Goal: Book appointment/travel/reservation

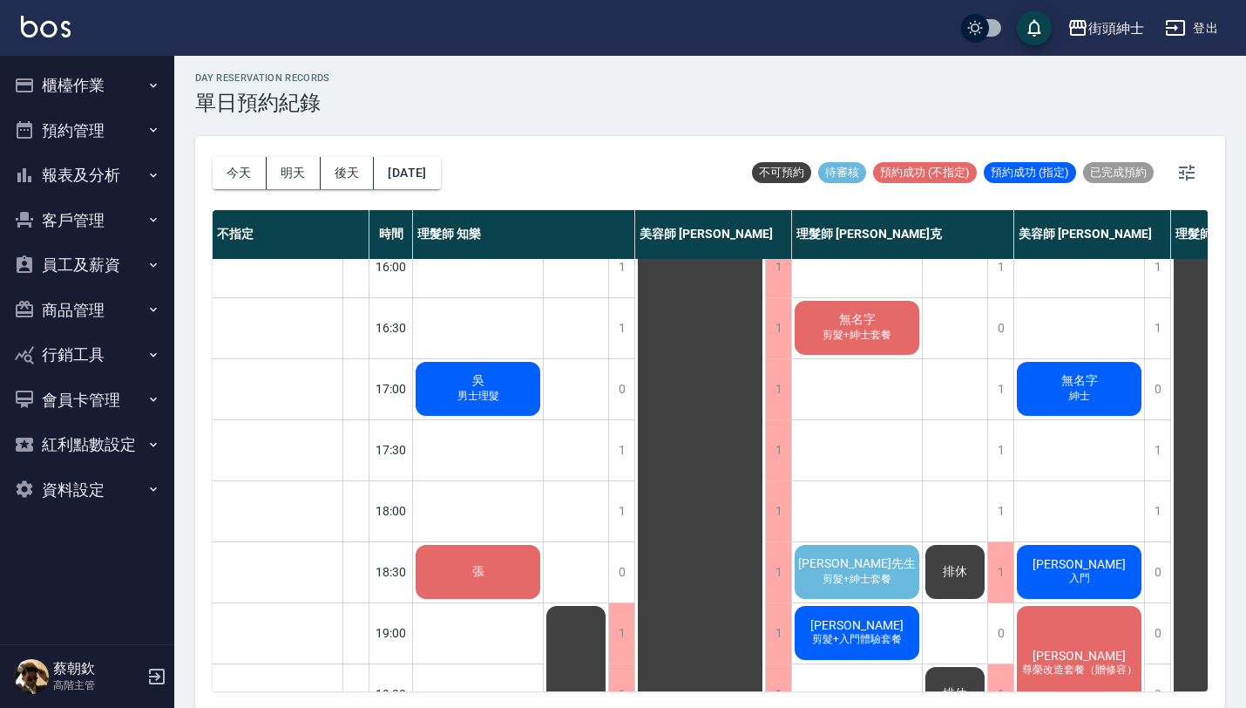
scroll to position [864, 0]
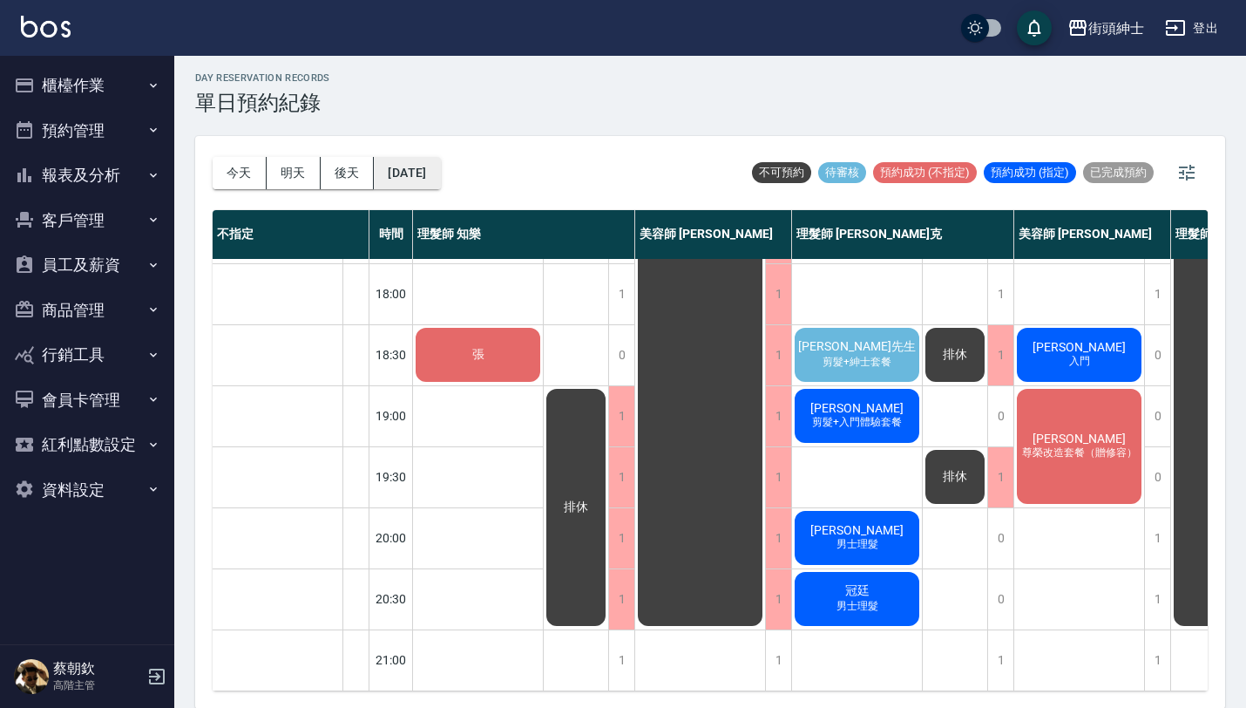
click at [440, 165] on button "[DATE]" at bounding box center [407, 173] width 66 height 32
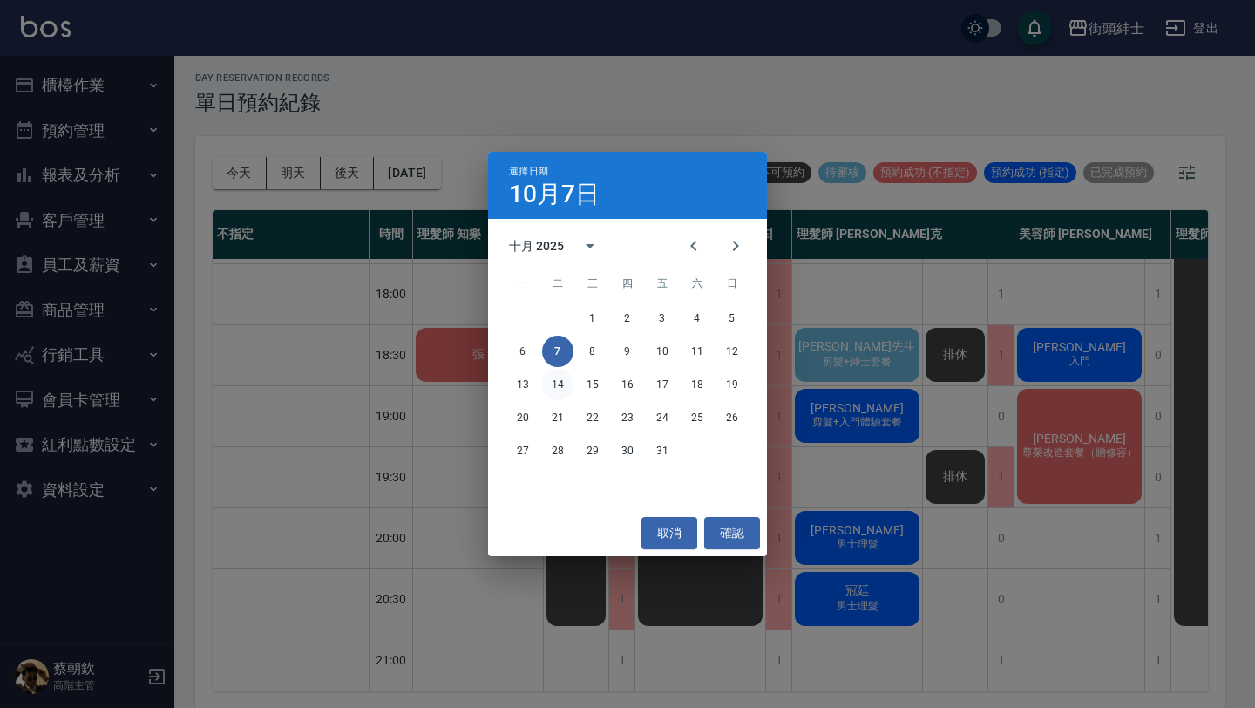
click at [551, 382] on button "14" at bounding box center [557, 384] width 31 height 31
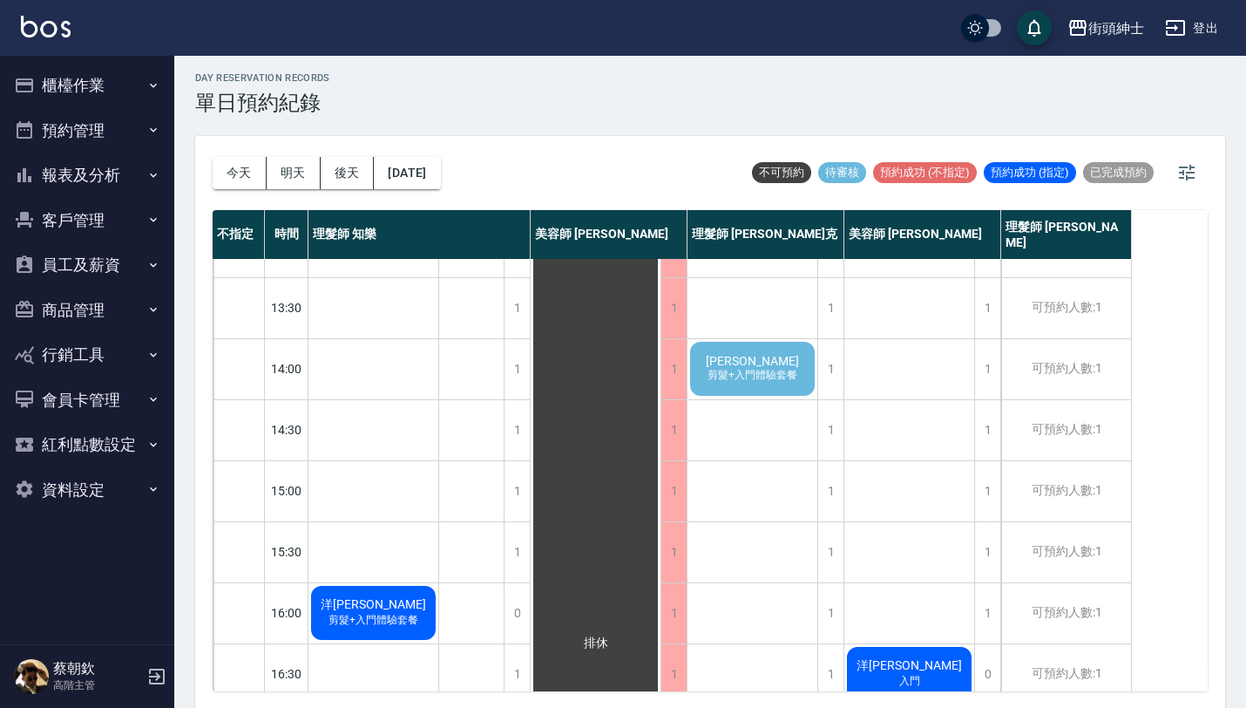
scroll to position [285, 0]
click at [784, 377] on span "剪髮+入門體驗套餐" at bounding box center [752, 377] width 97 height 15
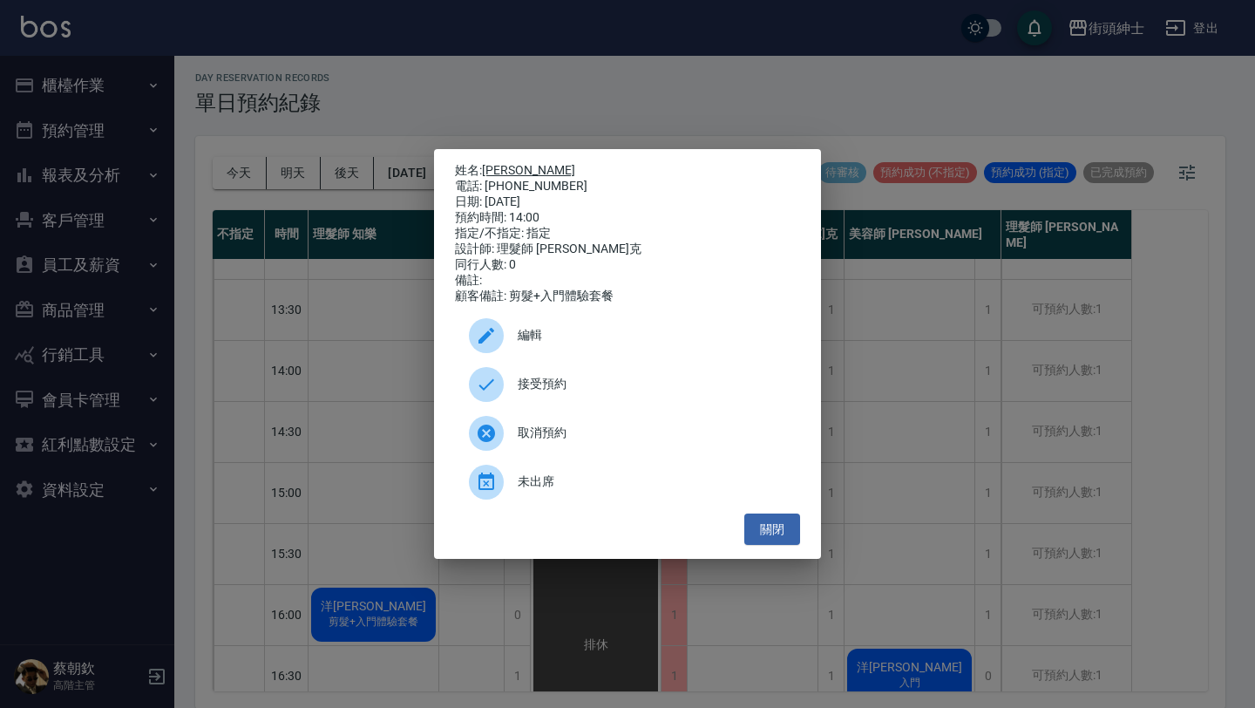
click at [504, 170] on link "[PERSON_NAME]" at bounding box center [528, 170] width 93 height 14
click at [638, 393] on span "接受預約" at bounding box center [652, 384] width 268 height 18
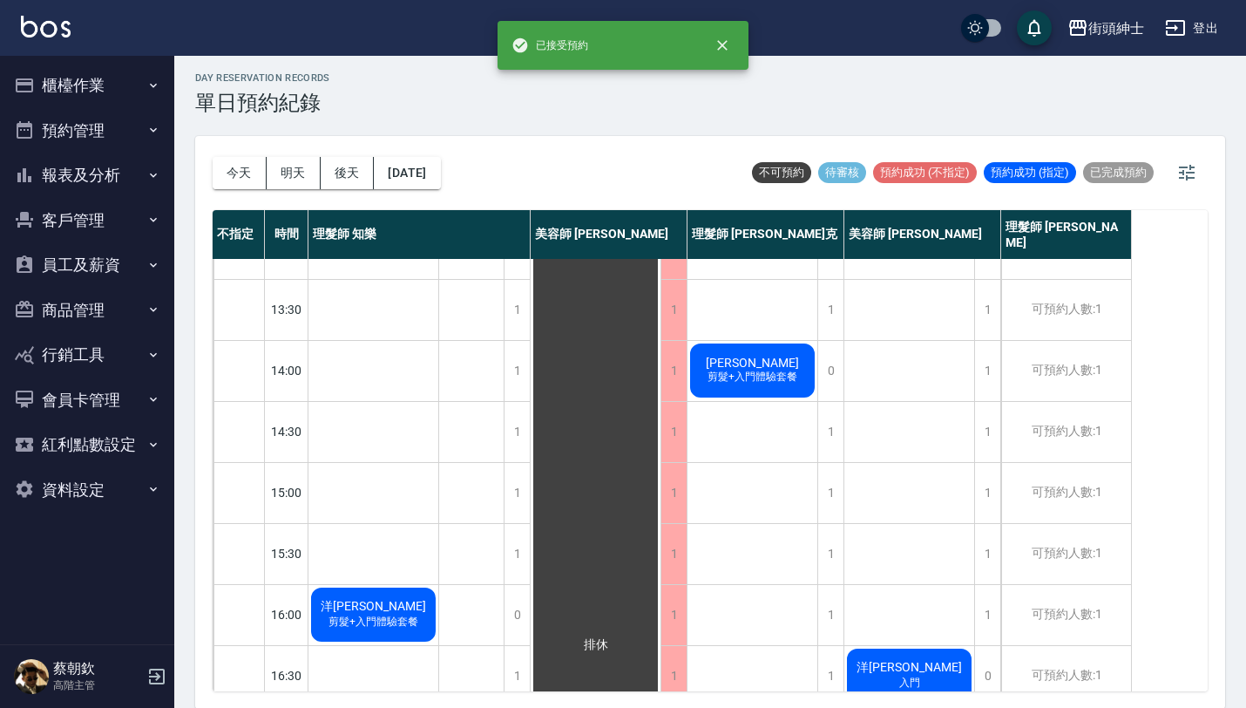
click at [785, 370] on span "剪髮+入門體驗套餐" at bounding box center [752, 377] width 97 height 15
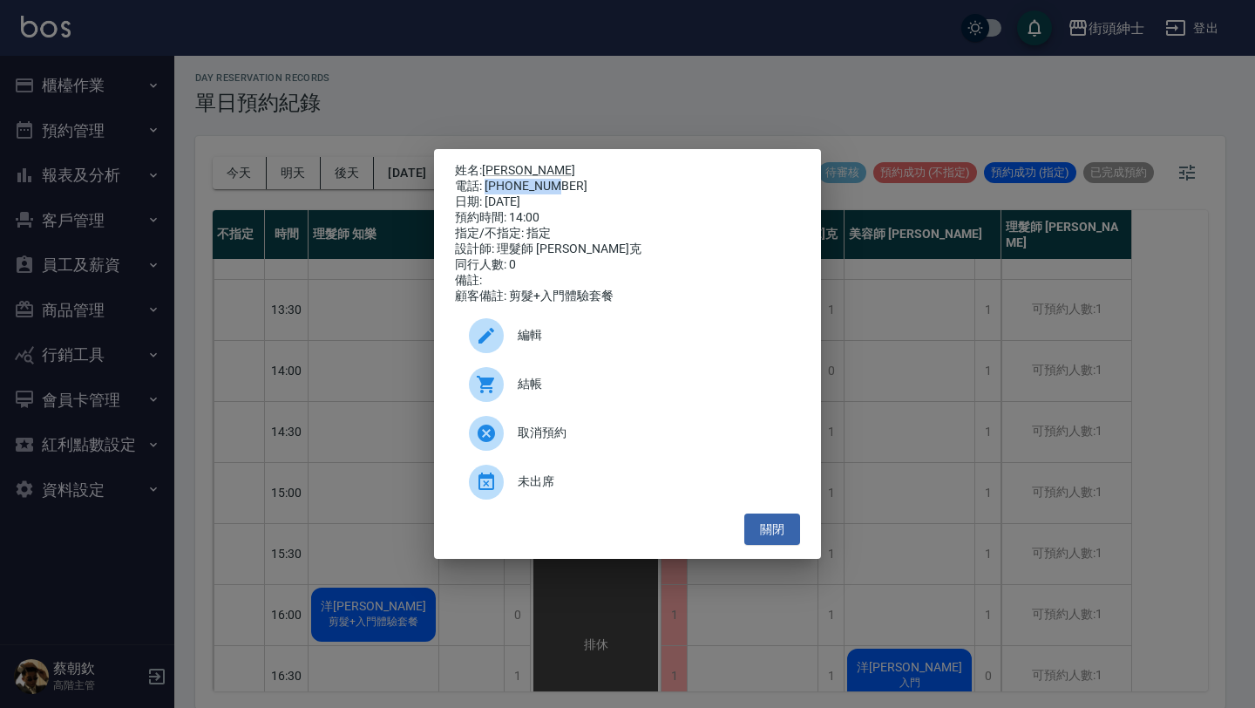
drag, startPoint x: 485, startPoint y: 183, endPoint x: 580, endPoint y: 183, distance: 95.0
click at [580, 183] on div "電話: [PHONE_NUMBER]" at bounding box center [627, 187] width 345 height 16
copy div "0916722603"
click at [794, 526] on button "關閉" at bounding box center [772, 529] width 56 height 32
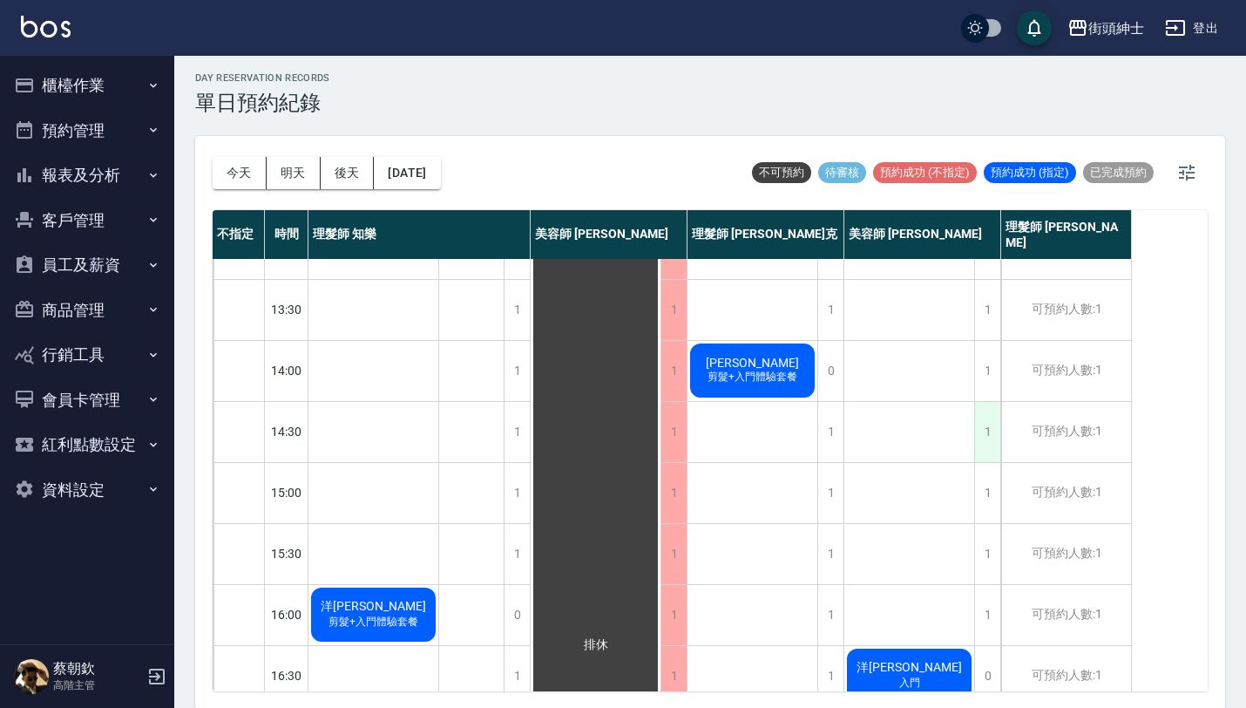
click at [982, 440] on div "1" at bounding box center [987, 432] width 26 height 60
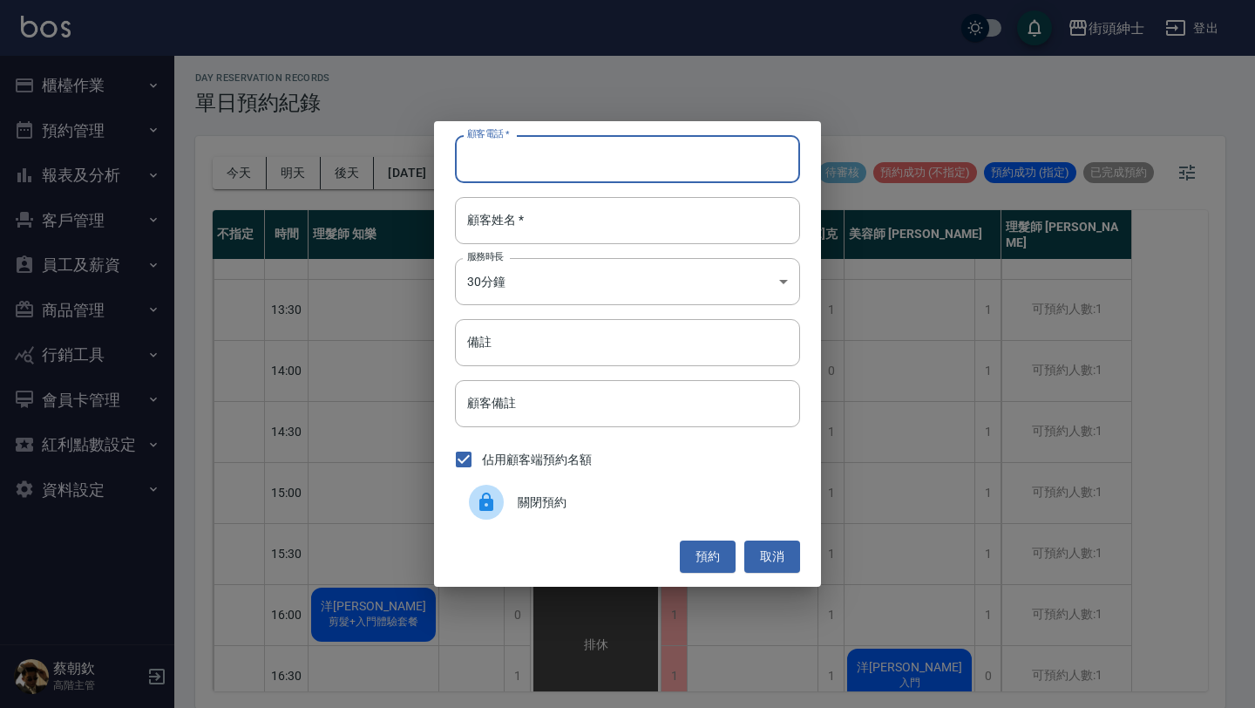
click at [598, 151] on input "顧客電話   *" at bounding box center [627, 158] width 345 height 47
paste input "0916722603"
type input "0916722603"
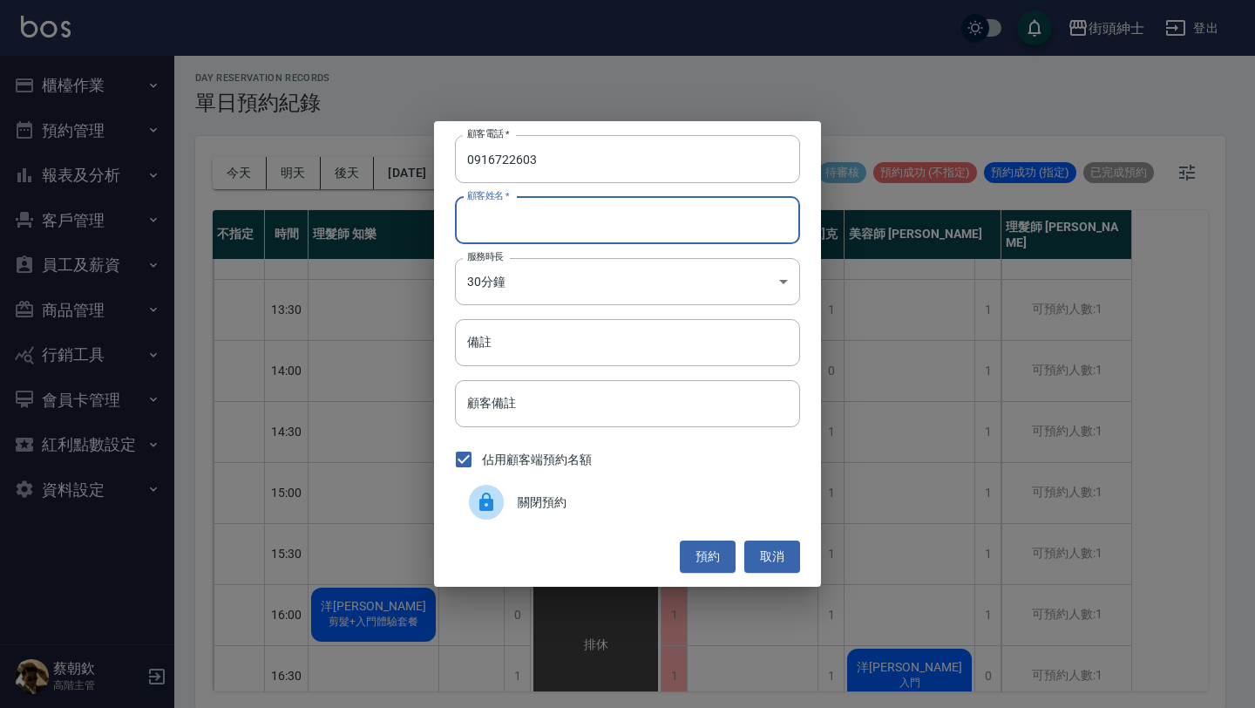
click at [623, 208] on input "顧客姓名   *" at bounding box center [627, 220] width 345 height 47
click at [713, 555] on button "預約" at bounding box center [708, 556] width 56 height 32
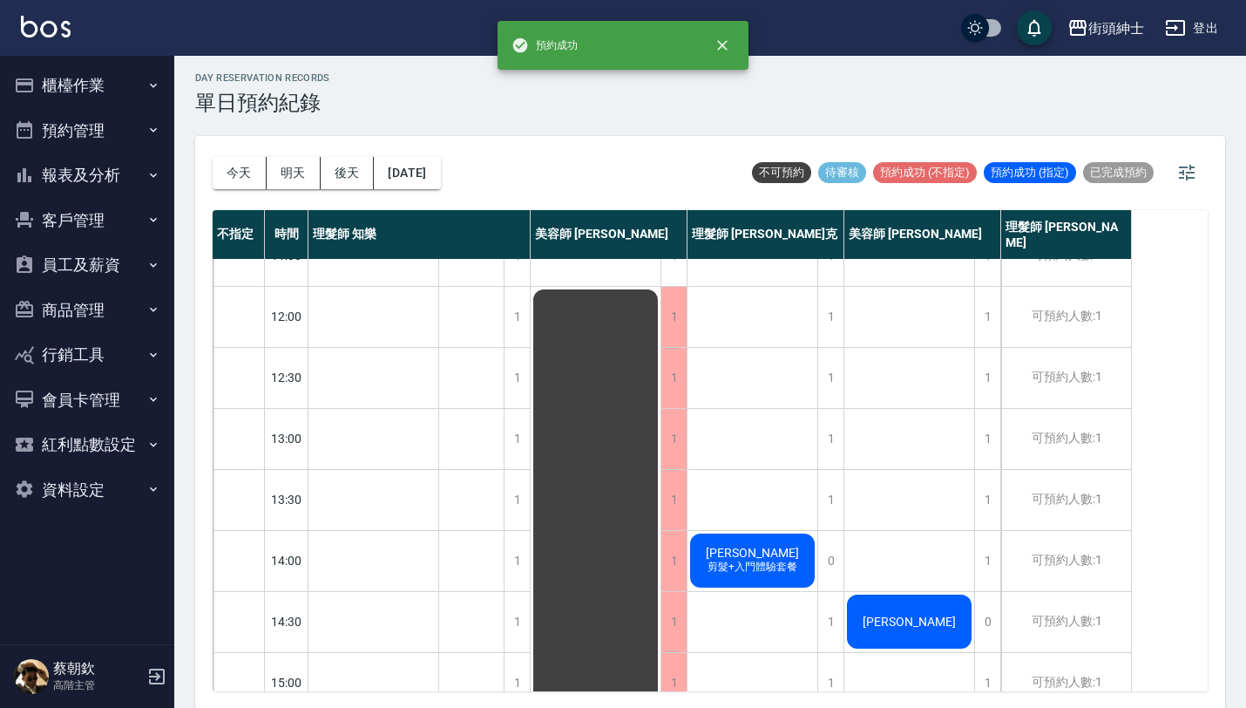
scroll to position [93, 0]
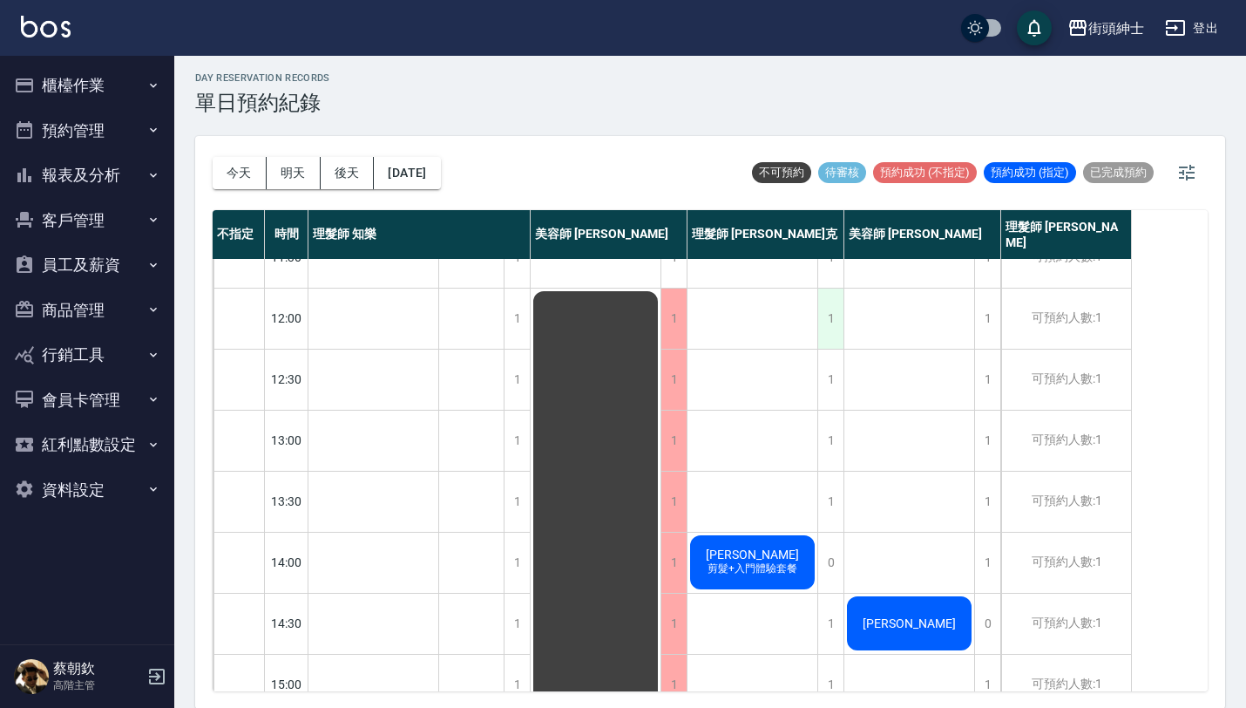
click at [831, 323] on div "1" at bounding box center [830, 318] width 26 height 60
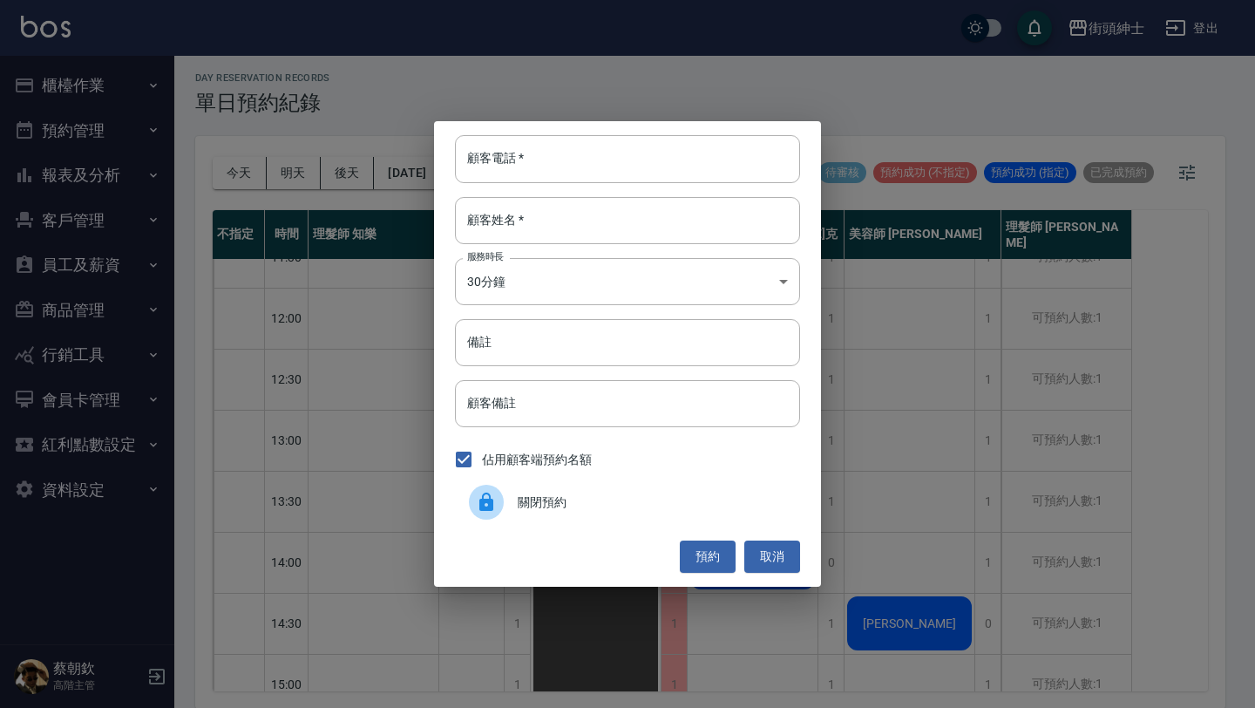
click at [675, 484] on div "關閉預約" at bounding box center [627, 502] width 345 height 49
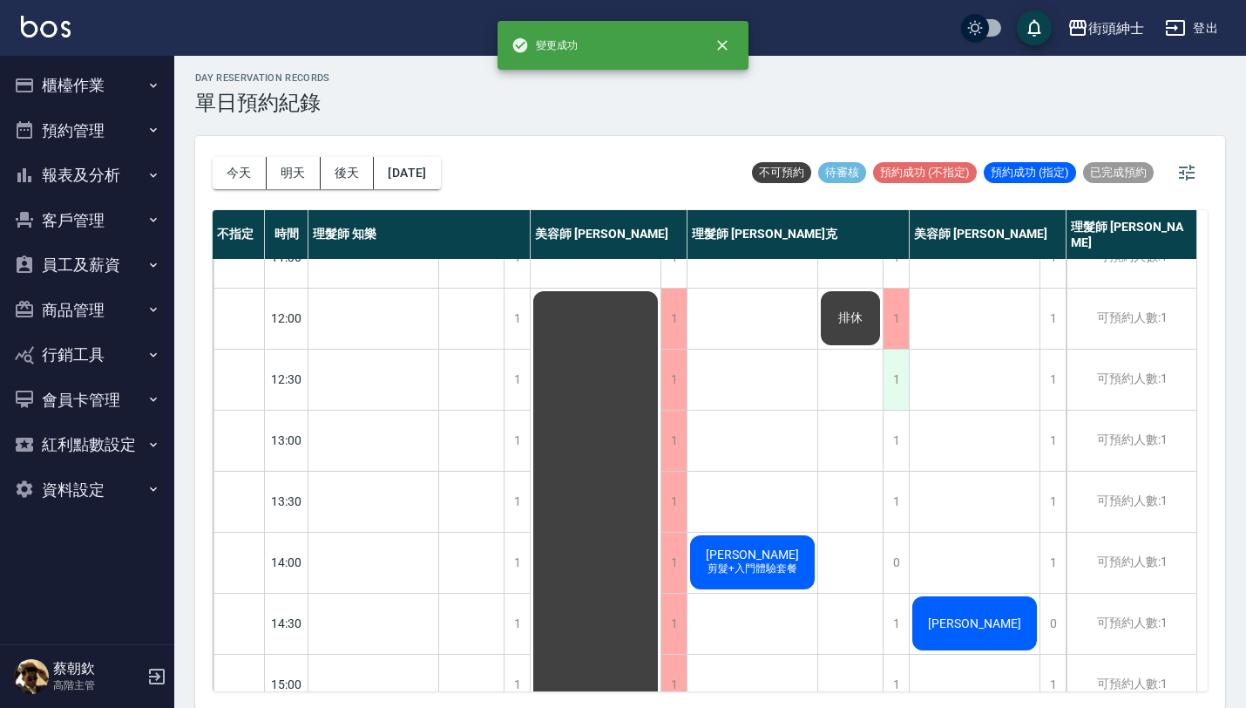
click at [892, 379] on div "1" at bounding box center [896, 379] width 26 height 60
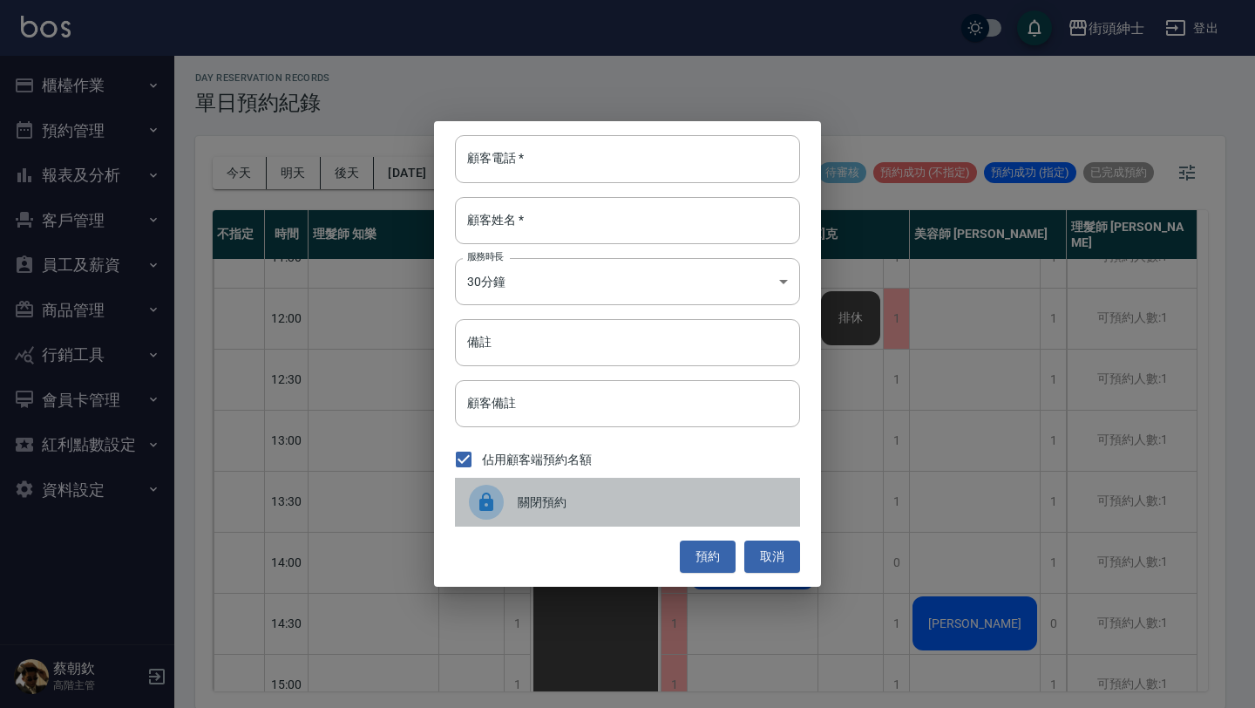
click at [664, 499] on span "關閉預約" at bounding box center [652, 502] width 268 height 18
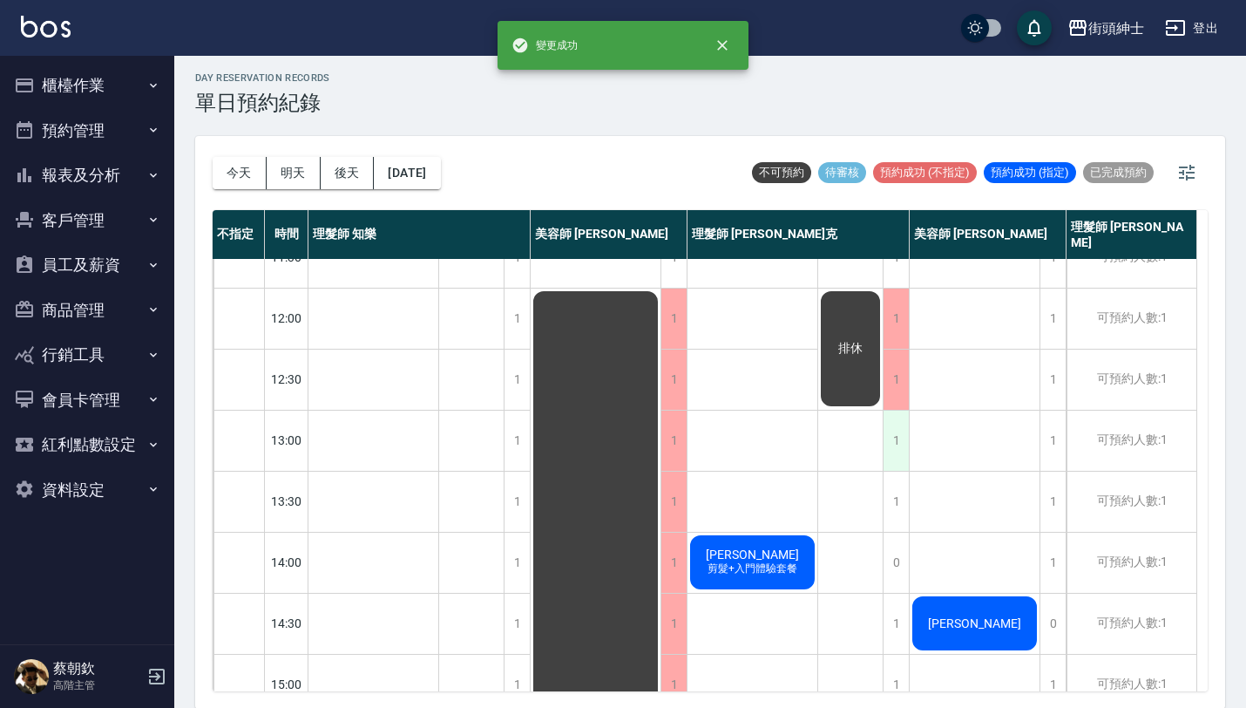
click at [884, 441] on div "1" at bounding box center [896, 440] width 26 height 60
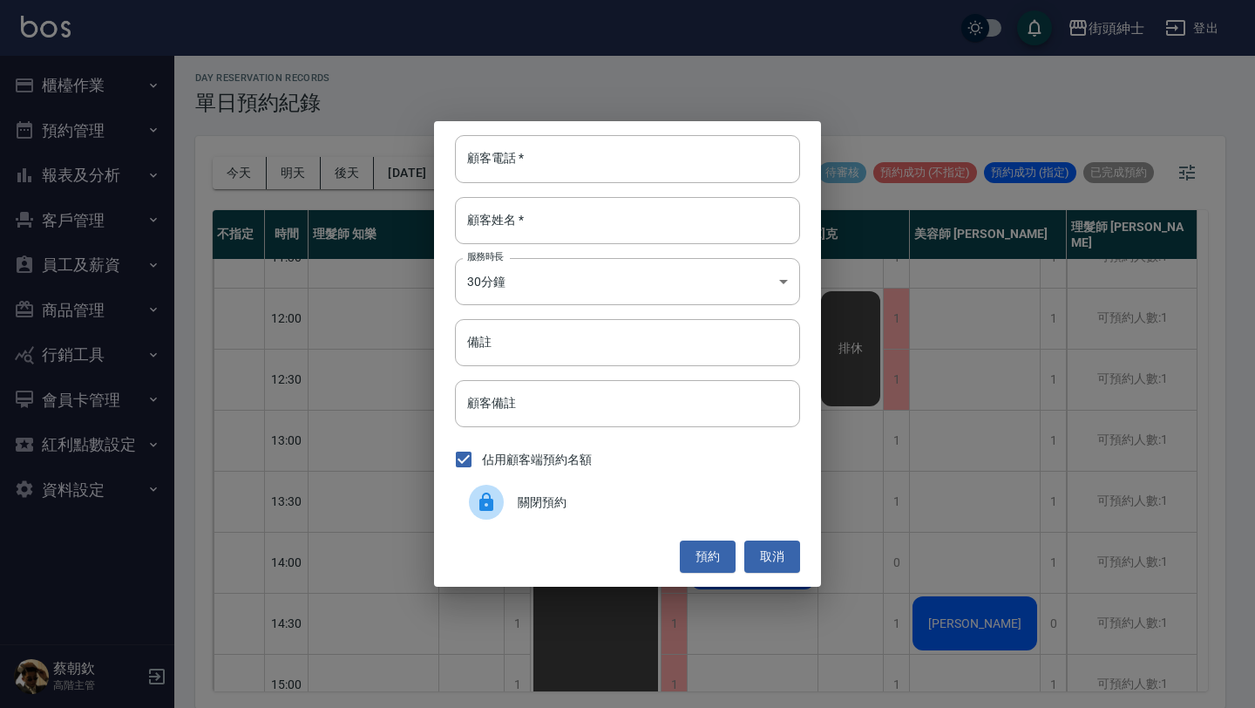
click at [697, 497] on span "關閉預約" at bounding box center [652, 502] width 268 height 18
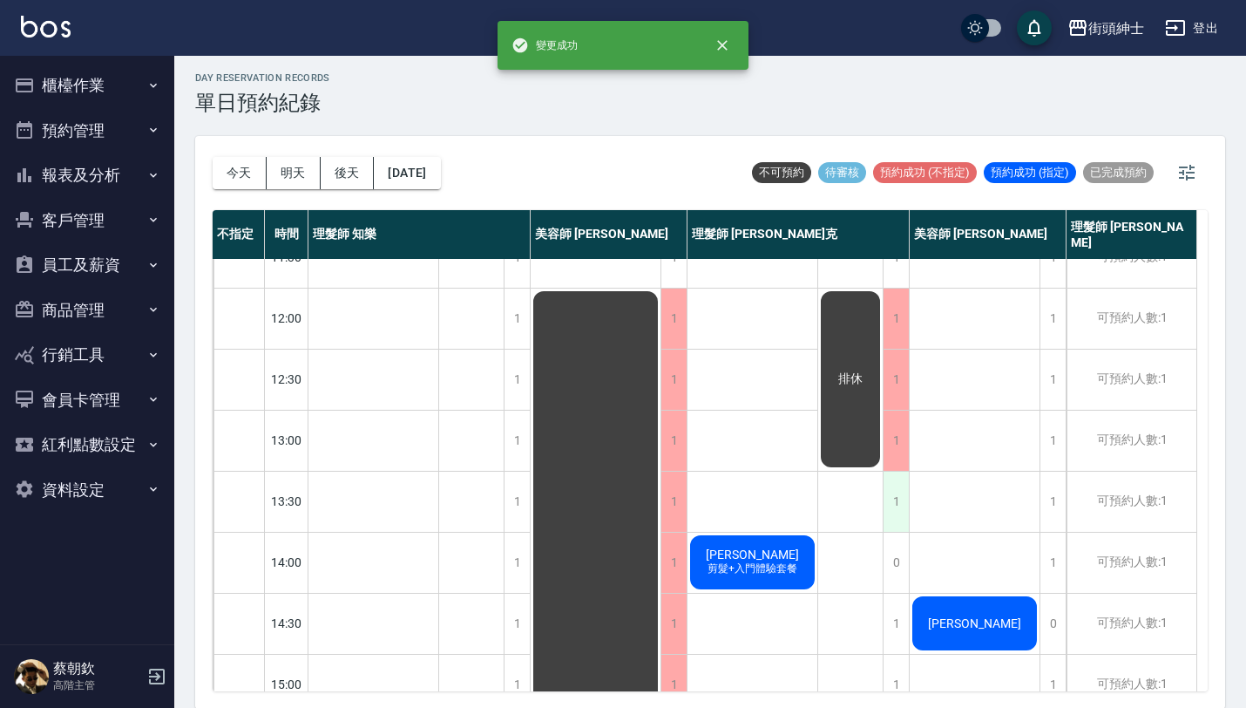
click at [892, 499] on div "1" at bounding box center [896, 501] width 26 height 60
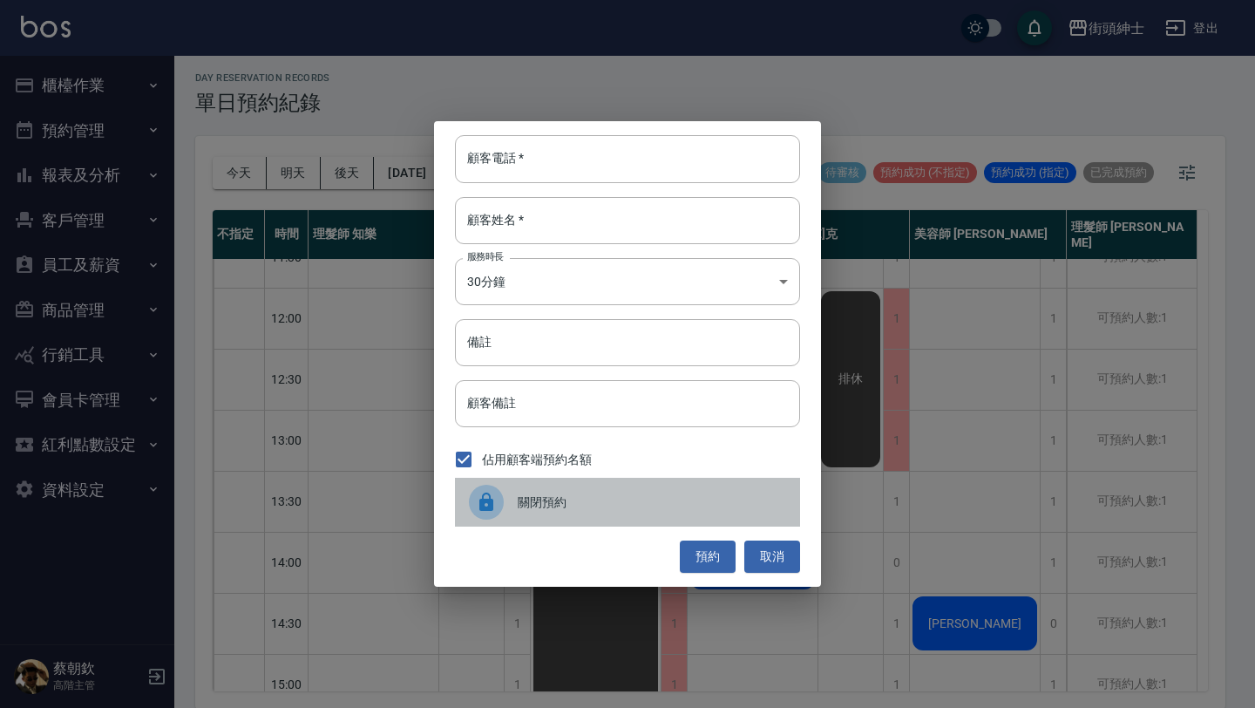
click at [648, 486] on div "關閉預約" at bounding box center [627, 502] width 345 height 49
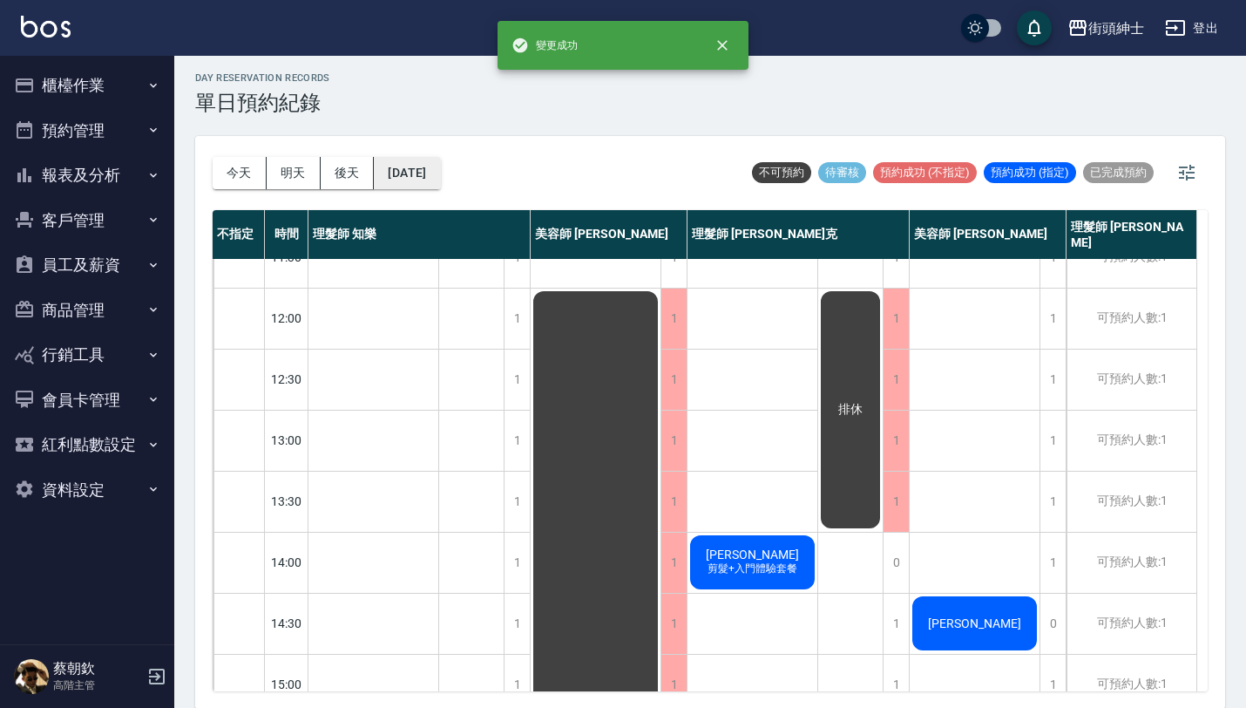
click at [433, 173] on button "[DATE]" at bounding box center [407, 173] width 66 height 32
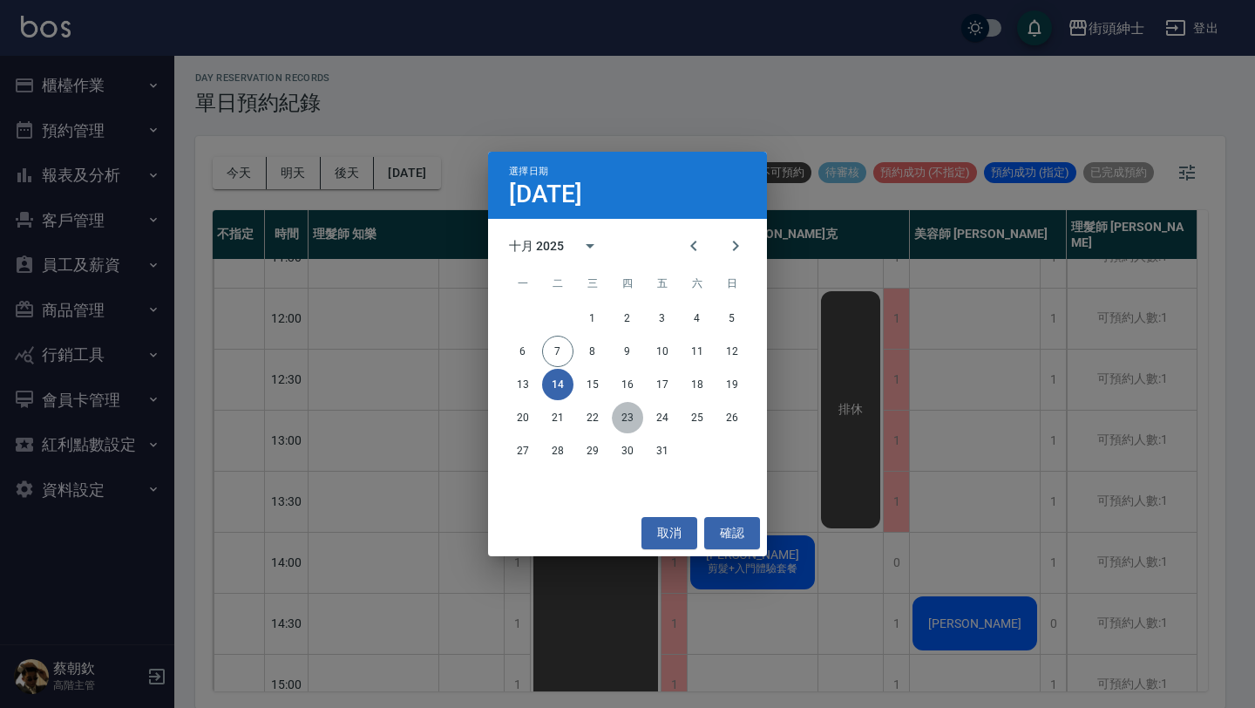
click at [621, 411] on button "23" at bounding box center [627, 417] width 31 height 31
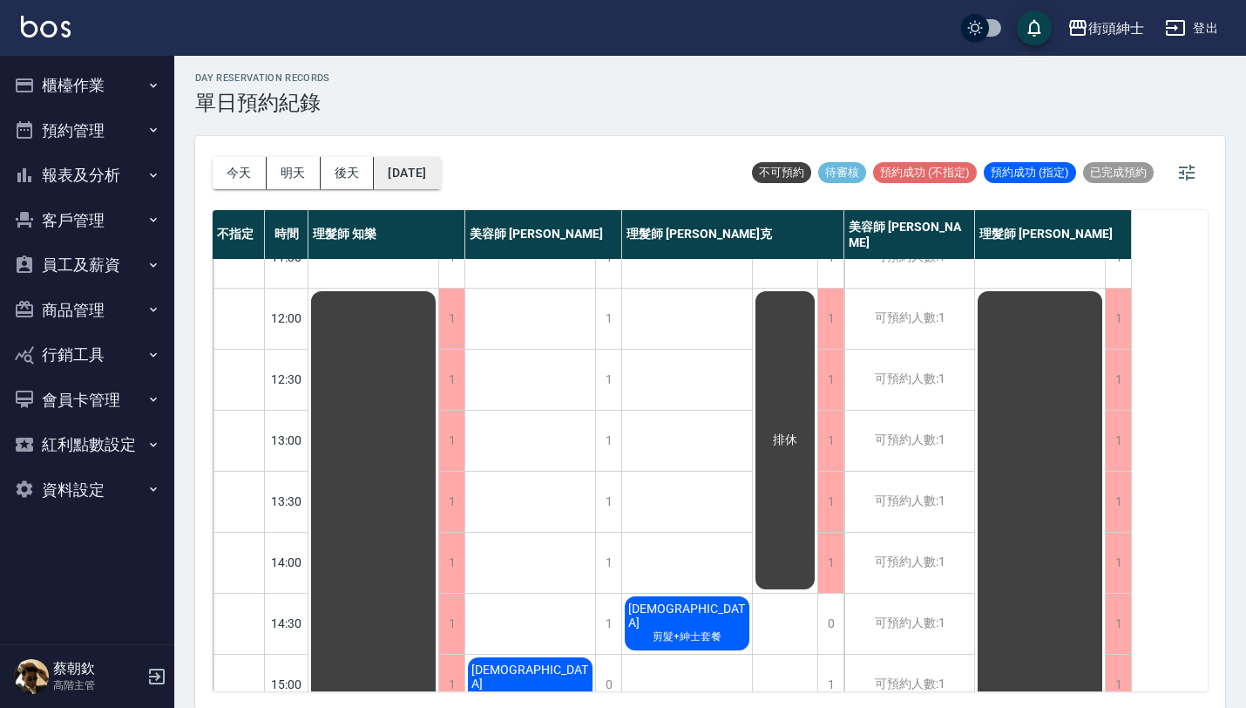
click at [404, 169] on button "[DATE]" at bounding box center [407, 173] width 66 height 32
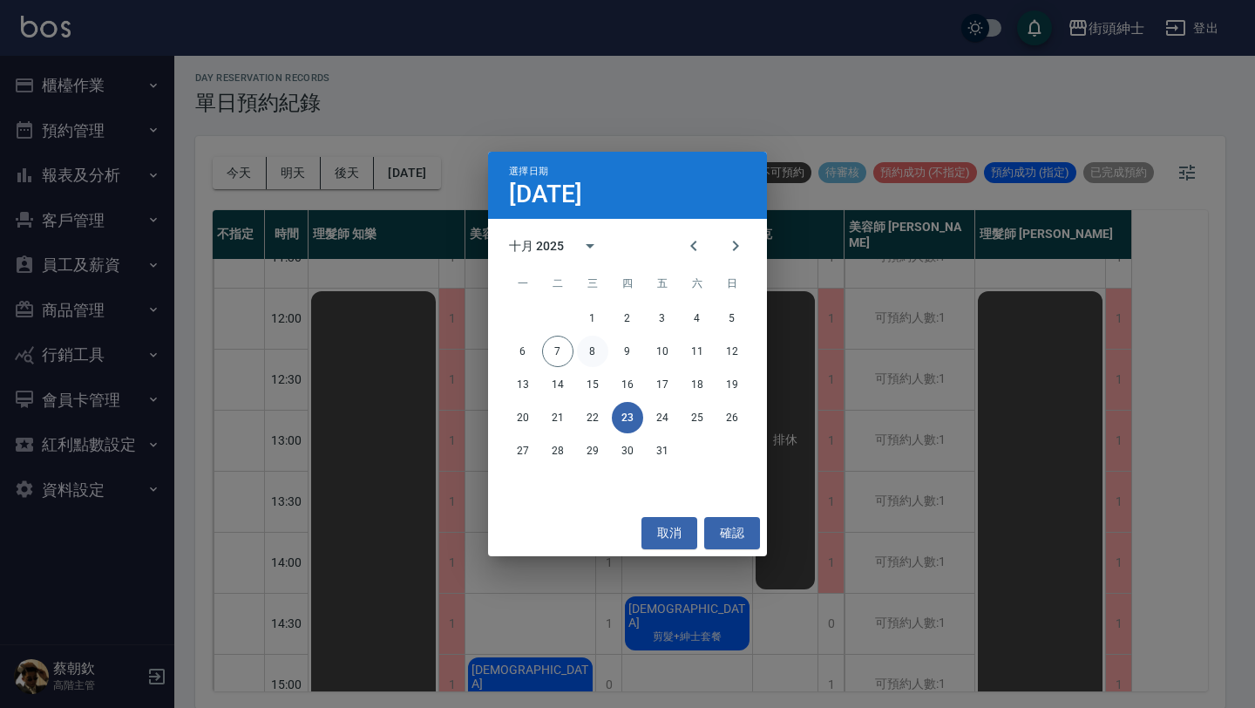
click at [587, 353] on button "8" at bounding box center [592, 351] width 31 height 31
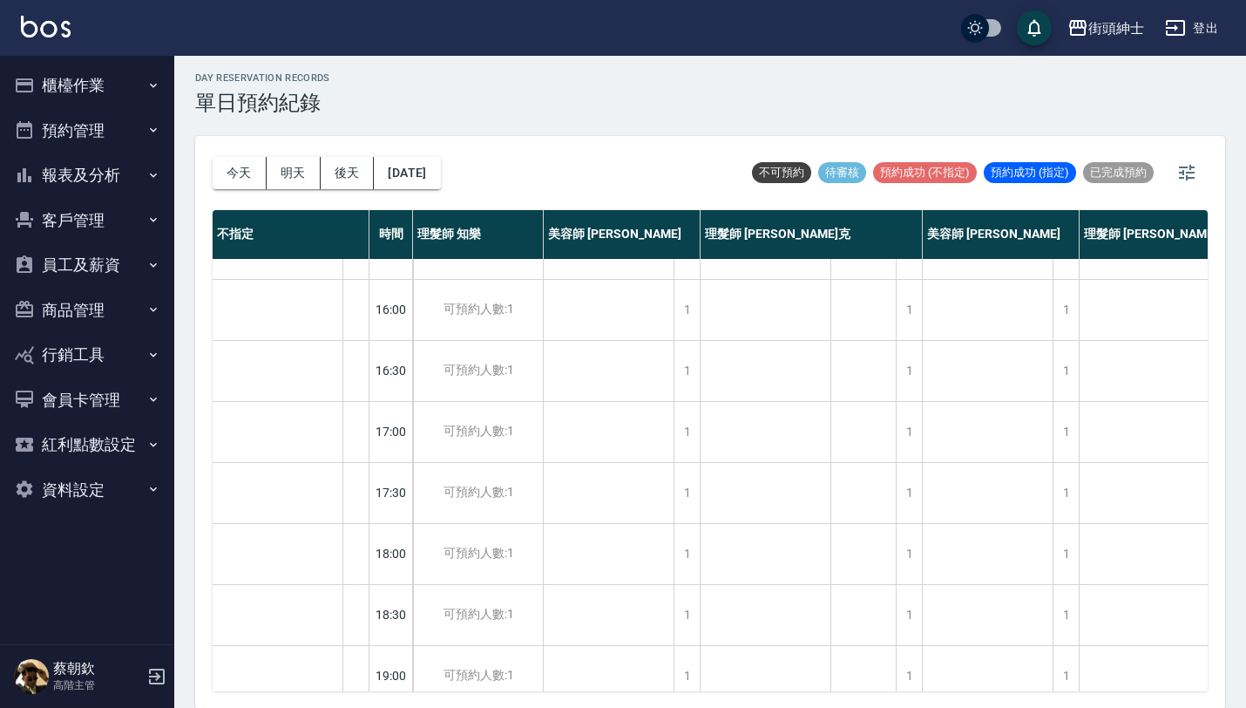
scroll to position [864, 0]
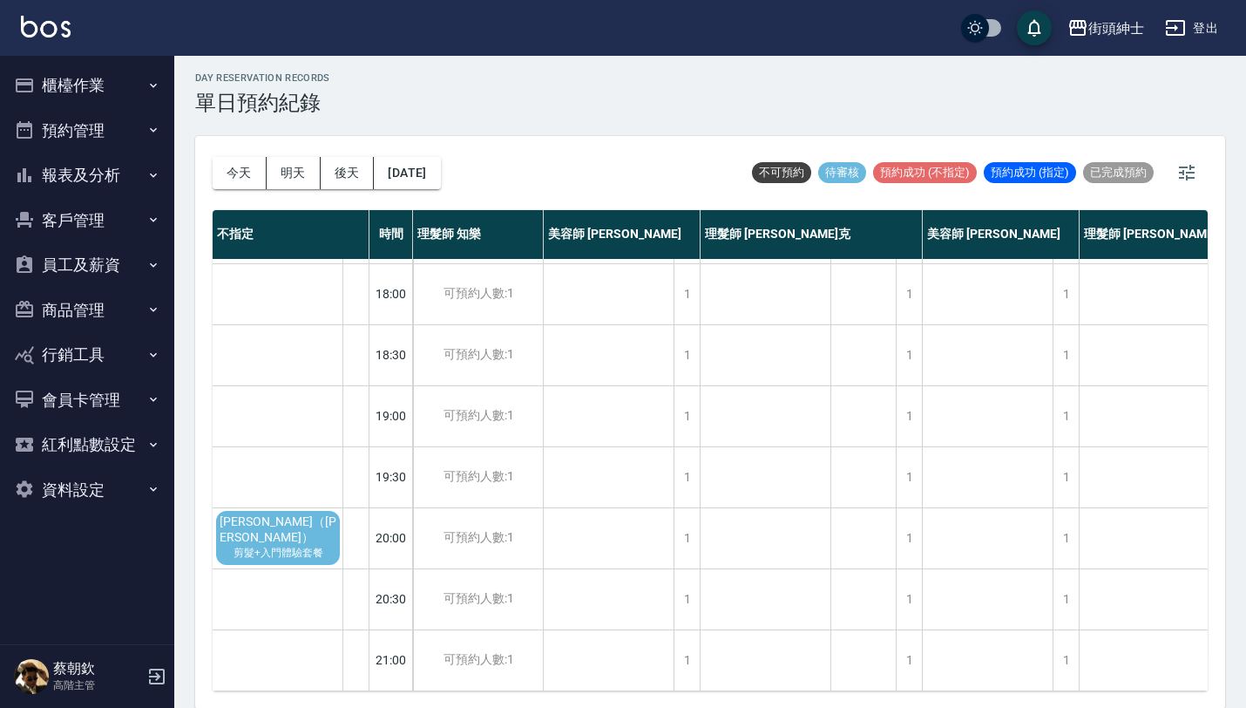
click at [287, 546] on span "剪髮+入門體驗套餐" at bounding box center [278, 553] width 97 height 15
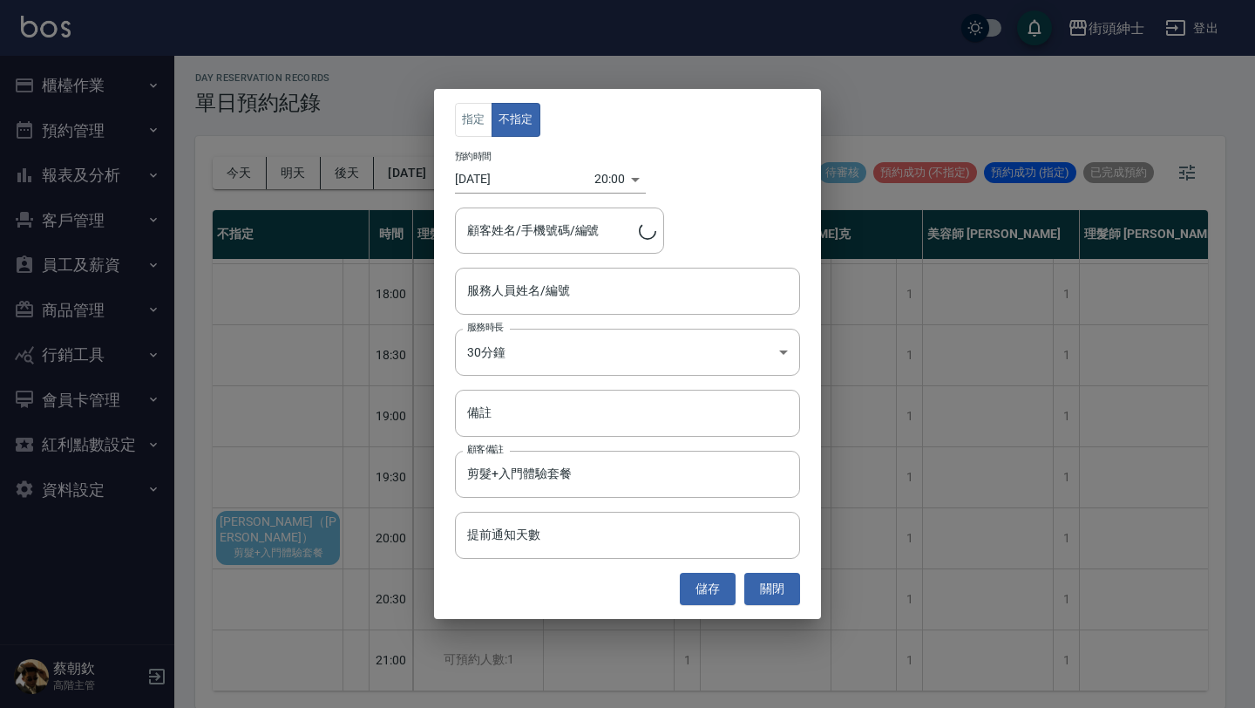
type input "[PERSON_NAME]（[PERSON_NAME]）/0903755771"
click at [594, 286] on input "服務人員姓名/編號" at bounding box center [627, 290] width 329 height 31
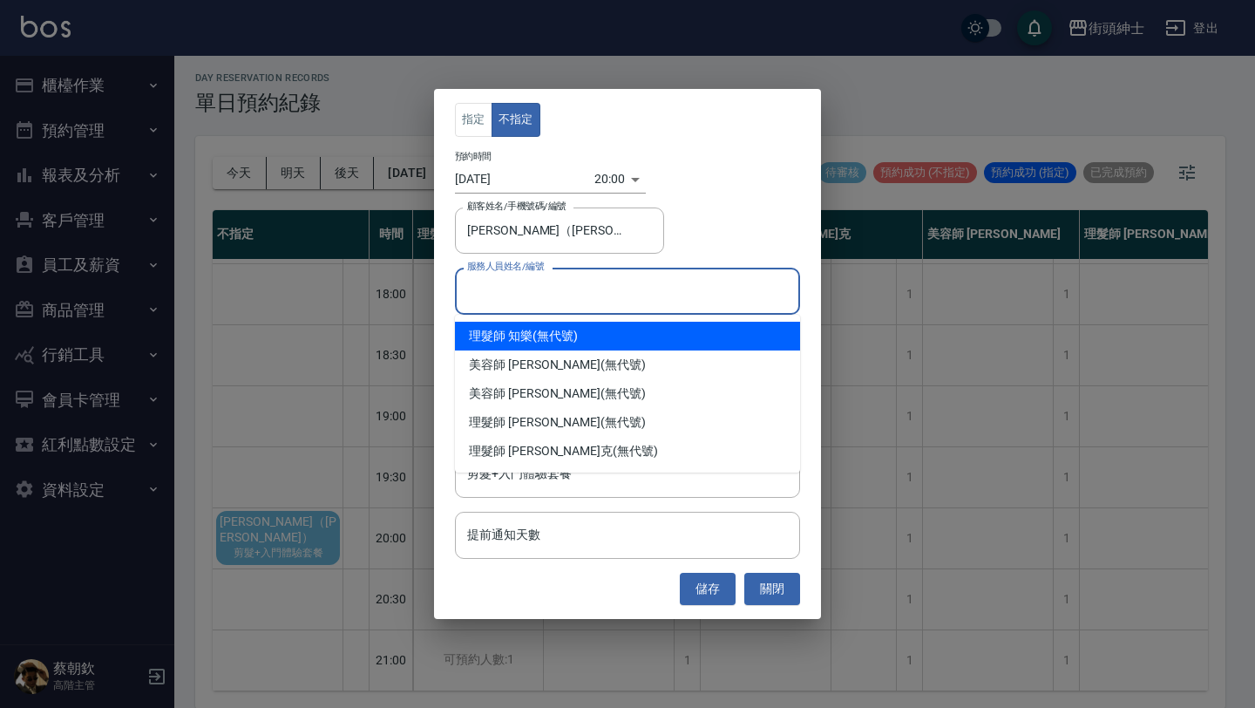
click at [587, 343] on div "理髮師 知樂 (無代號)" at bounding box center [627, 336] width 345 height 29
type input "理髮師 知樂(無代號)"
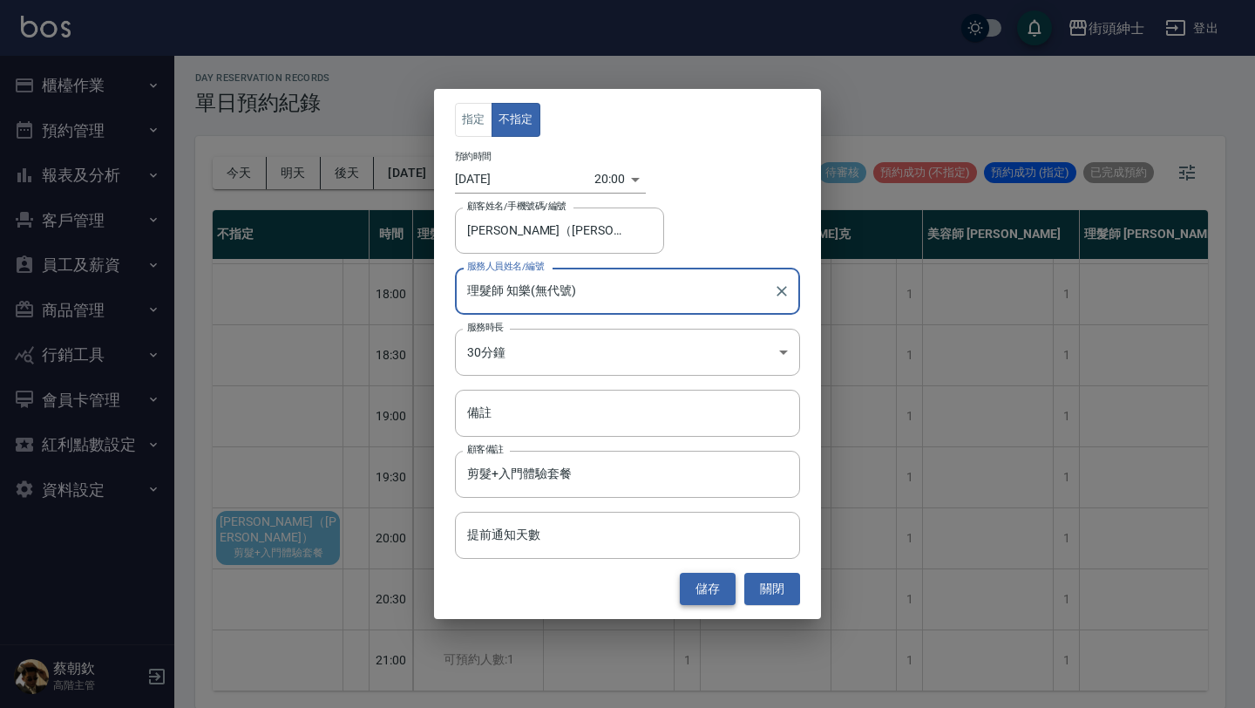
click at [710, 587] on button "儲存" at bounding box center [708, 589] width 56 height 32
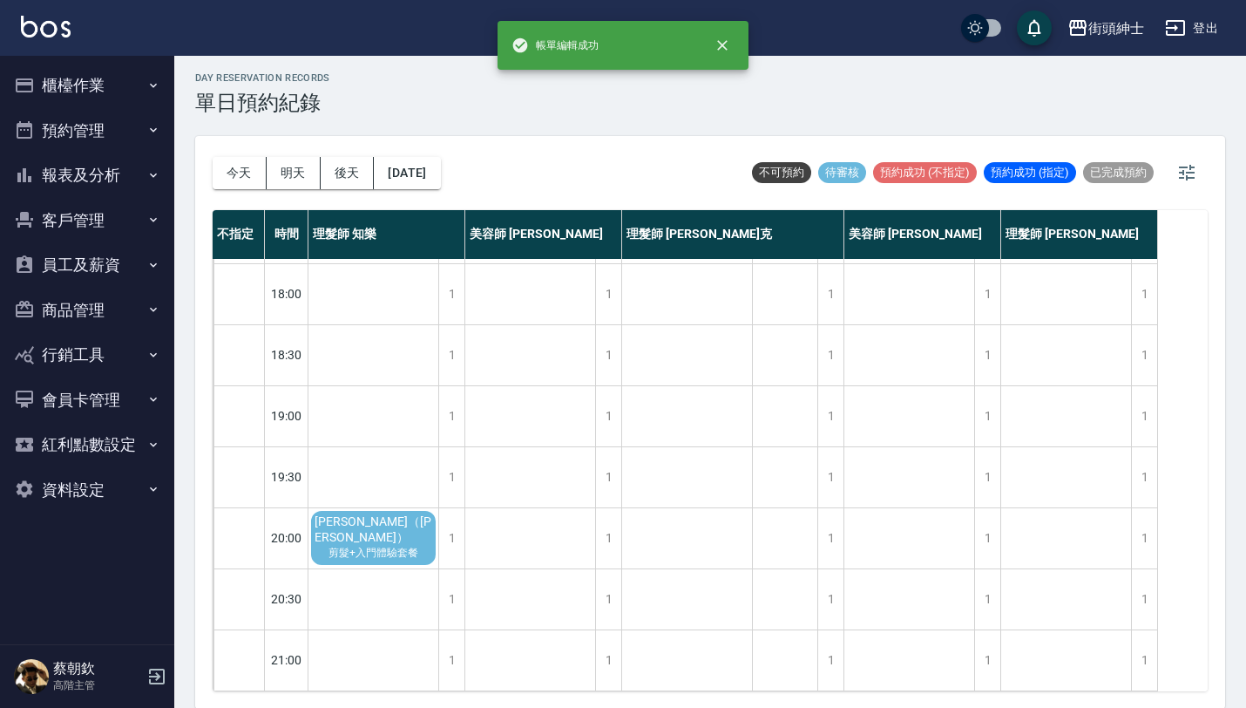
click at [395, 514] on span "[PERSON_NAME]（[PERSON_NAME]）" at bounding box center [373, 529] width 125 height 31
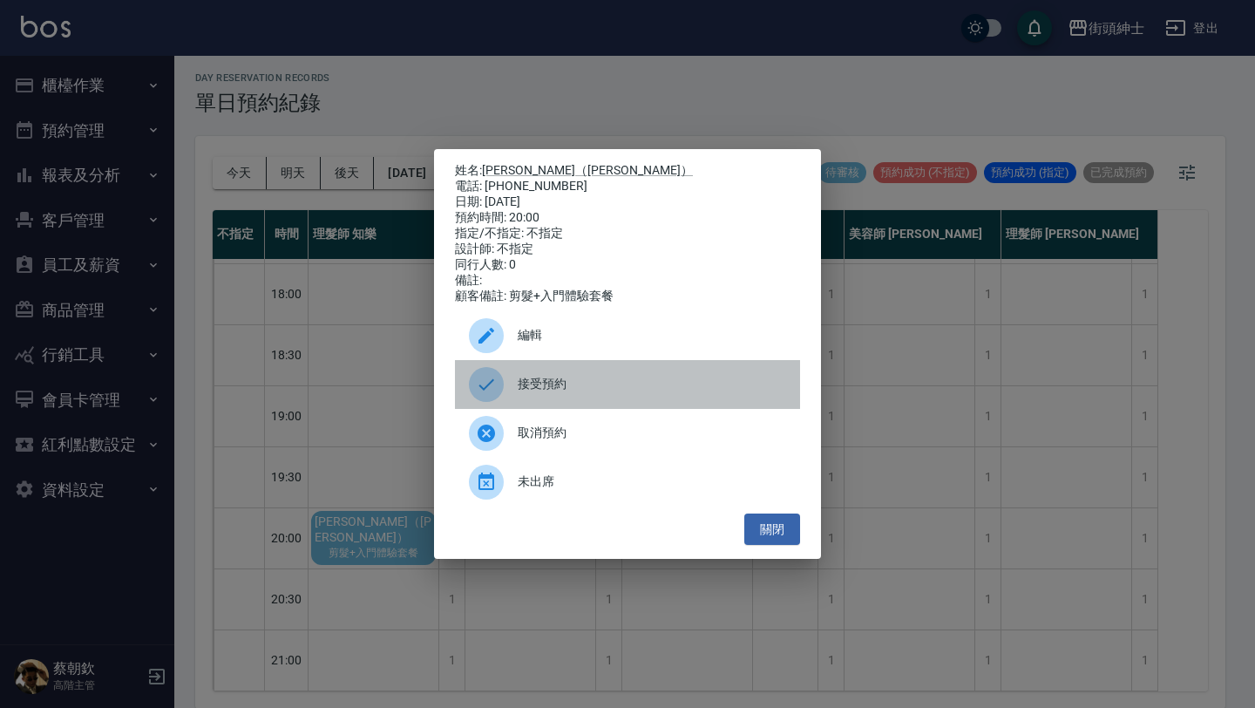
click at [574, 387] on span "接受預約" at bounding box center [652, 384] width 268 height 18
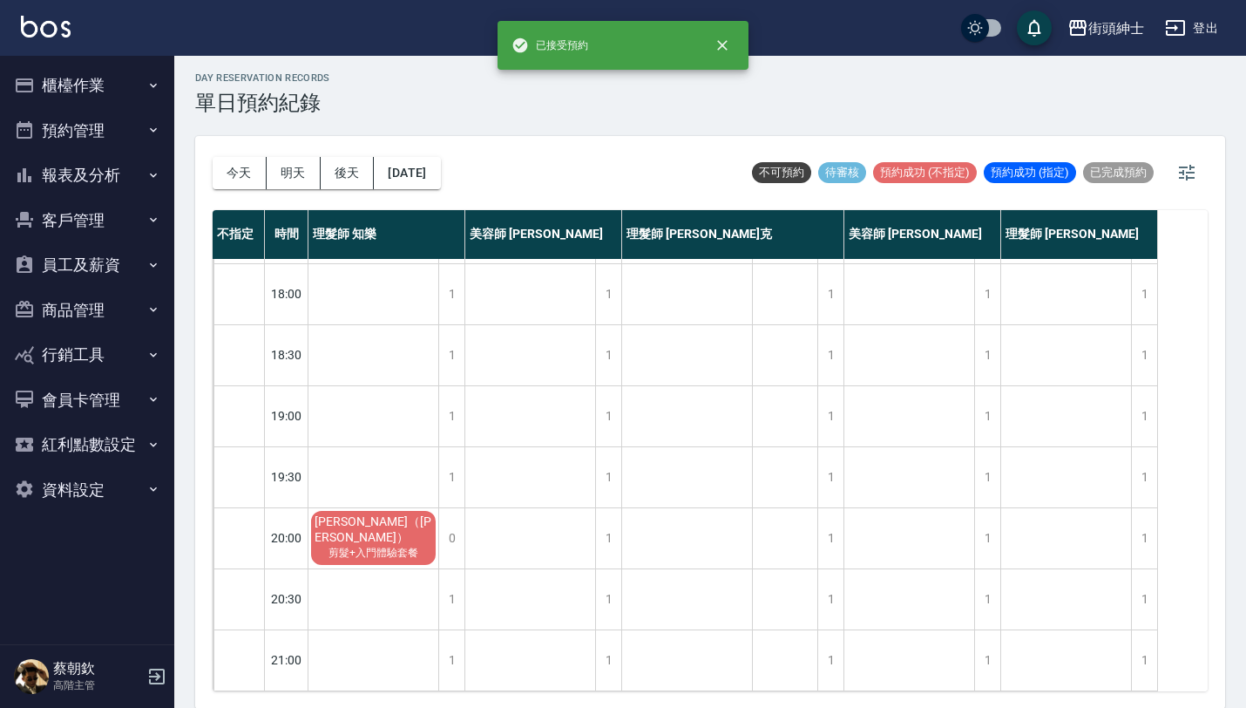
click at [387, 546] on span "剪髮+入門體驗套餐" at bounding box center [373, 553] width 97 height 15
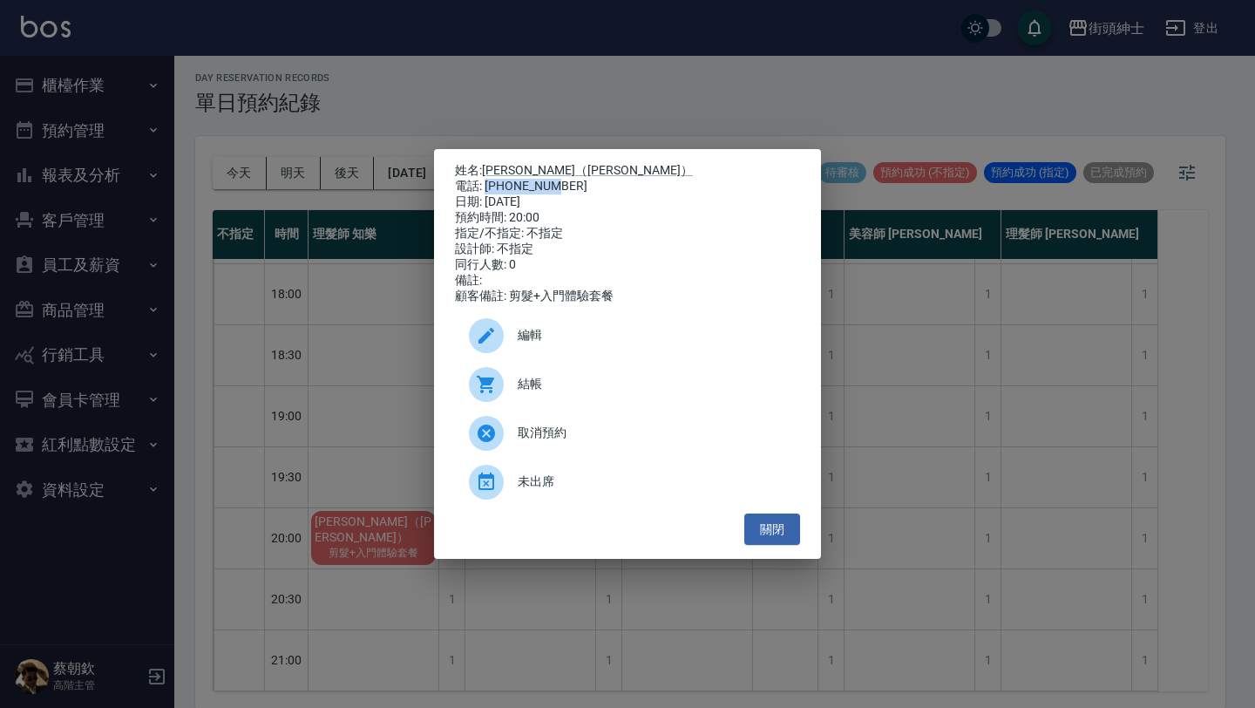
drag, startPoint x: 485, startPoint y: 179, endPoint x: 553, endPoint y: 182, distance: 68.1
click at [553, 182] on div "電話: [PHONE_NUMBER]" at bounding box center [627, 187] width 345 height 16
copy div "0903755771"
click at [342, 397] on div "姓名: [PERSON_NAME]（[PERSON_NAME]） 電話: [PHONE_NUMBER] 日期: [DATE] 預約時間: 20:00 指定/不…" at bounding box center [627, 354] width 1255 height 708
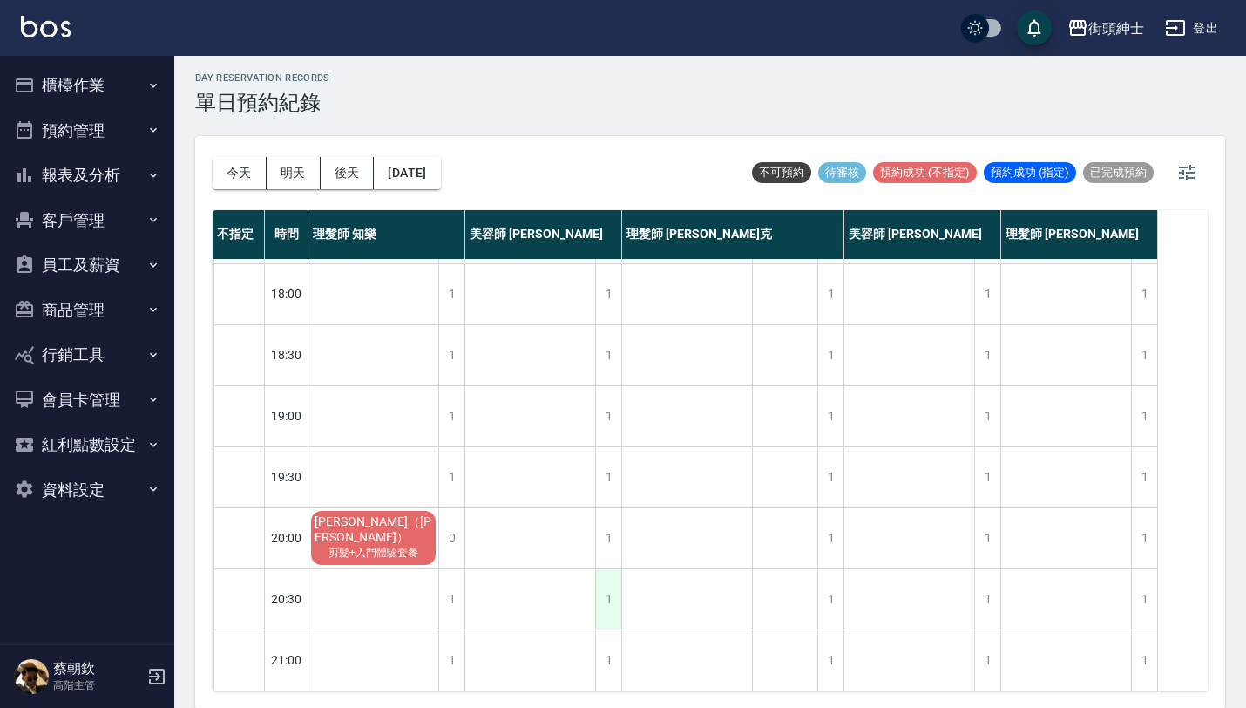
click at [612, 580] on div "1" at bounding box center [608, 599] width 26 height 60
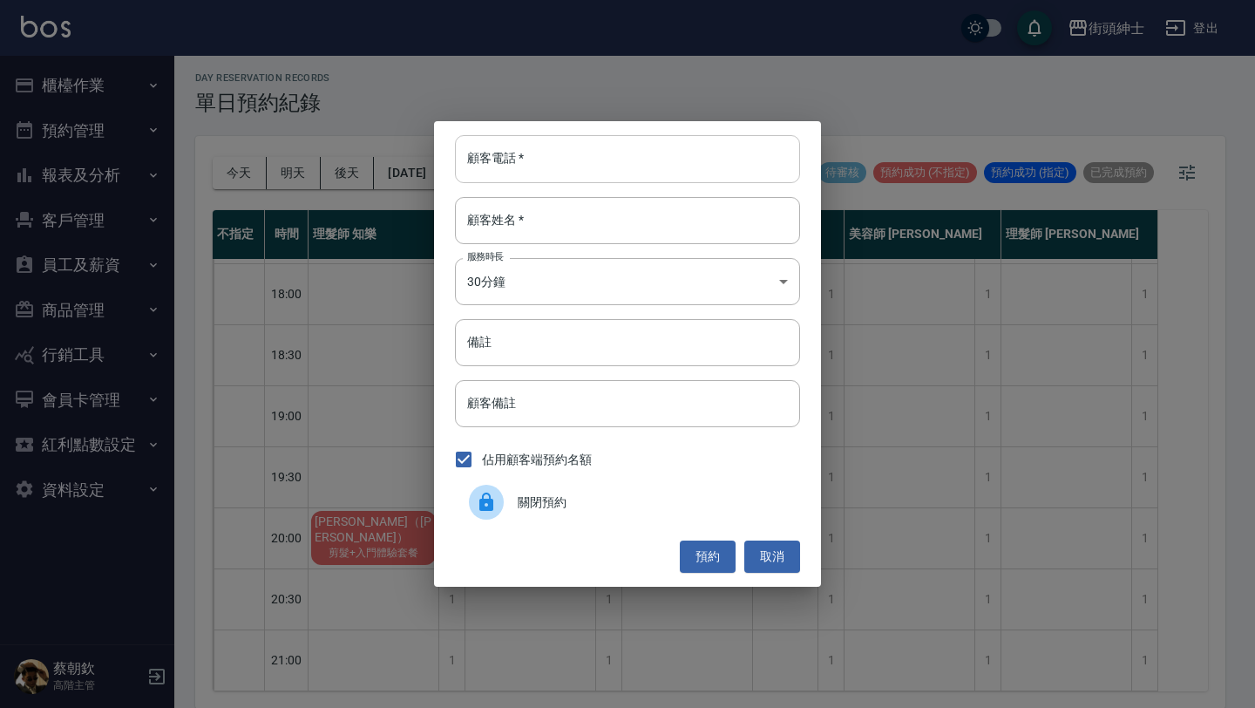
click at [608, 164] on input "顧客電話   *" at bounding box center [627, 158] width 345 height 47
paste input "0903755771"
type input "0903755771"
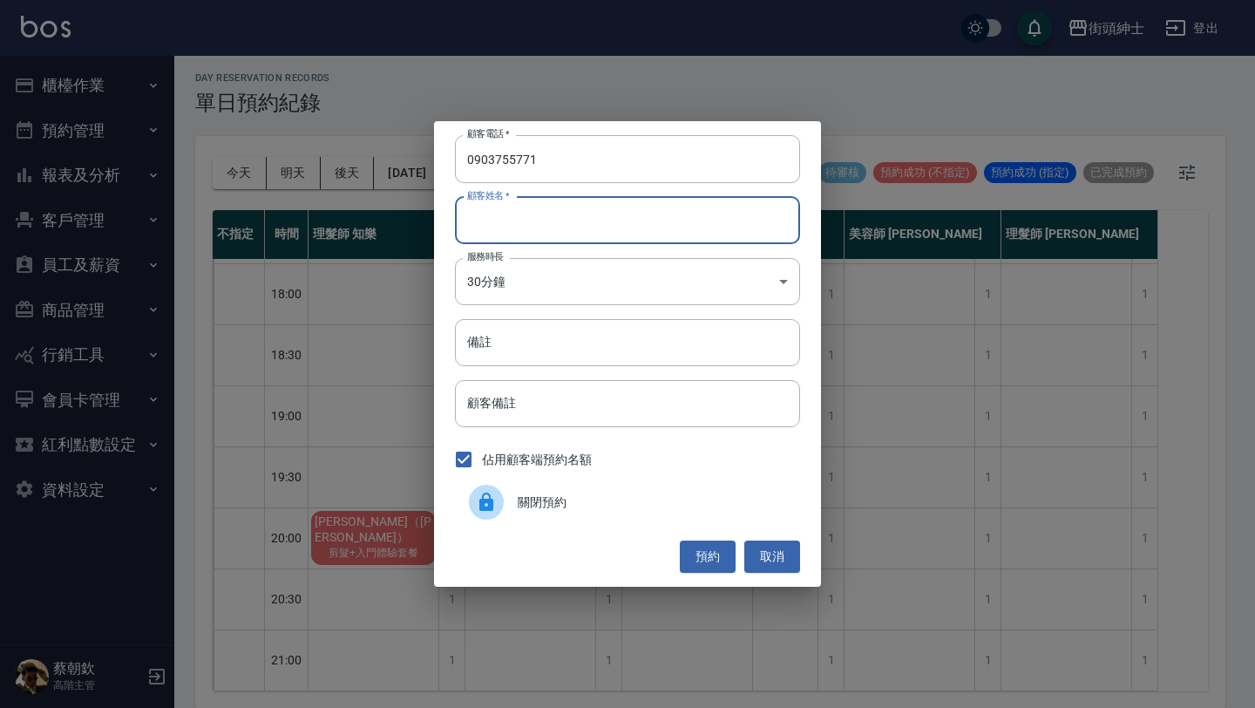
click at [649, 215] on input "顧客姓名   *" at bounding box center [627, 220] width 345 height 47
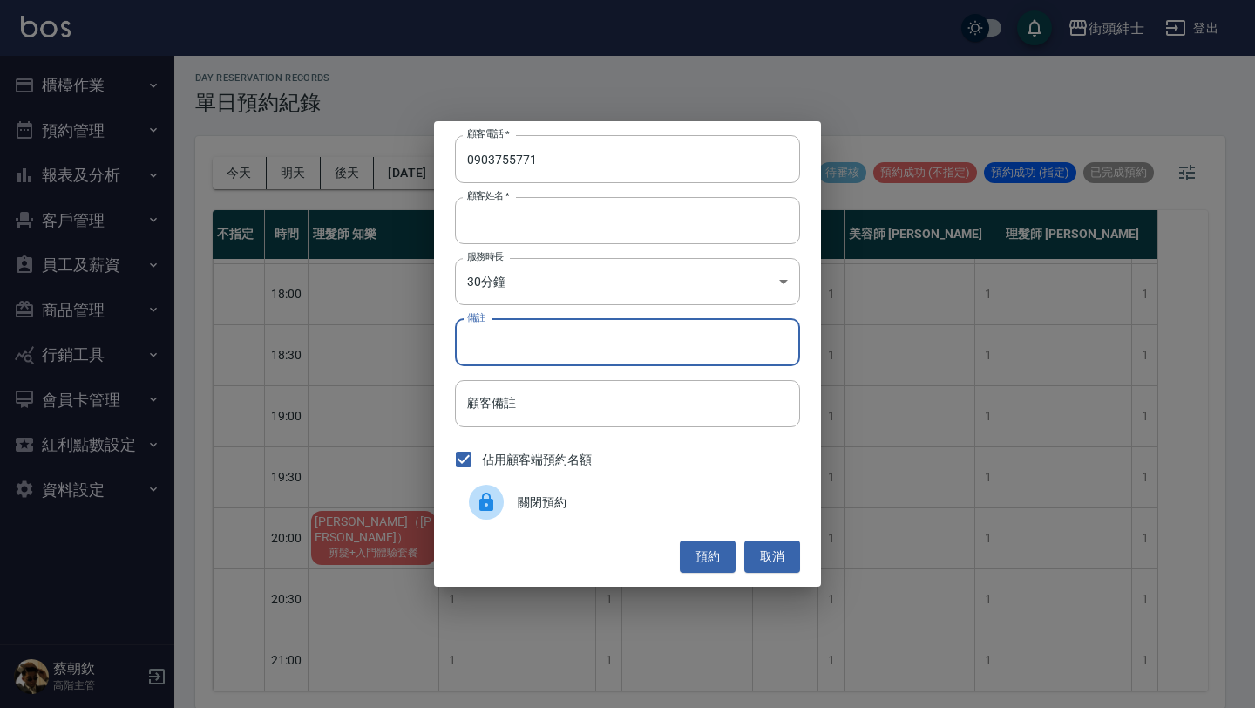
click at [609, 332] on input "備註" at bounding box center [627, 342] width 345 height 47
type input "入門"
click at [710, 553] on button "預約" at bounding box center [708, 556] width 56 height 32
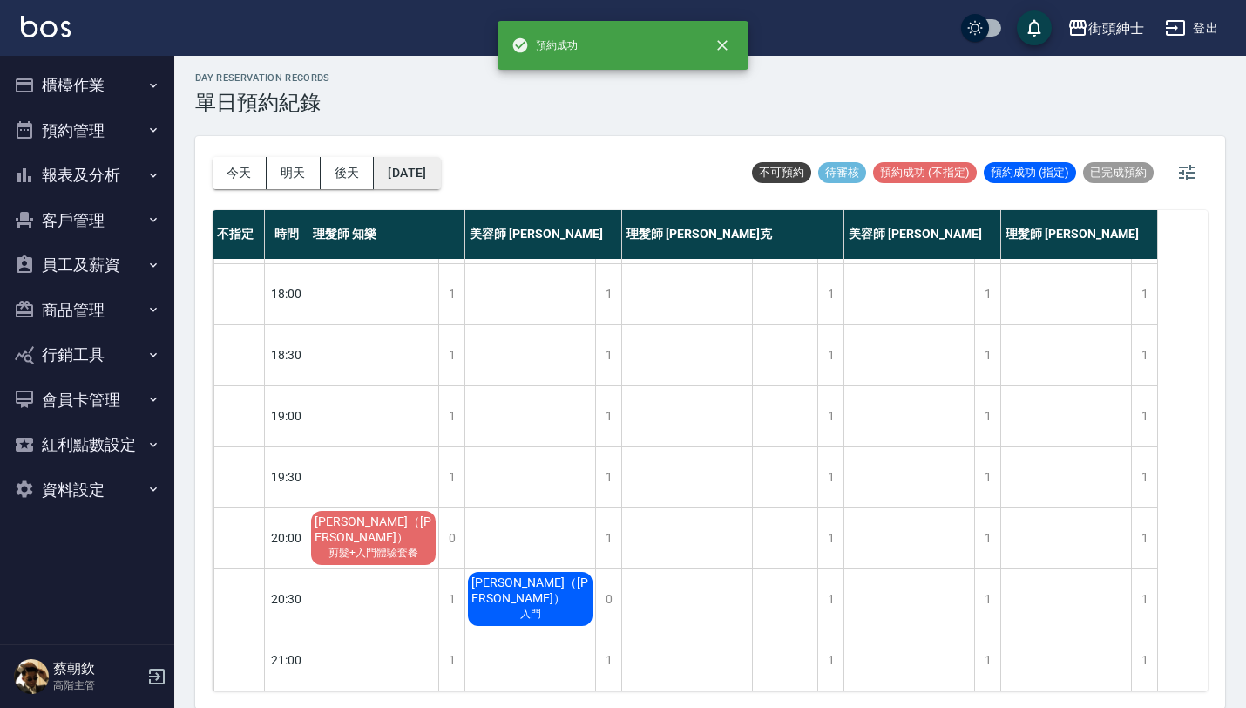
click at [435, 176] on button "[DATE]" at bounding box center [407, 173] width 66 height 32
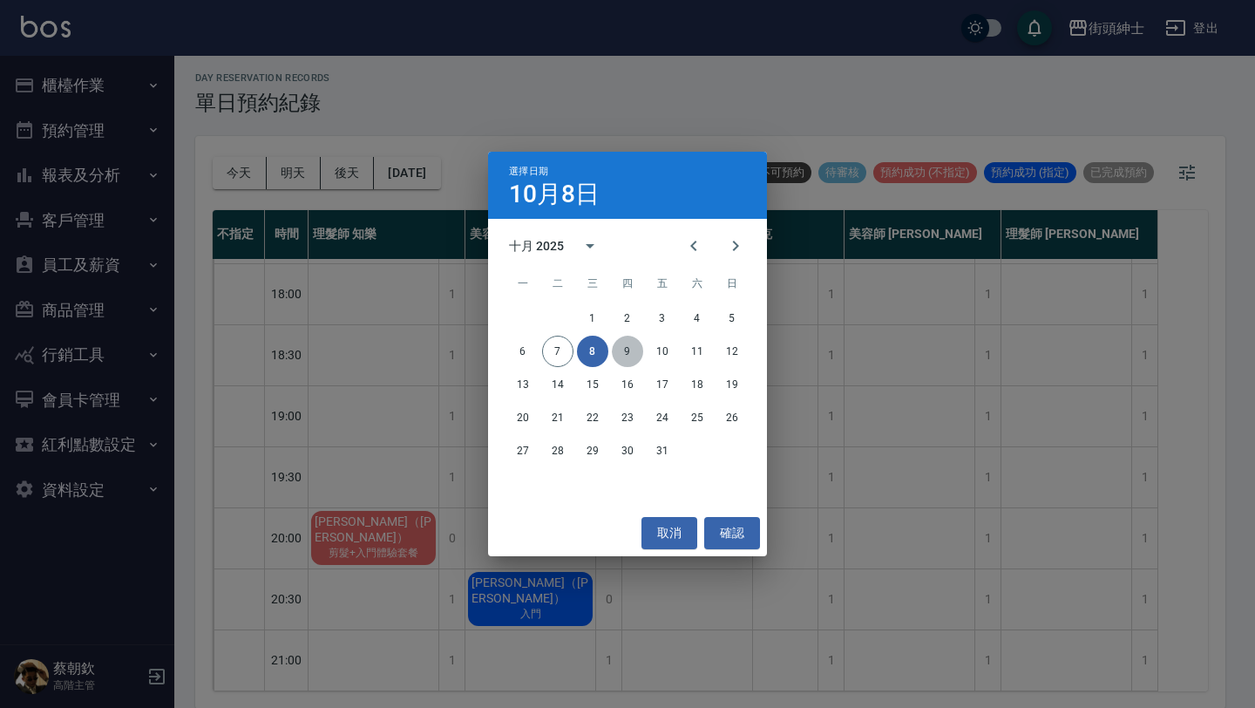
click at [622, 345] on button "9" at bounding box center [627, 351] width 31 height 31
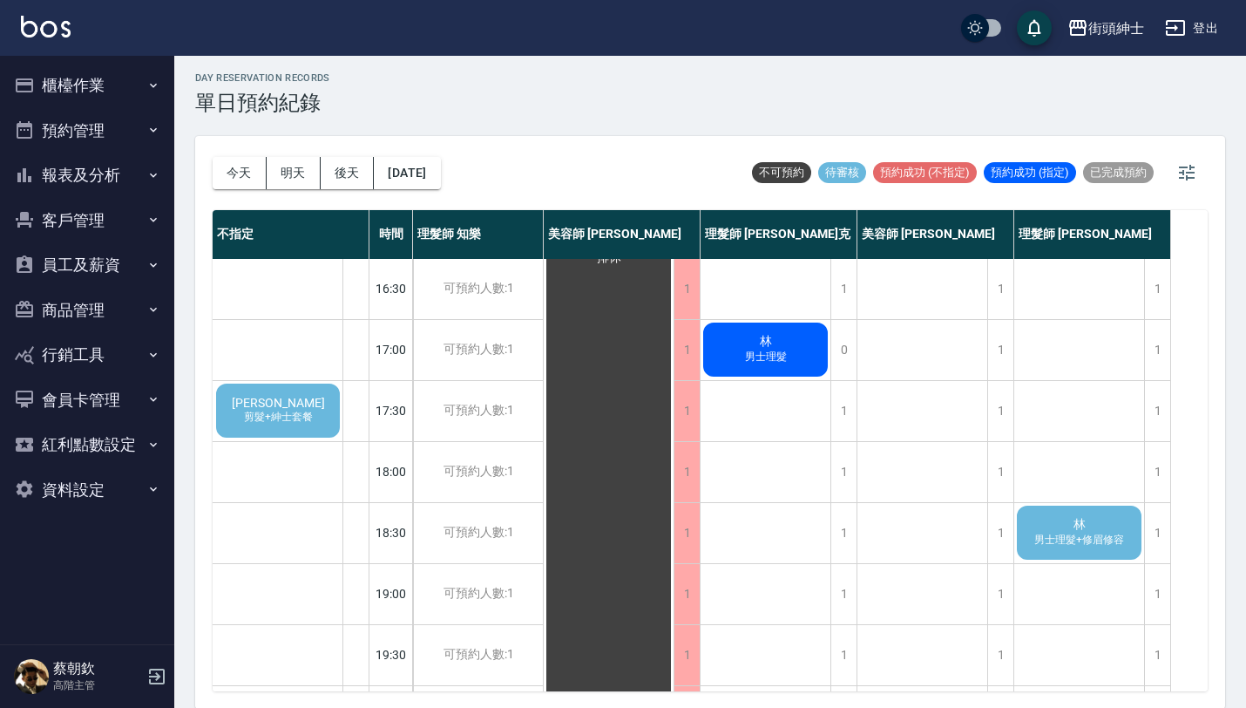
scroll to position [670, 0]
click at [1095, 534] on span "男士理髮+修眉修容" at bounding box center [1079, 541] width 97 height 15
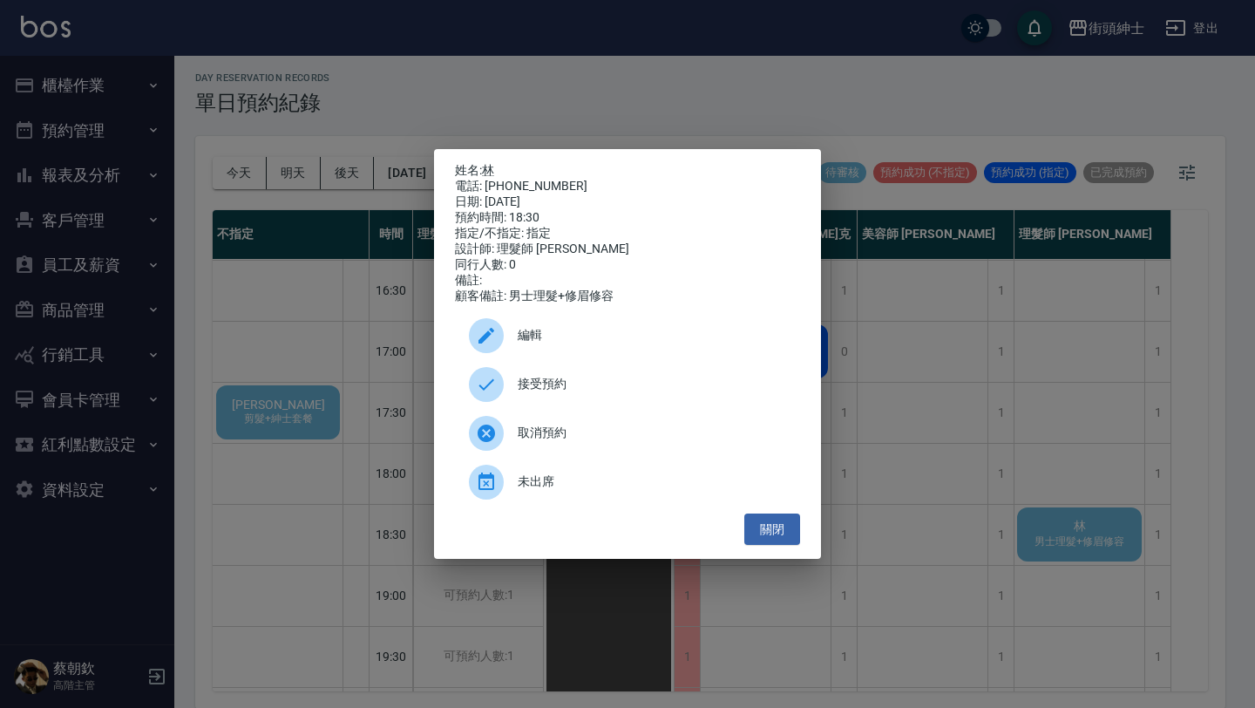
click at [634, 380] on div "接受預約" at bounding box center [627, 384] width 345 height 49
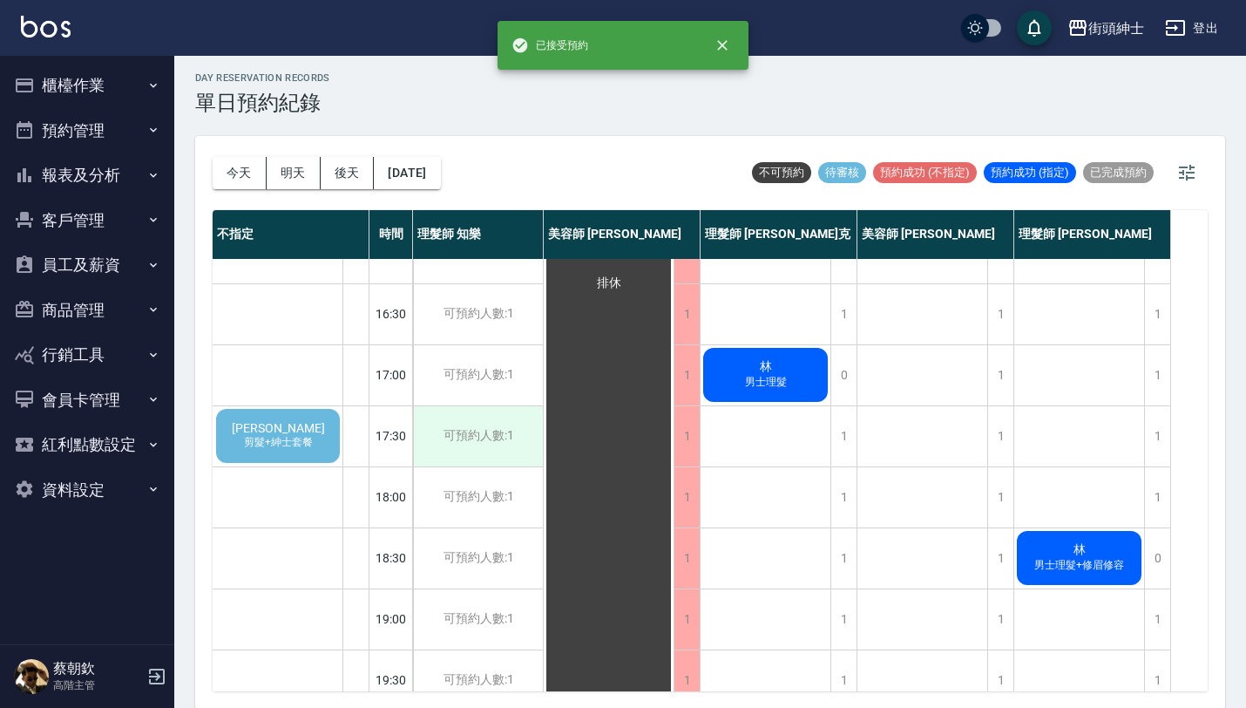
scroll to position [702, 0]
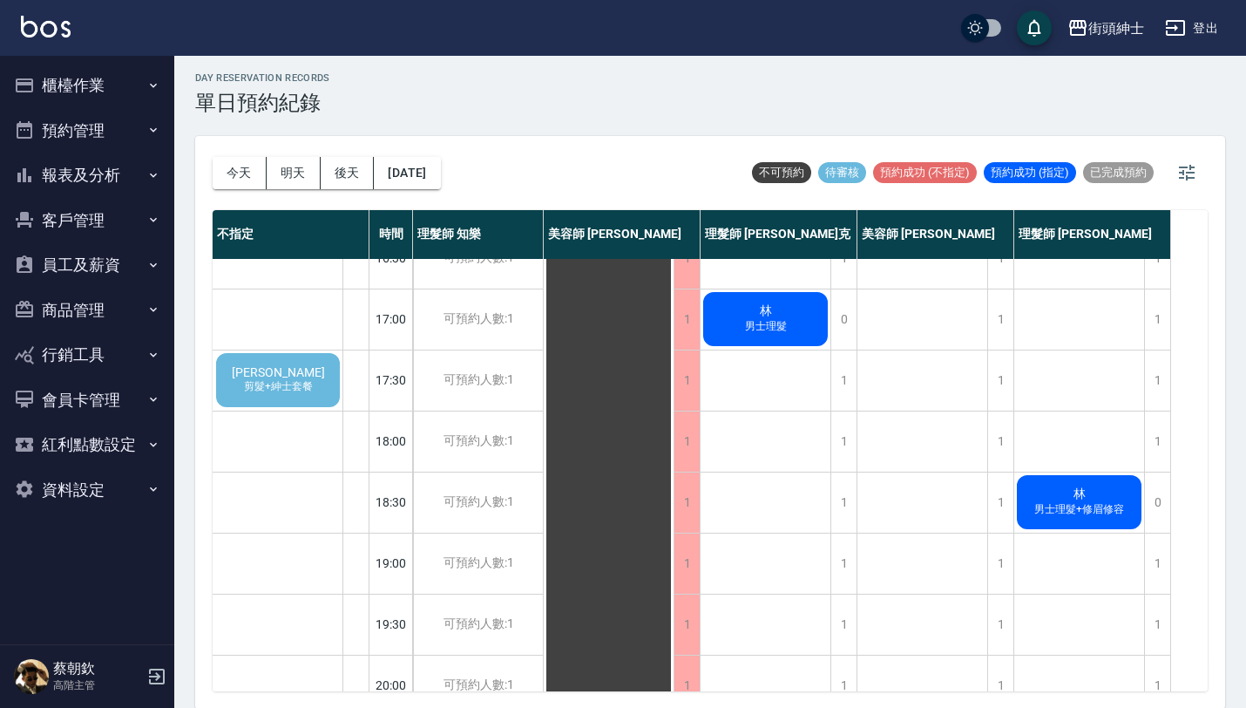
click at [307, 384] on span "剪髮+紳士套餐" at bounding box center [279, 386] width 76 height 15
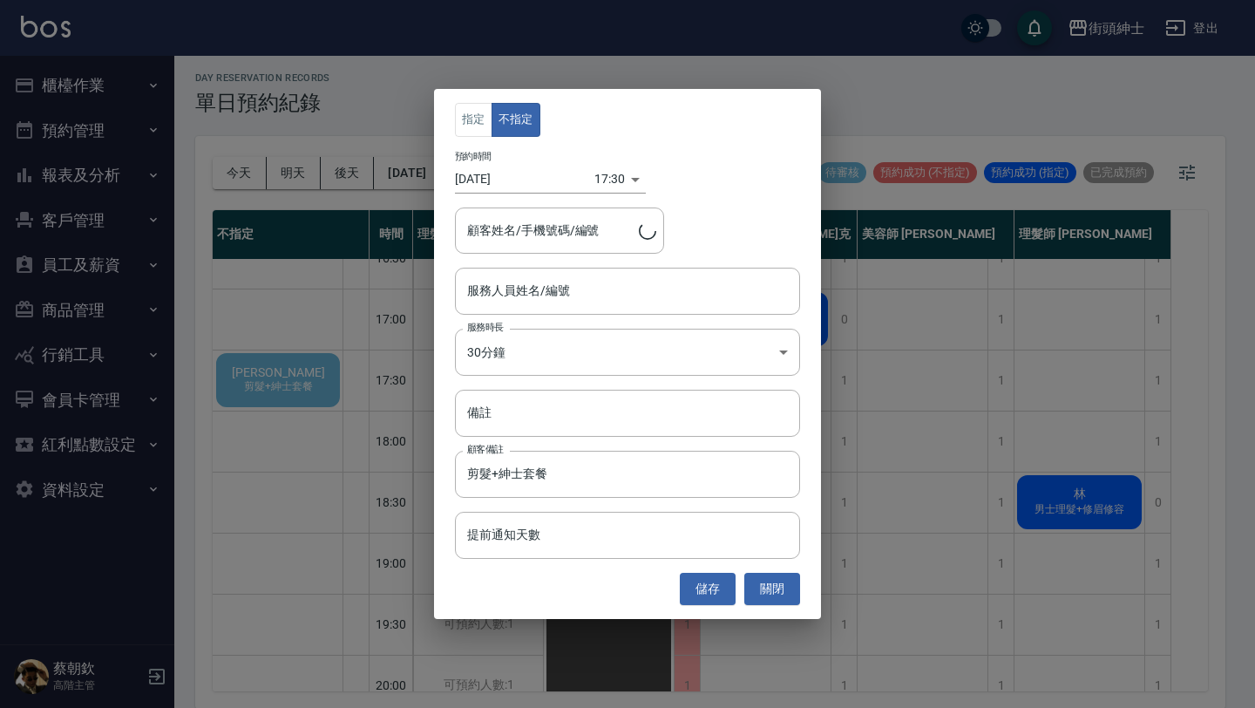
type input "[PERSON_NAME]/0932028206"
click at [573, 303] on input "服務人員姓名/編號" at bounding box center [627, 290] width 329 height 31
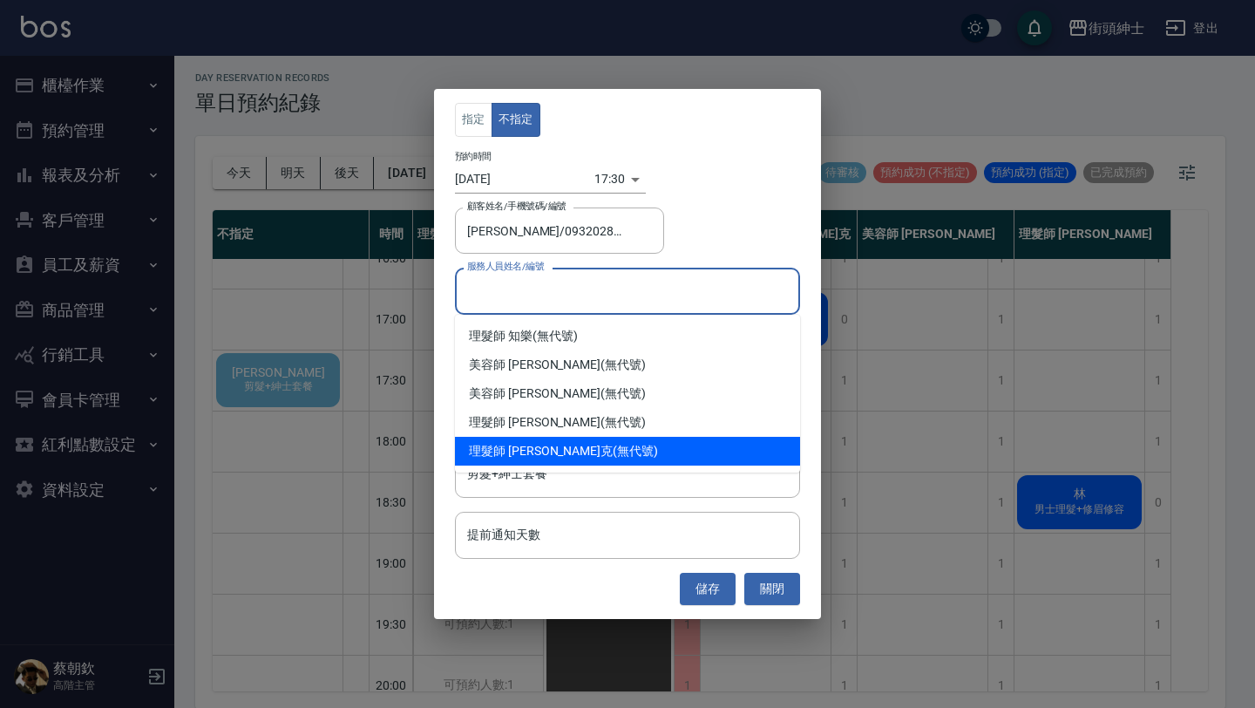
click at [608, 451] on div "理髮師 [PERSON_NAME]克 (無代號)" at bounding box center [627, 451] width 345 height 29
type input "理髮師 [PERSON_NAME](無代號)"
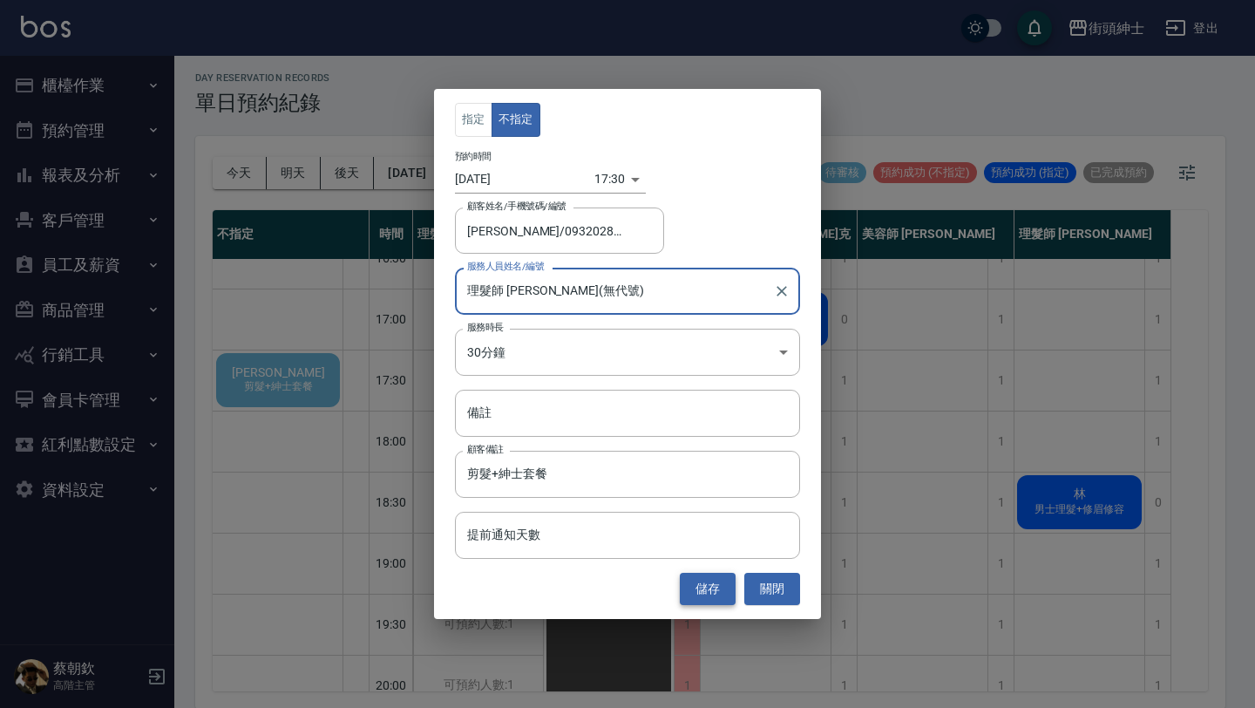
click at [712, 588] on button "儲存" at bounding box center [708, 589] width 56 height 32
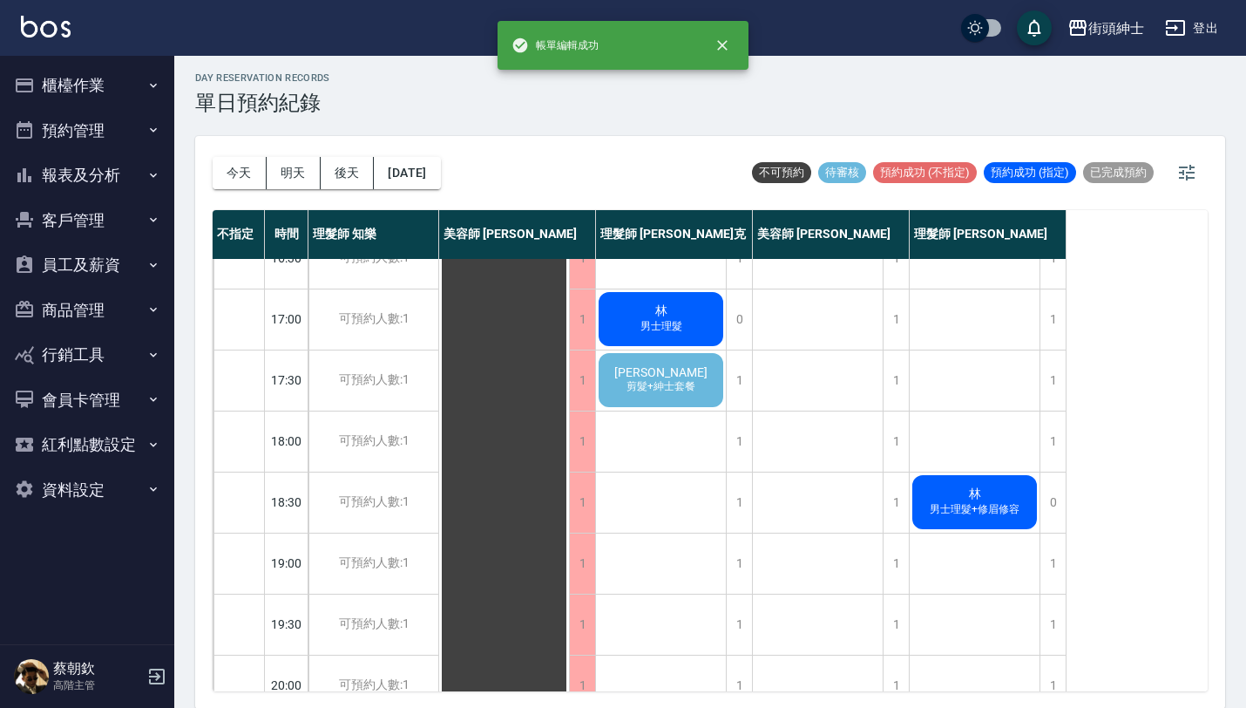
click at [706, 375] on div "[PERSON_NAME] 剪髮+紳士套餐" at bounding box center [661, 379] width 130 height 59
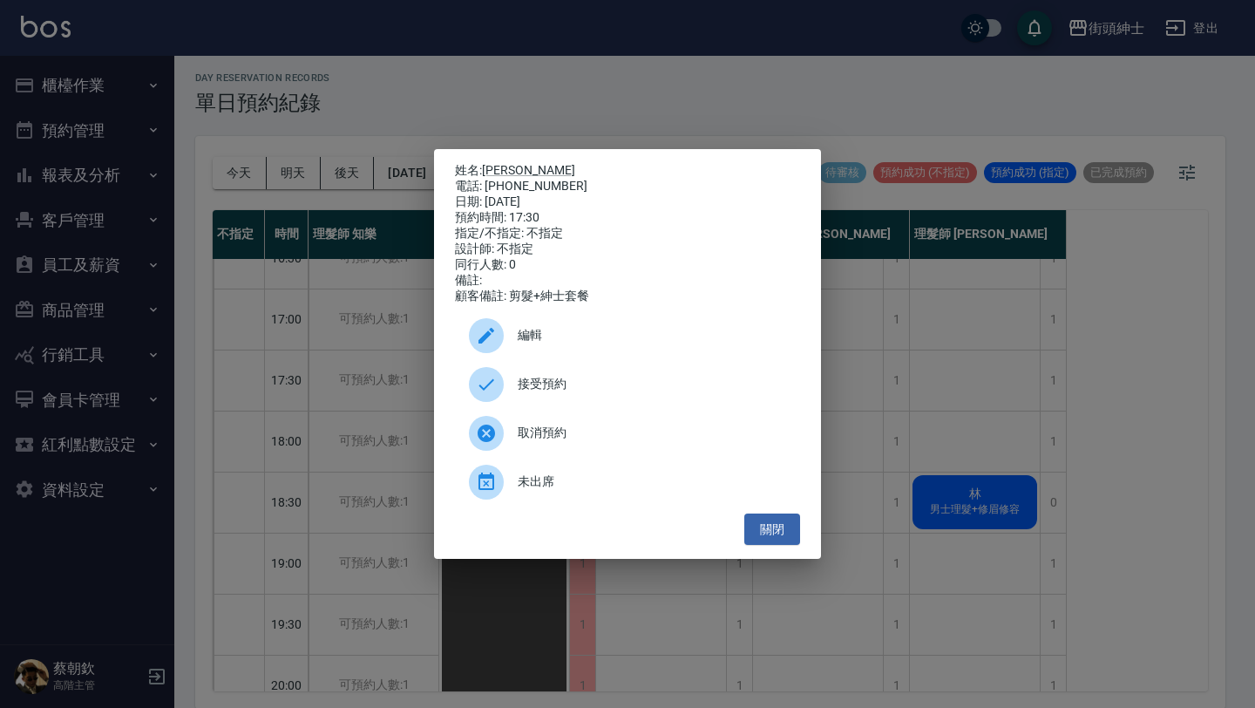
click at [594, 391] on span "接受預約" at bounding box center [652, 384] width 268 height 18
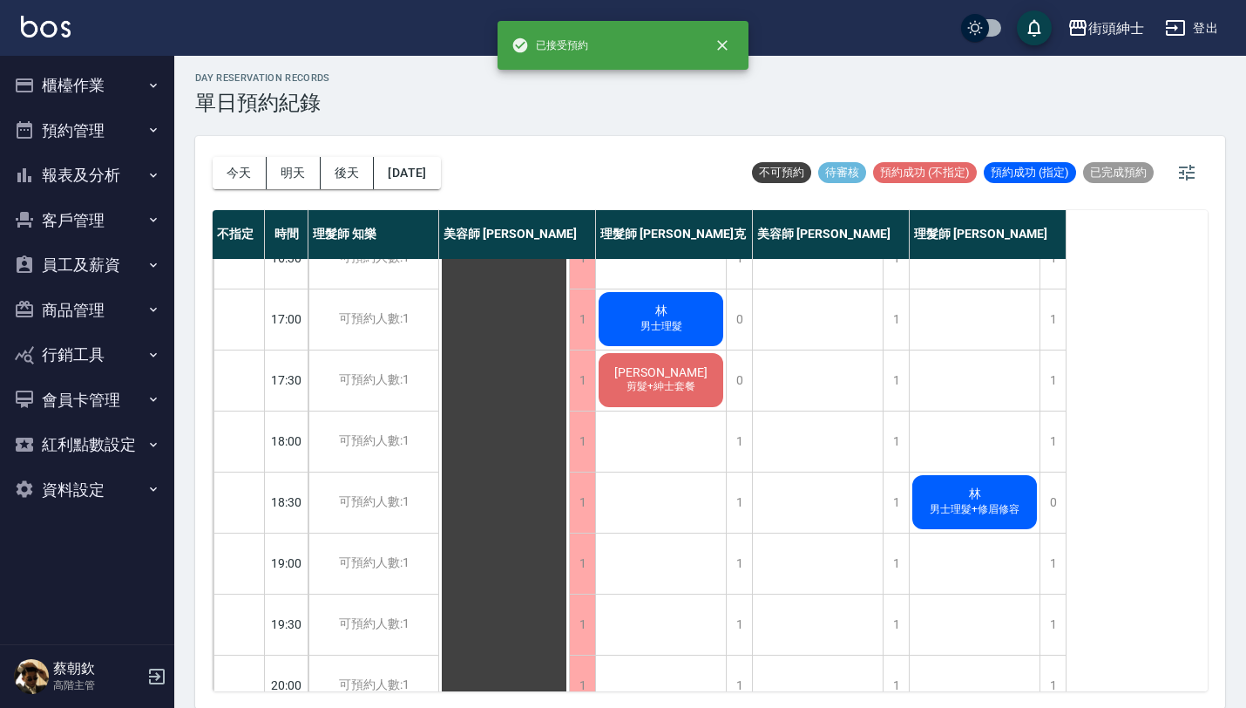
click at [657, 367] on span "[PERSON_NAME]" at bounding box center [661, 372] width 100 height 14
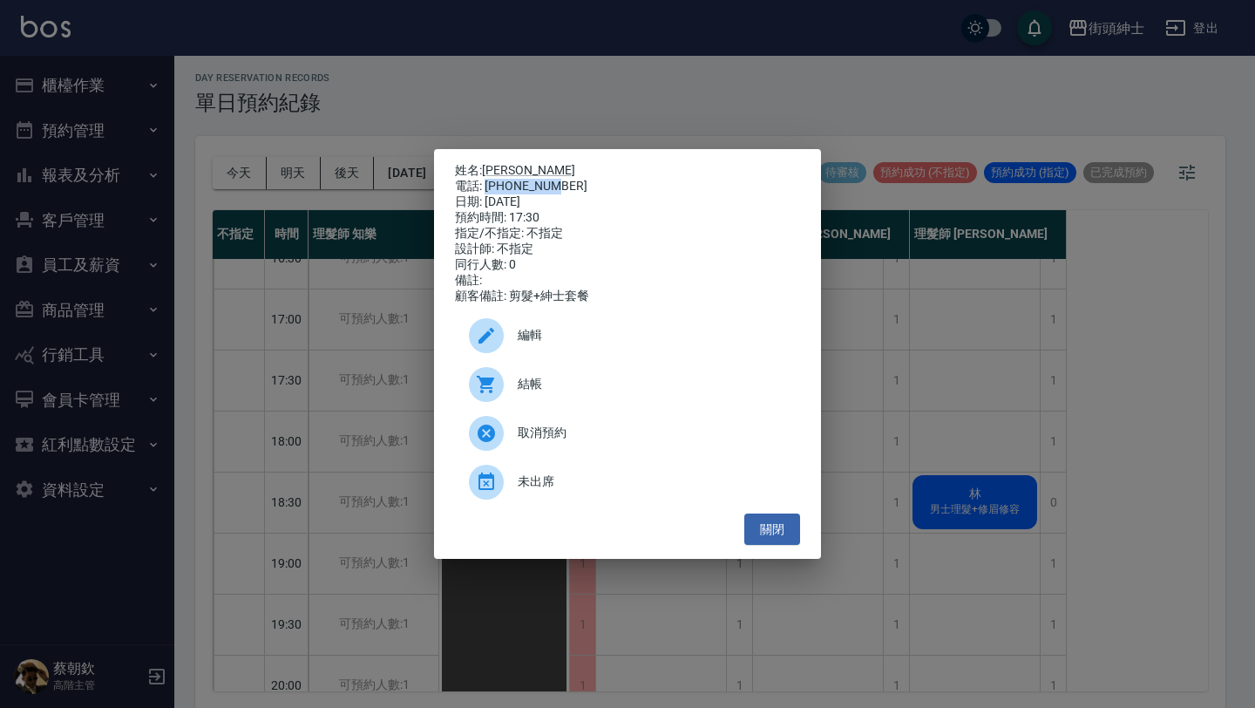
drag, startPoint x: 484, startPoint y: 178, endPoint x: 617, endPoint y: 180, distance: 133.4
click at [619, 180] on div "電話: [PHONE_NUMBER]" at bounding box center [627, 187] width 345 height 16
copy div "0932028206"
click at [794, 526] on button "關閉" at bounding box center [772, 529] width 56 height 32
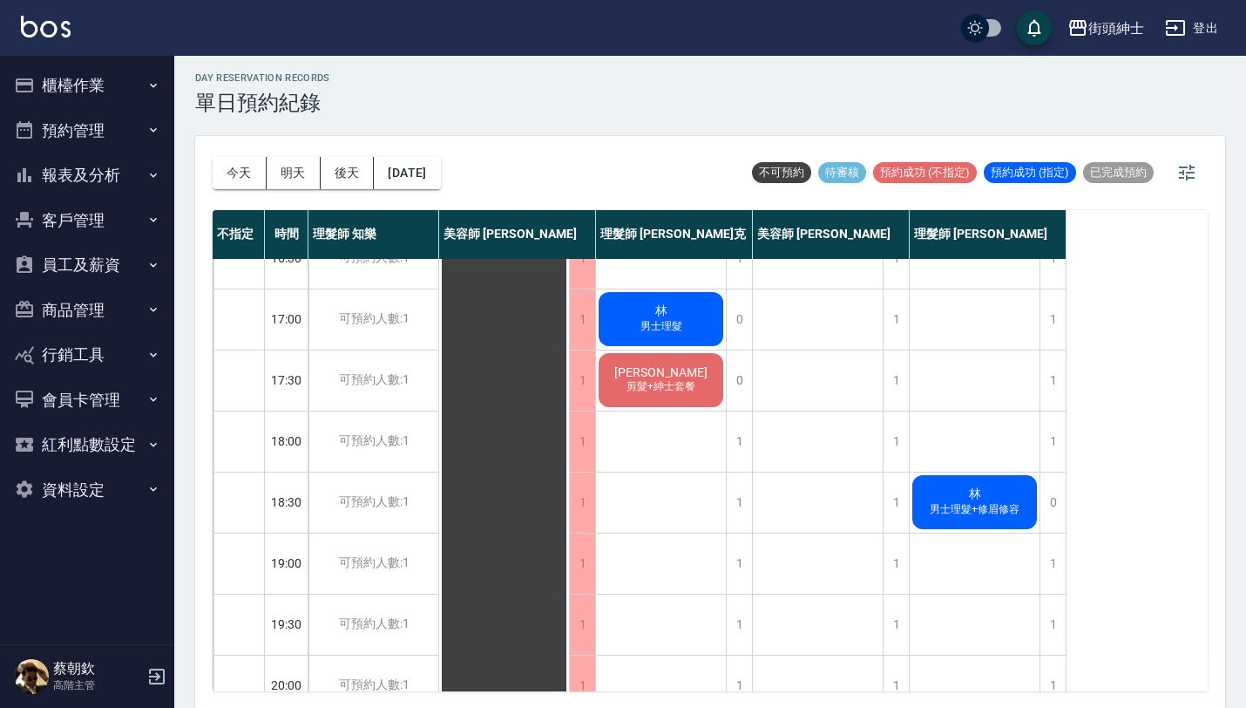
click at [883, 451] on div "[PERSON_NAME] [PERSON_NAME] [PERSON_NAME]套餐" at bounding box center [818, 196] width 131 height 1281
click at [884, 451] on div "1" at bounding box center [896, 441] width 26 height 60
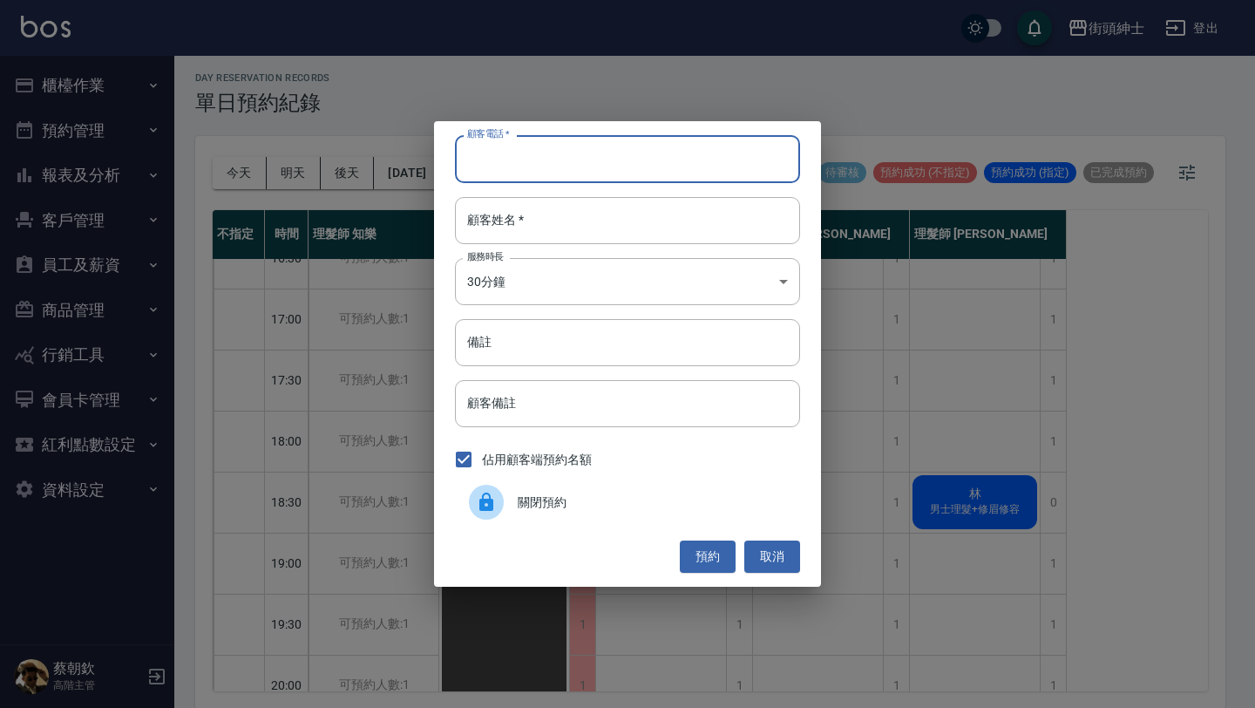
click at [614, 174] on input "顧客電話   *" at bounding box center [627, 158] width 345 height 47
paste input "0932028206"
type input "0932028206"
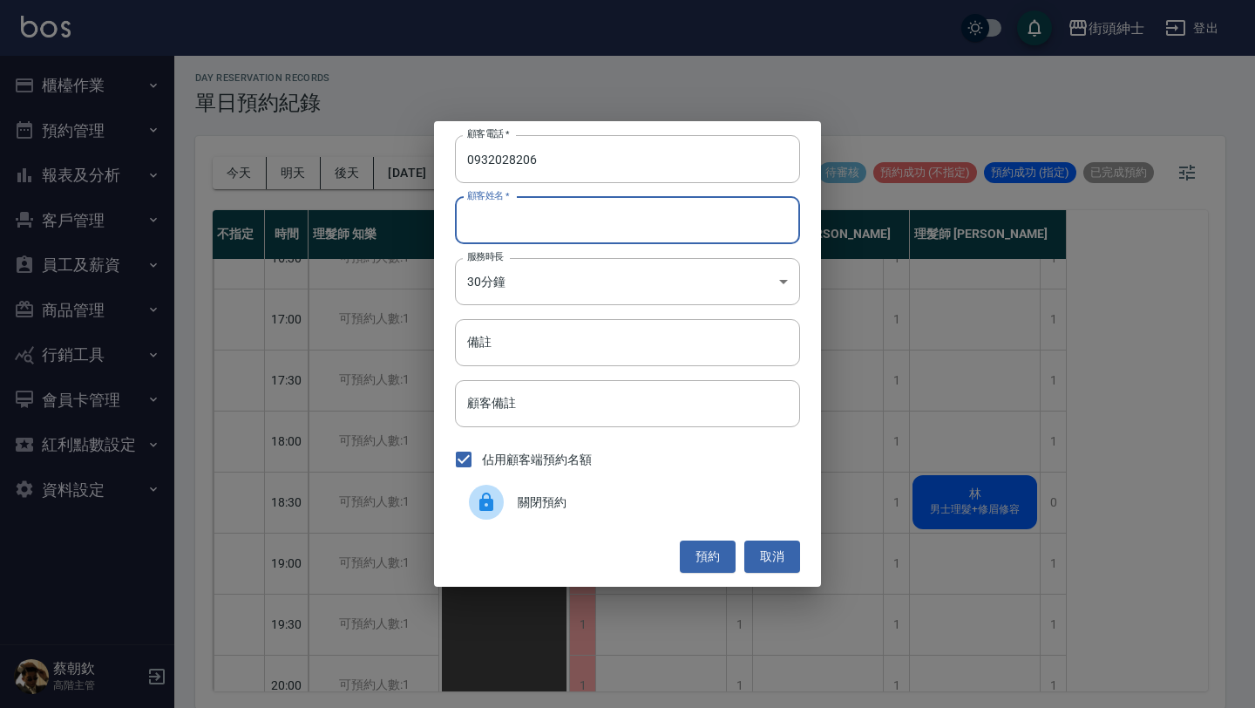
click at [603, 200] on input "顧客姓名   *" at bounding box center [627, 220] width 345 height 47
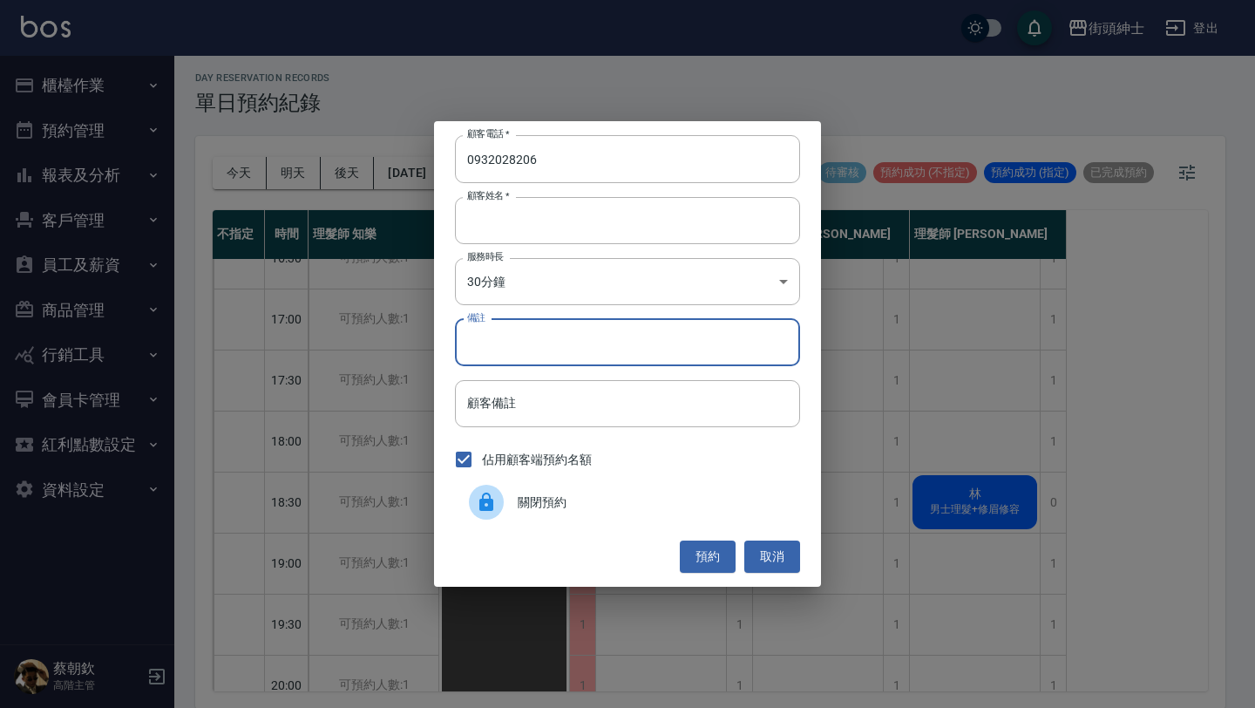
click at [618, 326] on input "備註" at bounding box center [627, 342] width 345 height 47
type input "紳士"
click at [711, 551] on button "預約" at bounding box center [708, 556] width 56 height 32
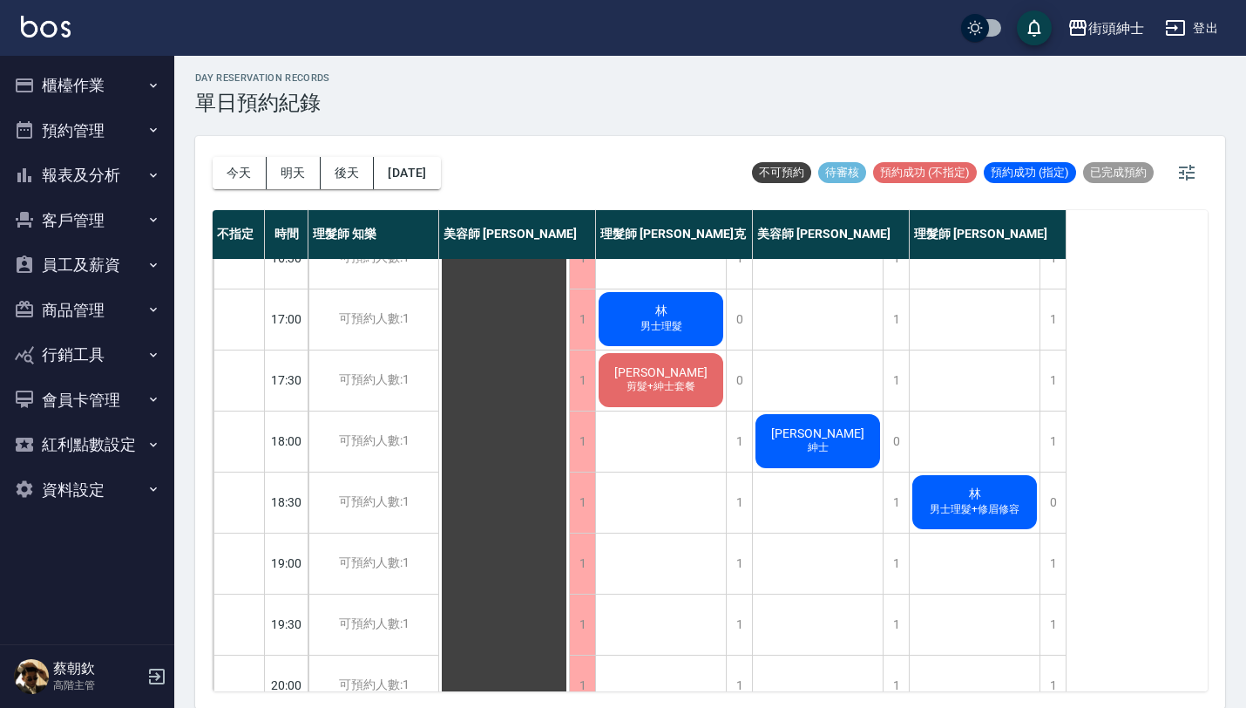
scroll to position [864, 0]
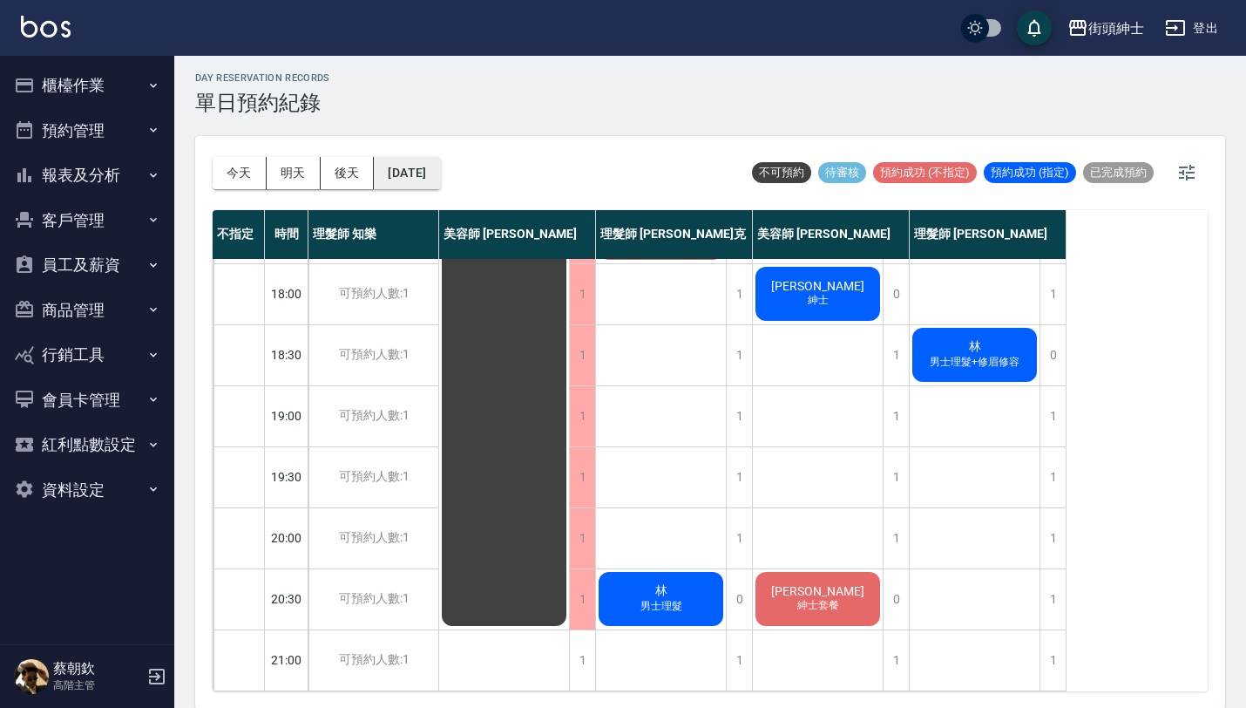
click at [440, 170] on button "[DATE]" at bounding box center [407, 173] width 66 height 32
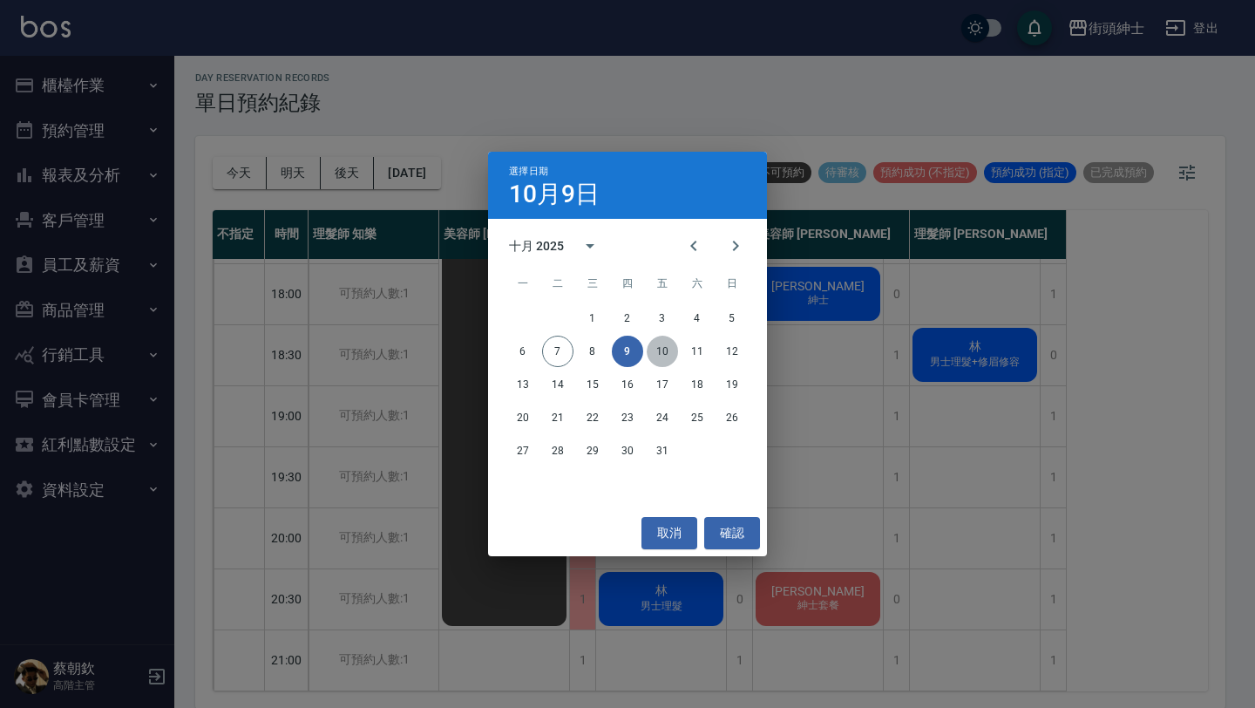
click at [661, 348] on button "10" at bounding box center [662, 351] width 31 height 31
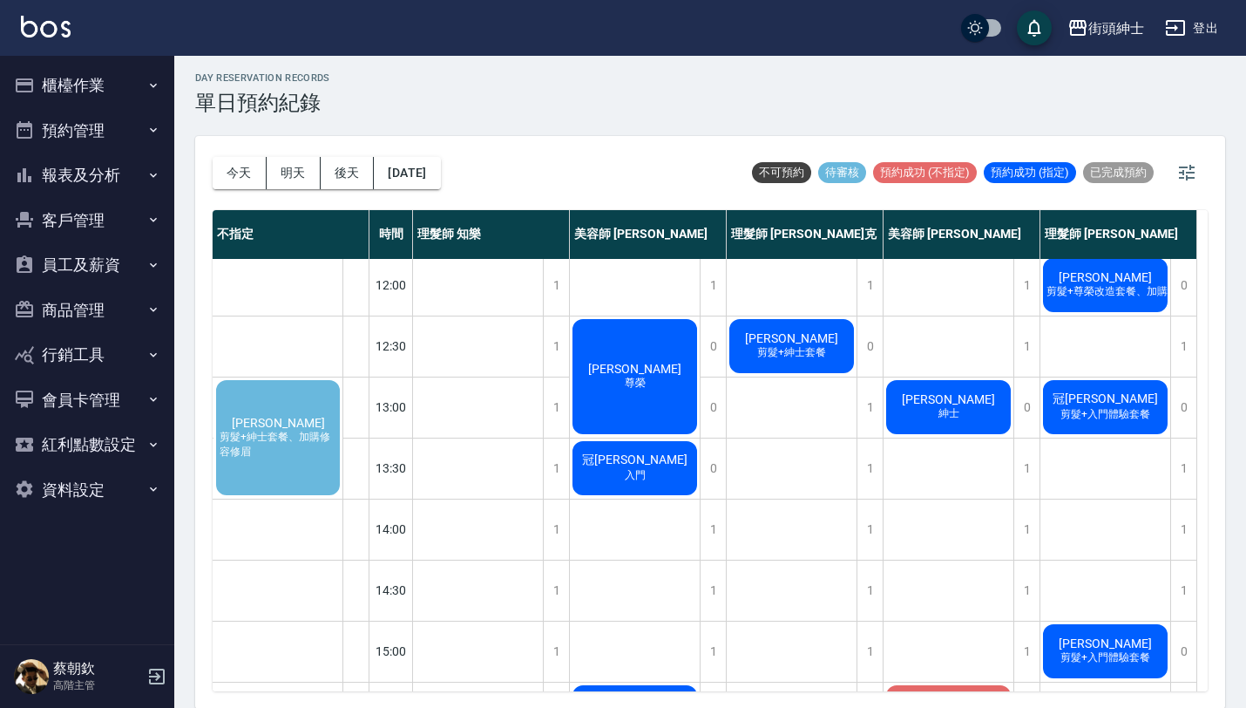
scroll to position [129, 0]
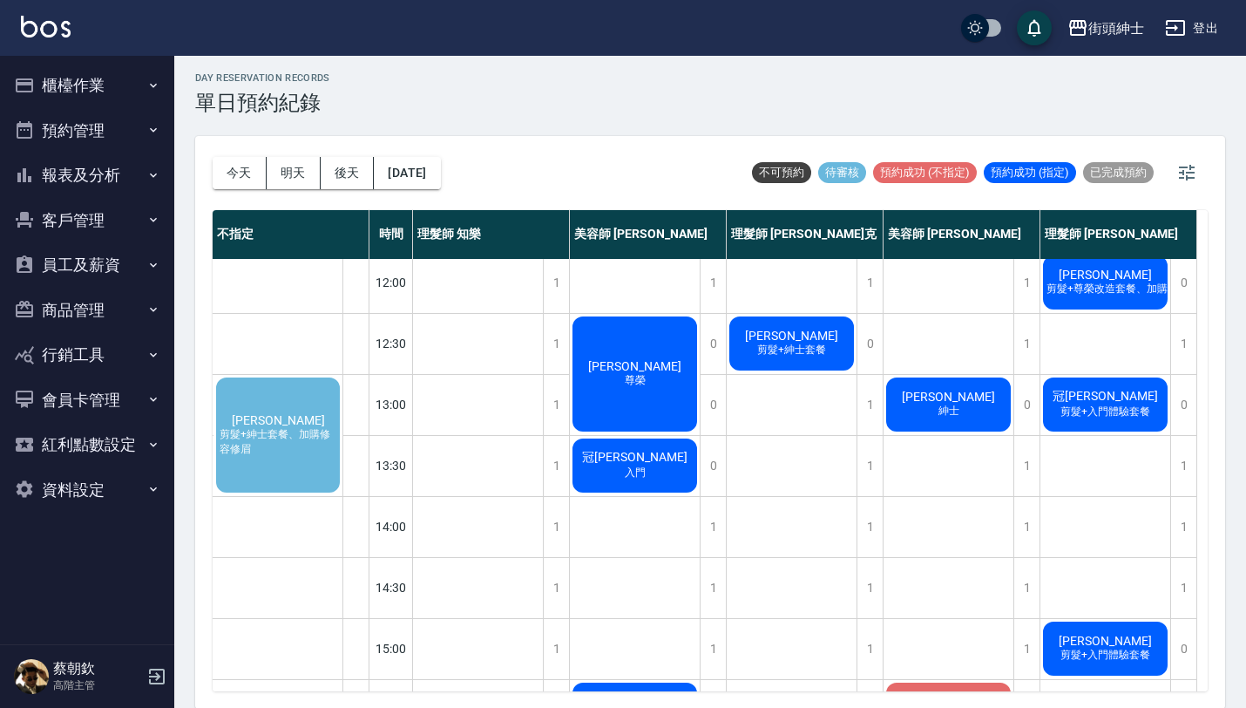
click at [311, 444] on span "剪髮+紳士套餐、加購修容修眉" at bounding box center [278, 442] width 124 height 30
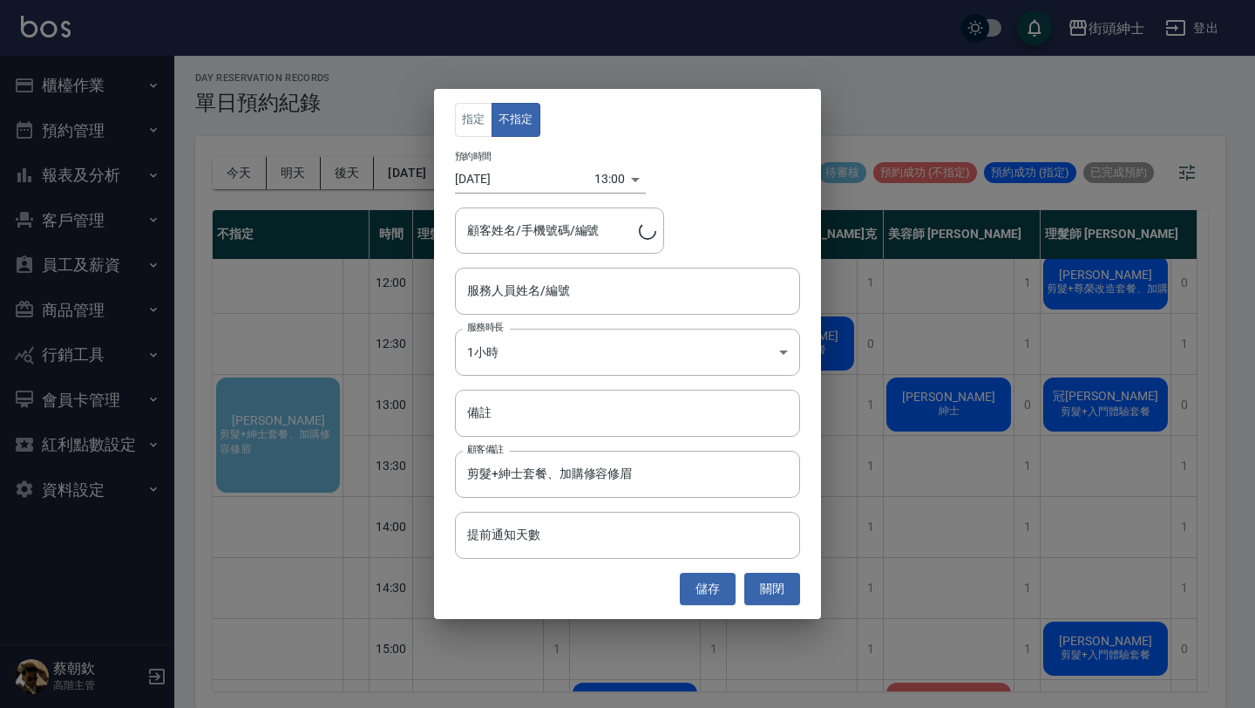
type input "[PERSON_NAME]/0988358487"
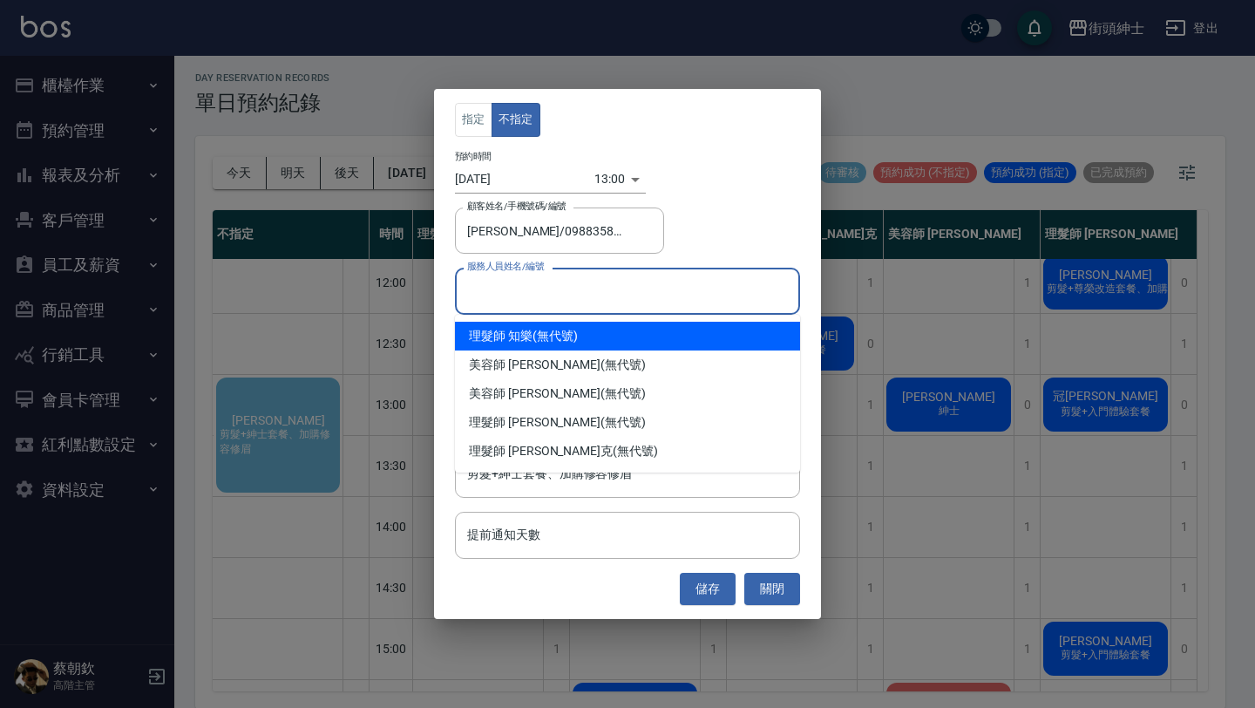
click at [627, 295] on input "服務人員姓名/編號" at bounding box center [627, 290] width 329 height 31
click at [578, 327] on div "理髮師 知樂 (無代號)" at bounding box center [627, 336] width 345 height 29
type input "理髮師 知樂(無代號)"
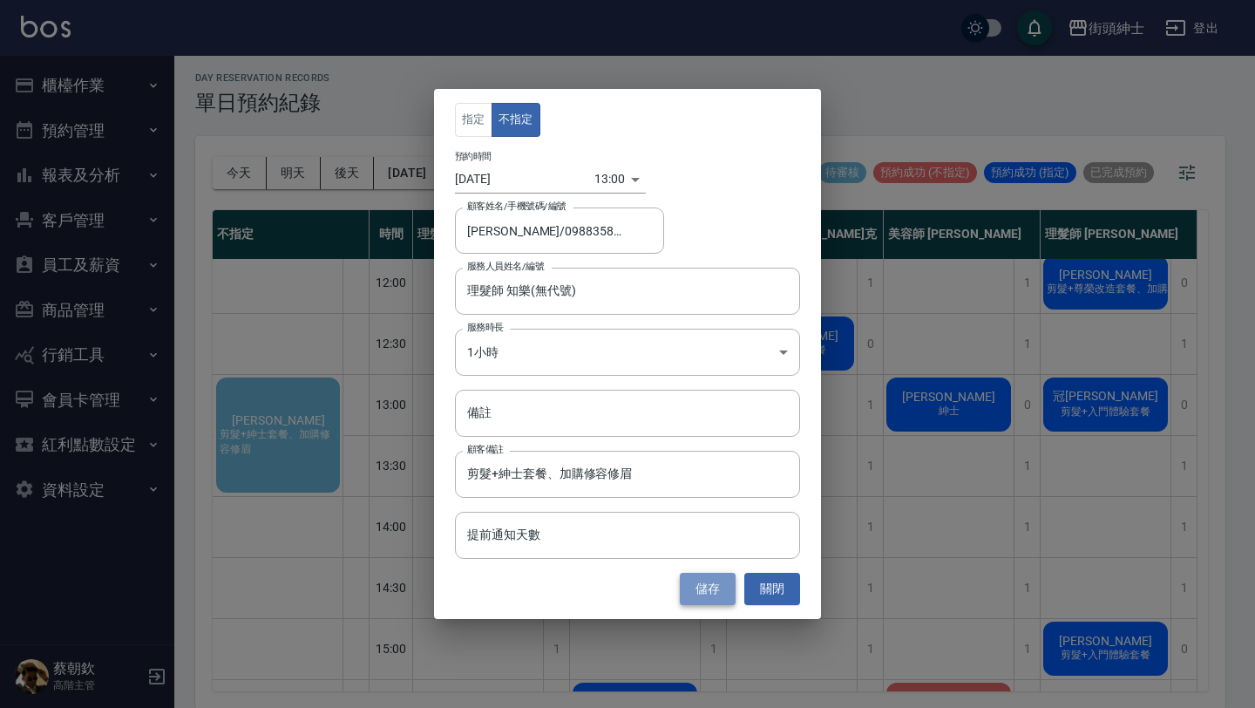
click at [716, 584] on button "儲存" at bounding box center [708, 589] width 56 height 32
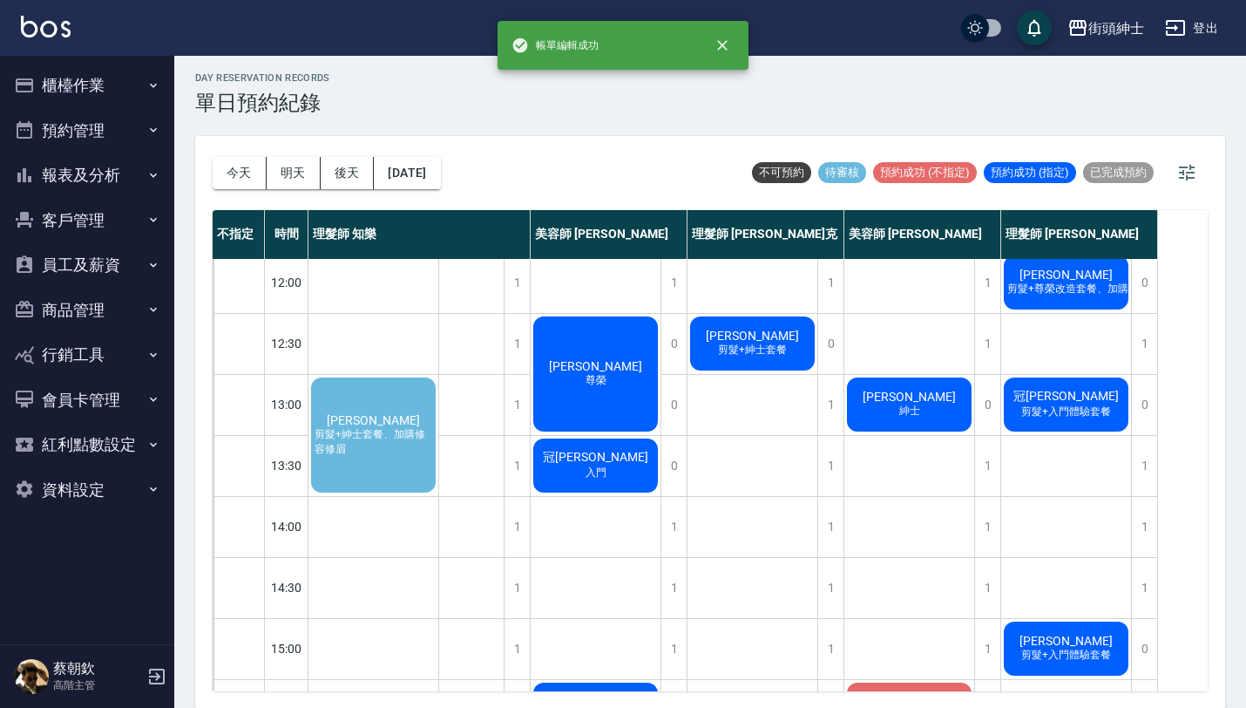
click at [372, 453] on span "剪髮+紳士套餐、加購修容修眉" at bounding box center [373, 442] width 125 height 30
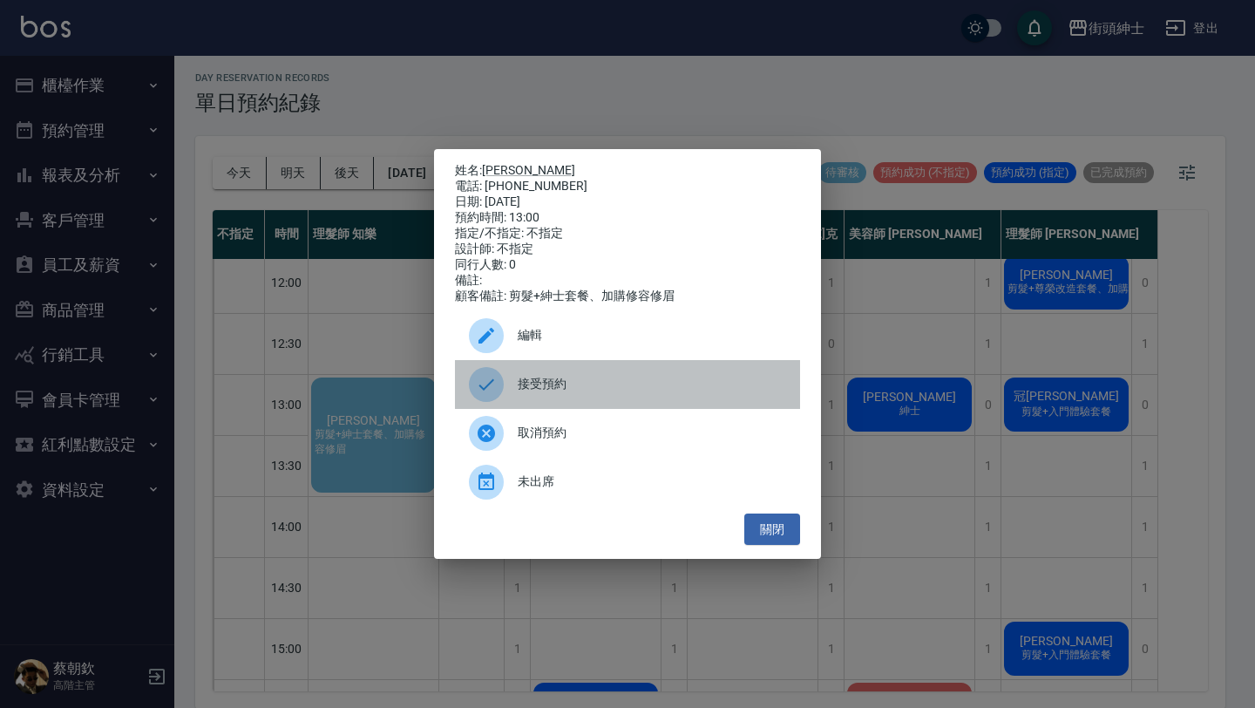
click at [598, 387] on span "接受預約" at bounding box center [652, 384] width 268 height 18
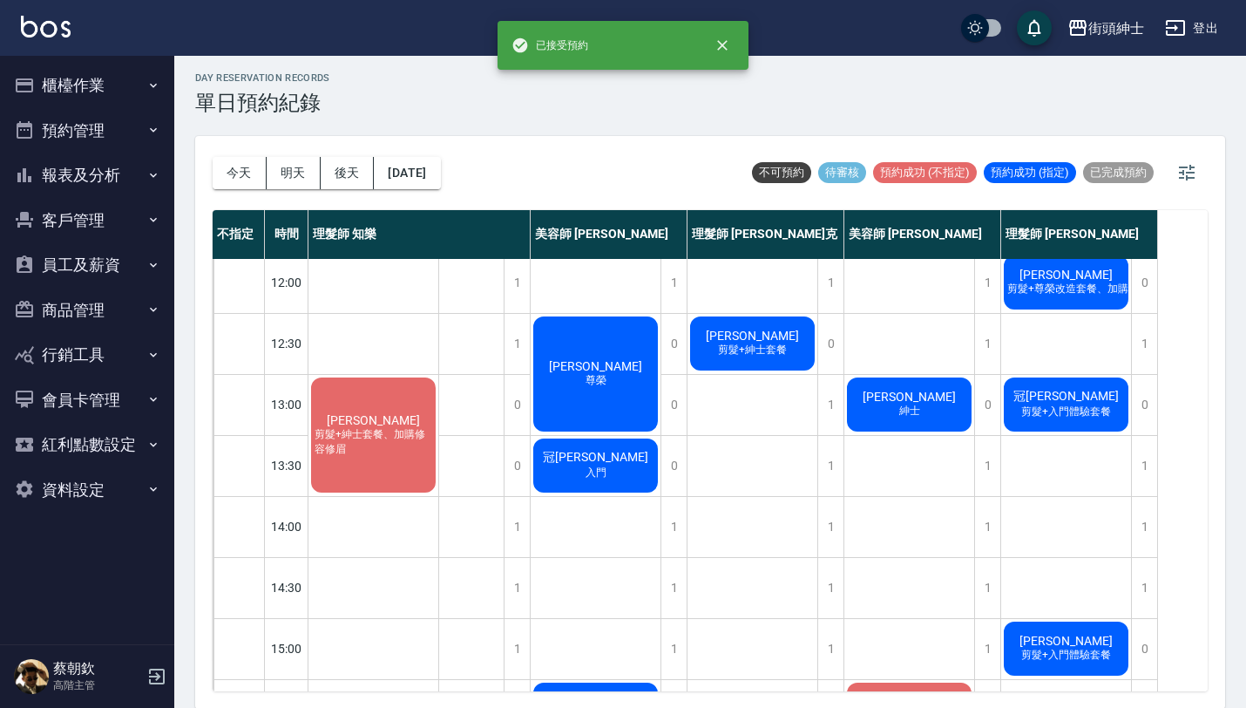
click at [400, 424] on div "[PERSON_NAME] 剪髮+紳士套餐、加購修容修眉" at bounding box center [374, 435] width 130 height 120
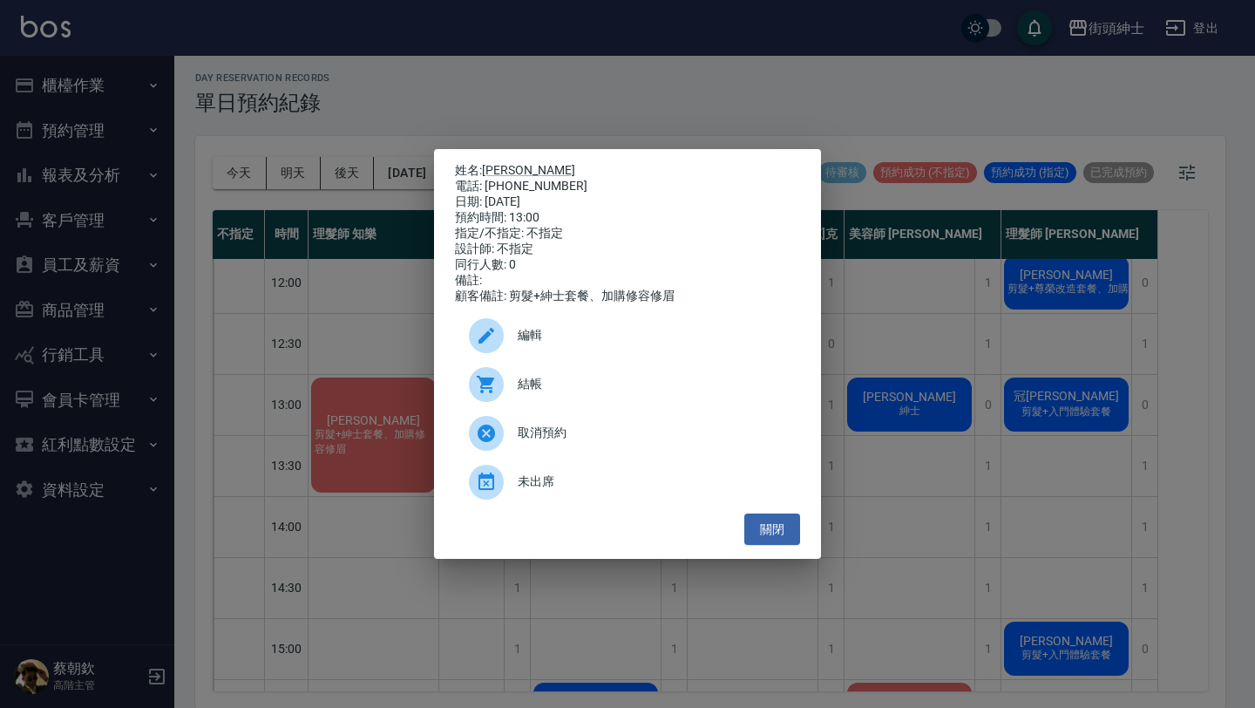
click at [602, 341] on span "編輯" at bounding box center [652, 335] width 268 height 18
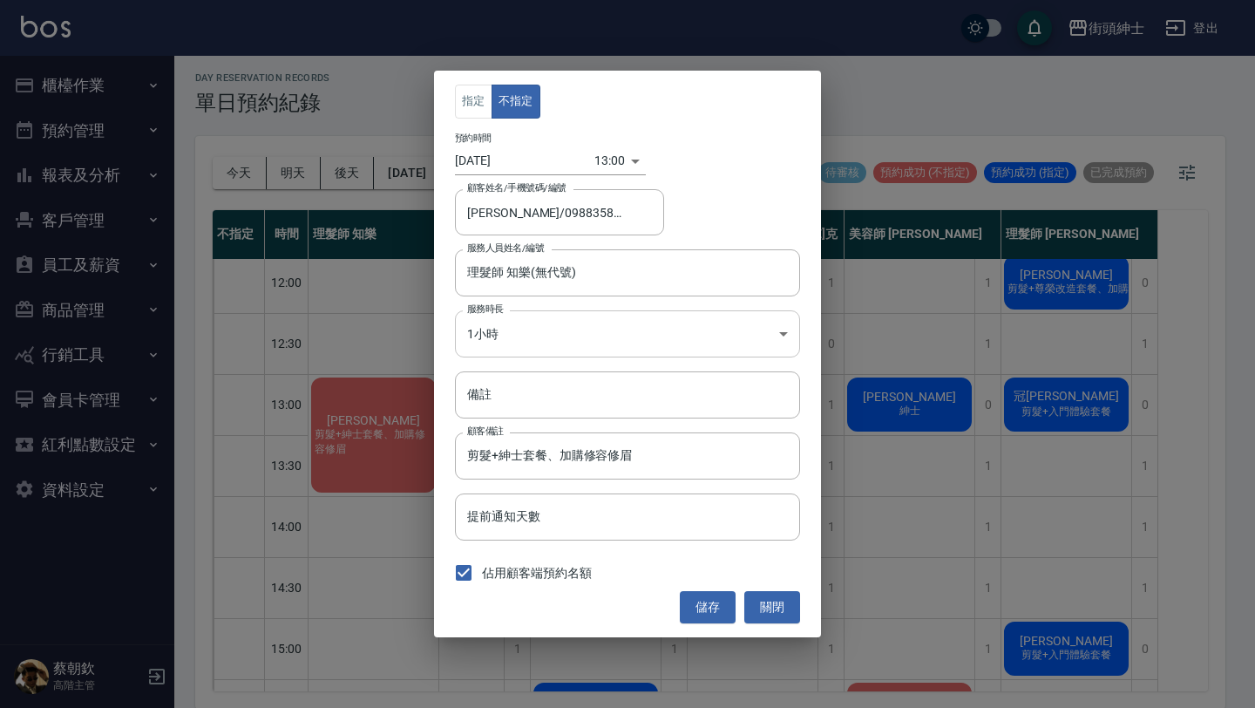
click at [561, 329] on body "街頭紳士 登出 櫃檯作業 打帳單 帳單列表 掛單列表 座位開單 營業儀表板 現金收支登錄 高階收支登錄 材料自購登錄 每日結帳 排班表 現場電腦打卡 掃碼打卡…" at bounding box center [627, 352] width 1255 height 713
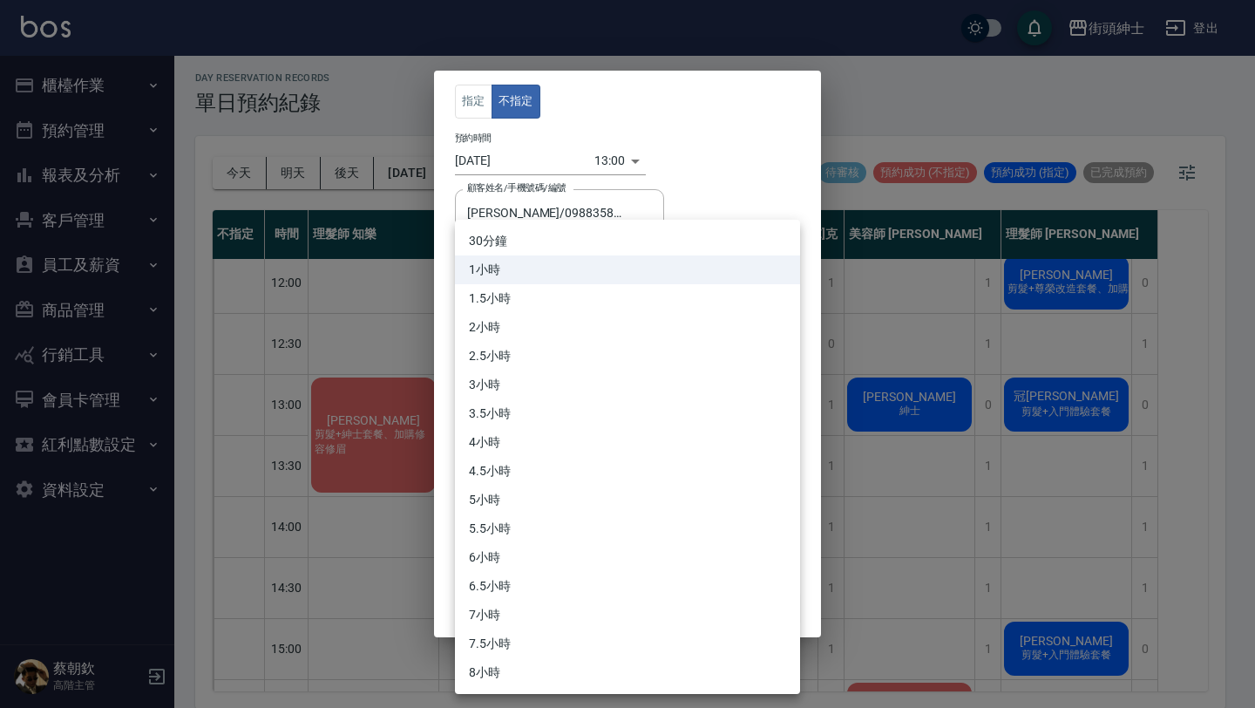
click at [523, 248] on li "30分鐘" at bounding box center [627, 241] width 345 height 29
type input "1"
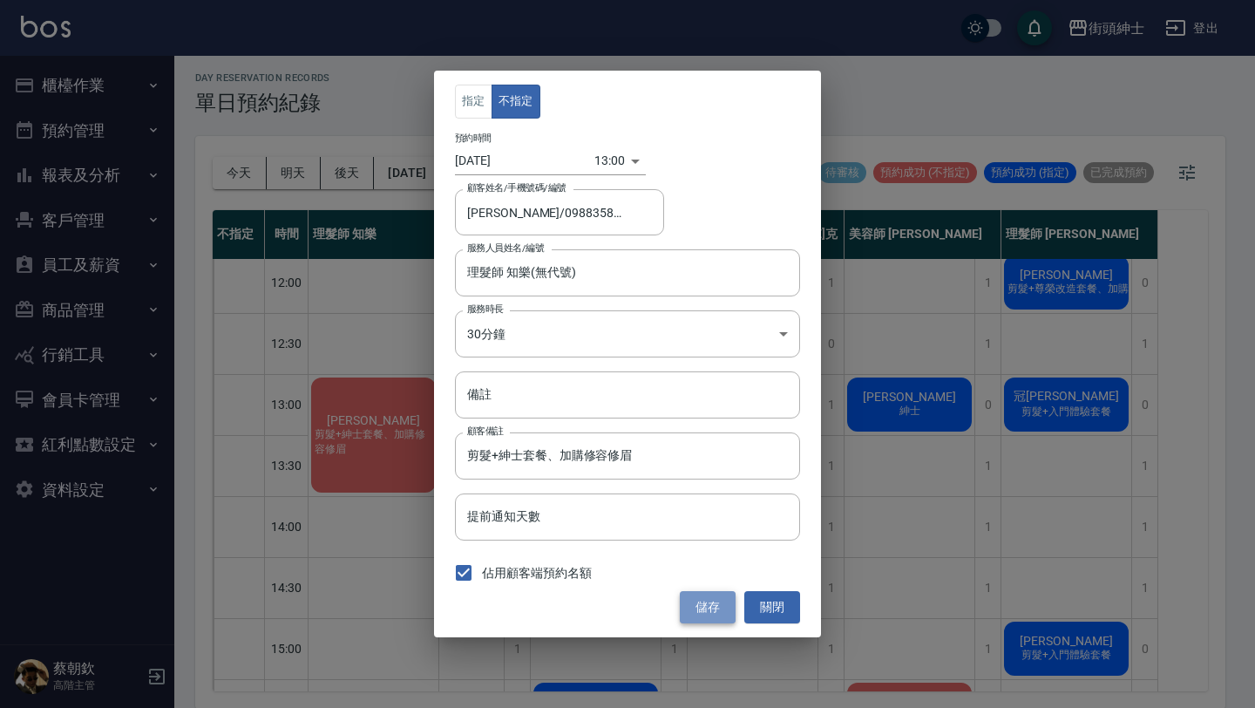
click at [711, 601] on button "儲存" at bounding box center [708, 607] width 56 height 32
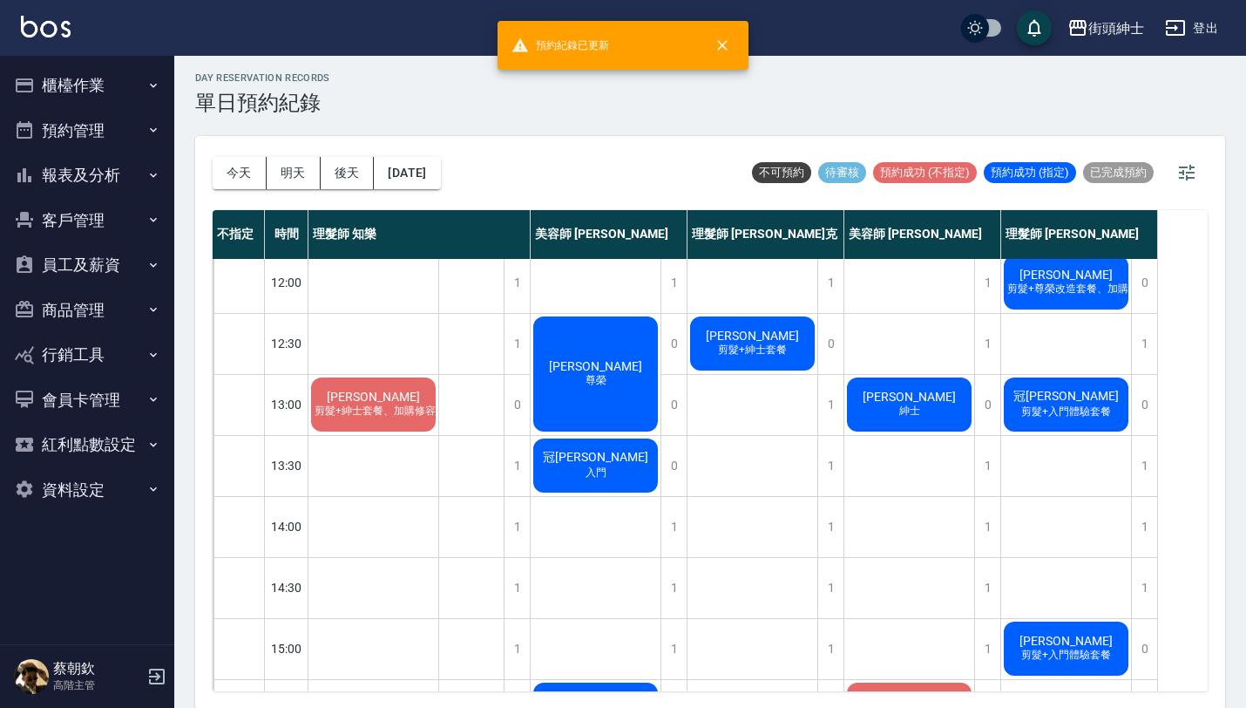
click at [377, 417] on span "剪髮+紳士套餐、加購修容修眉" at bounding box center [384, 411] width 149 height 15
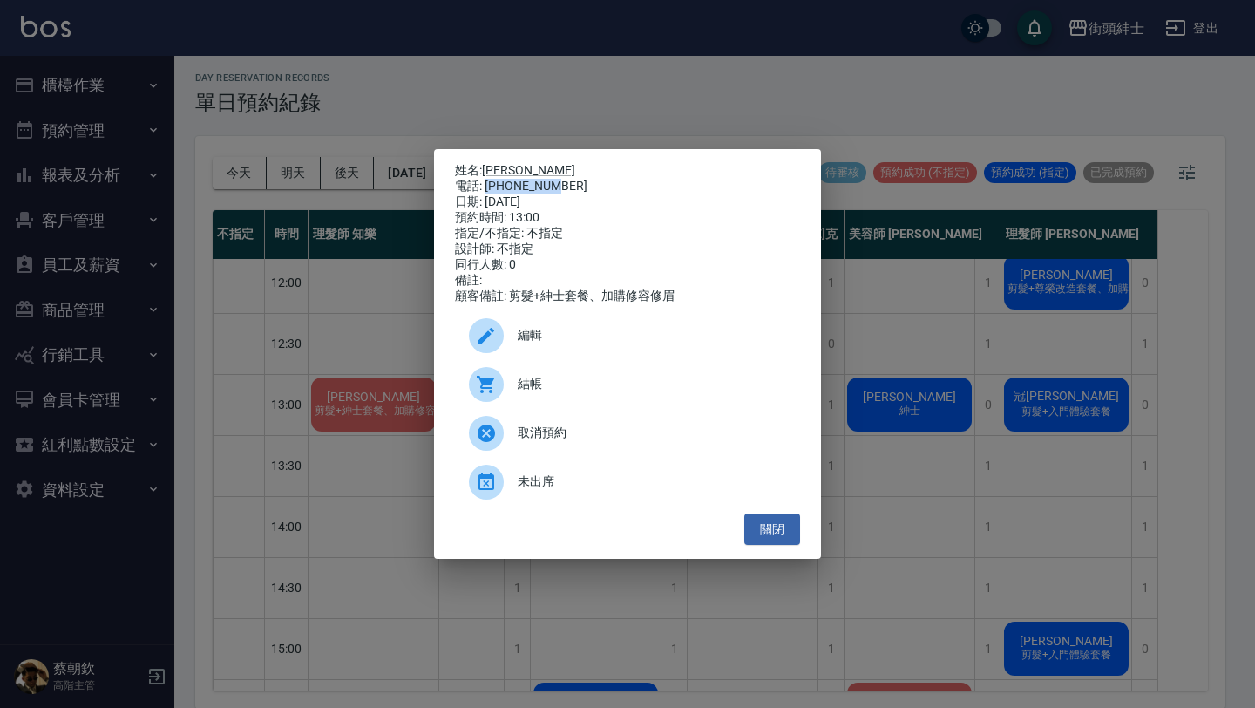
drag, startPoint x: 487, startPoint y: 183, endPoint x: 646, endPoint y: 184, distance: 158.6
click at [646, 184] on div "電話: [PHONE_NUMBER]" at bounding box center [627, 187] width 345 height 16
copy div "0988358487"
click at [987, 410] on div "姓名: [PERSON_NAME] 電話: [PHONE_NUMBER] 日期: [DATE] 預約時間: 13:00 指定/不指定: 不指定 設計師: 不指…" at bounding box center [627, 354] width 1255 height 708
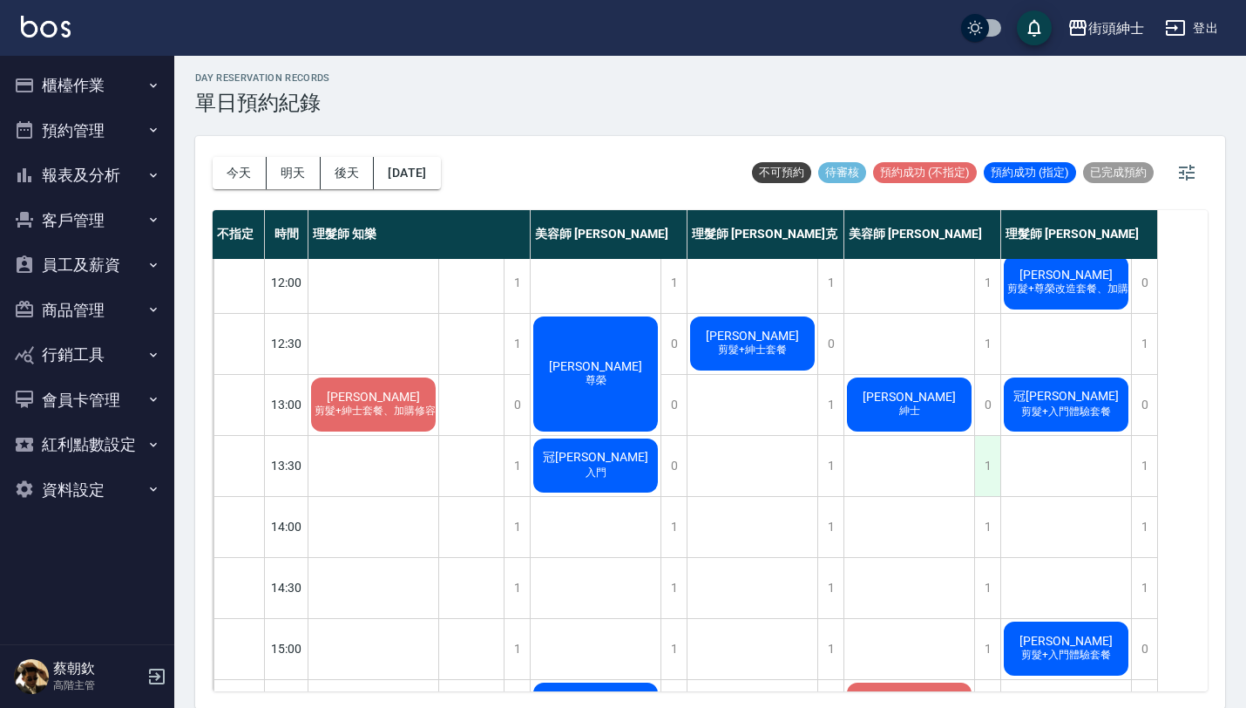
click at [994, 478] on div "1" at bounding box center [987, 466] width 26 height 60
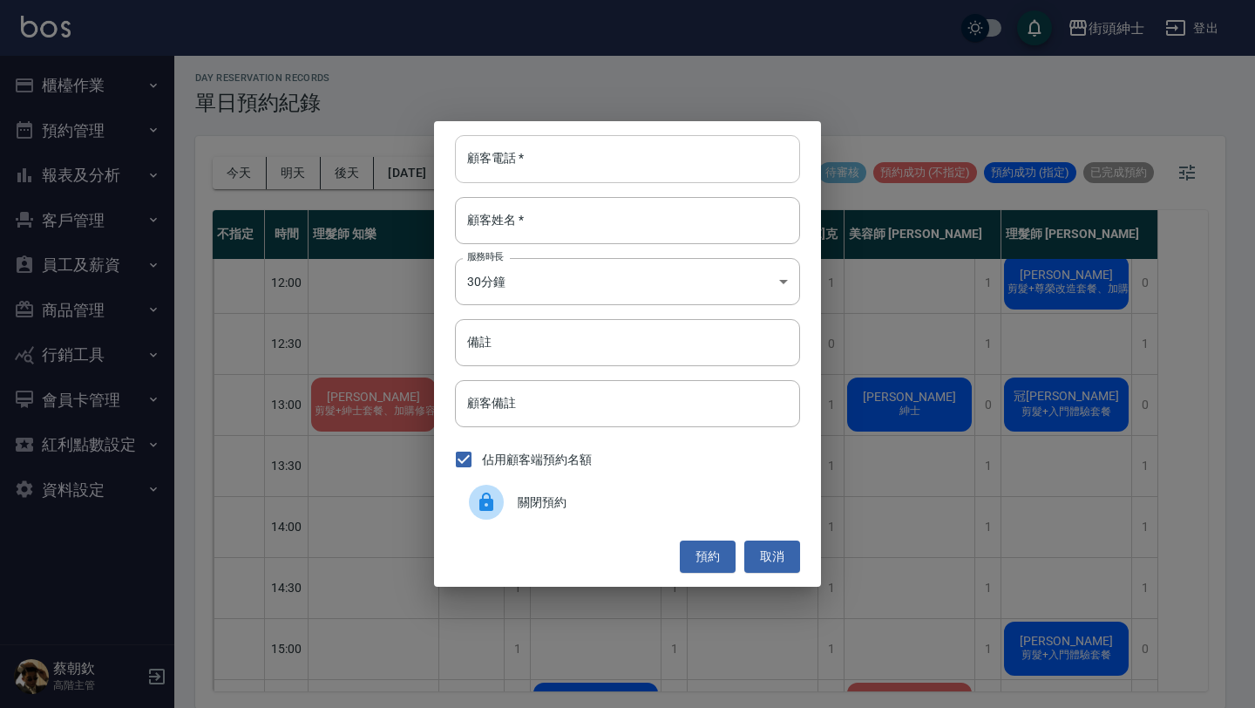
click at [605, 153] on input "顧客電話   *" at bounding box center [627, 158] width 345 height 47
paste input "0988358487"
type input "0988358487"
click at [608, 212] on input "顧客姓名   *" at bounding box center [627, 220] width 345 height 47
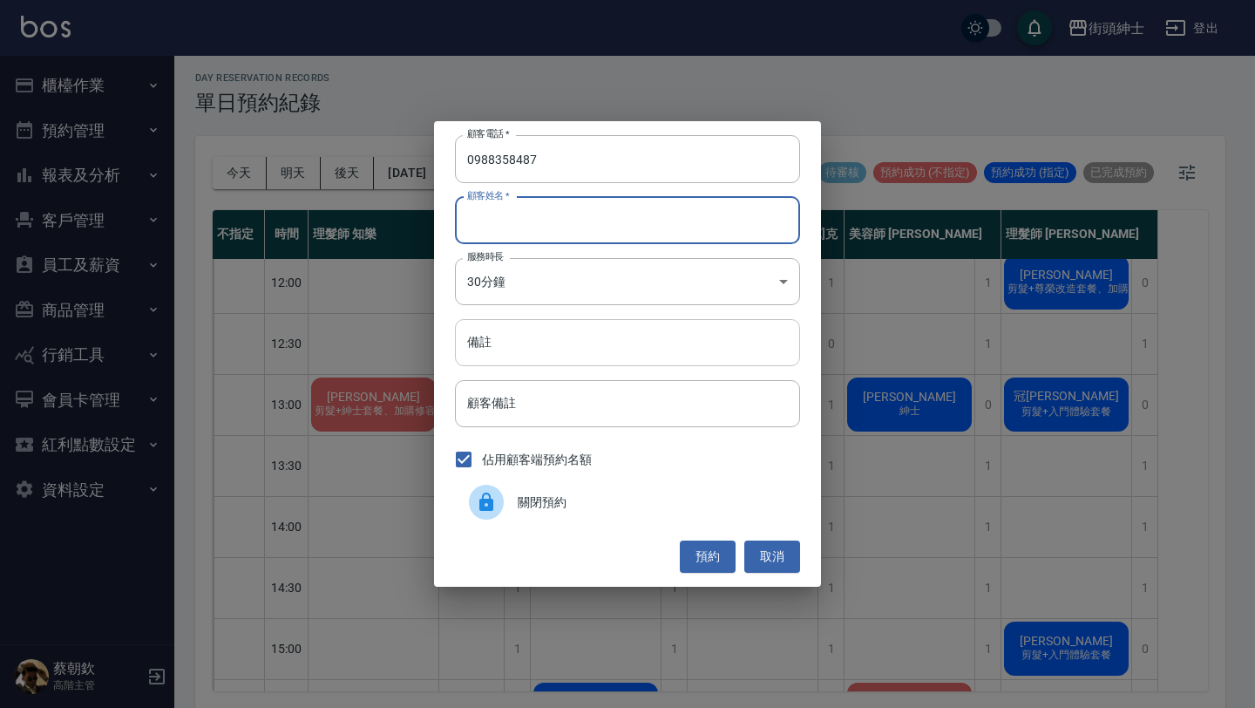
click at [594, 336] on input "備註" at bounding box center [627, 342] width 345 height 47
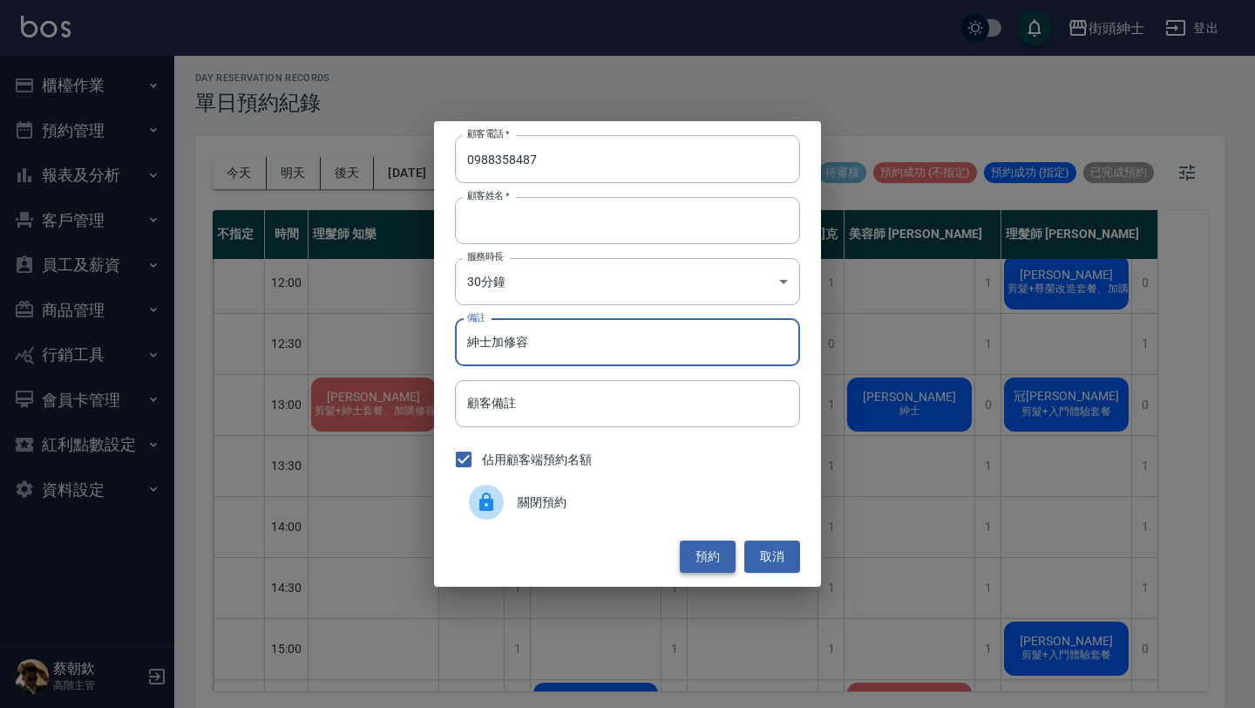
type input "紳士加修容"
click at [700, 553] on button "預約" at bounding box center [708, 556] width 56 height 32
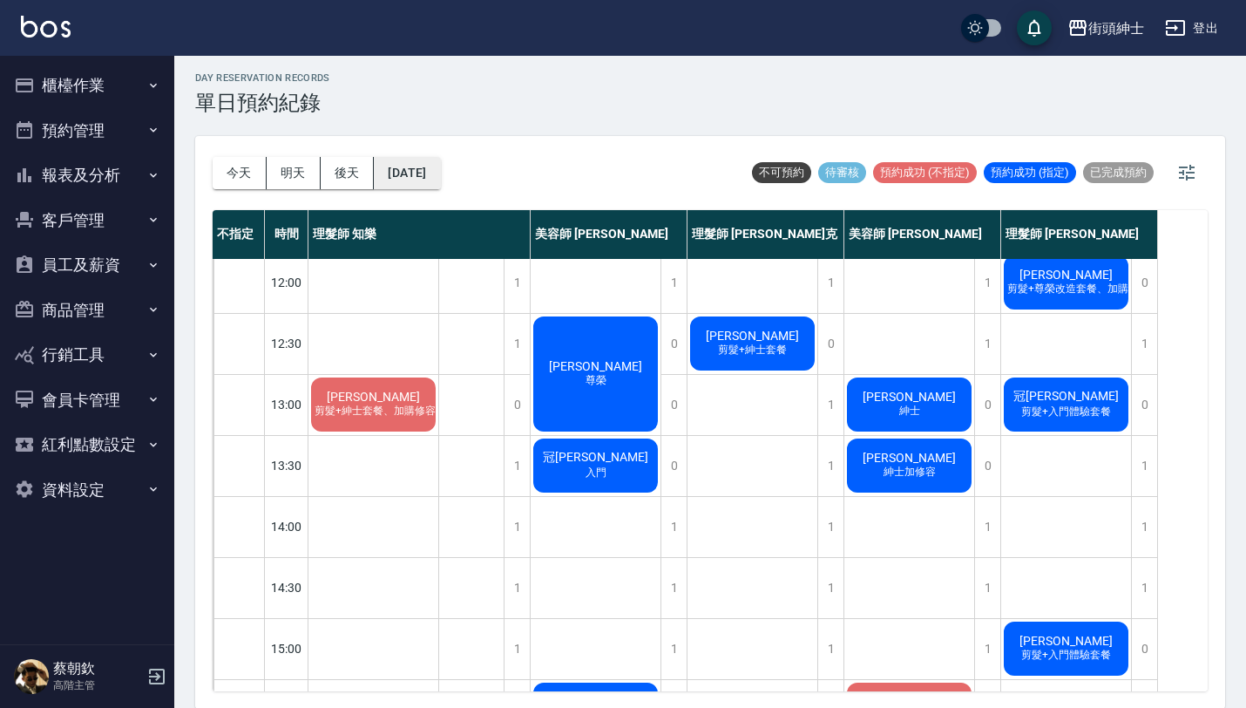
click at [440, 170] on button "[DATE]" at bounding box center [407, 173] width 66 height 32
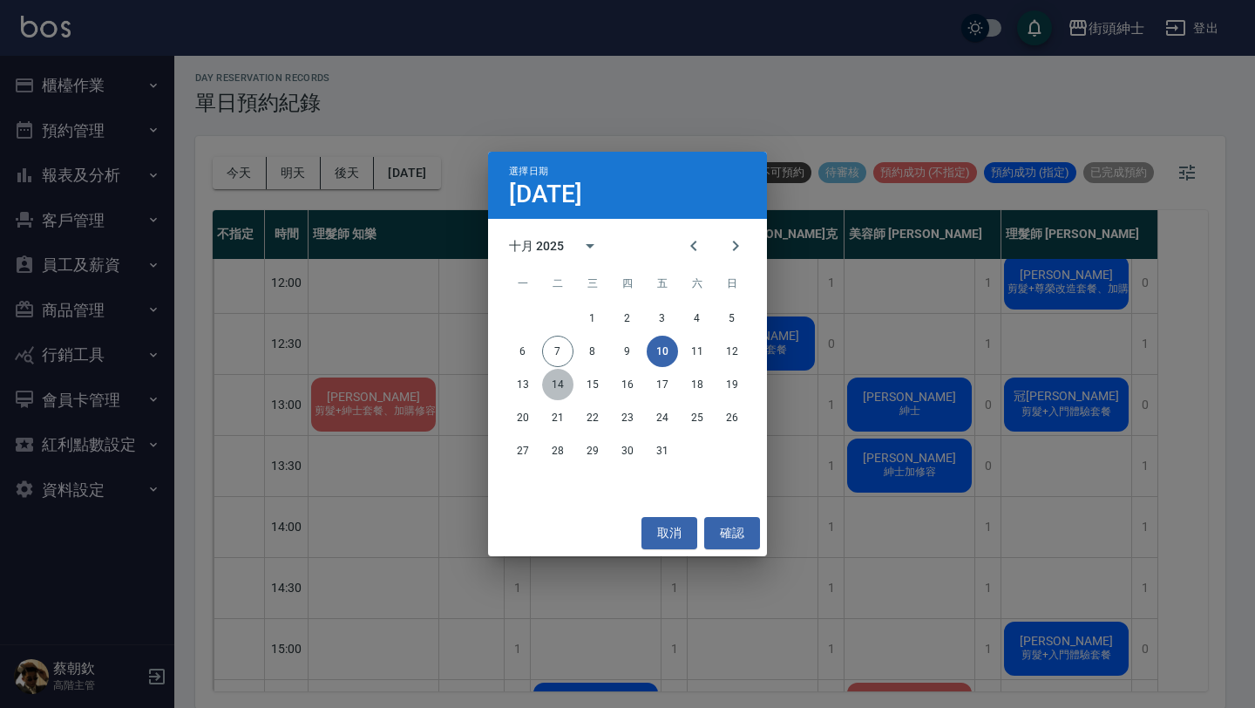
click at [552, 380] on button "14" at bounding box center [557, 384] width 31 height 31
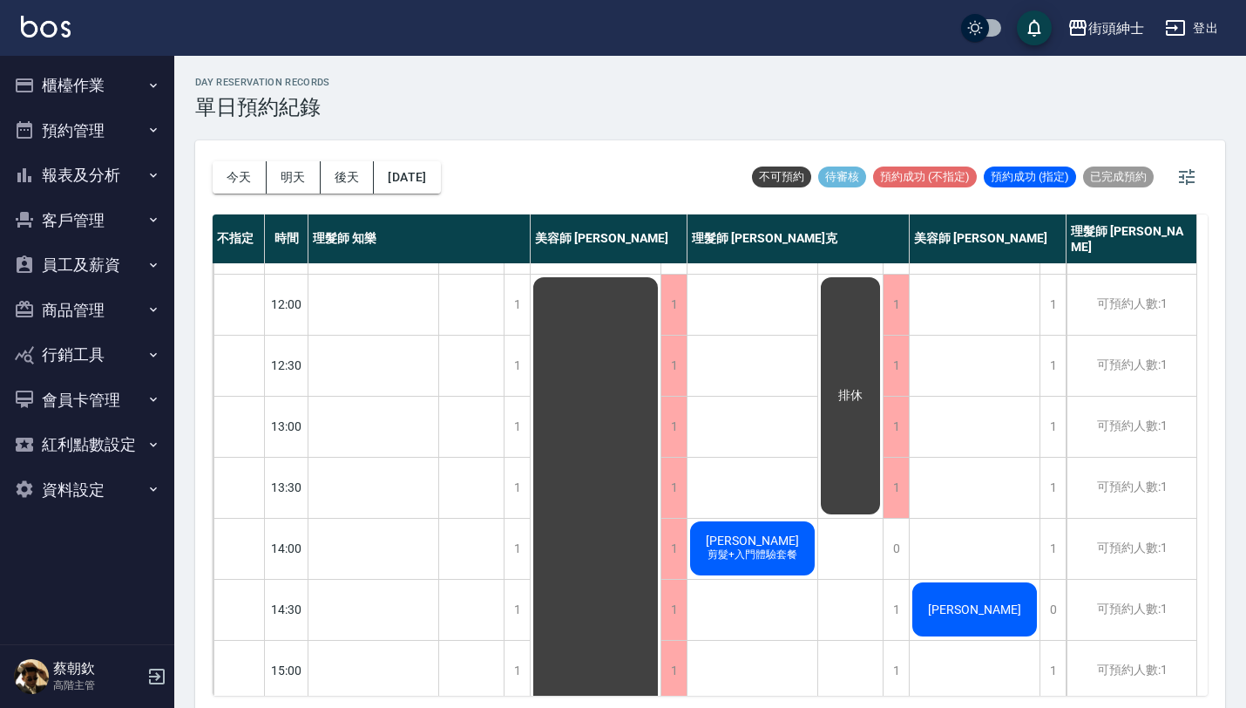
scroll to position [113, 0]
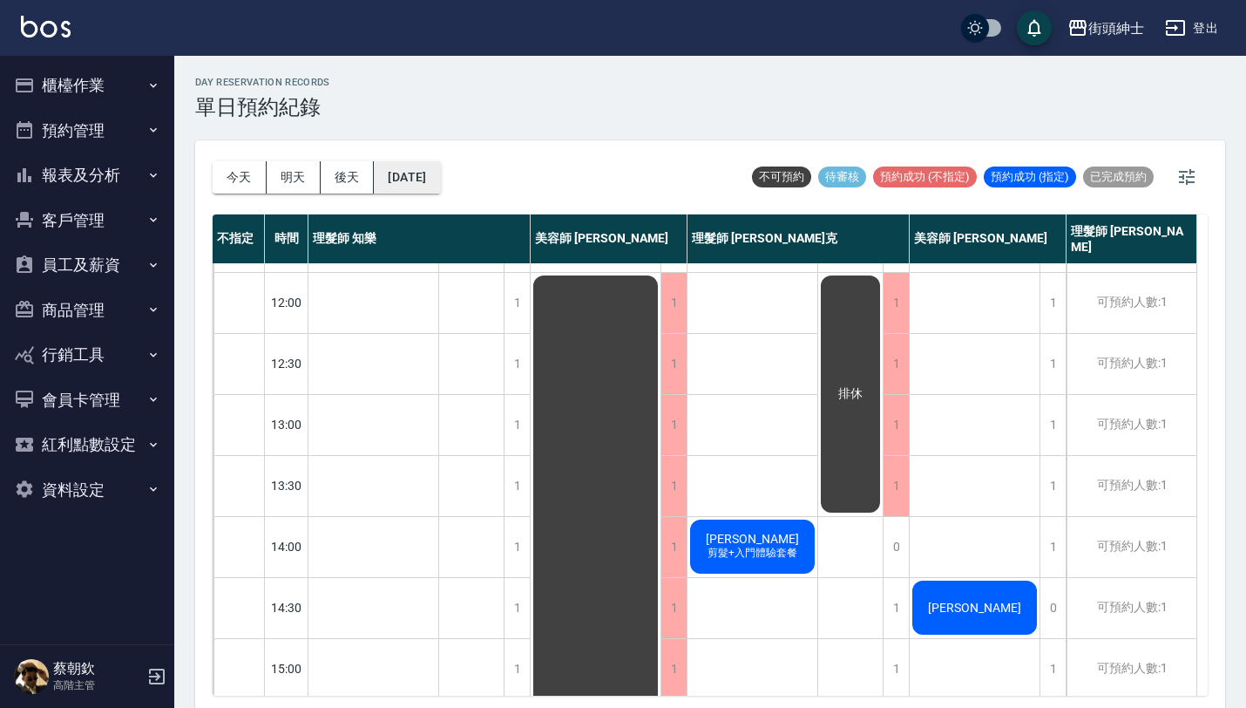
click at [440, 181] on button "[DATE]" at bounding box center [407, 177] width 66 height 32
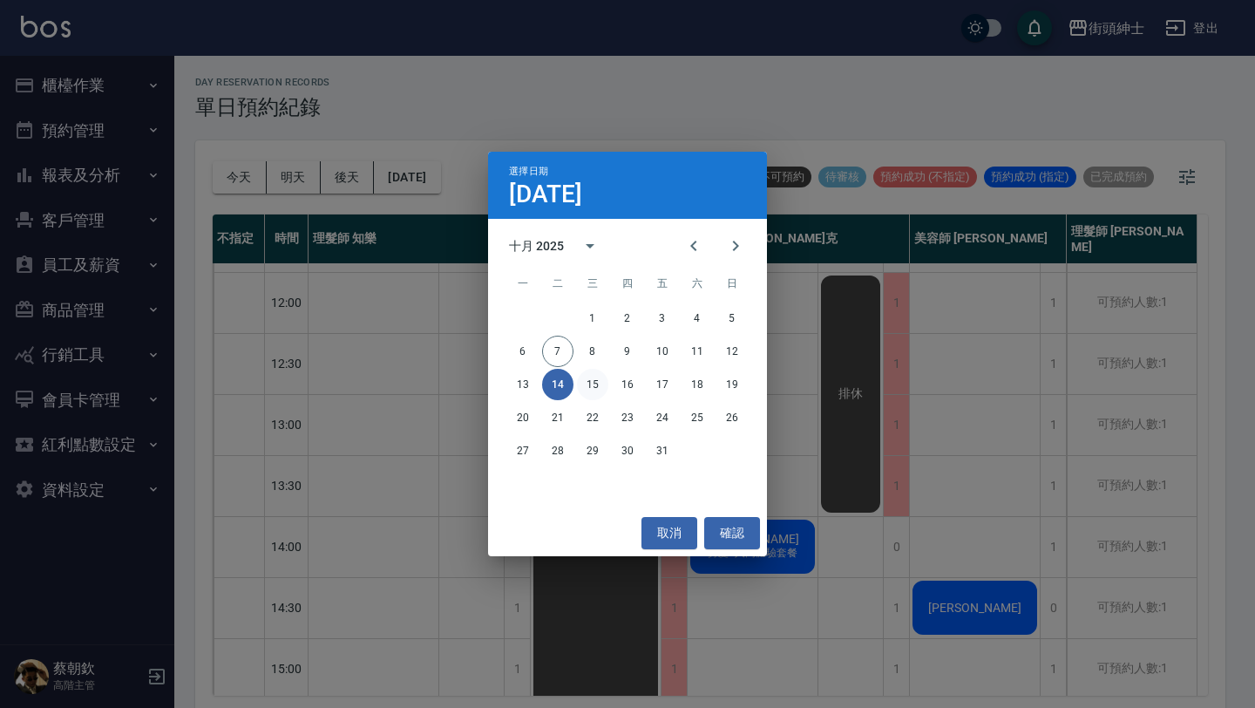
click at [590, 387] on button "15" at bounding box center [592, 384] width 31 height 31
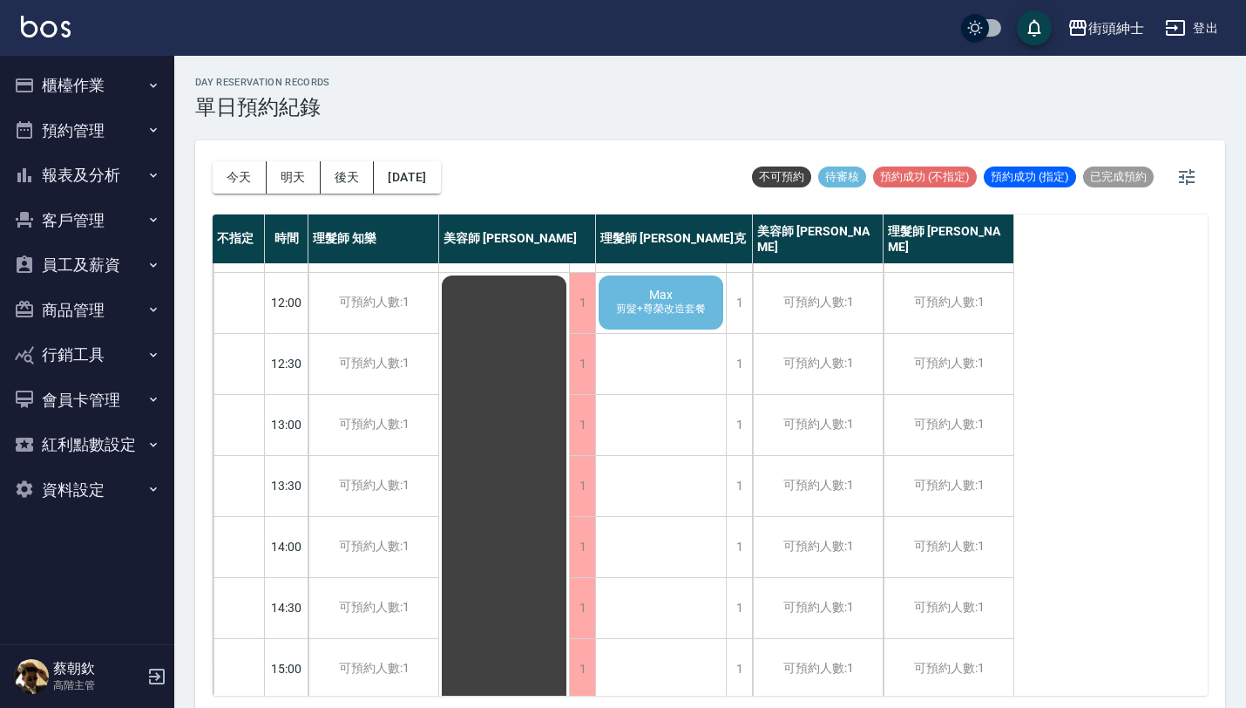
click at [702, 328] on div "[PERSON_NAME] 剪髮+尊榮改造套餐" at bounding box center [661, 302] width 130 height 59
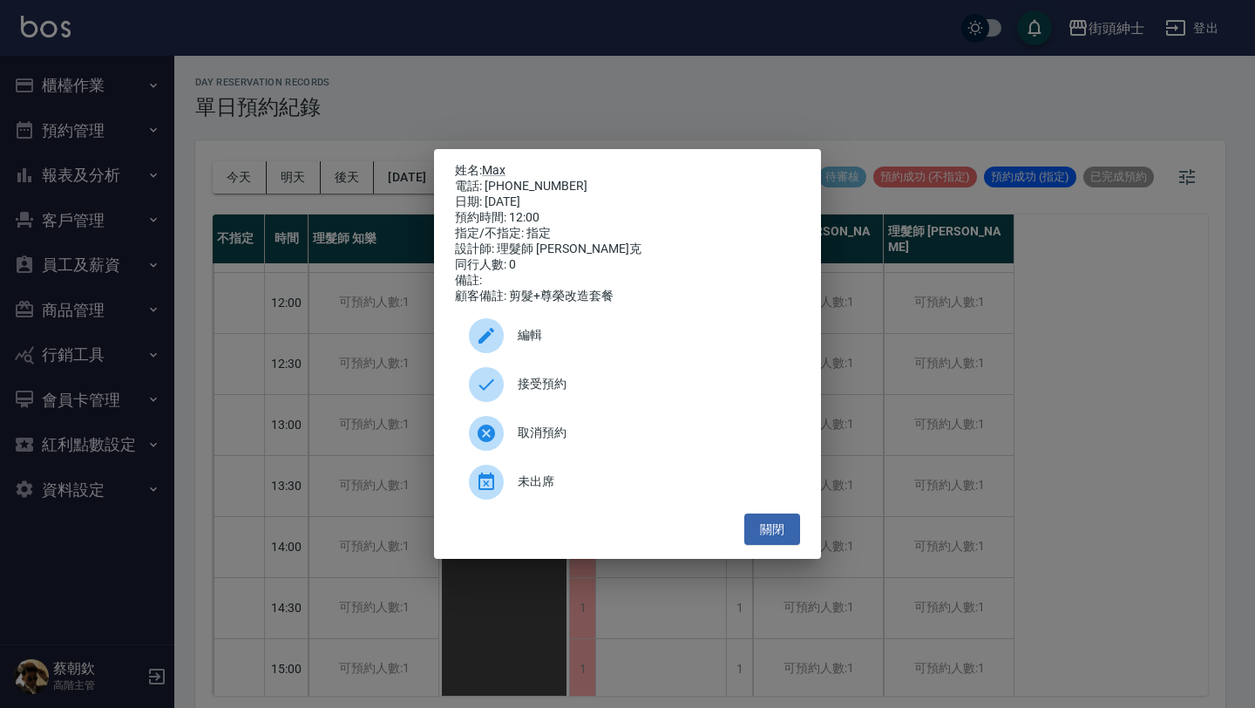
click at [662, 391] on span "接受預約" at bounding box center [652, 384] width 268 height 18
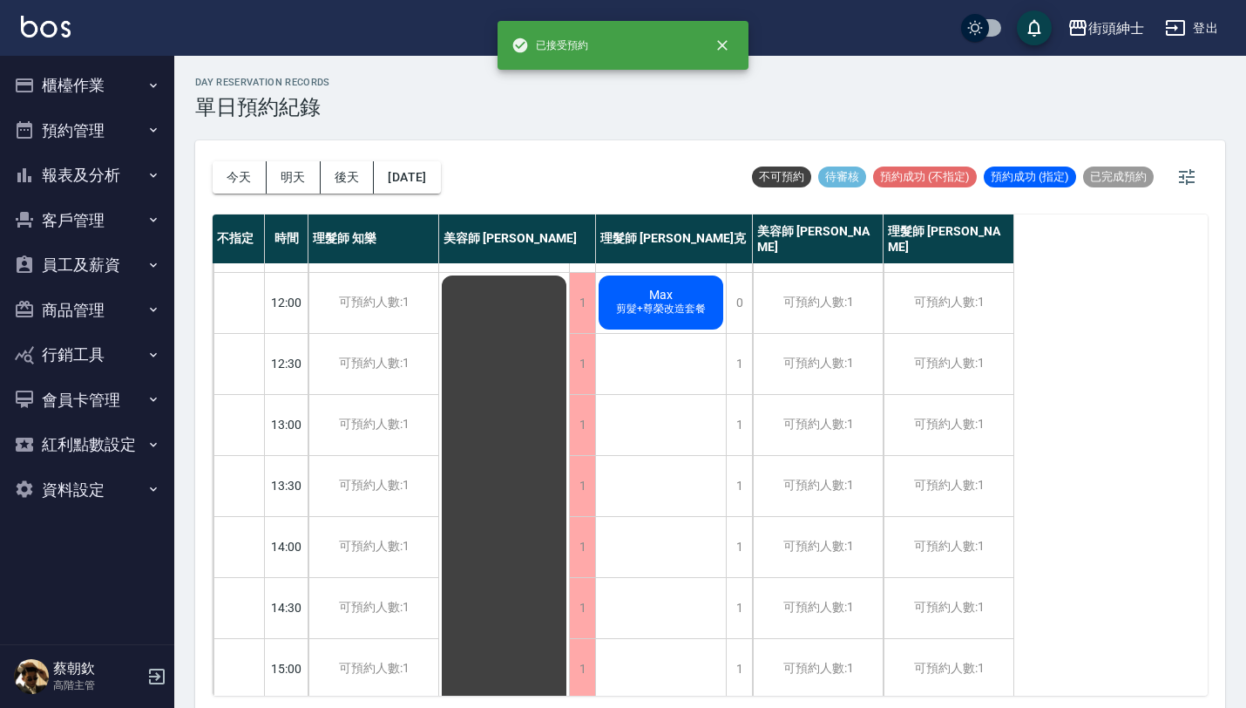
click at [700, 295] on div "[PERSON_NAME] 剪髮+尊榮改造套餐" at bounding box center [661, 302] width 130 height 59
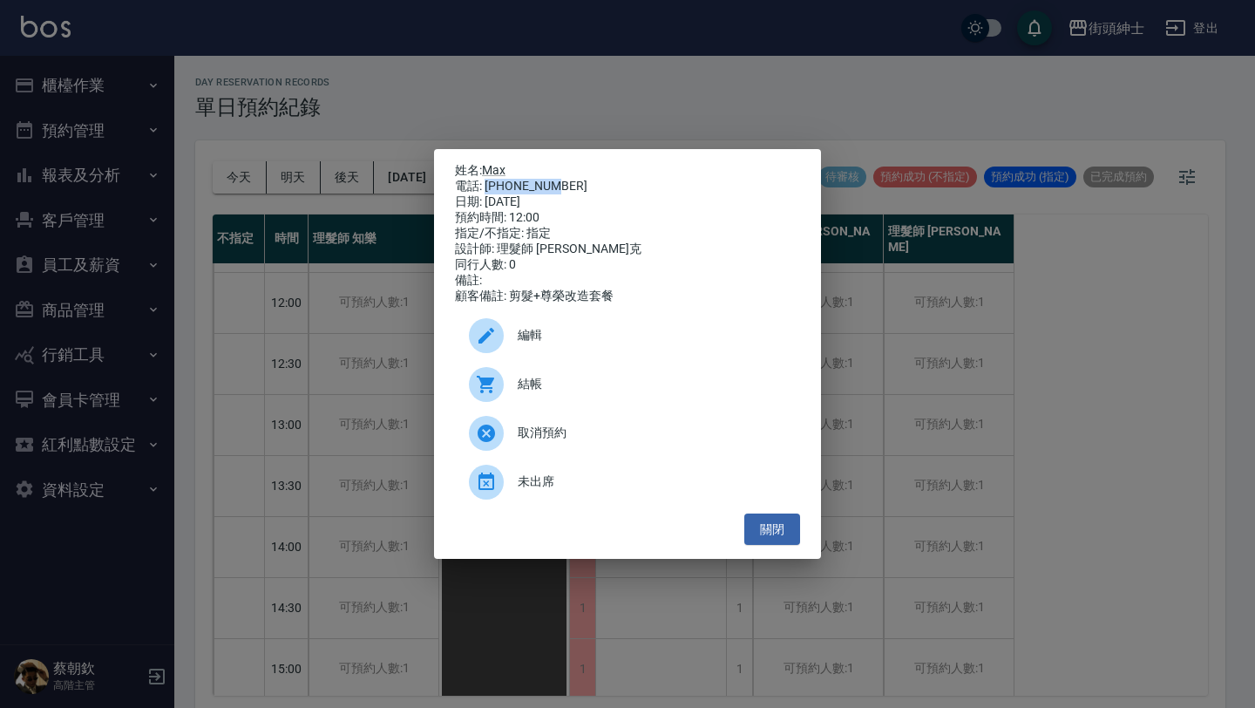
drag, startPoint x: 486, startPoint y: 180, endPoint x: 587, endPoint y: 186, distance: 101.3
click at [589, 187] on div "電話: [PHONE_NUMBER]" at bounding box center [627, 187] width 345 height 16
copy div "0939158270"
click at [784, 546] on button "關閉" at bounding box center [772, 529] width 56 height 32
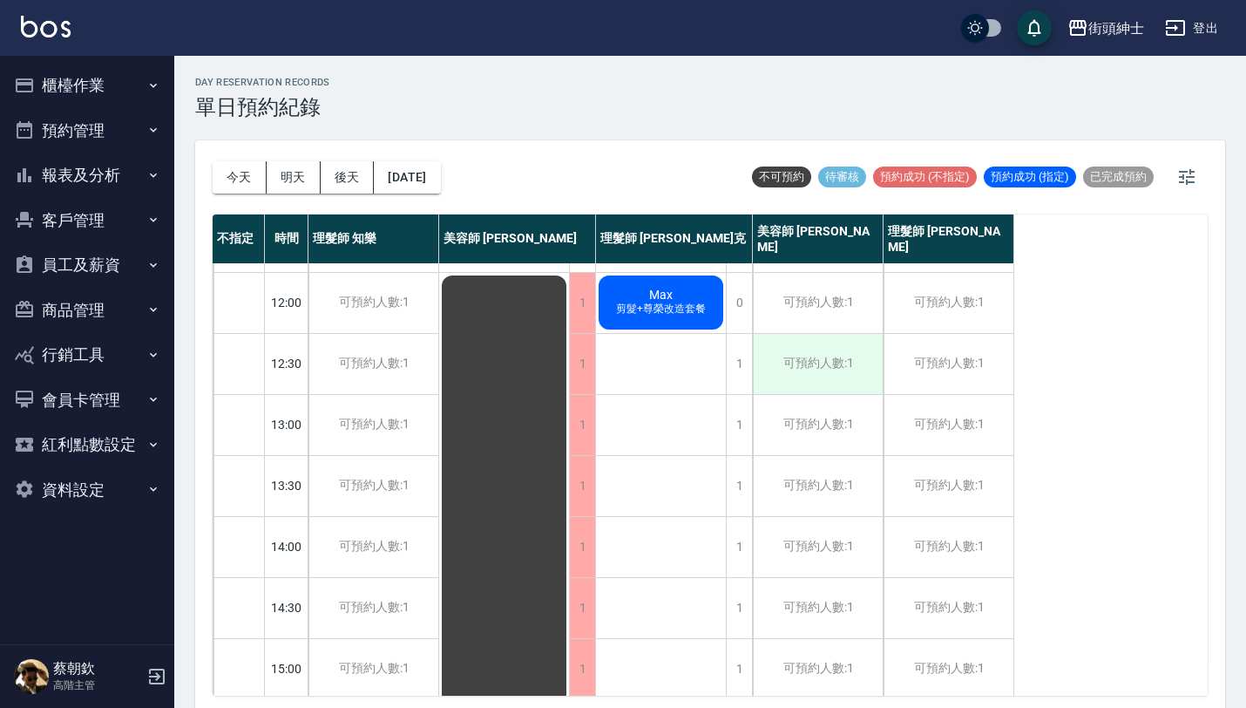
click at [842, 376] on div "可預約人數:1" at bounding box center [818, 364] width 130 height 60
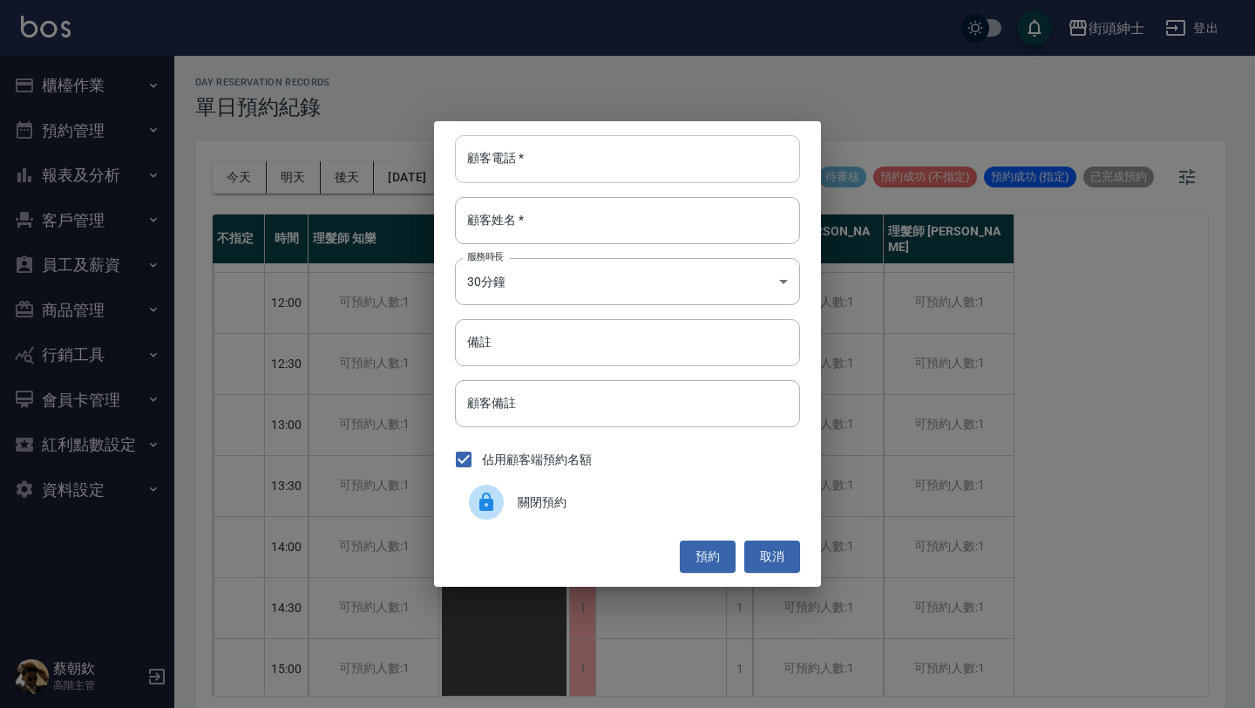
click at [608, 149] on input "顧客電話   *" at bounding box center [627, 158] width 345 height 47
paste input "0939158270"
type input "0939158270"
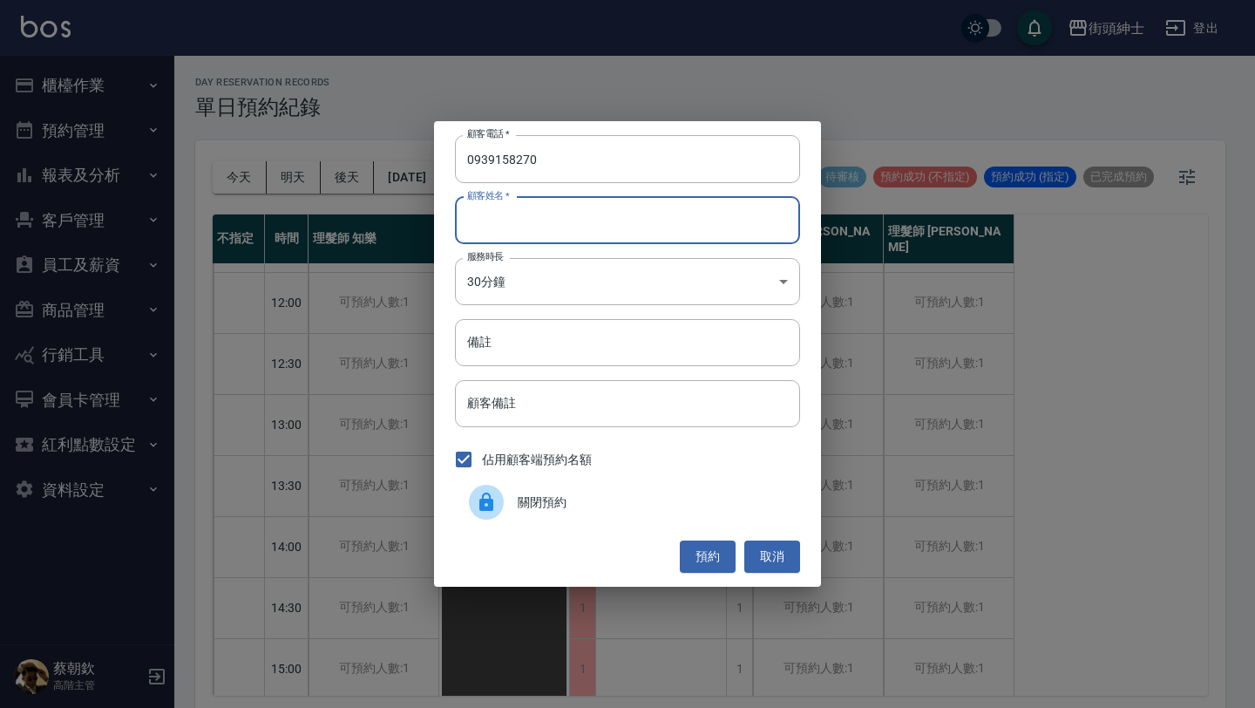
click at [590, 221] on input "顧客姓名   *" at bounding box center [627, 220] width 345 height 47
click at [614, 338] on input "備註" at bounding box center [627, 342] width 345 height 47
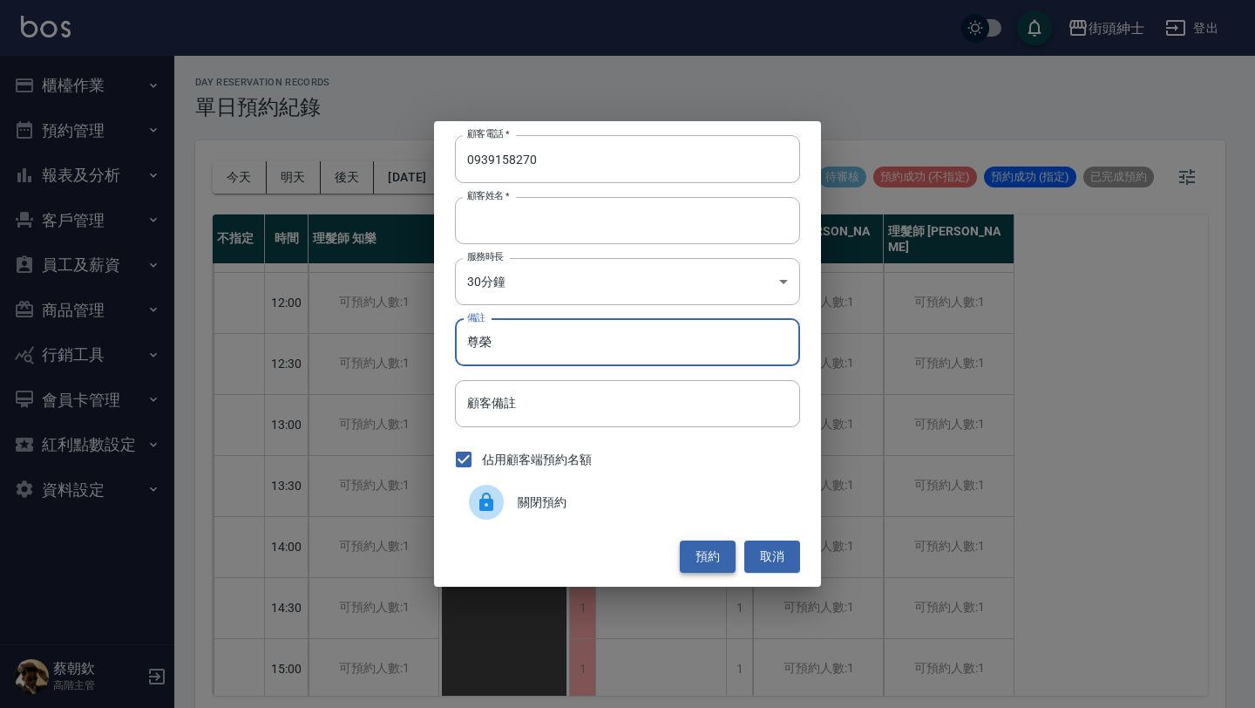
type input "尊榮"
click at [721, 565] on button "預約" at bounding box center [708, 556] width 56 height 32
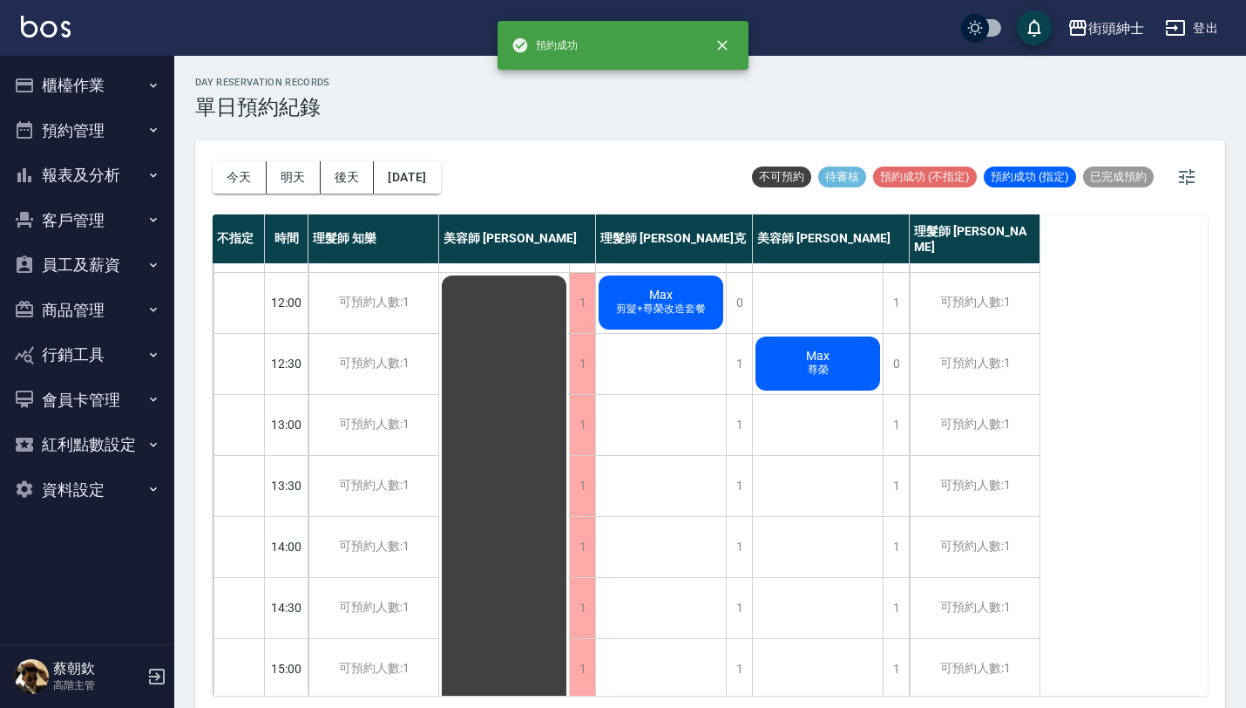
click at [824, 374] on span "尊榮" at bounding box center [818, 370] width 28 height 15
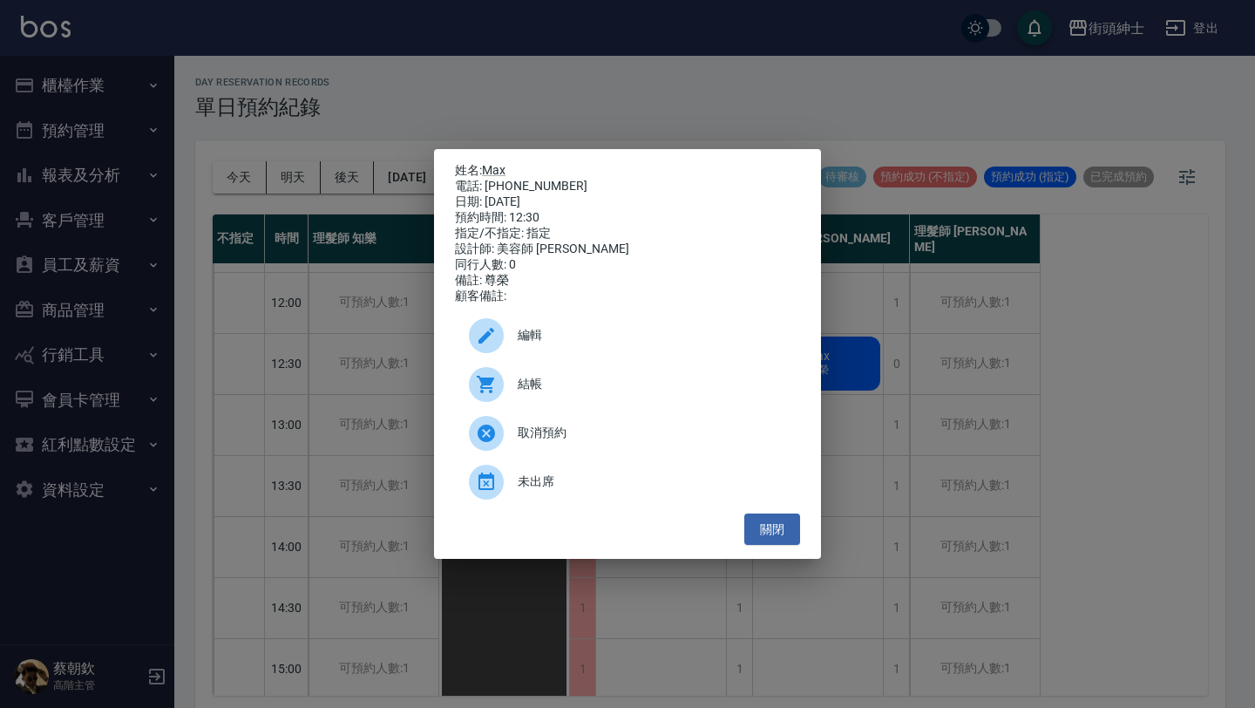
click at [538, 321] on div "編輯" at bounding box center [627, 335] width 345 height 49
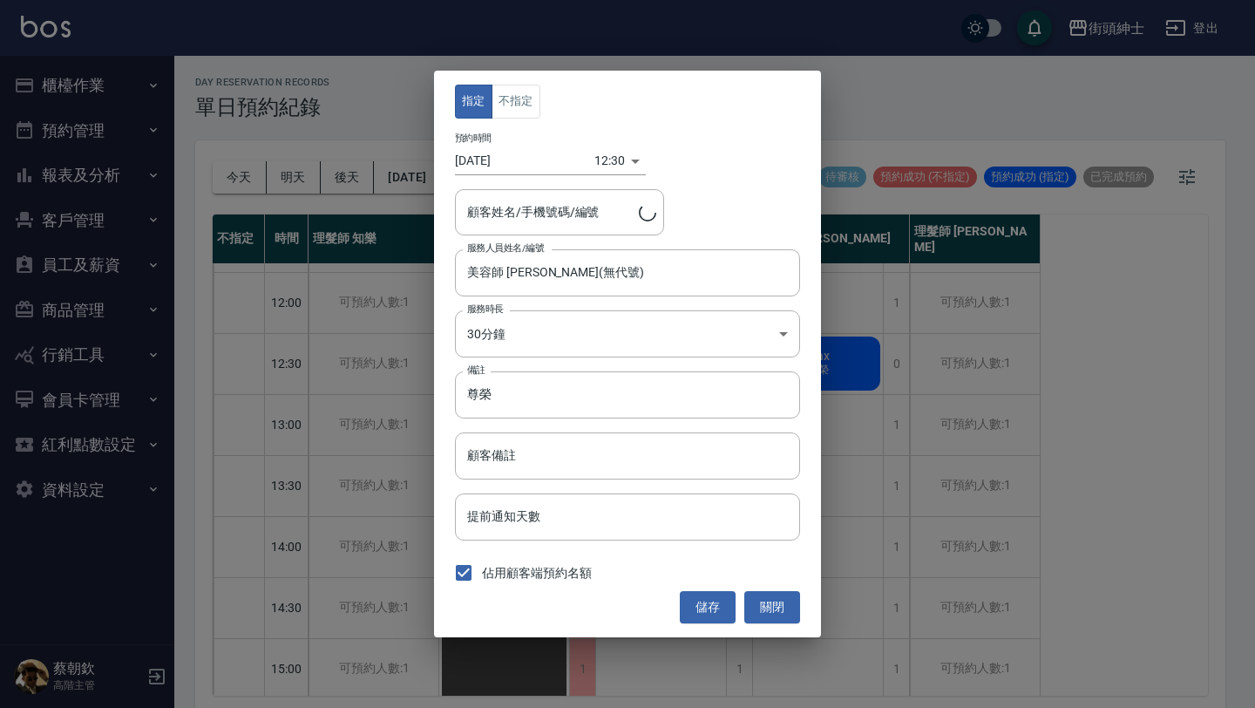
type input "[PERSON_NAME]/0939158270"
click at [528, 339] on body "街頭紳士 登出 櫃檯作業 打帳單 帳單列表 掛單列表 座位開單 營業儀表板 現金收支登錄 高階收支登錄 材料自購登錄 每日結帳 排班表 現場電腦打卡 掃碼打卡…" at bounding box center [627, 356] width 1255 height 713
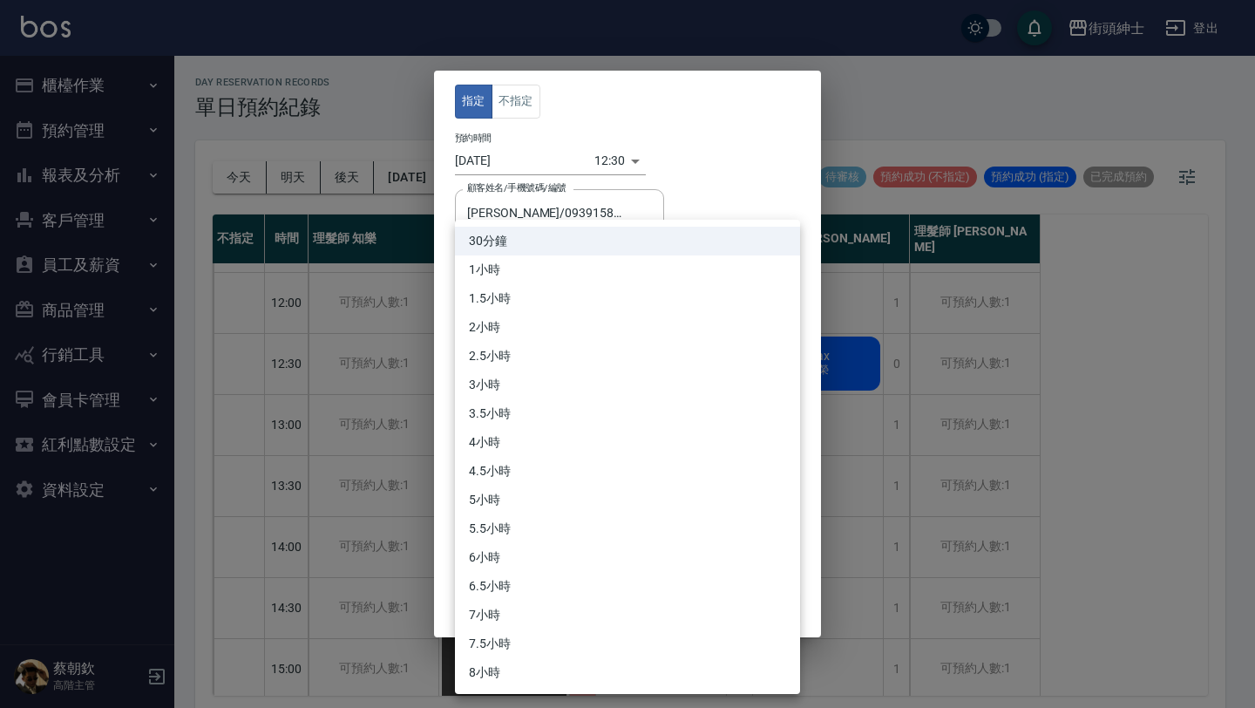
click at [541, 270] on li "1小時" at bounding box center [627, 269] width 345 height 29
type input "2"
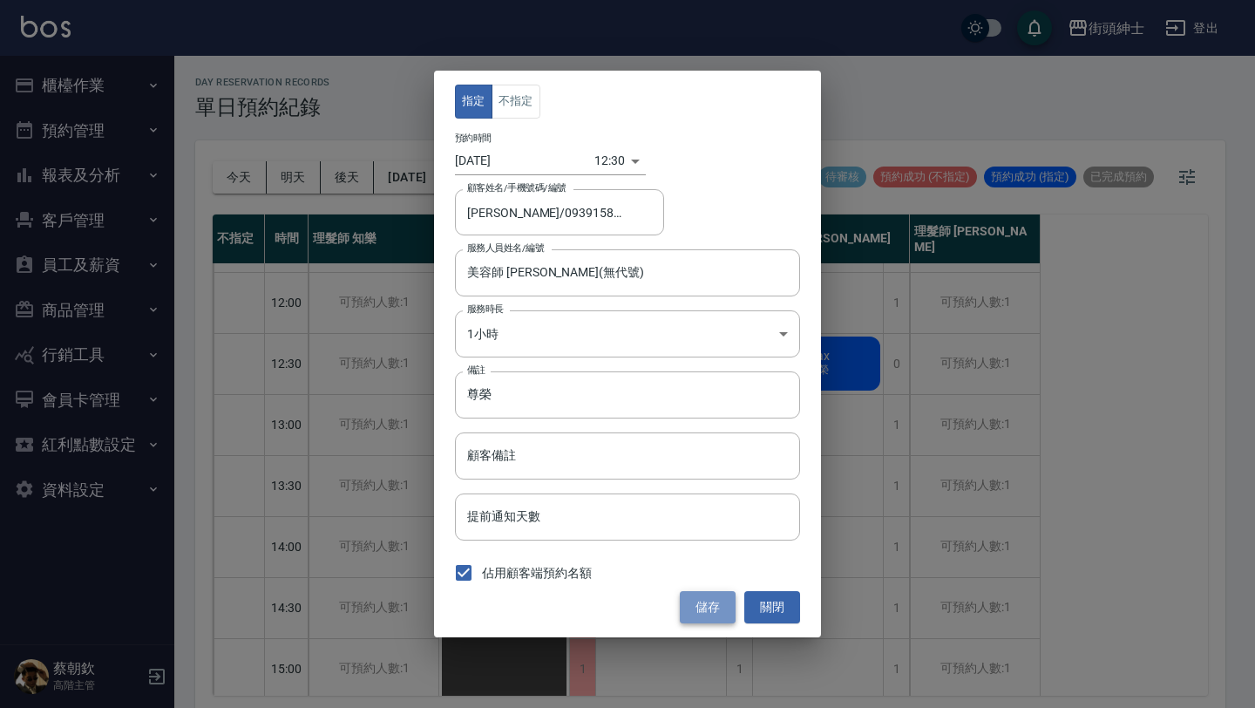
click at [701, 607] on button "儲存" at bounding box center [708, 607] width 56 height 32
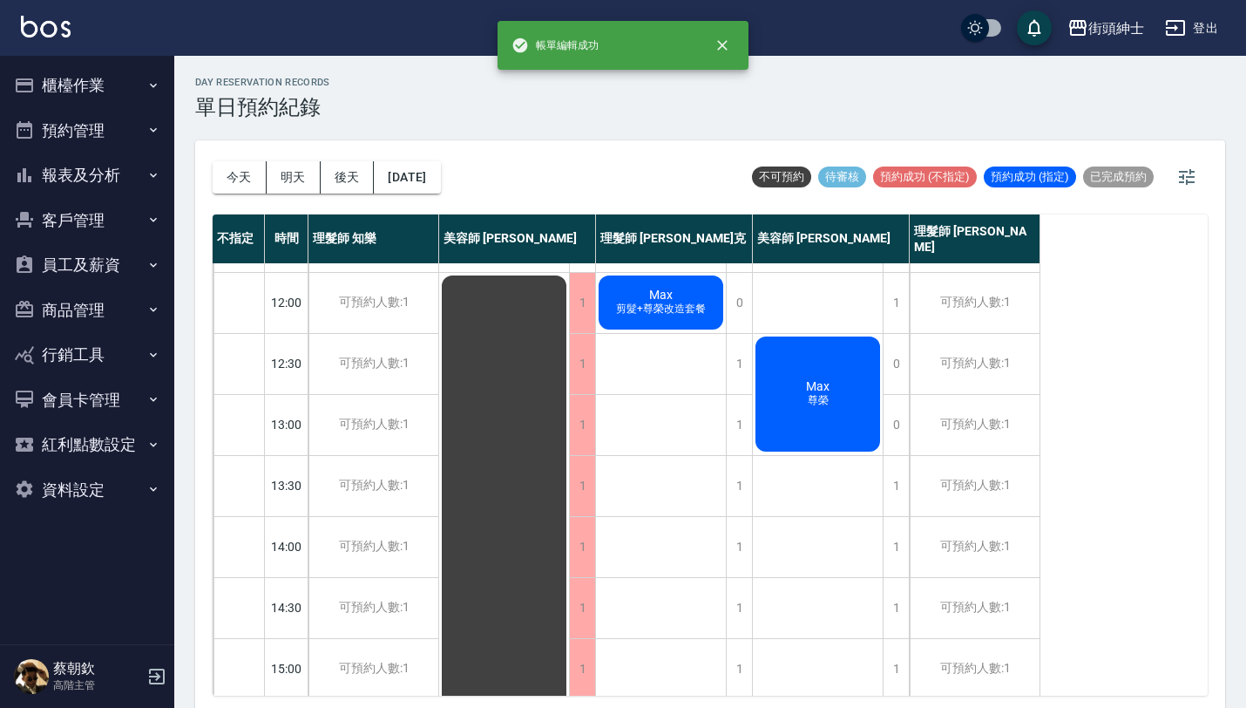
click at [227, 177] on button "今天" at bounding box center [240, 177] width 54 height 32
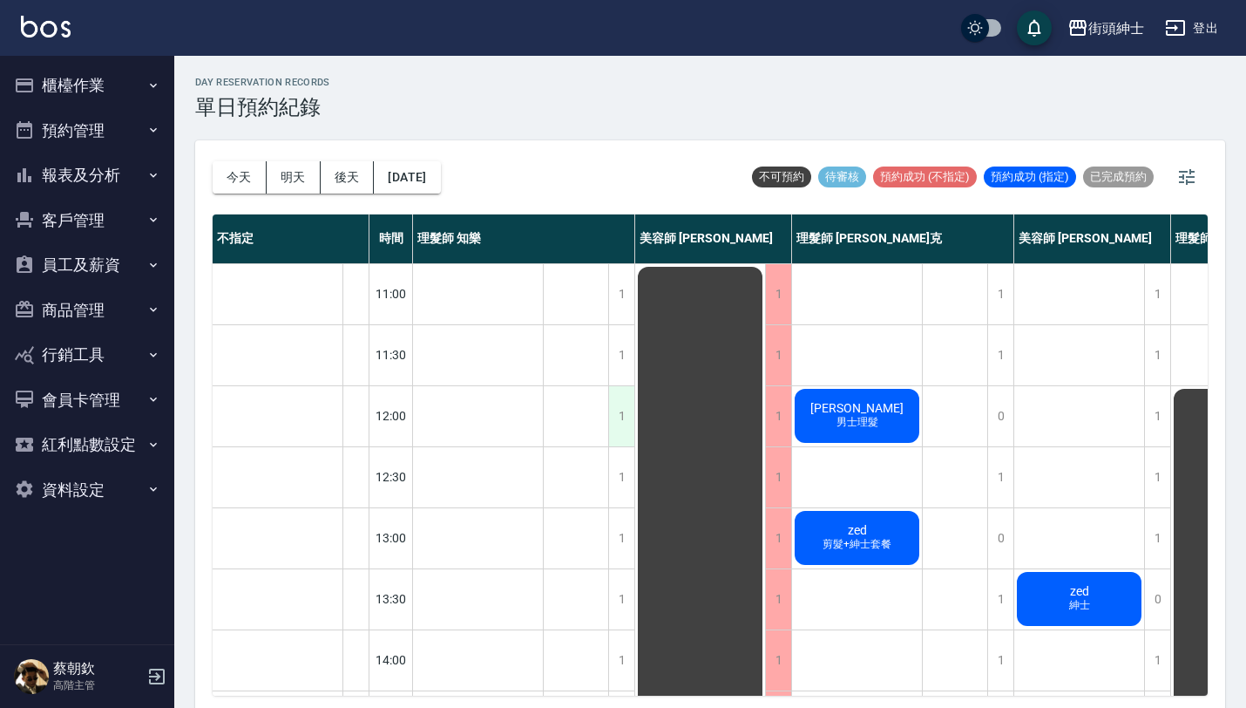
click at [618, 421] on div "1" at bounding box center [621, 416] width 26 height 60
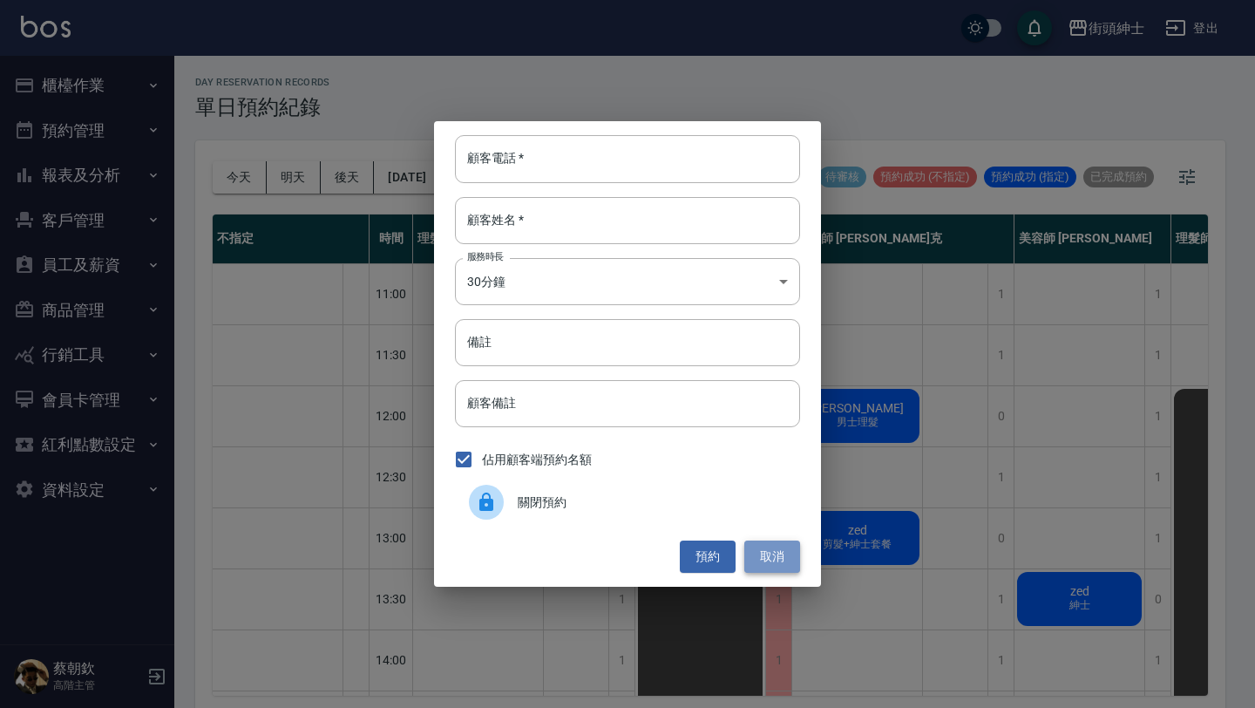
click at [770, 555] on button "取消" at bounding box center [772, 556] width 56 height 32
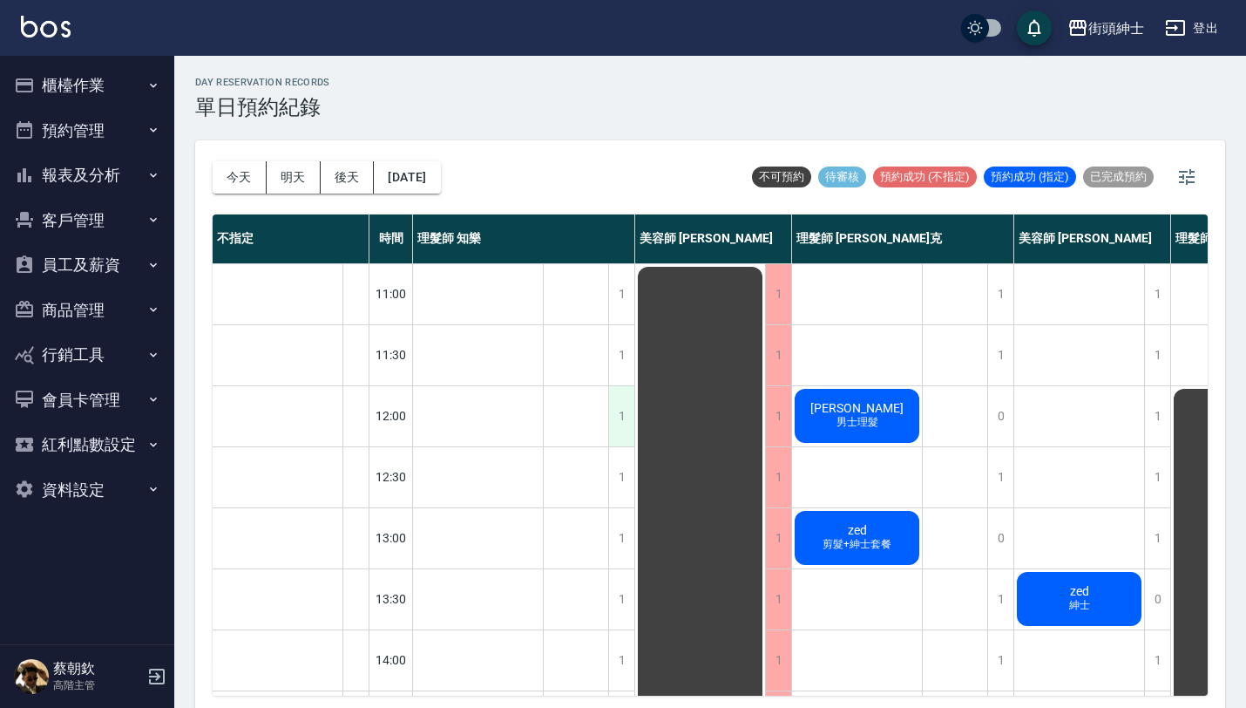
click at [622, 431] on div "1" at bounding box center [621, 416] width 26 height 60
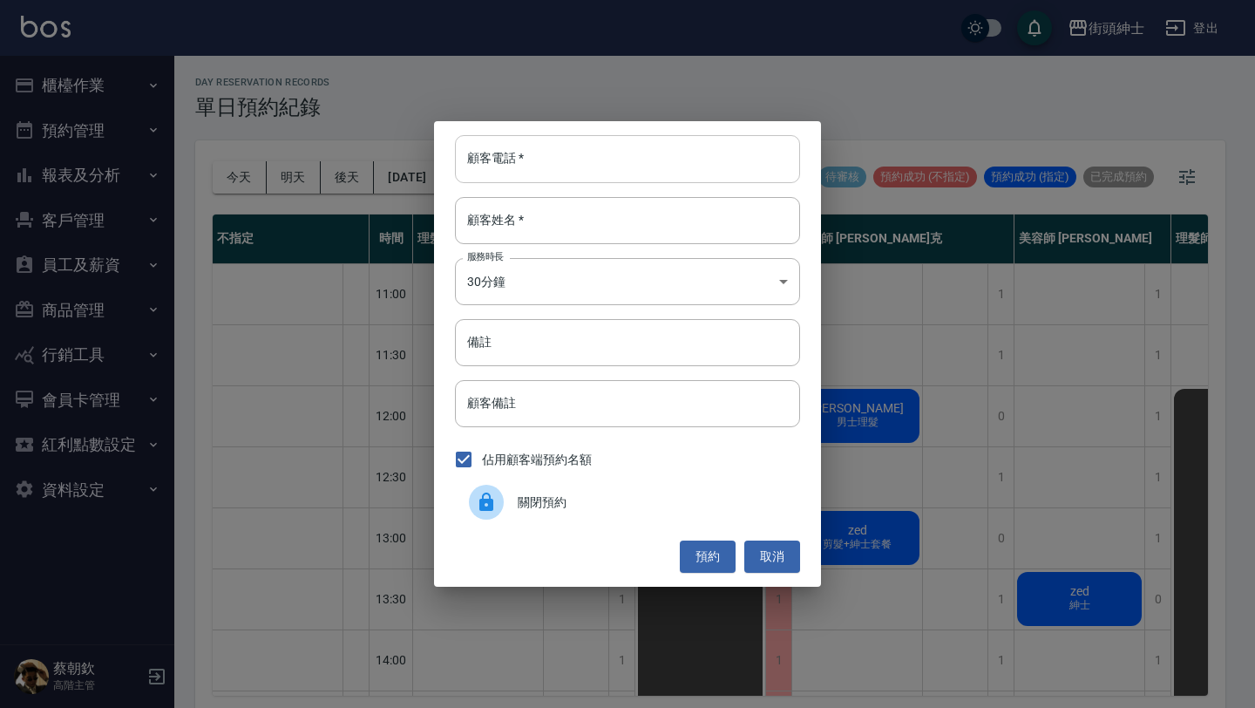
click at [609, 170] on input "顧客電話   *" at bounding box center [627, 158] width 345 height 47
type input "0928541222"
click at [643, 221] on input "顧客姓名   *" at bounding box center [627, 220] width 345 height 47
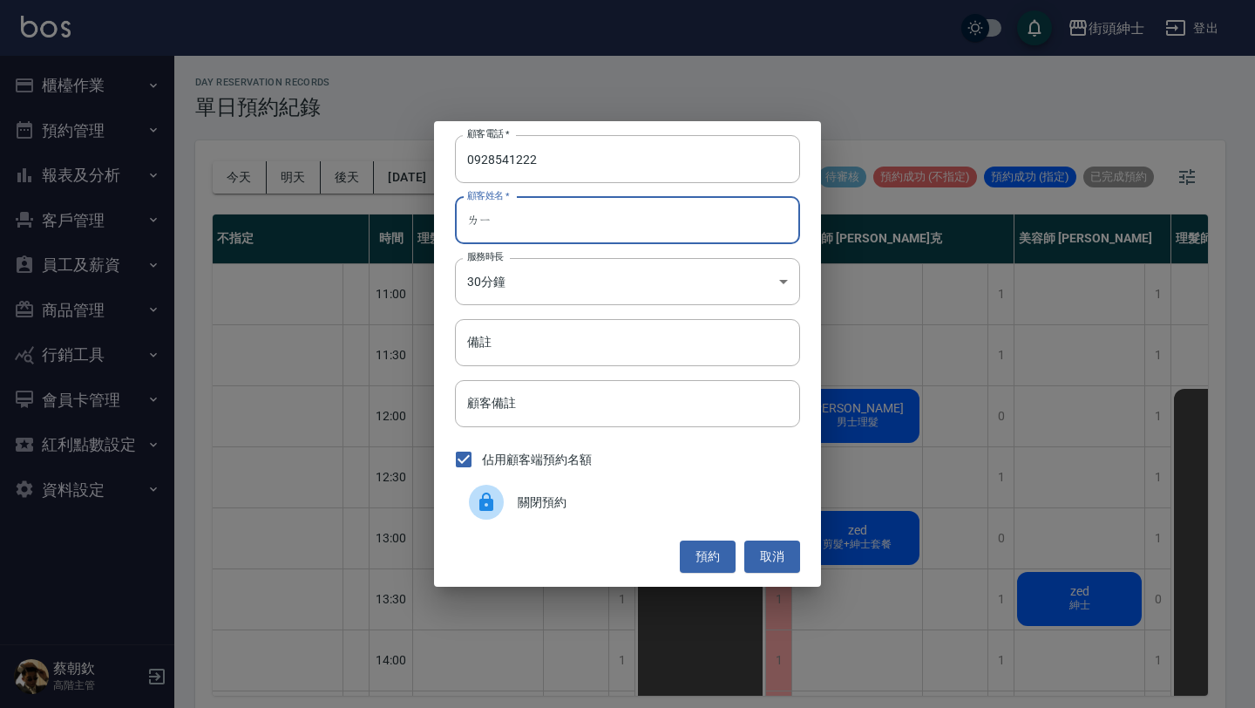
type input "理"
type input "[PERSON_NAME]"
click at [724, 563] on button "預約" at bounding box center [708, 556] width 56 height 32
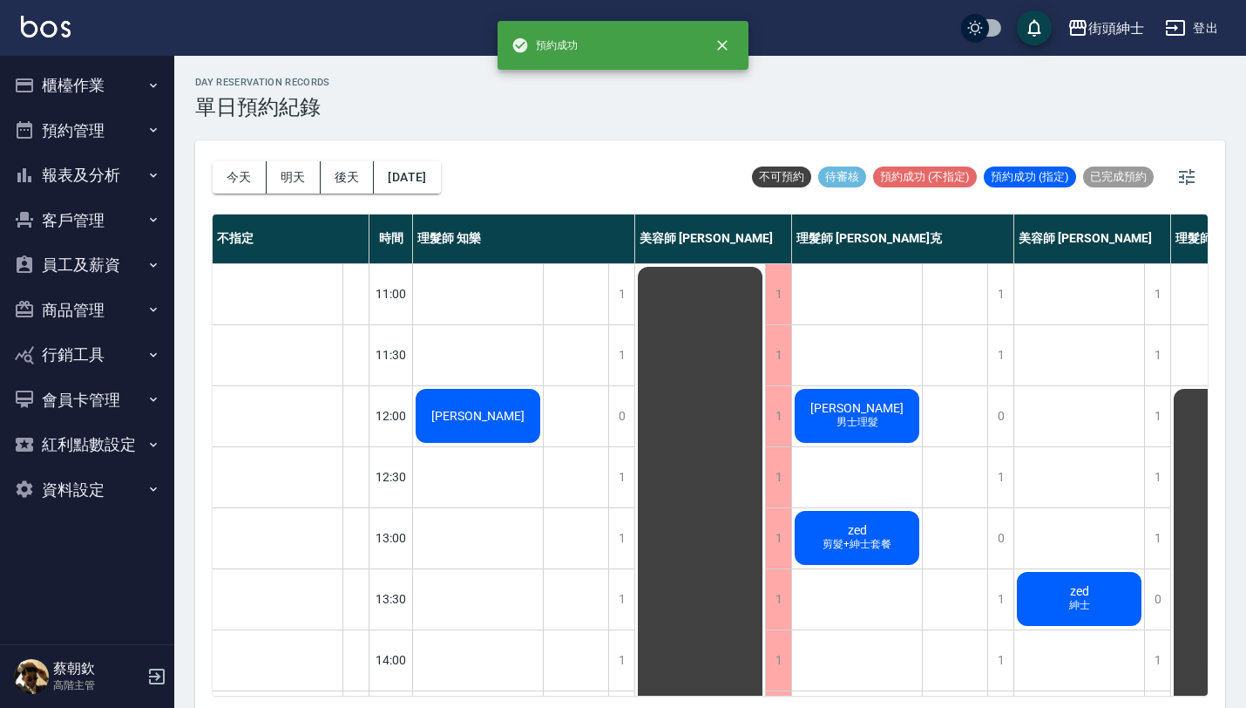
click at [488, 419] on div "[PERSON_NAME]" at bounding box center [478, 415] width 130 height 59
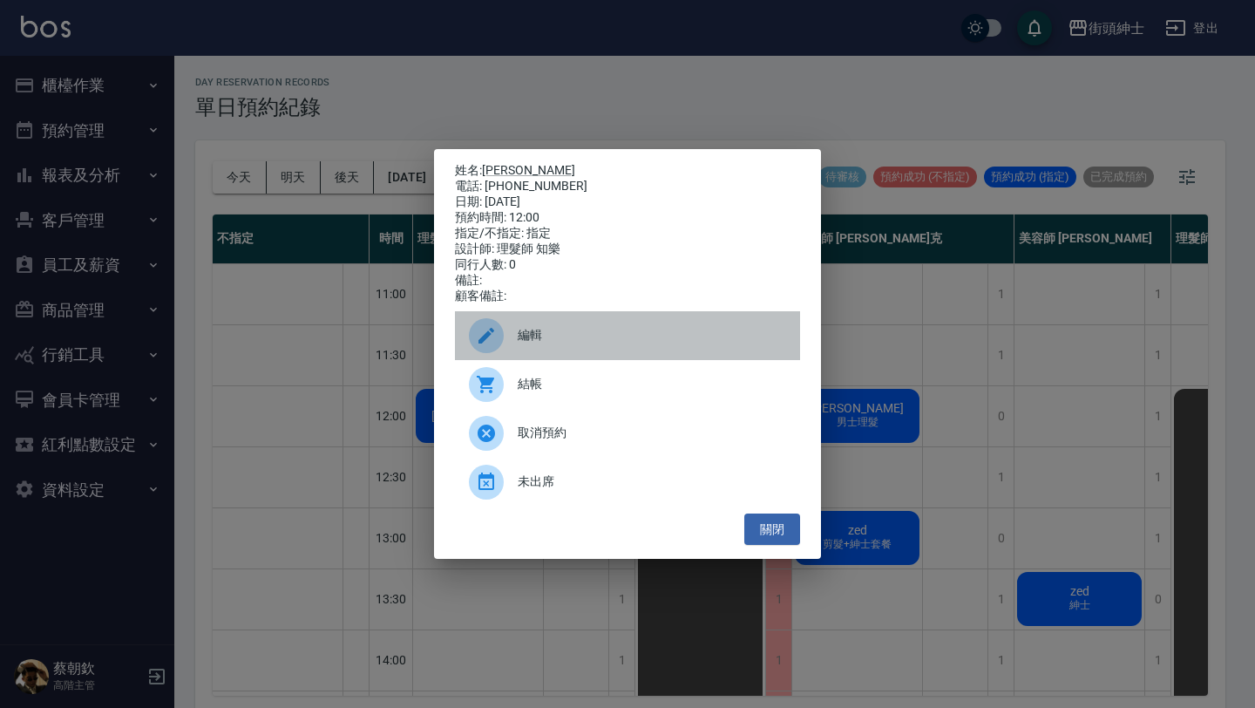
click at [587, 326] on div "編輯" at bounding box center [627, 335] width 345 height 49
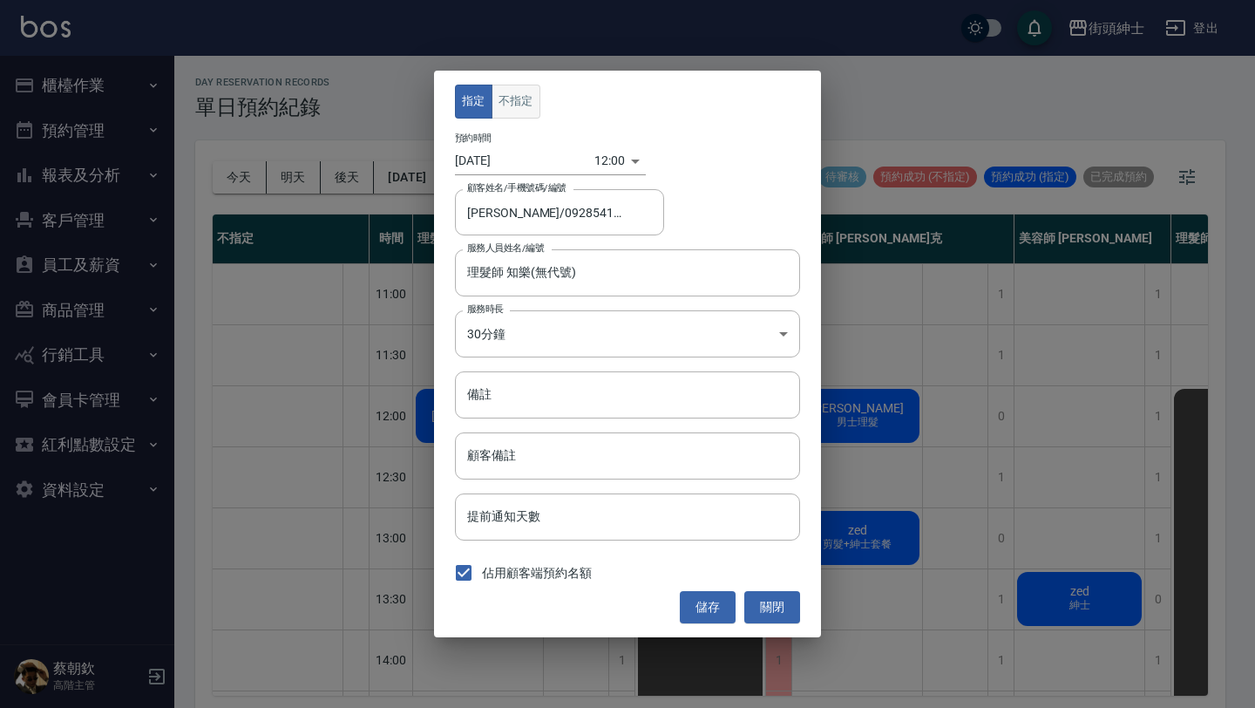
click at [527, 113] on button "不指定" at bounding box center [516, 102] width 49 height 34
click at [713, 617] on button "儲存" at bounding box center [708, 607] width 56 height 32
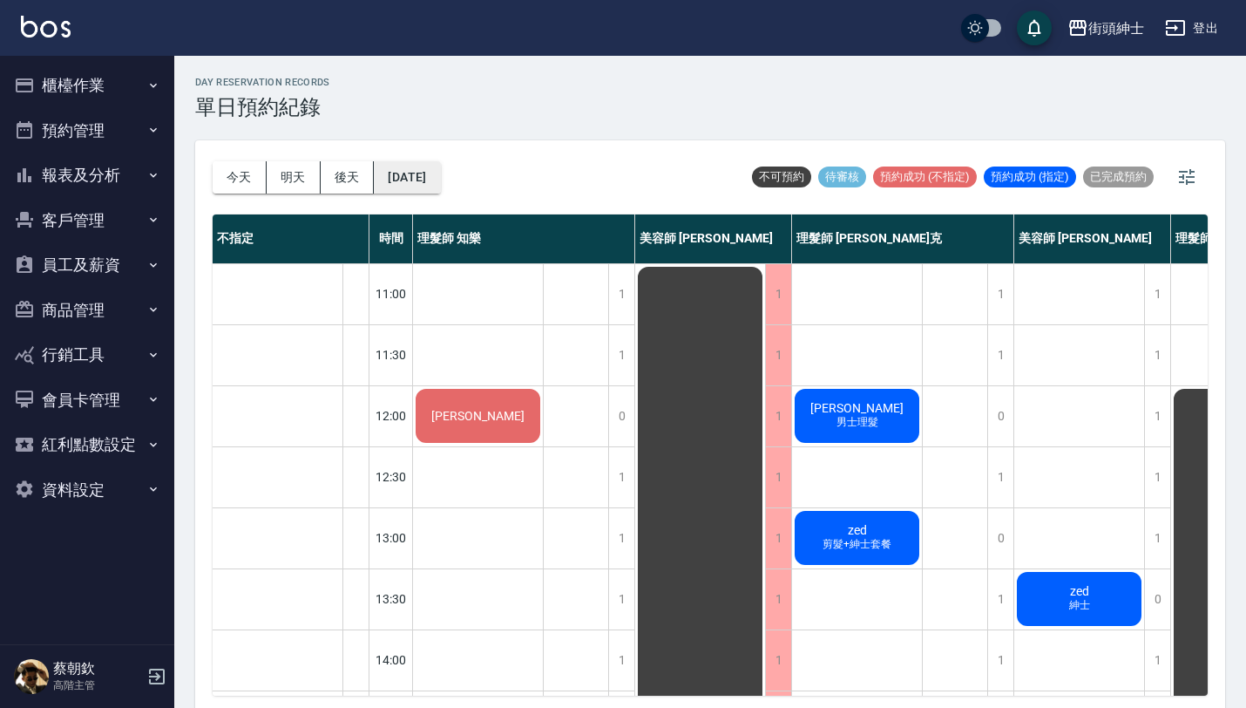
click at [421, 190] on button "[DATE]" at bounding box center [407, 177] width 66 height 32
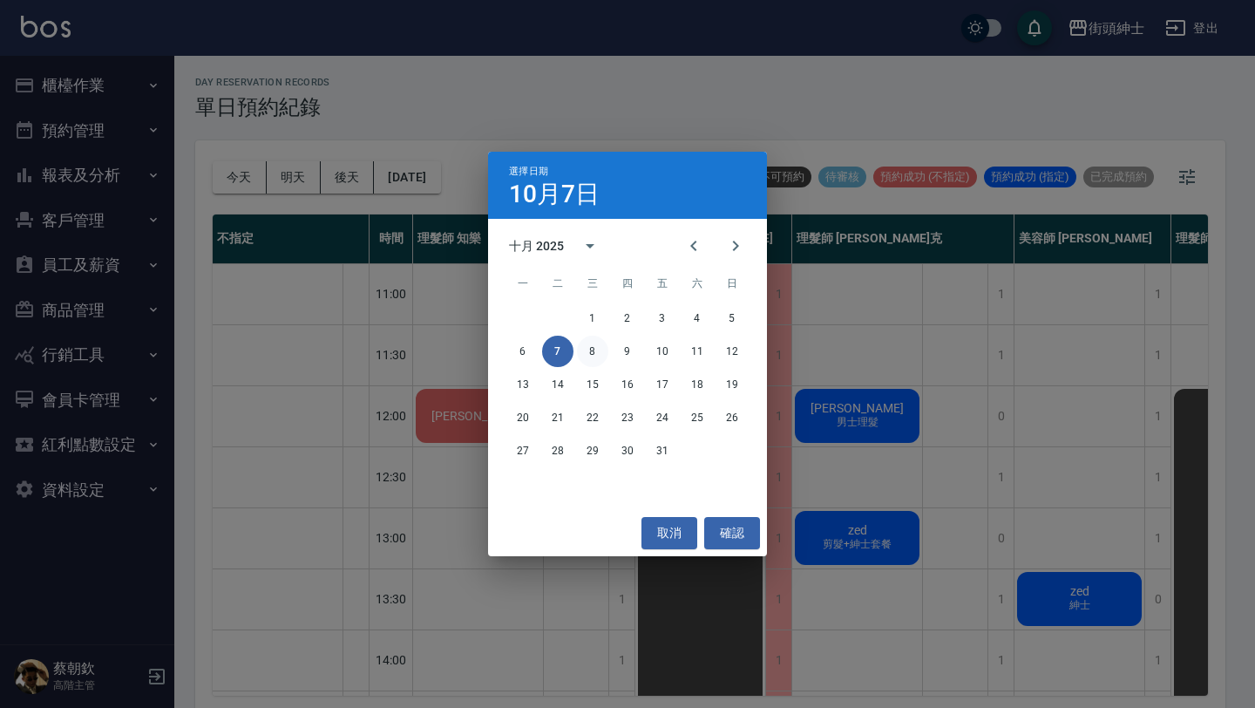
click at [590, 355] on button "8" at bounding box center [592, 351] width 31 height 31
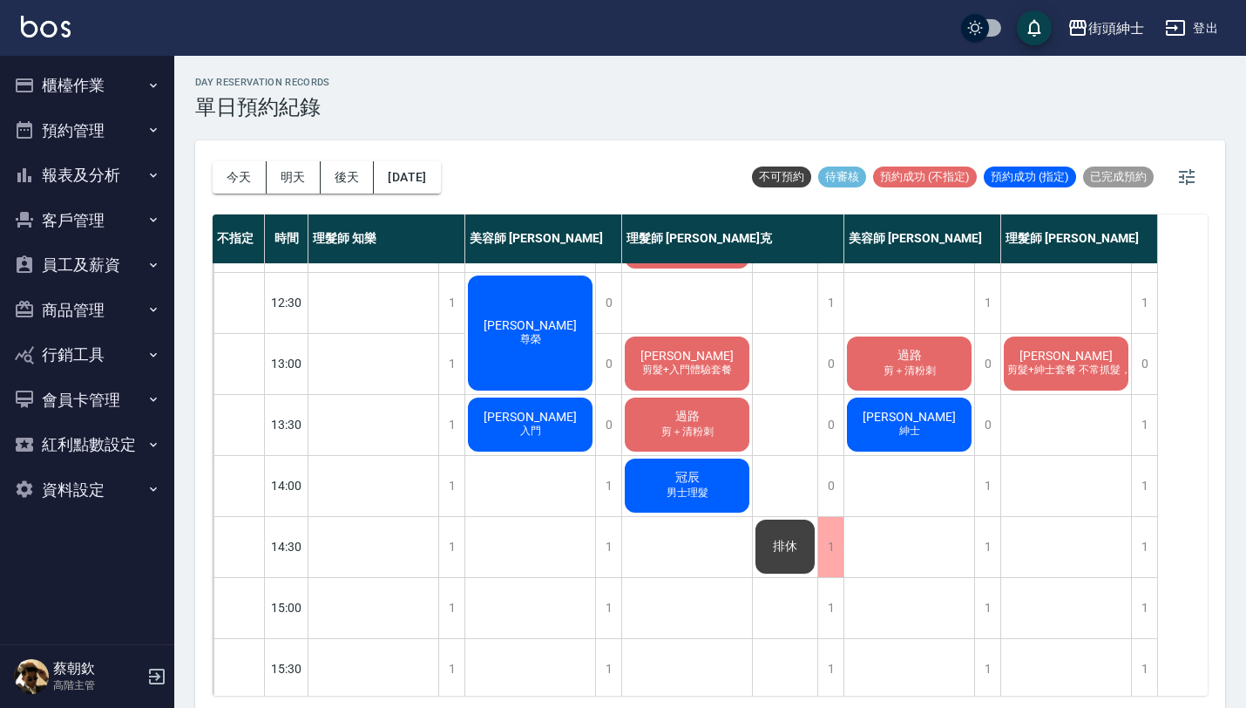
scroll to position [191, 0]
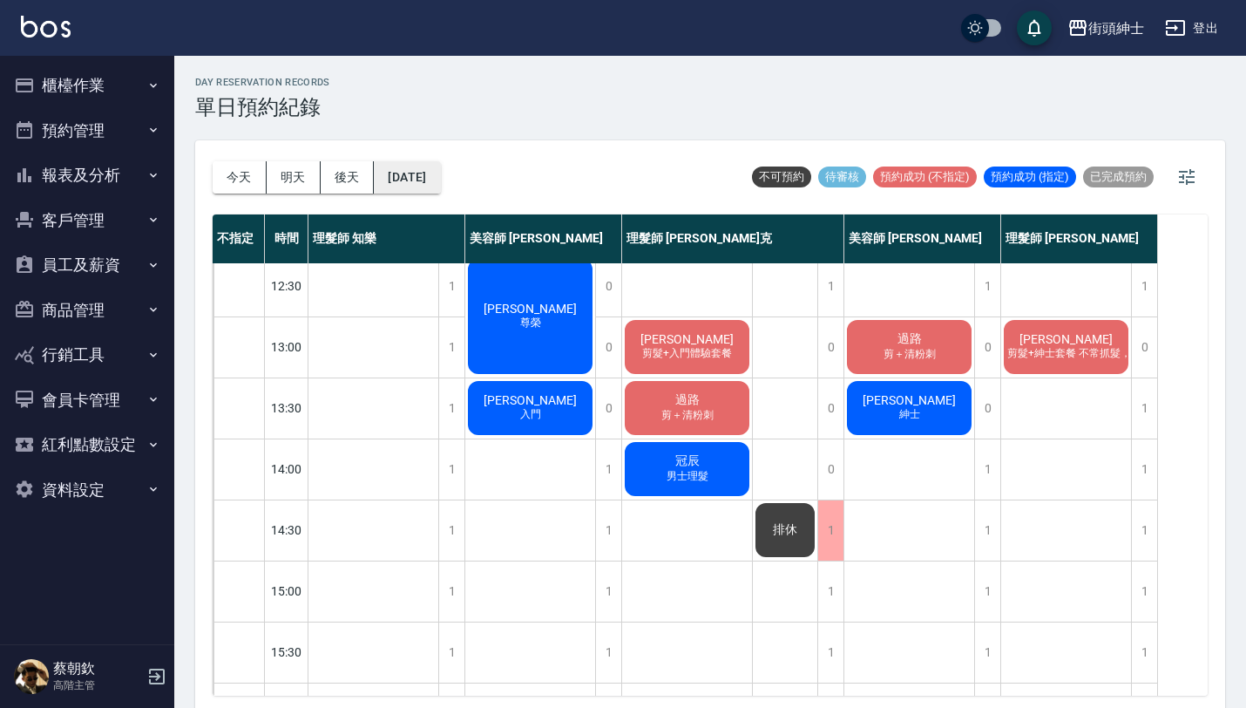
click at [417, 167] on button "[DATE]" at bounding box center [407, 177] width 66 height 32
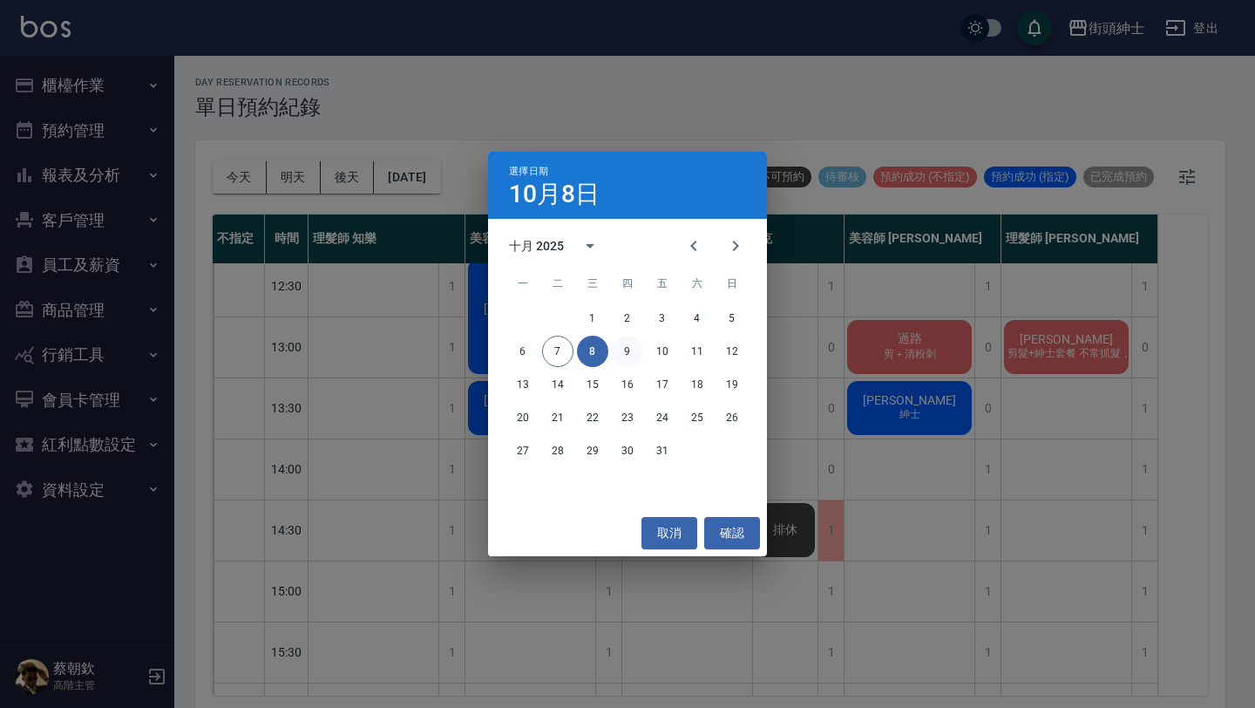
click at [628, 339] on button "9" at bounding box center [627, 351] width 31 height 31
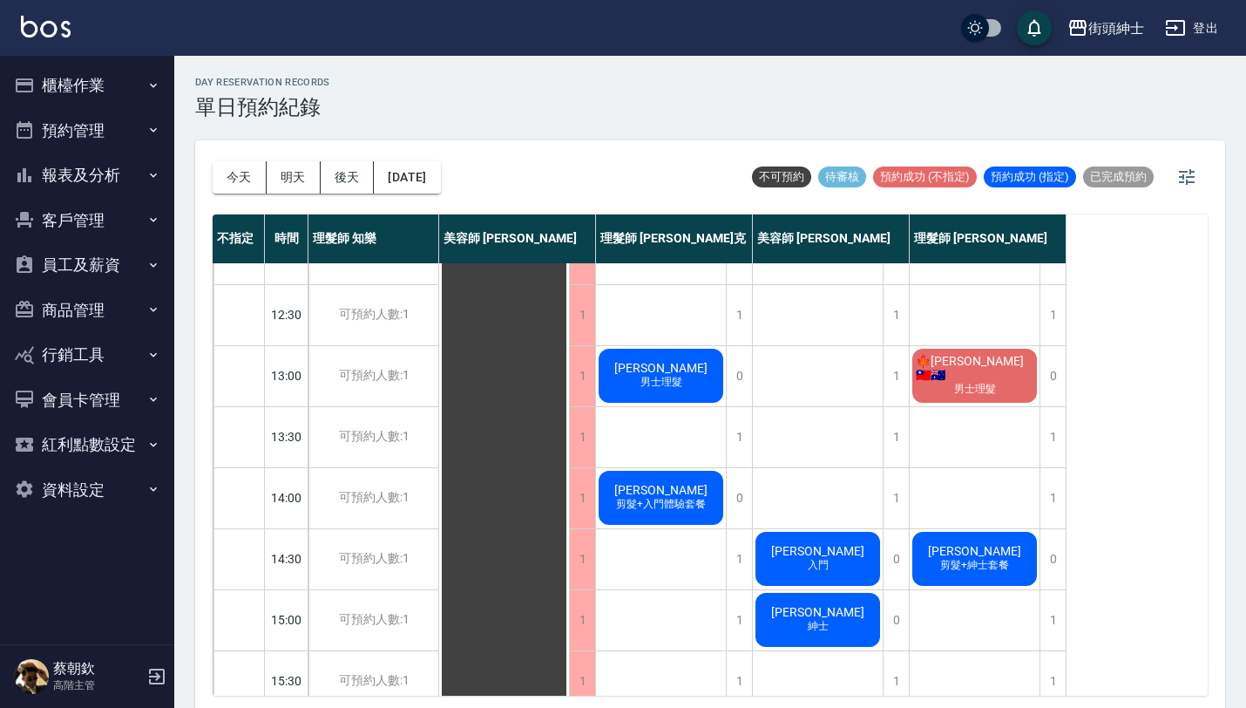
scroll to position [170, 0]
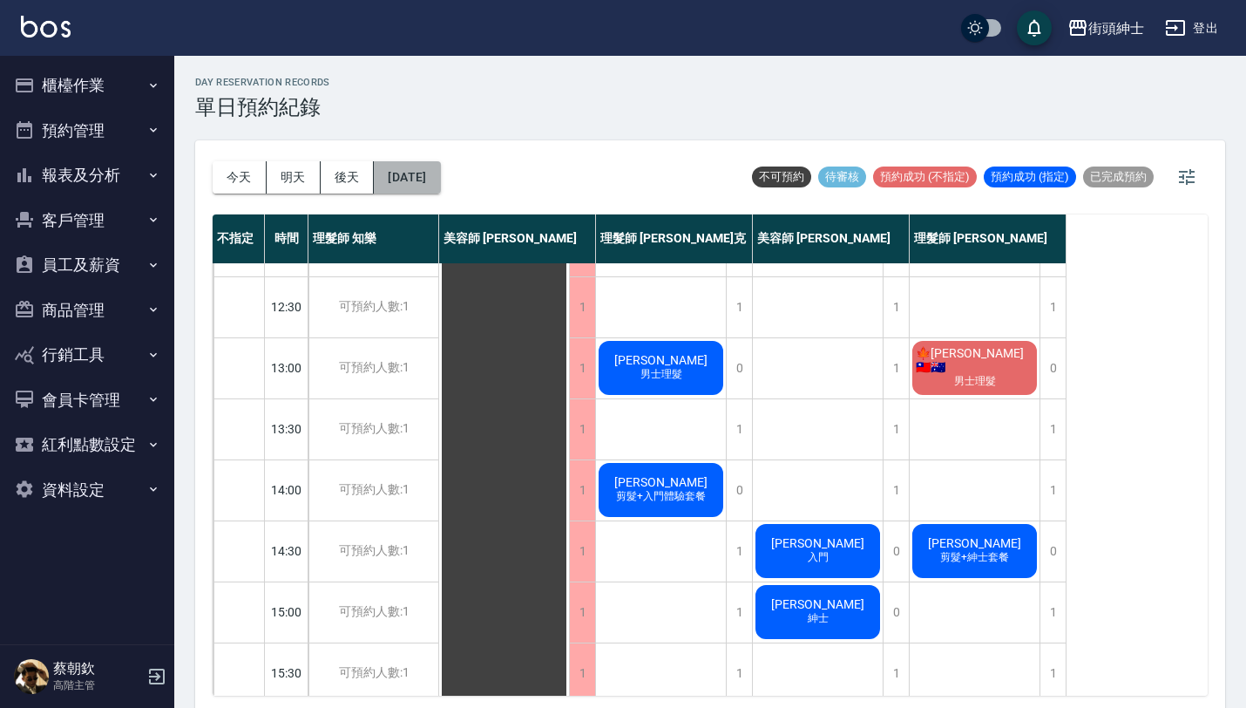
click at [440, 162] on button "[DATE]" at bounding box center [407, 177] width 66 height 32
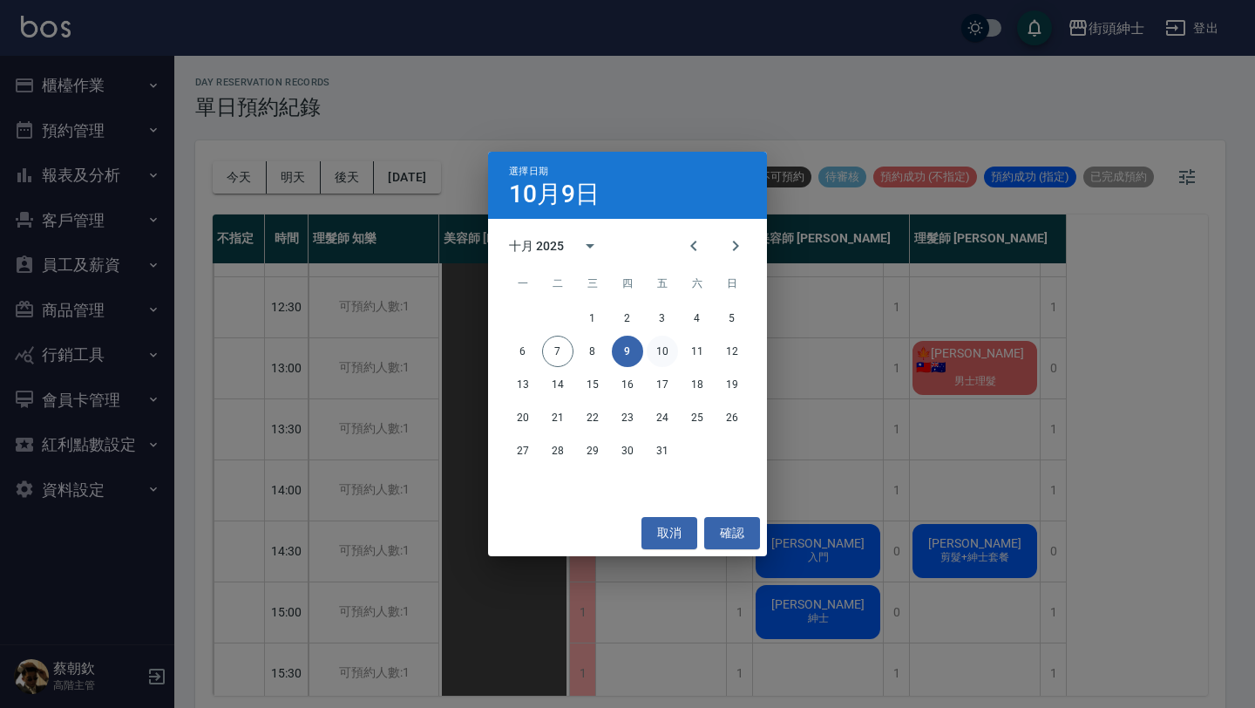
click at [671, 347] on button "10" at bounding box center [662, 351] width 31 height 31
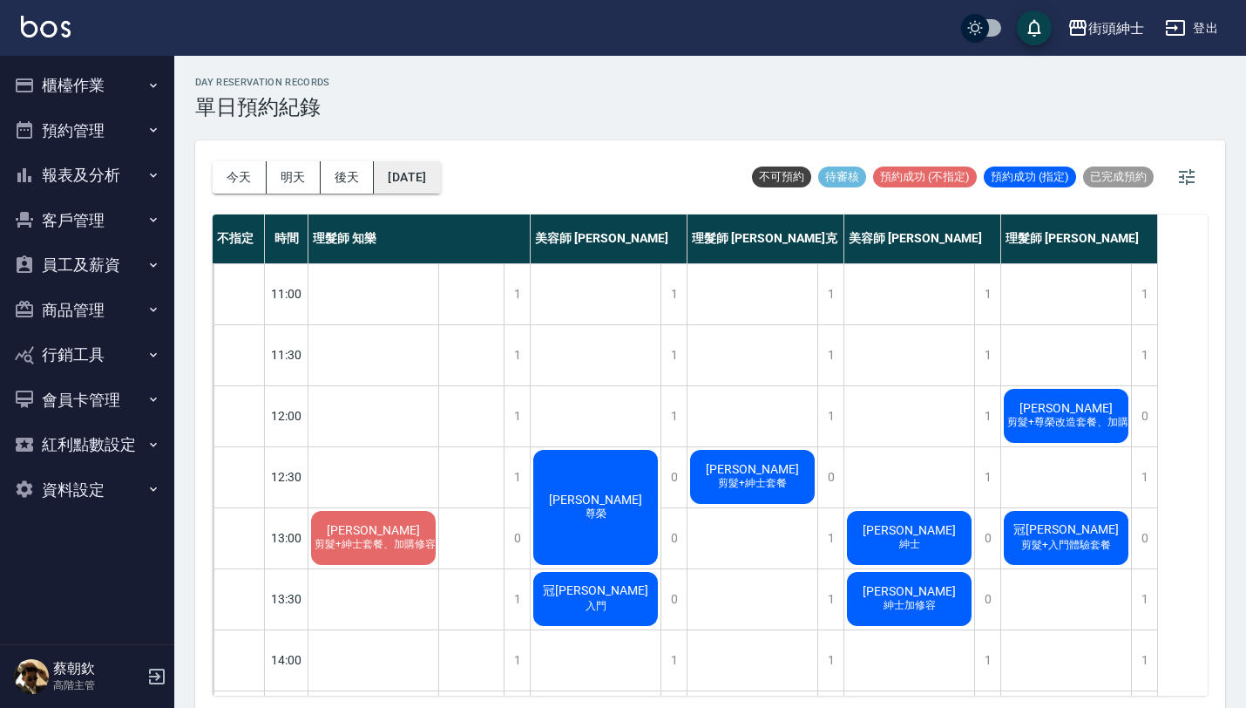
click at [440, 181] on button "[DATE]" at bounding box center [407, 177] width 66 height 32
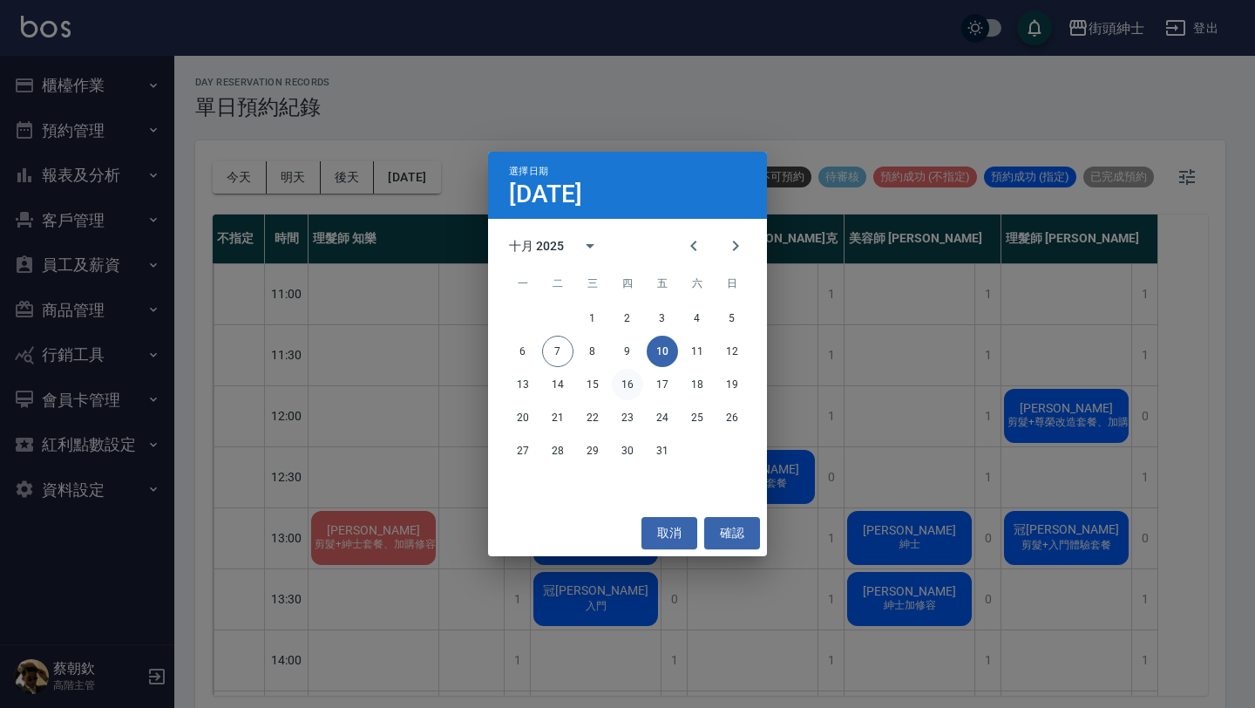
click at [634, 390] on button "16" at bounding box center [627, 384] width 31 height 31
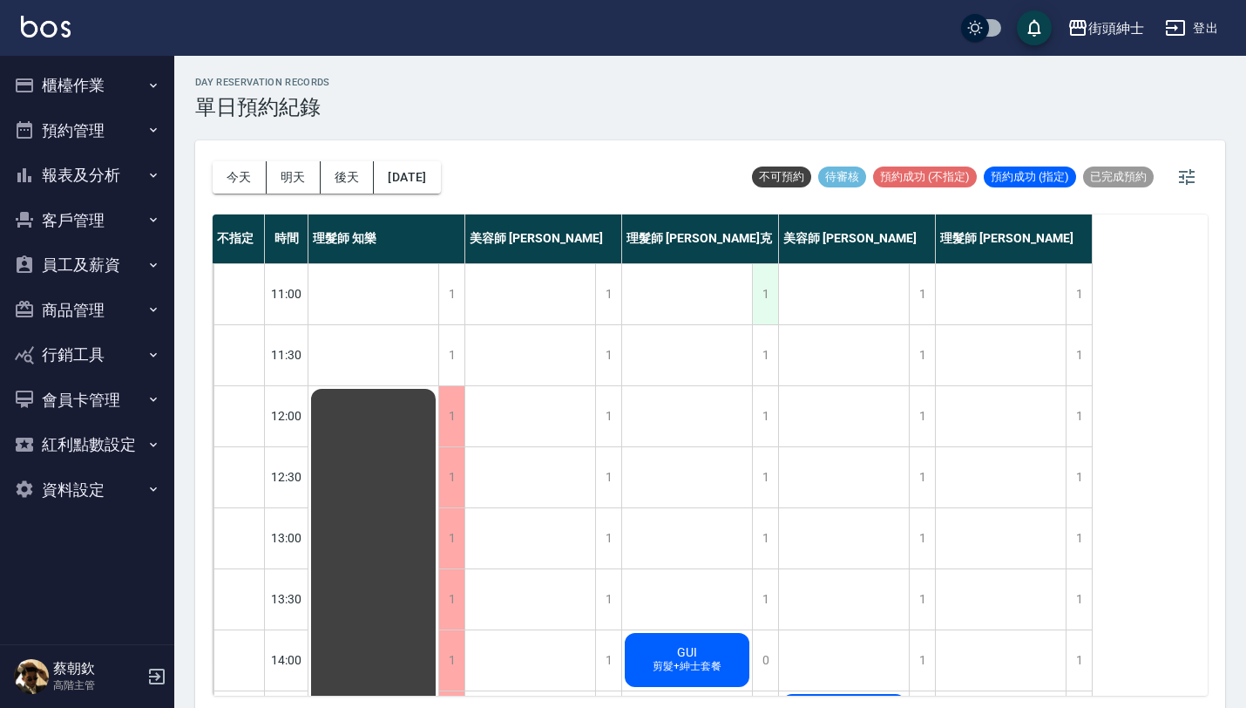
click at [760, 302] on div "1" at bounding box center [765, 294] width 26 height 60
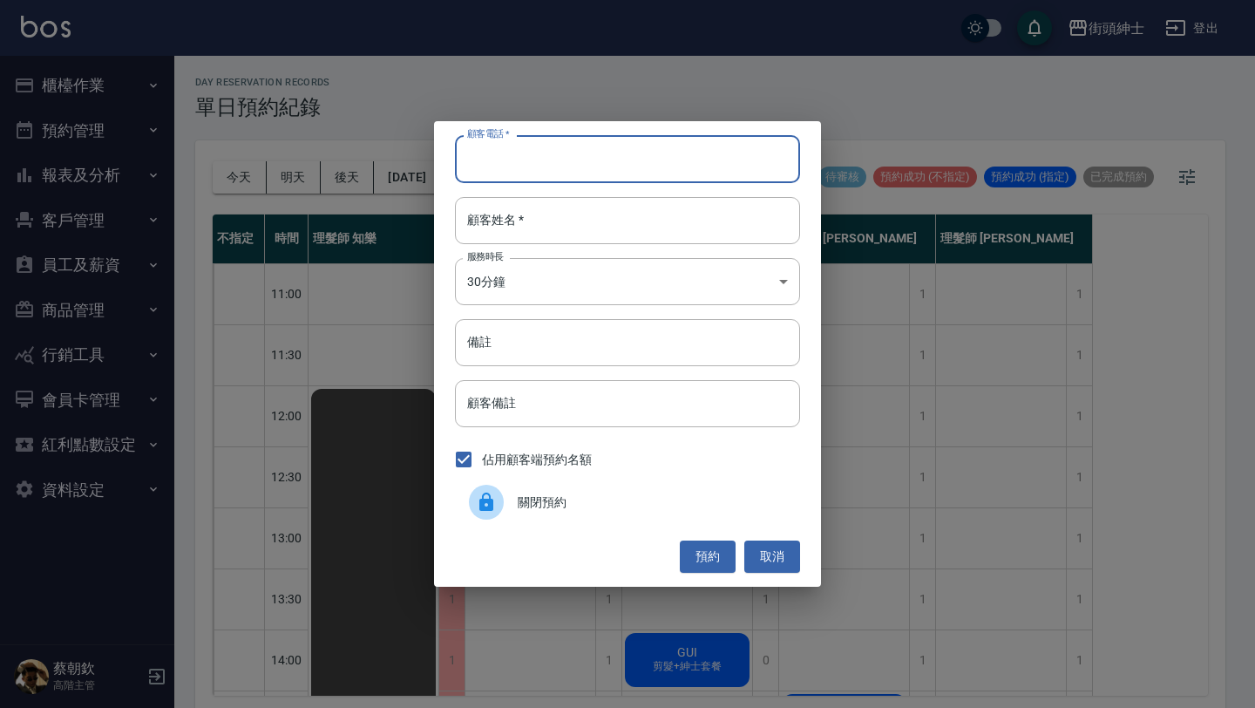
click at [635, 159] on input "顧客電話   *" at bounding box center [627, 158] width 345 height 47
type input "ㄢ"
type input "0976888122"
click at [679, 210] on input "顧客姓名   *" at bounding box center [627, 220] width 345 height 47
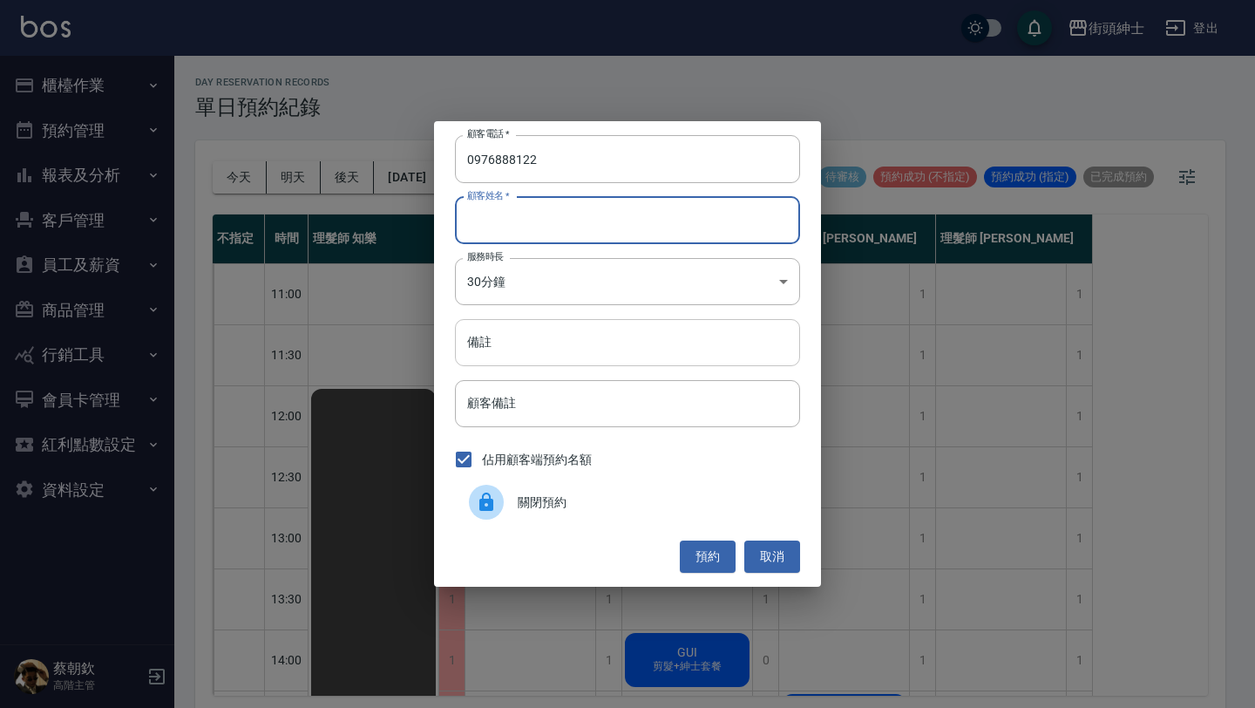
click at [592, 345] on input "備註" at bounding box center [627, 342] width 345 height 47
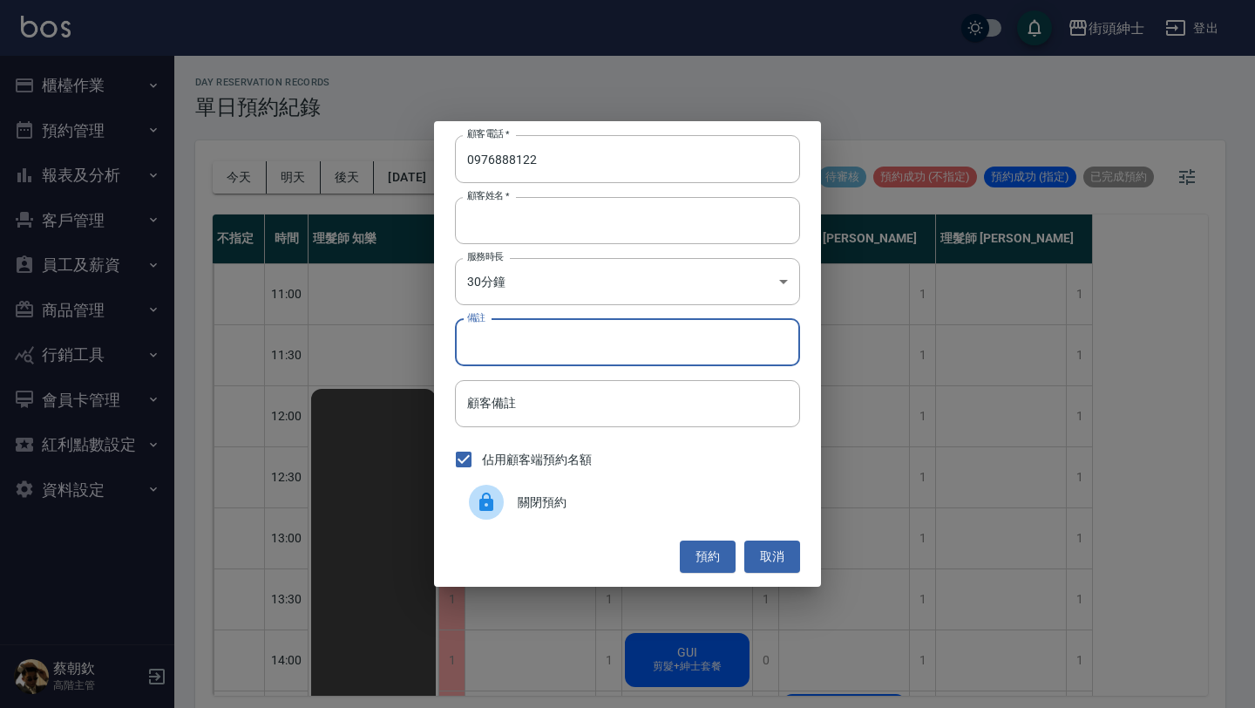
type input "ㄕ"
type input "google會議"
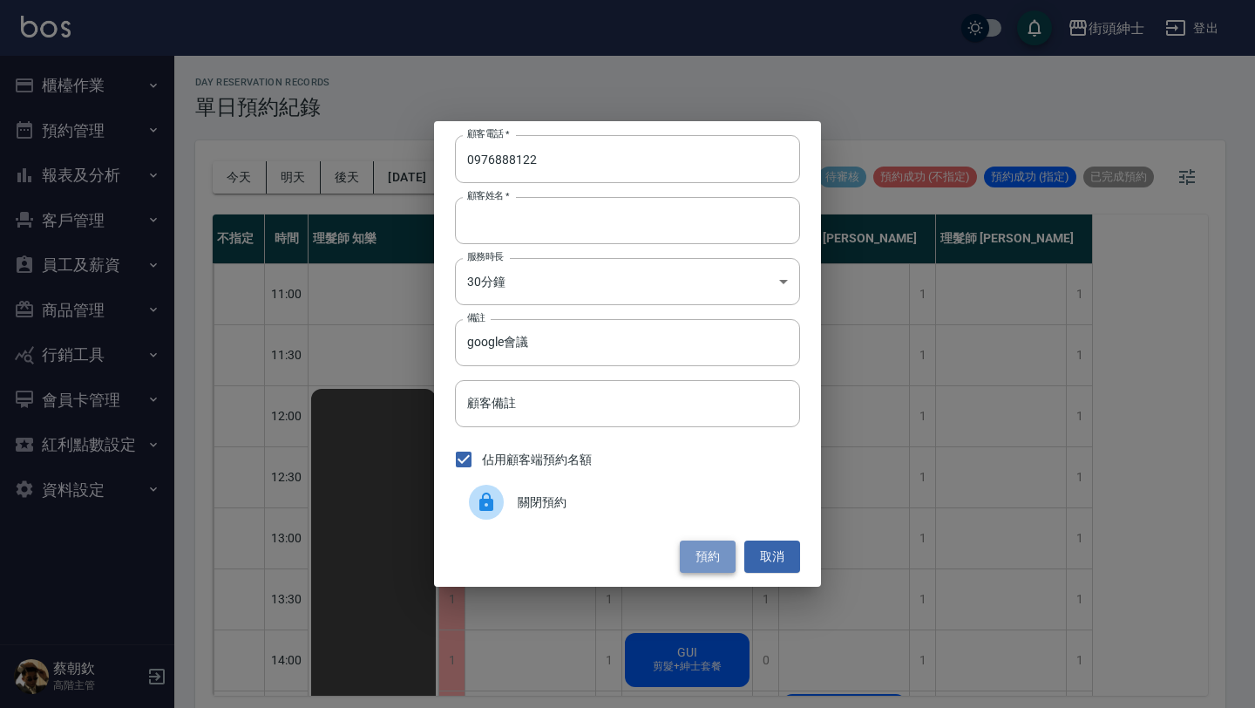
click at [716, 566] on button "預約" at bounding box center [708, 556] width 56 height 32
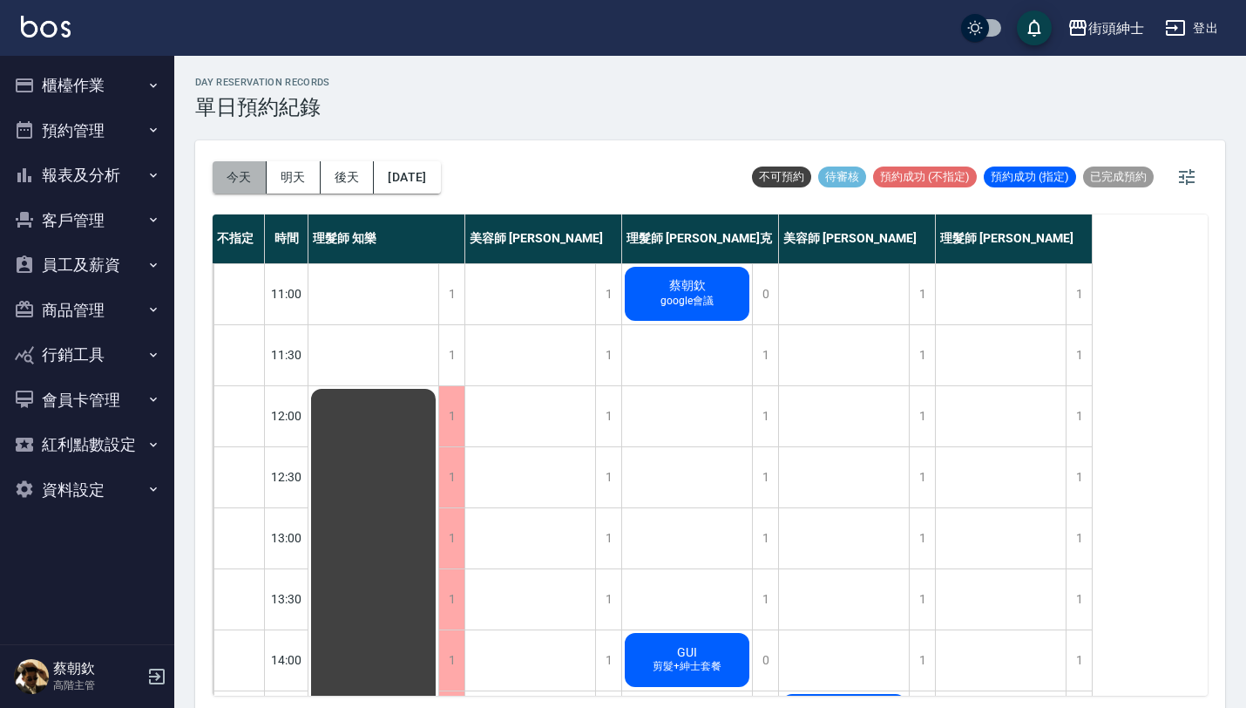
click at [232, 187] on button "今天" at bounding box center [240, 177] width 54 height 32
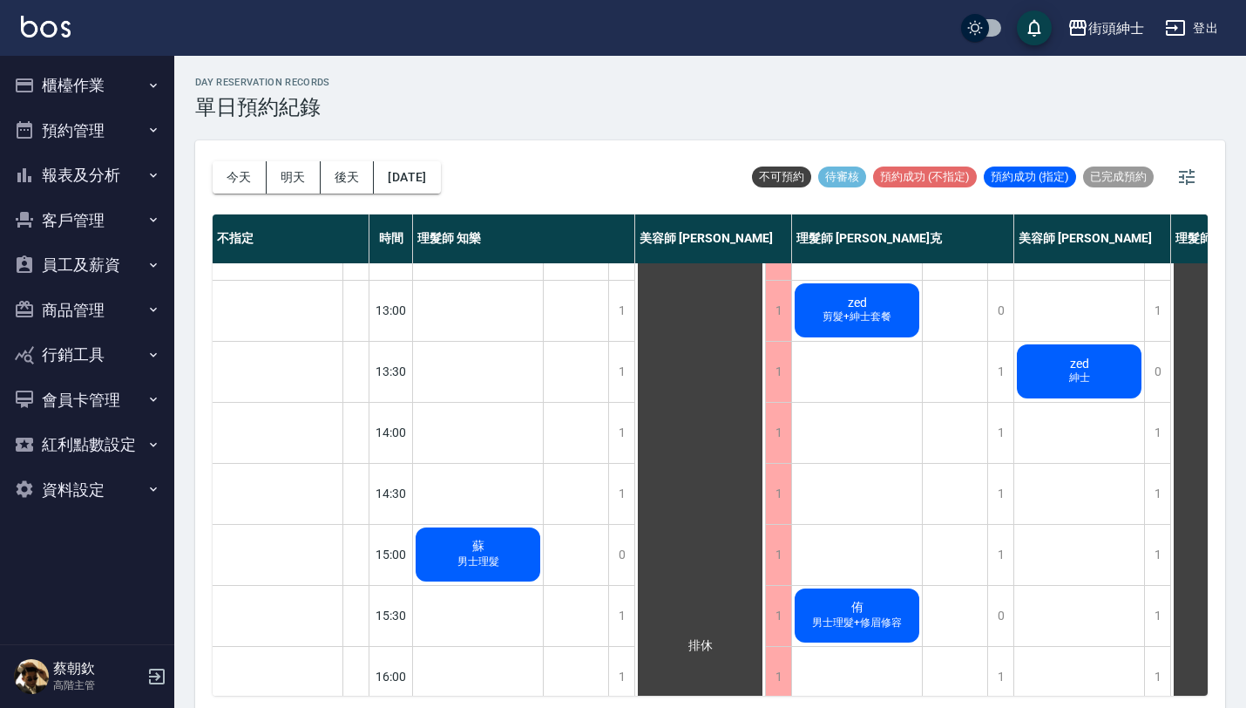
scroll to position [226, 0]
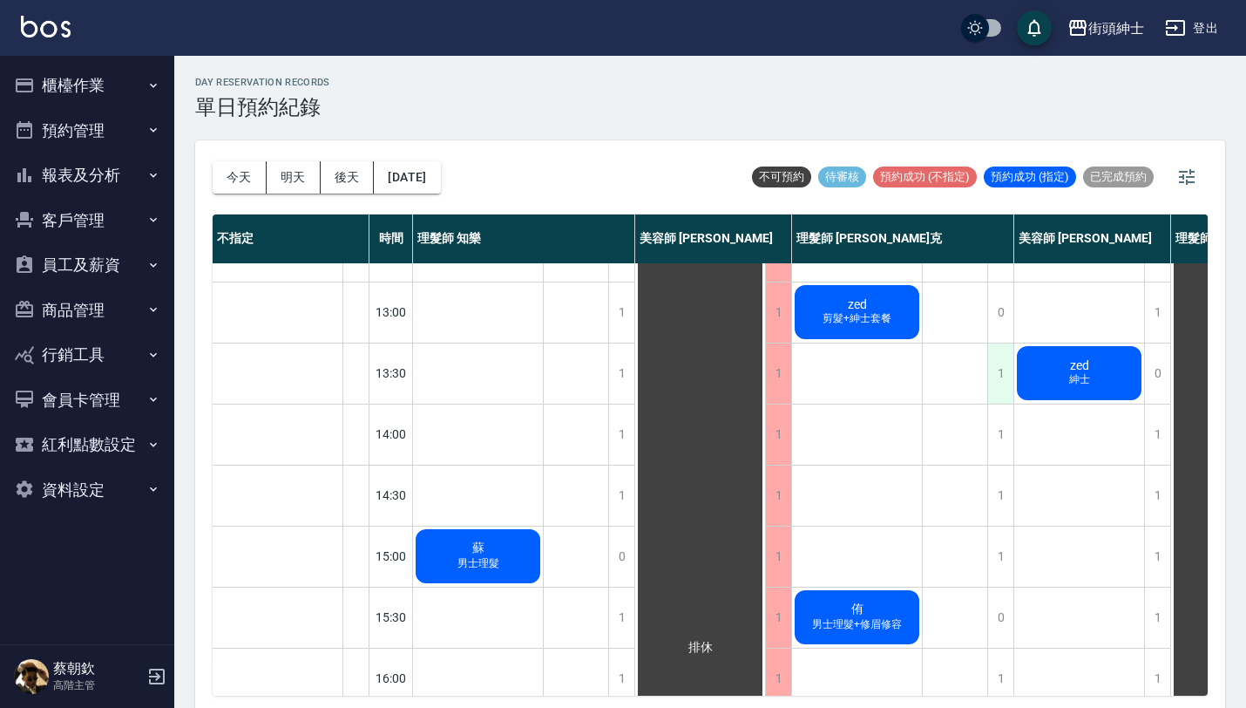
click at [1004, 377] on div "1" at bounding box center [1000, 373] width 26 height 60
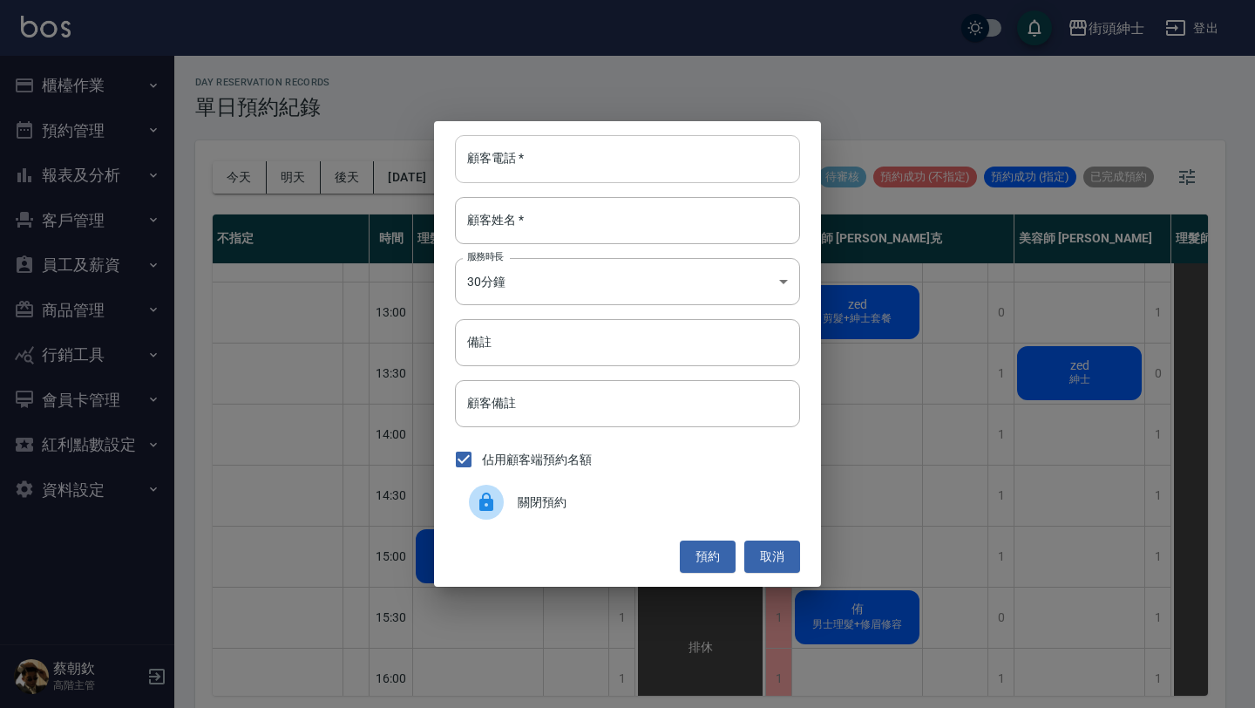
click at [682, 173] on input "顧客電話   *" at bounding box center [627, 158] width 345 height 47
type input "0900426326"
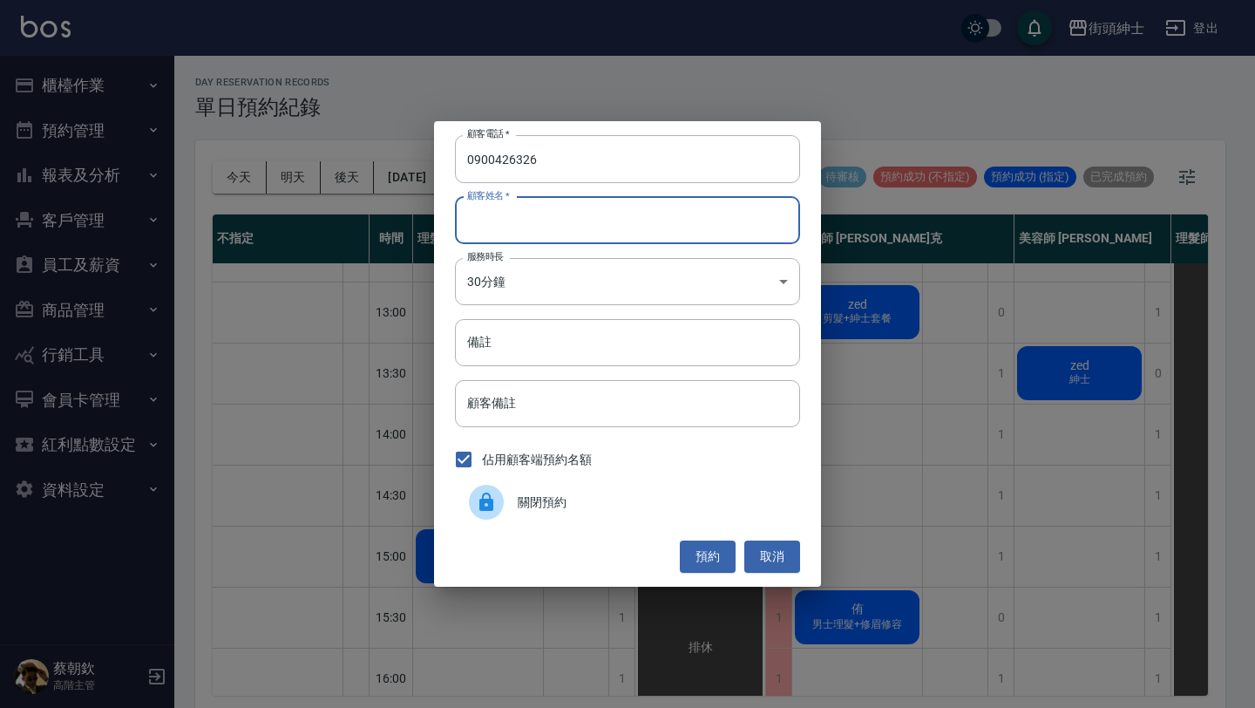
click at [675, 231] on input "顧客姓名   *" at bounding box center [627, 220] width 345 height 47
type input "黎"
click at [728, 563] on button "預約" at bounding box center [708, 556] width 56 height 32
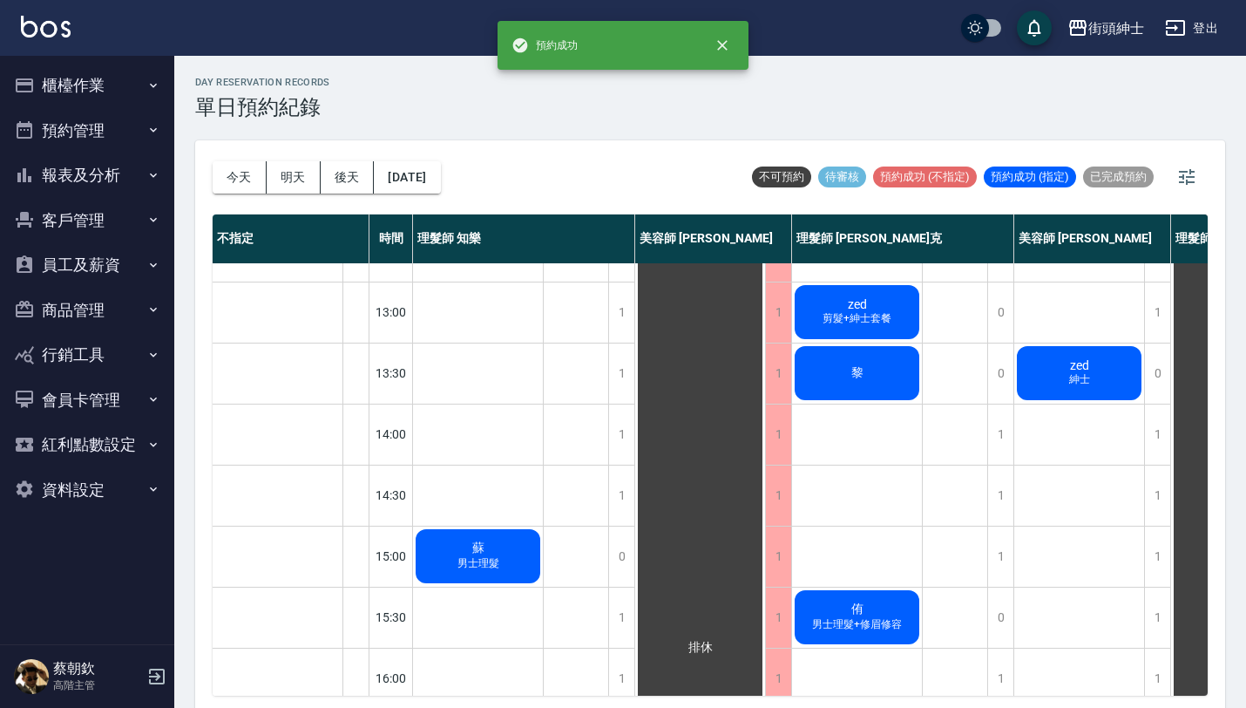
click at [881, 373] on div "黎" at bounding box center [857, 372] width 130 height 59
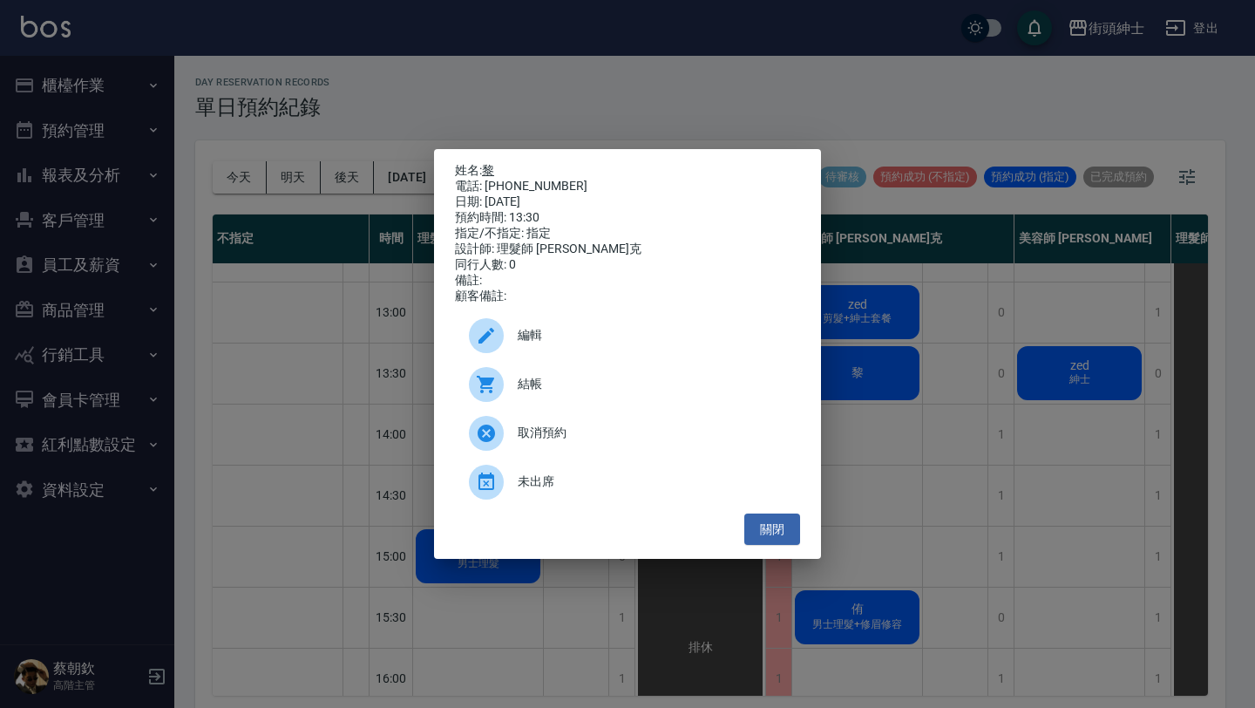
click at [494, 172] on link "黎" at bounding box center [488, 170] width 12 height 14
click at [783, 530] on button "關閉" at bounding box center [772, 529] width 56 height 32
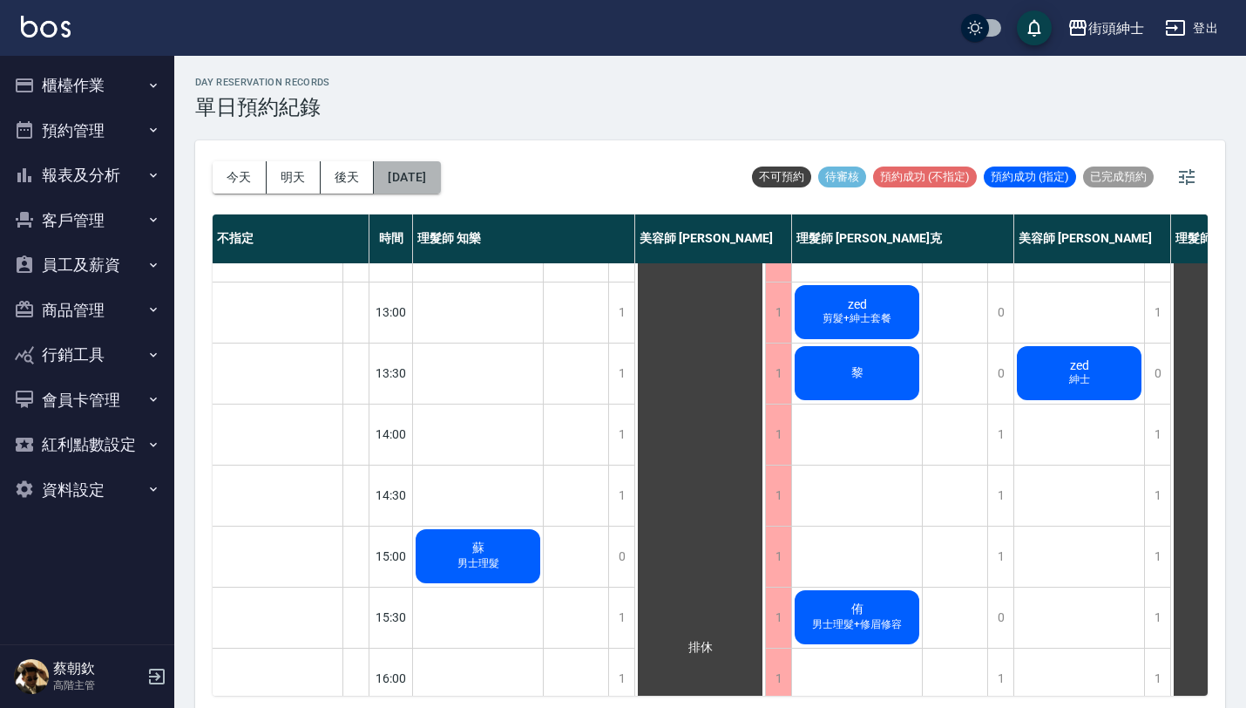
click at [440, 179] on button "[DATE]" at bounding box center [407, 177] width 66 height 32
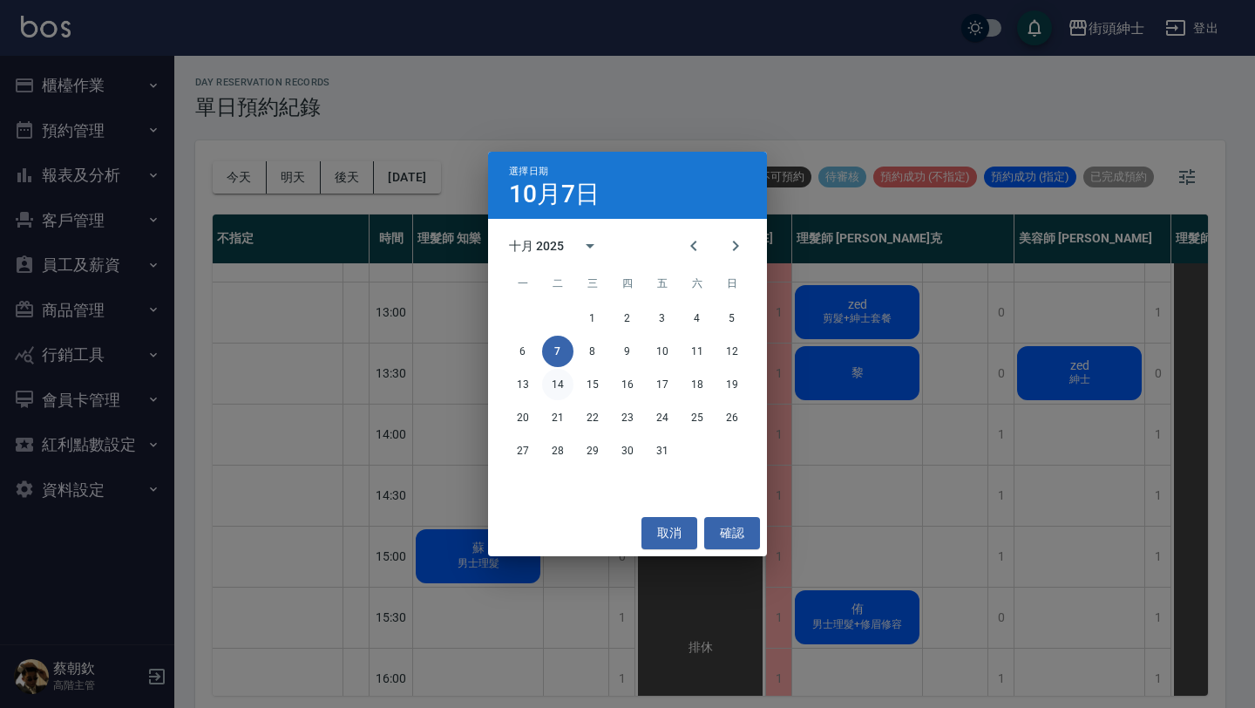
click at [559, 380] on button "14" at bounding box center [557, 384] width 31 height 31
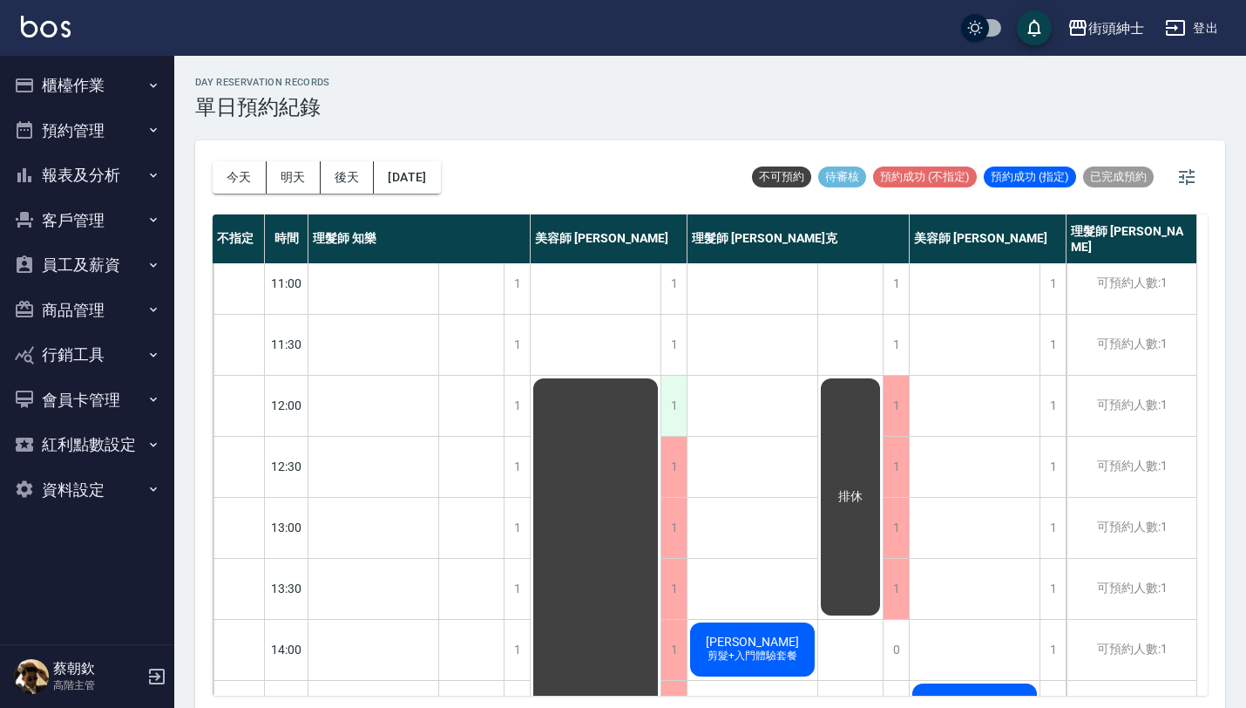
scroll to position [3, 0]
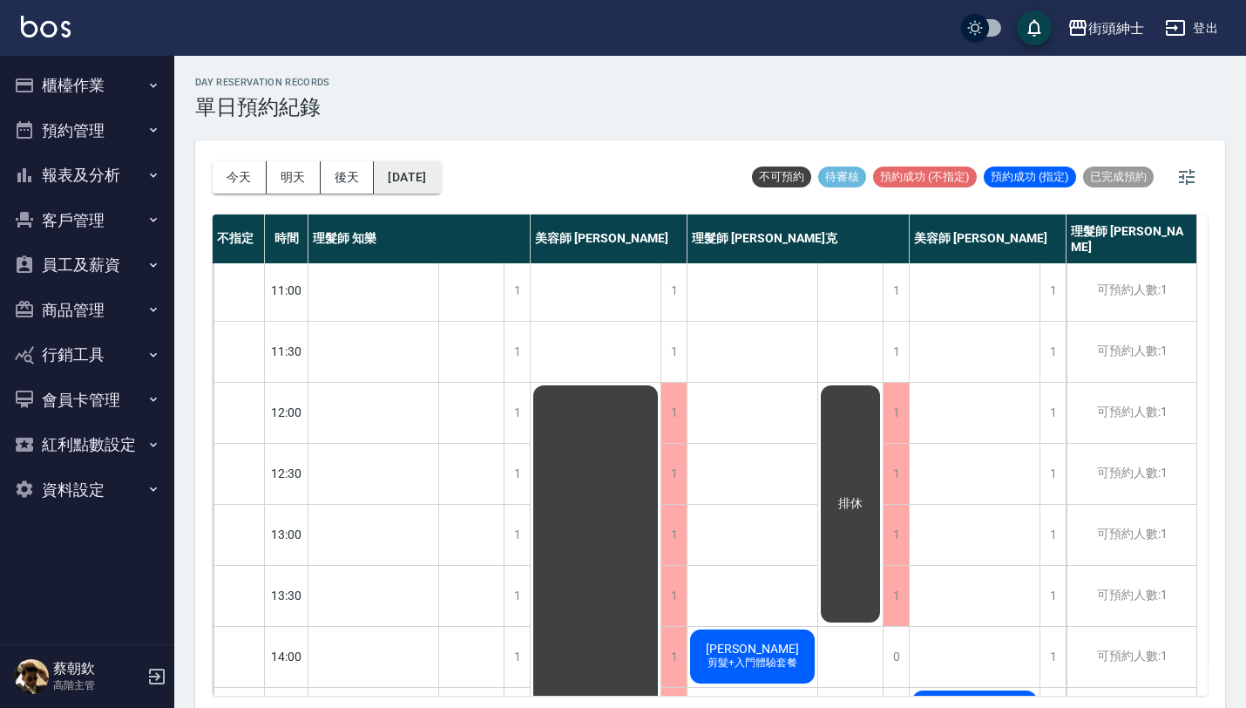
click at [438, 174] on button "[DATE]" at bounding box center [407, 177] width 66 height 32
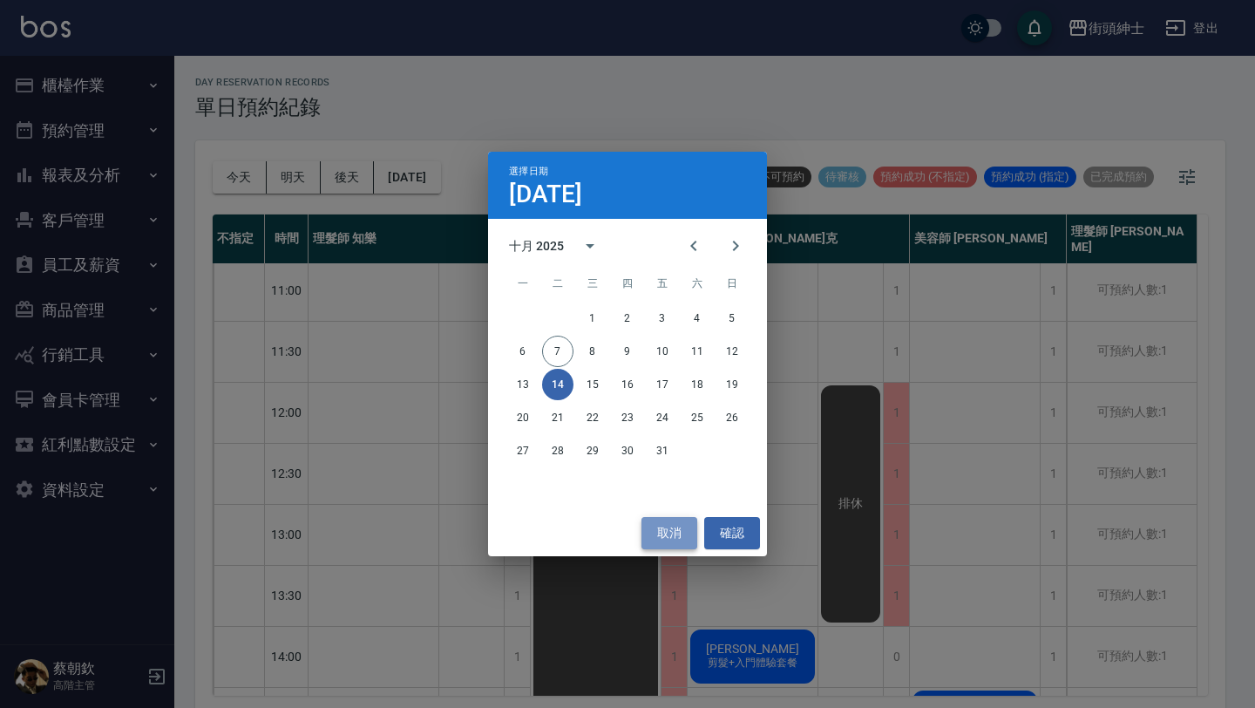
click at [668, 531] on button "取消" at bounding box center [669, 533] width 56 height 32
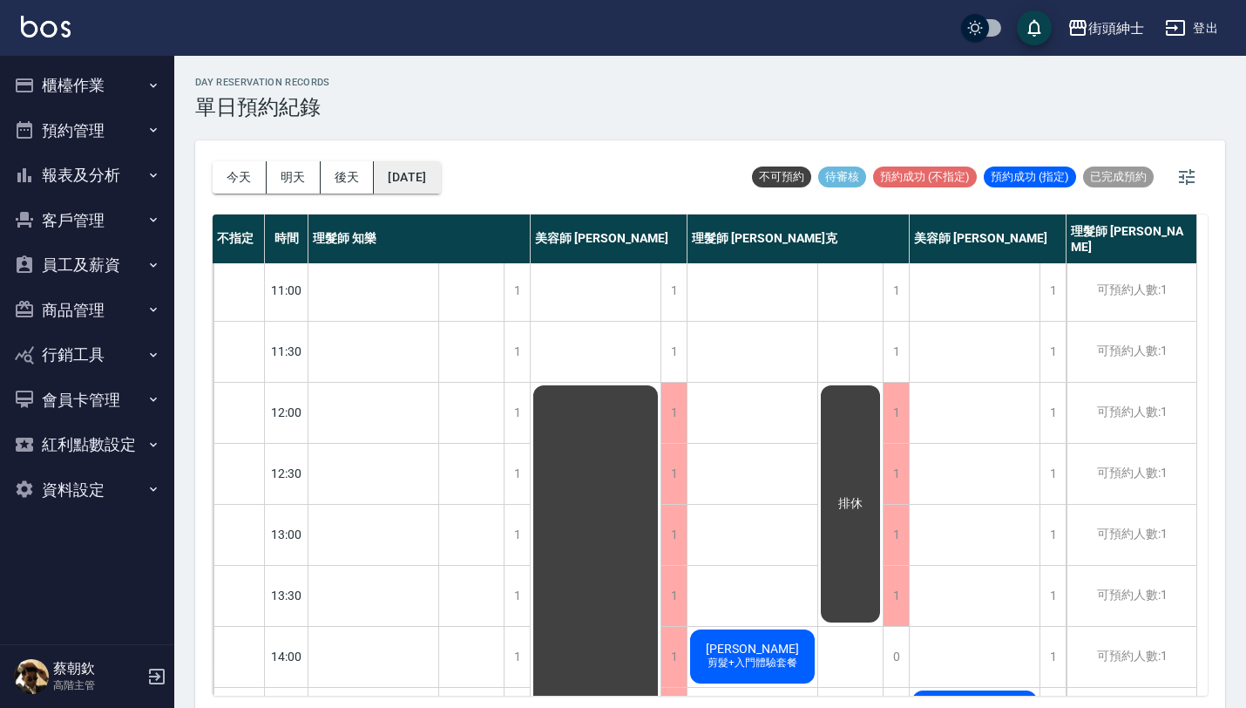
click at [424, 173] on button "[DATE]" at bounding box center [407, 177] width 66 height 32
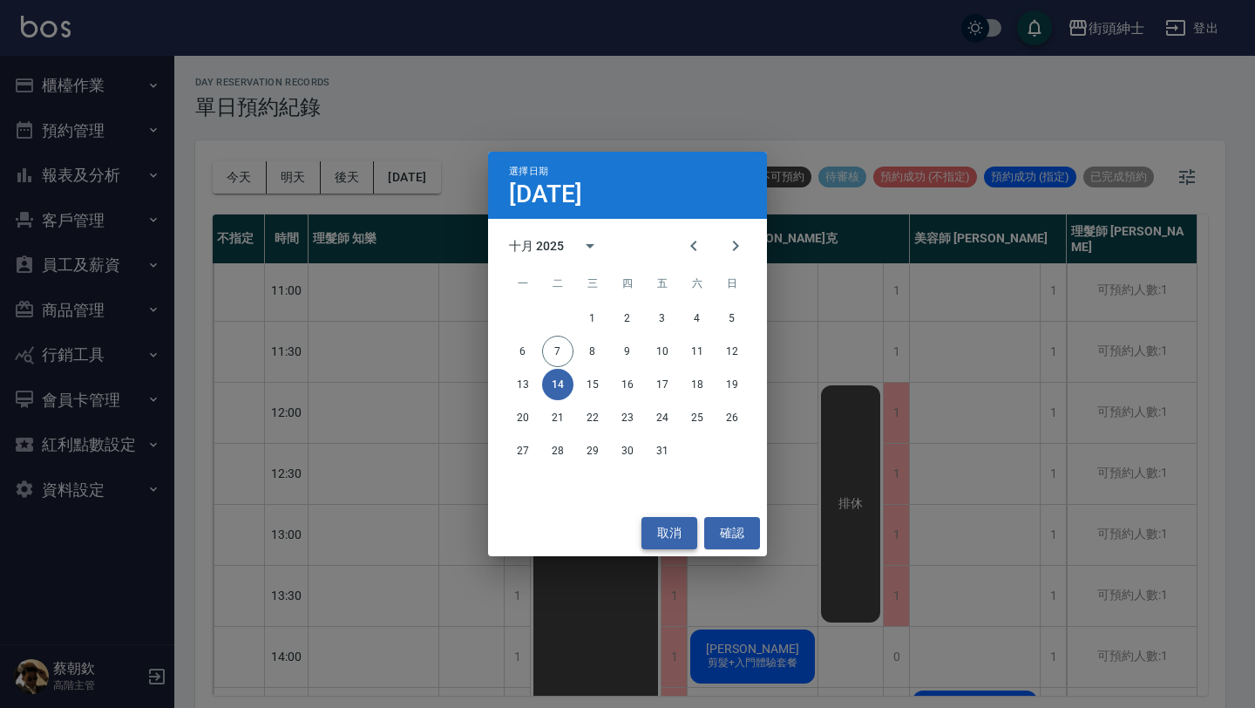
click at [675, 533] on button "取消" at bounding box center [669, 533] width 56 height 32
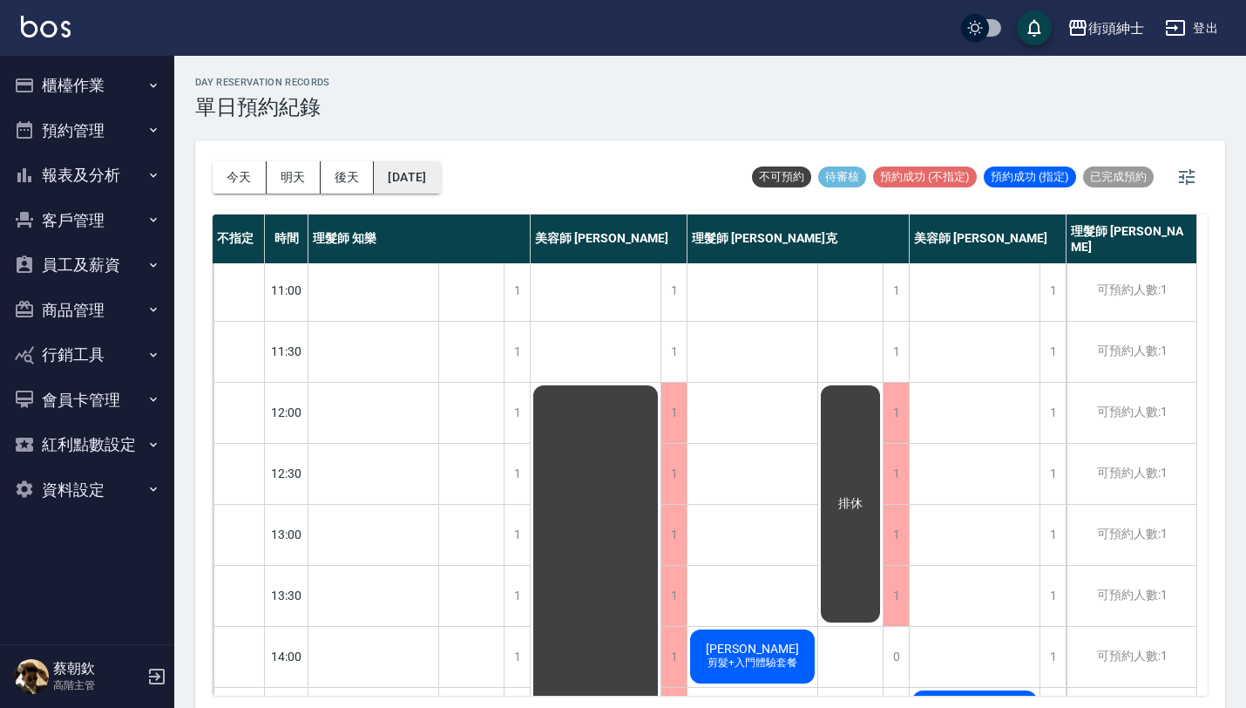
click at [440, 171] on button "[DATE]" at bounding box center [407, 177] width 66 height 32
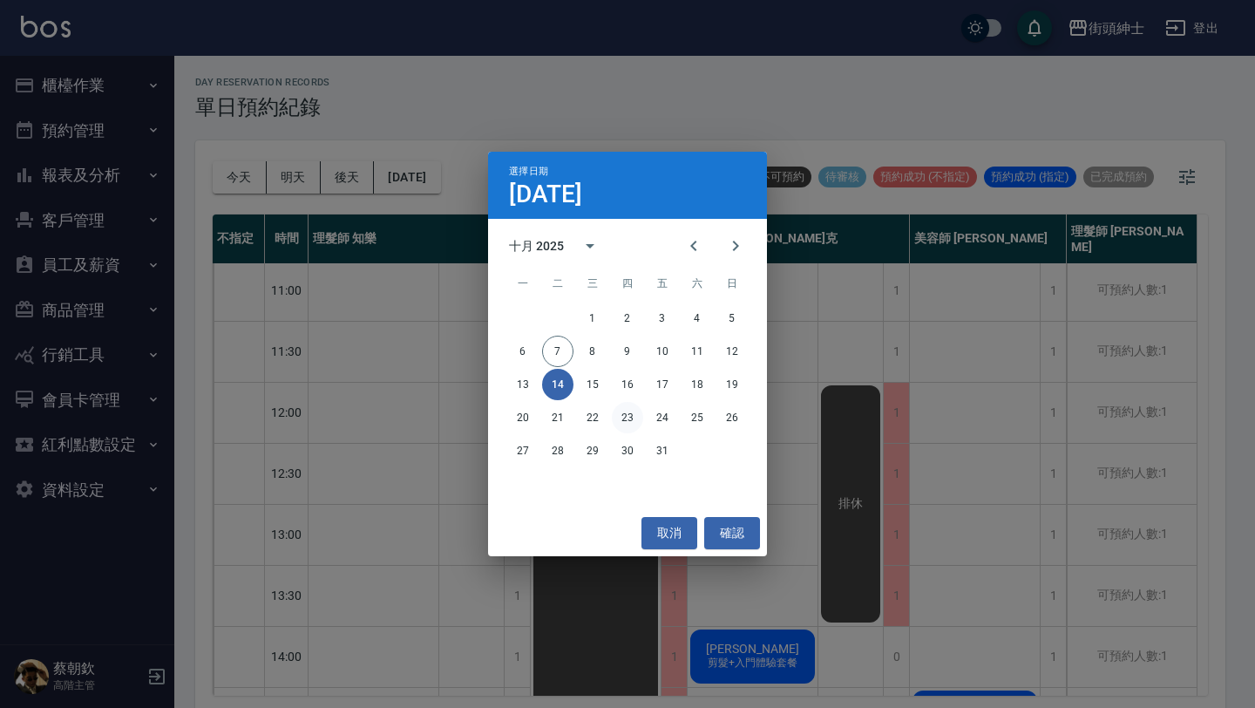
click at [623, 420] on button "23" at bounding box center [627, 417] width 31 height 31
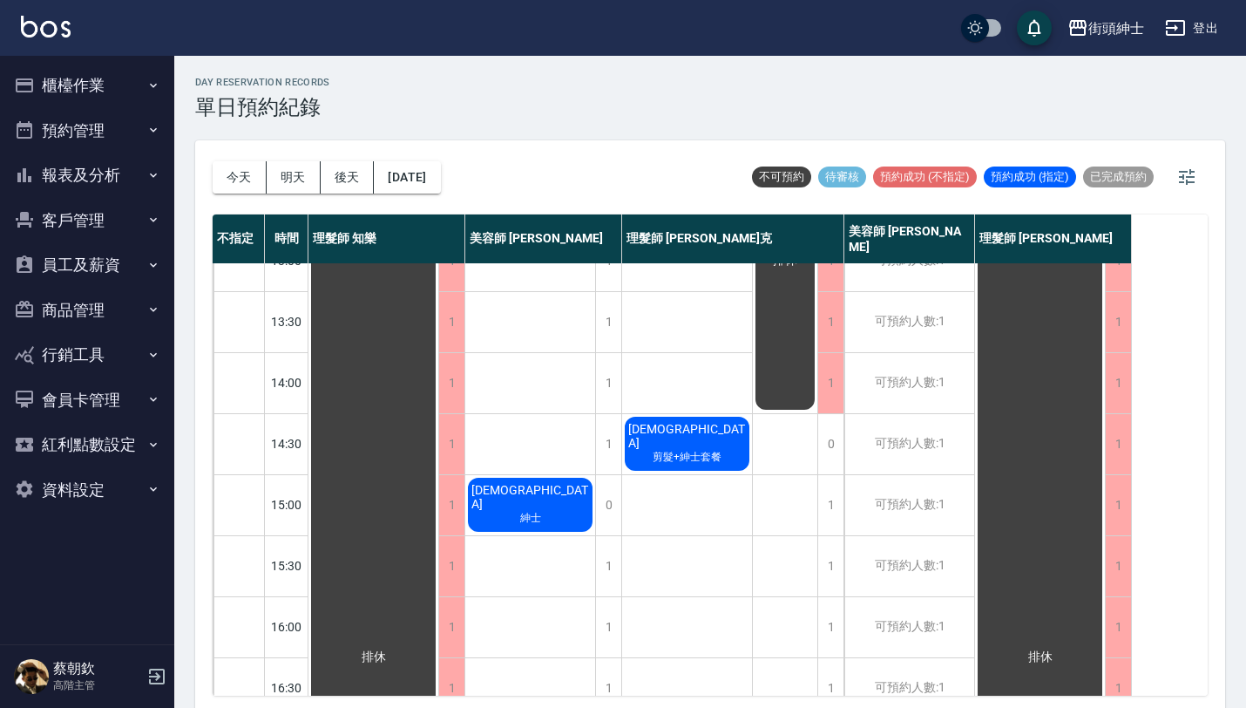
scroll to position [315, 0]
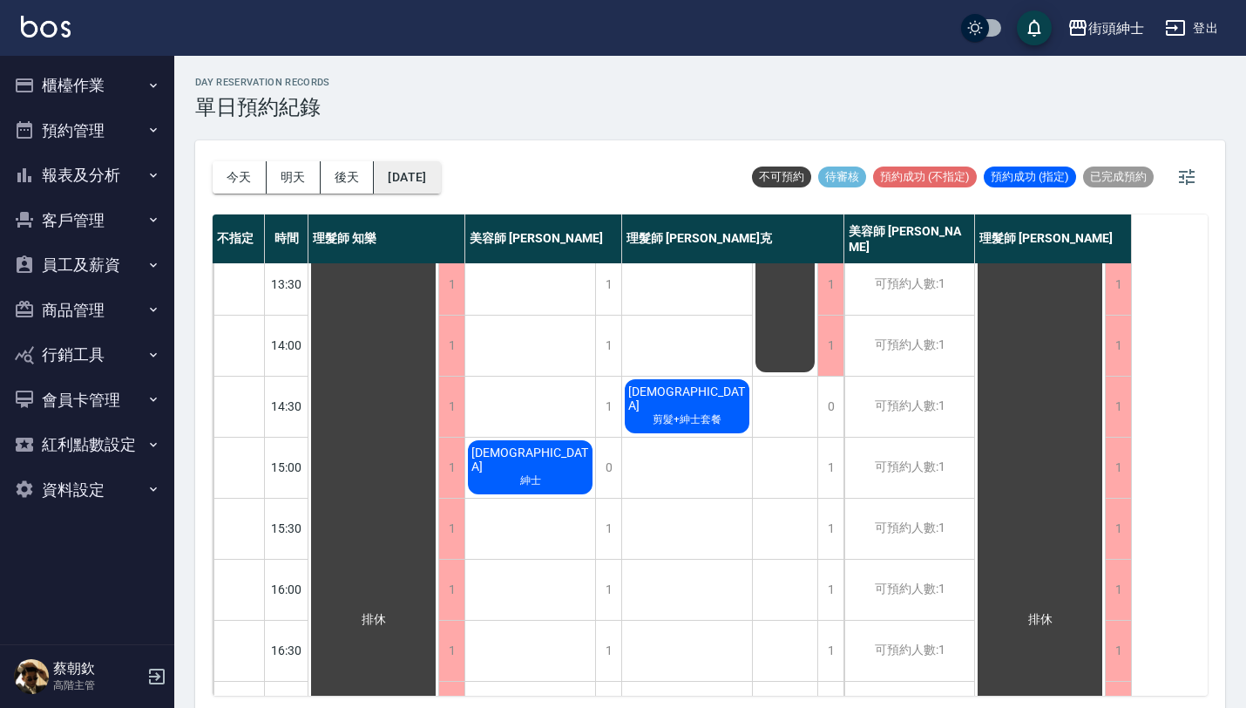
click at [440, 187] on button "[DATE]" at bounding box center [407, 177] width 66 height 32
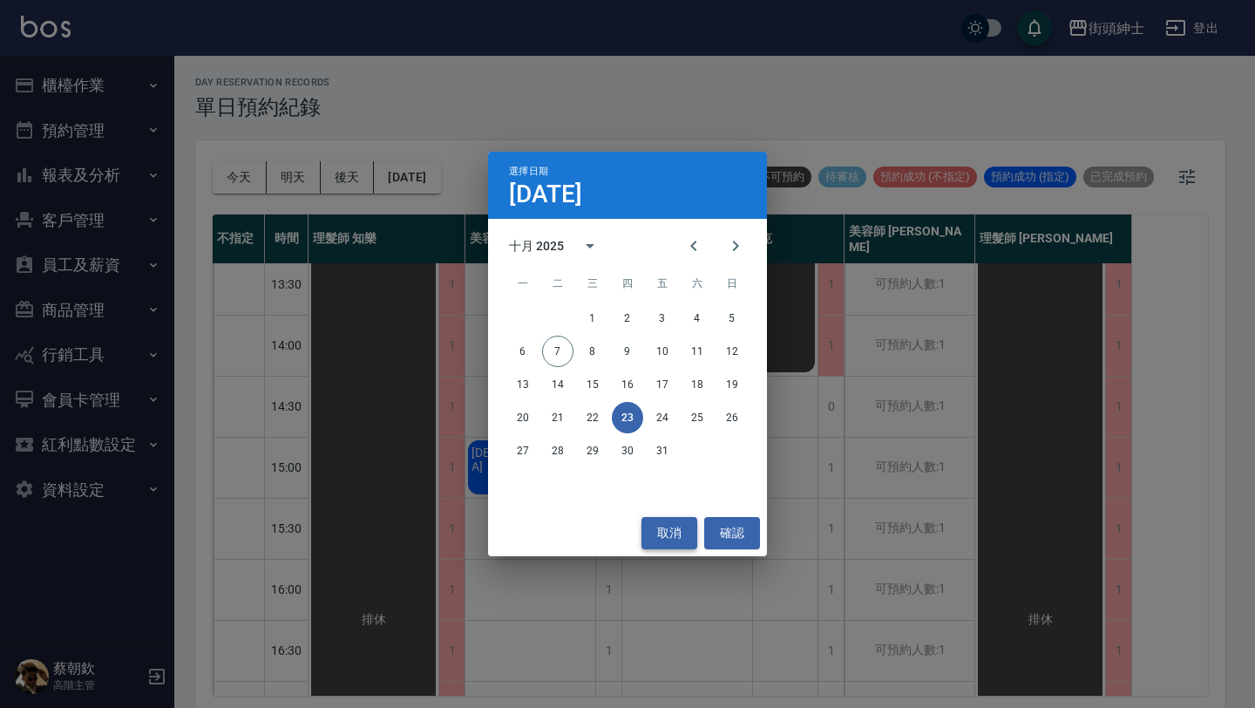
click at [677, 529] on button "取消" at bounding box center [669, 533] width 56 height 32
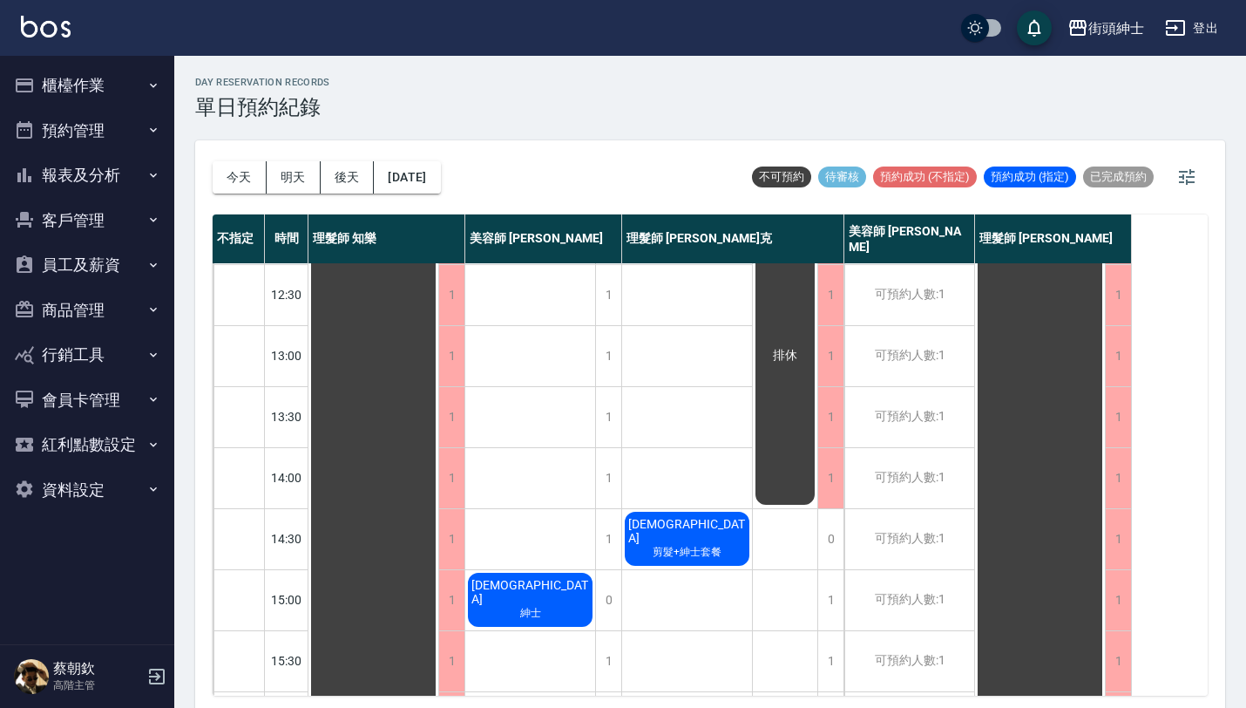
scroll to position [183, 0]
click at [258, 181] on button "今天" at bounding box center [240, 177] width 54 height 32
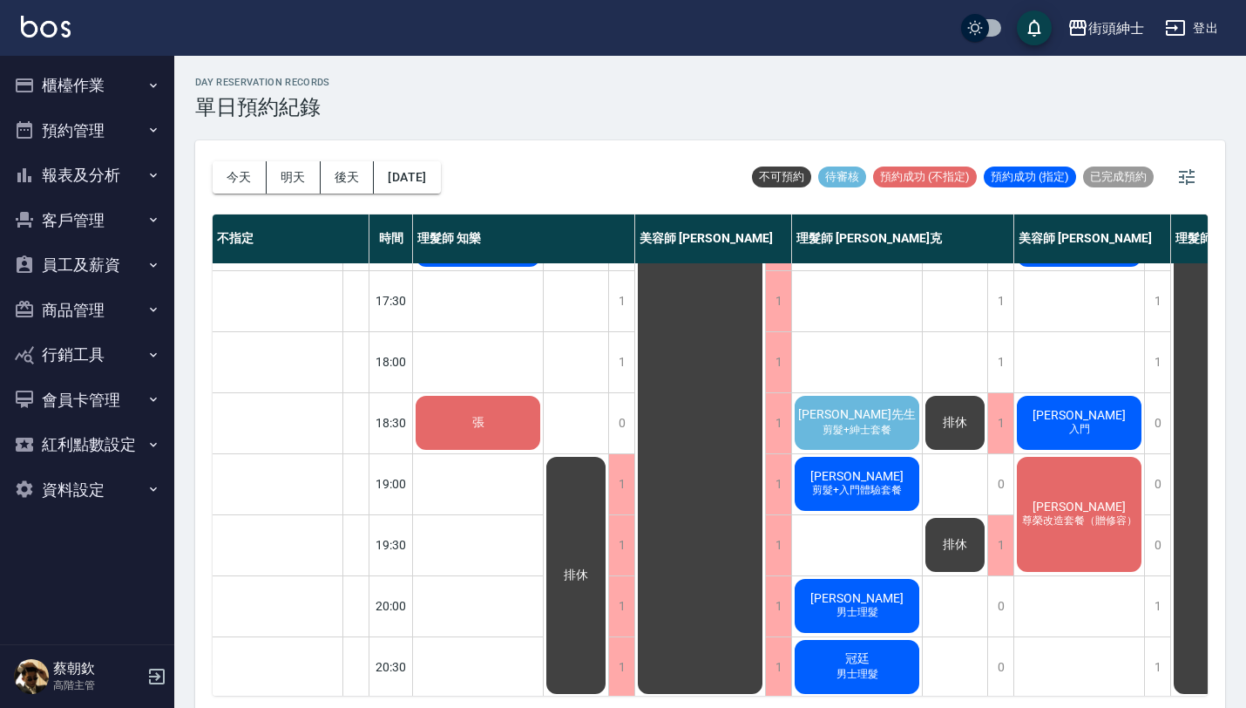
scroll to position [783, 0]
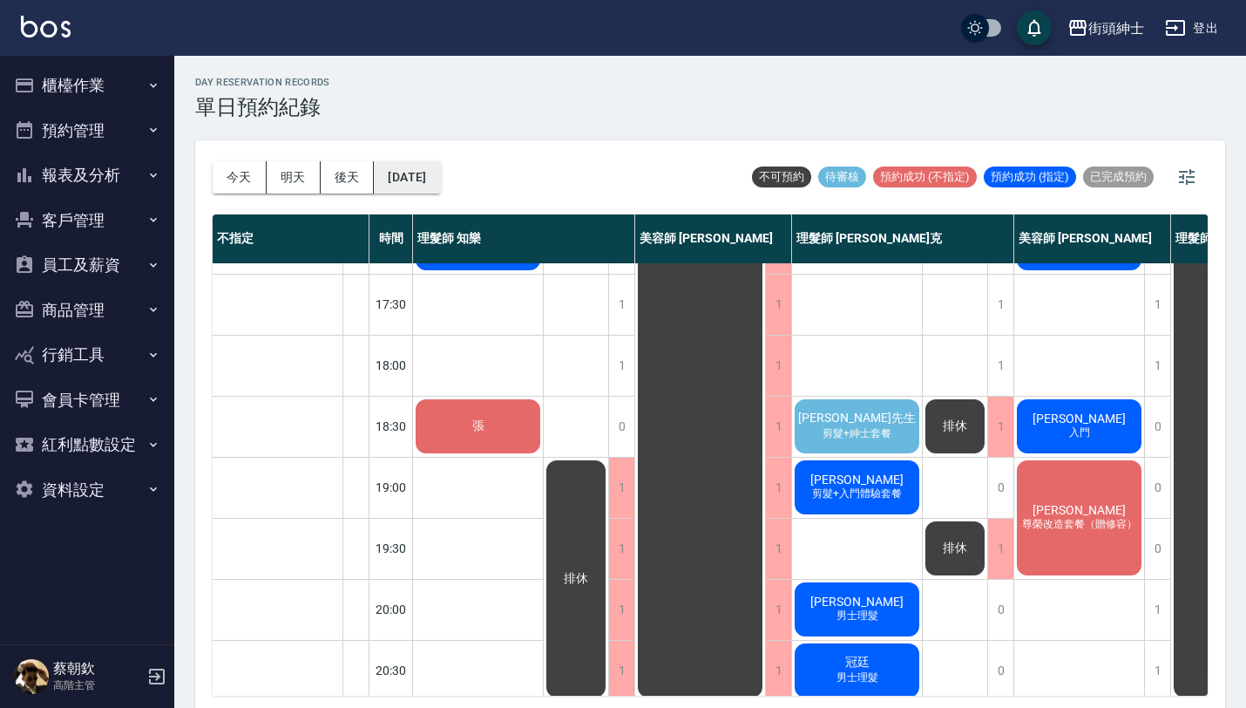
click at [440, 175] on button "[DATE]" at bounding box center [407, 177] width 66 height 32
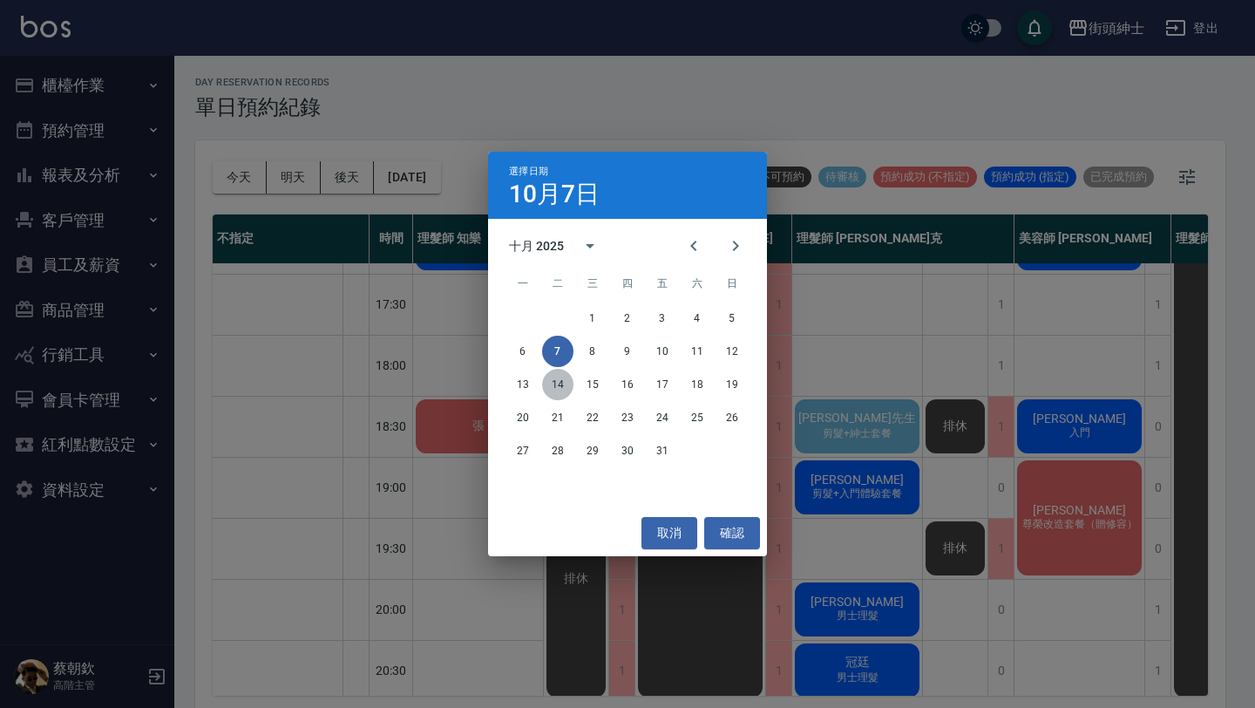
click at [557, 387] on button "14" at bounding box center [557, 384] width 31 height 31
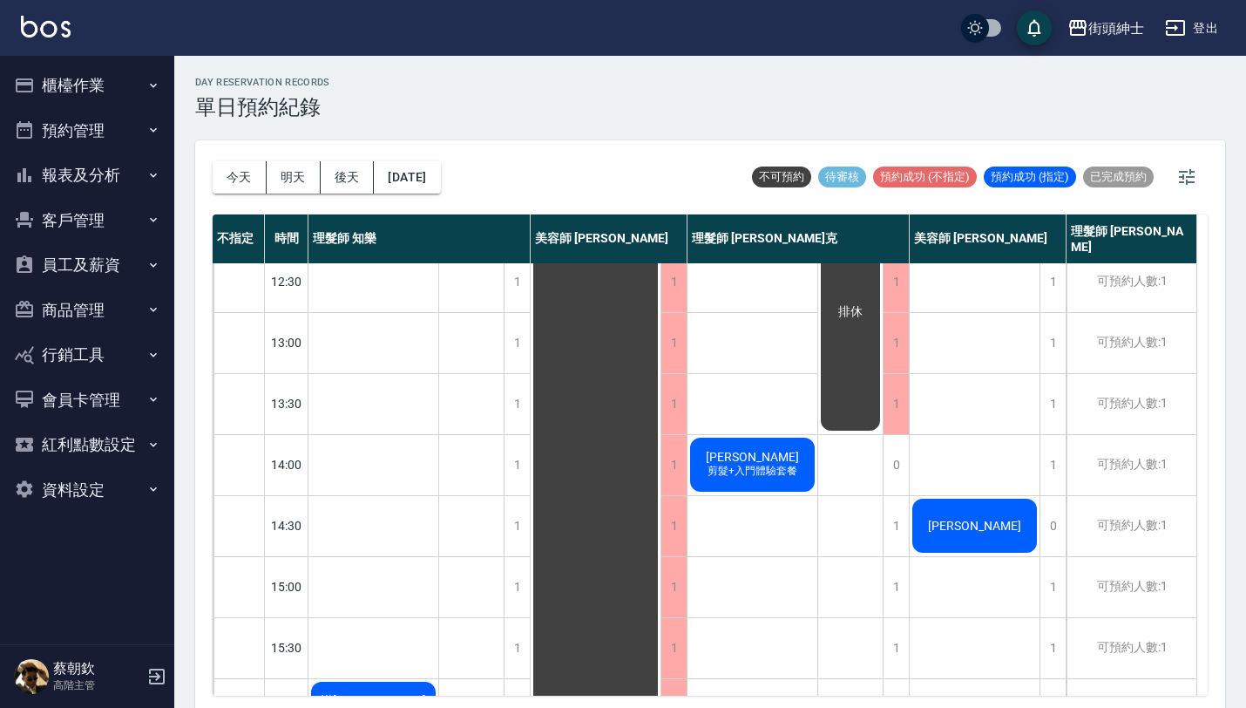
scroll to position [194, 0]
click at [440, 183] on button "[DATE]" at bounding box center [407, 177] width 66 height 32
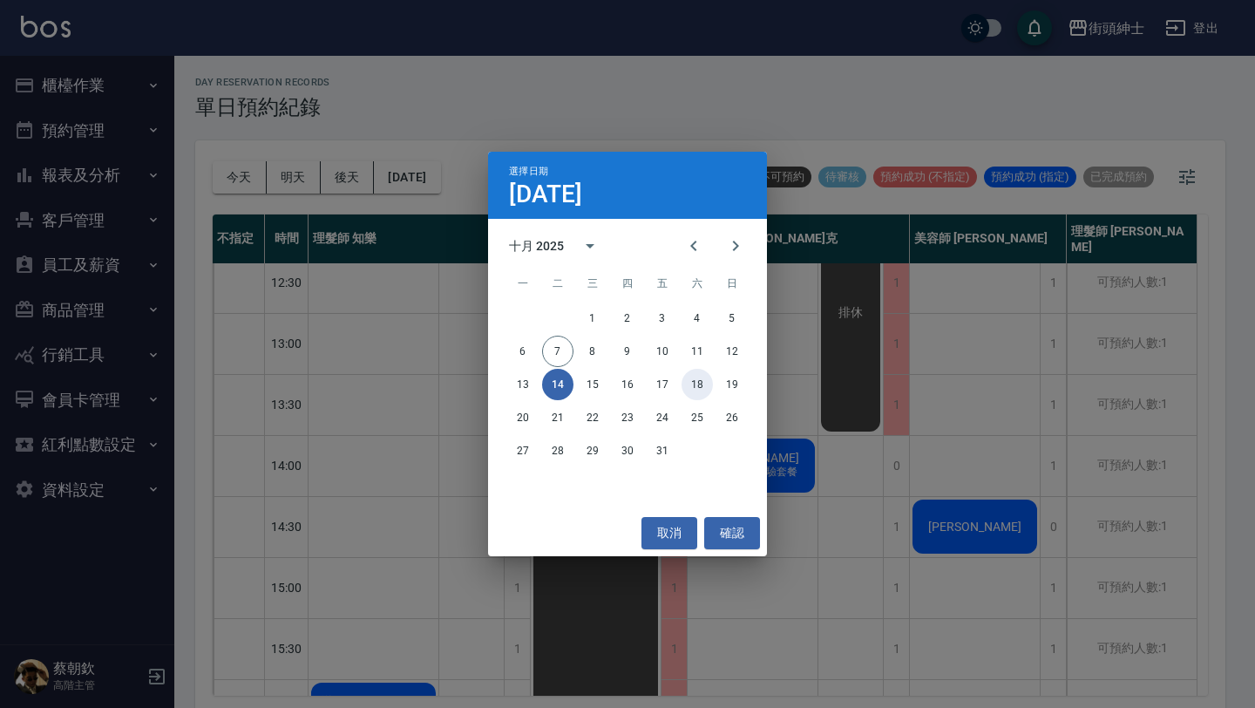
click at [698, 384] on button "18" at bounding box center [697, 384] width 31 height 31
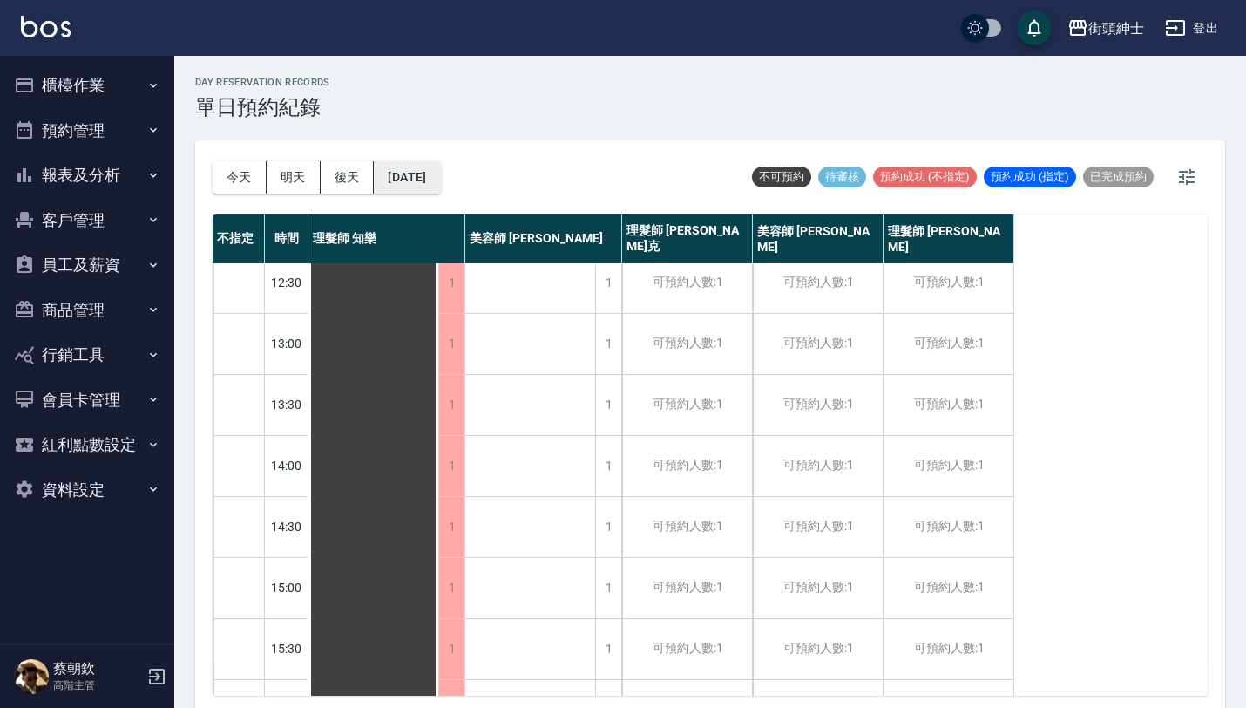
click at [440, 169] on button "[DATE]" at bounding box center [407, 177] width 66 height 32
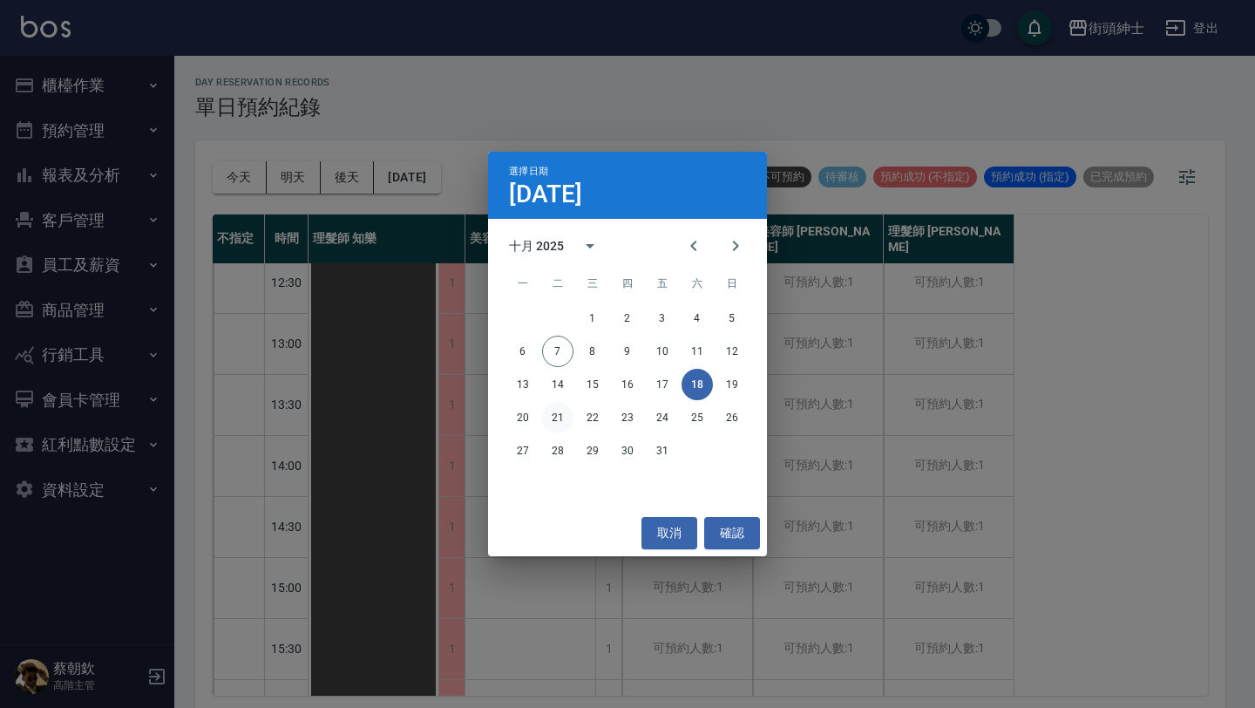
click at [553, 419] on button "21" at bounding box center [557, 417] width 31 height 31
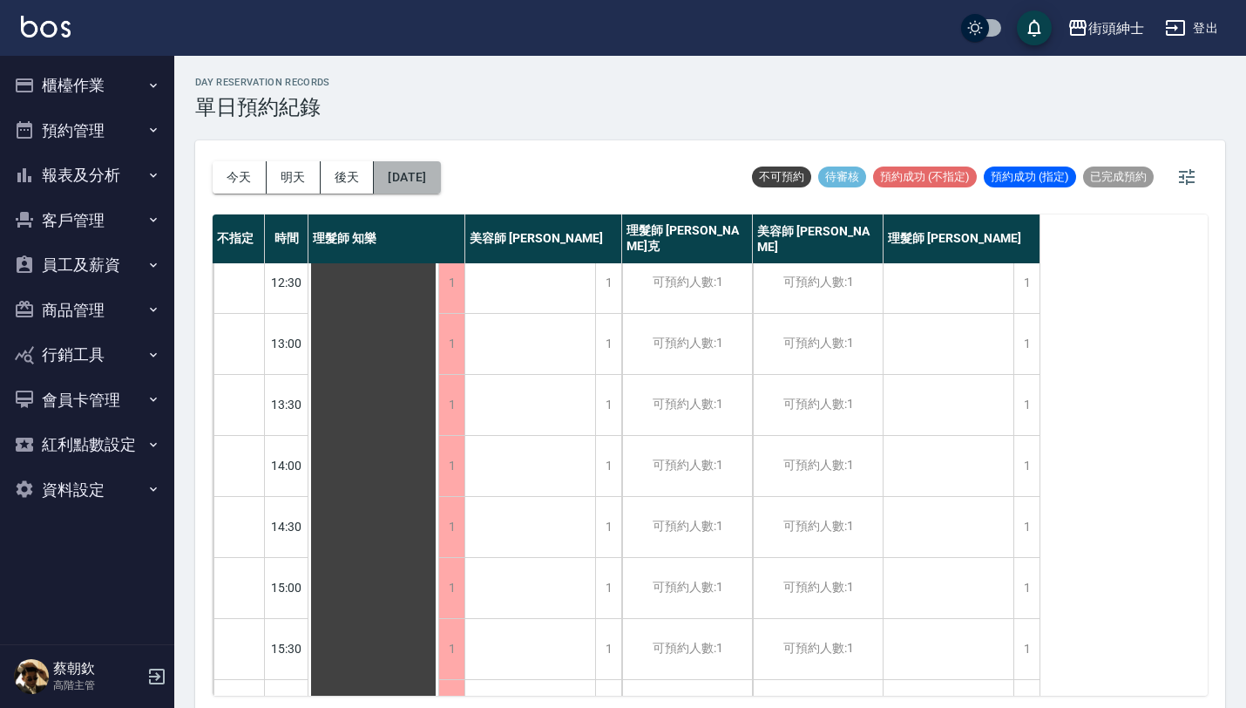
click at [390, 178] on button "[DATE]" at bounding box center [407, 177] width 66 height 32
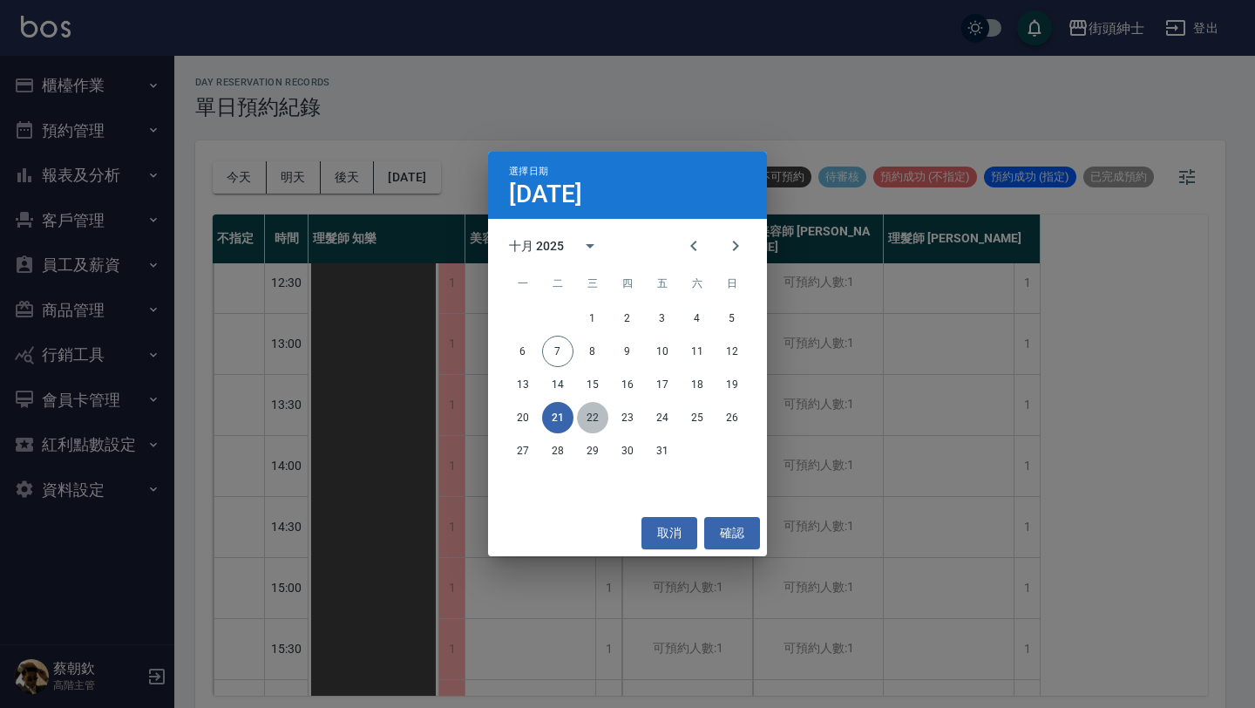
click at [600, 417] on button "22" at bounding box center [592, 417] width 31 height 31
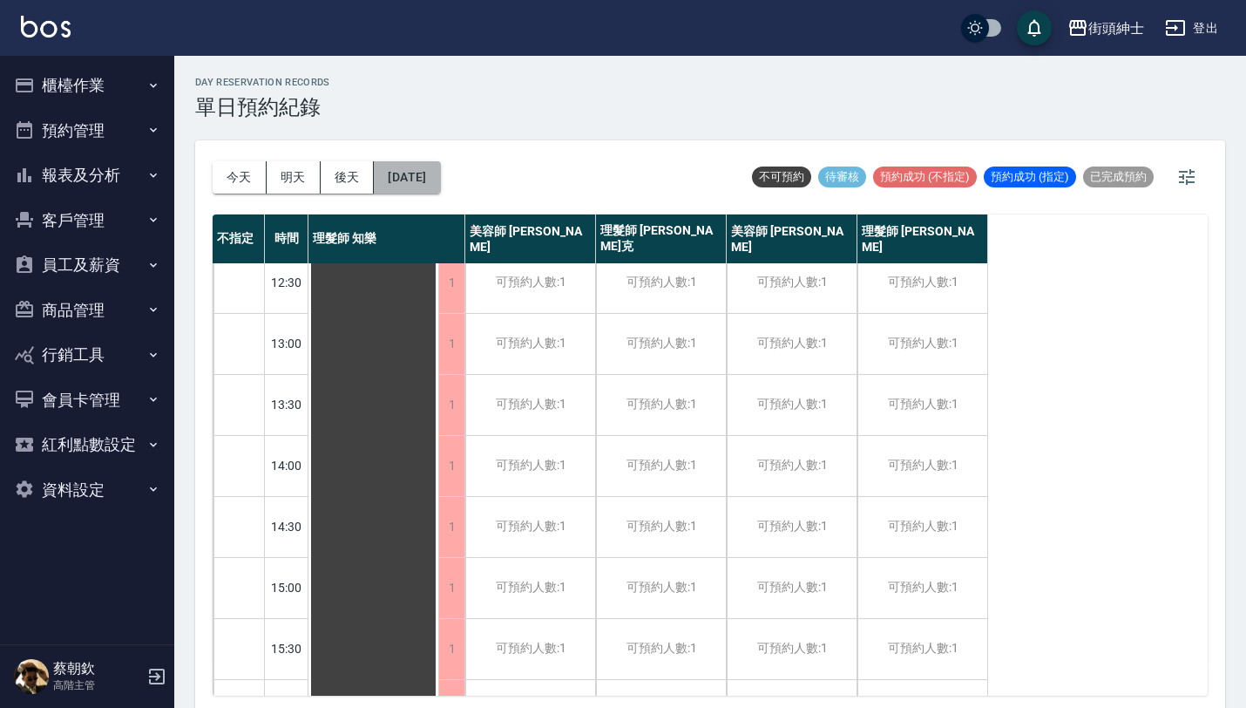
click at [440, 161] on button "[DATE]" at bounding box center [407, 177] width 66 height 32
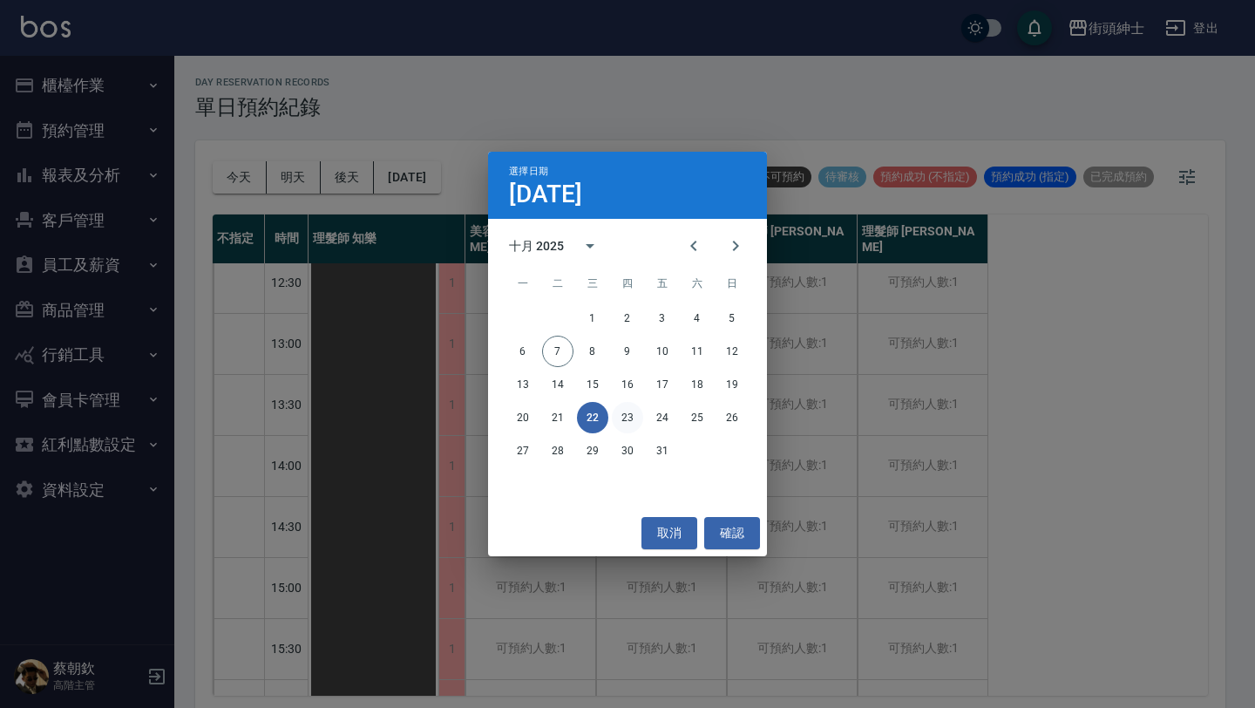
click at [628, 415] on button "23" at bounding box center [627, 417] width 31 height 31
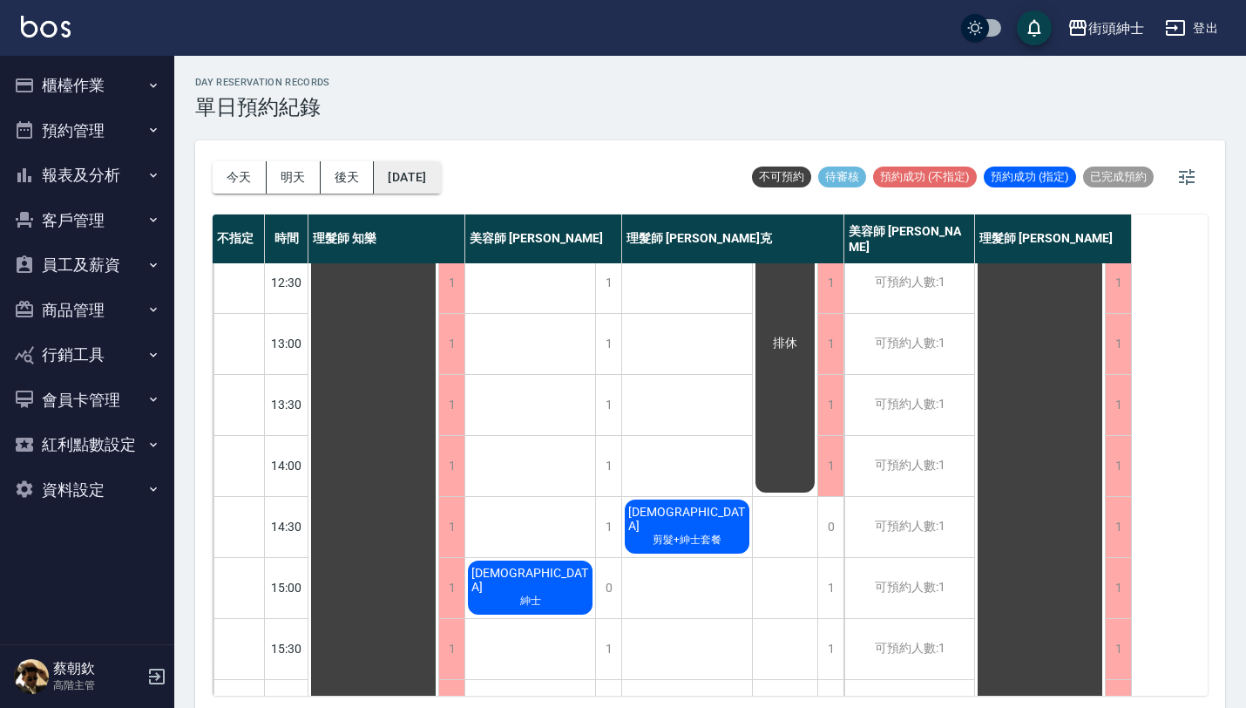
click at [438, 178] on button "[DATE]" at bounding box center [407, 177] width 66 height 32
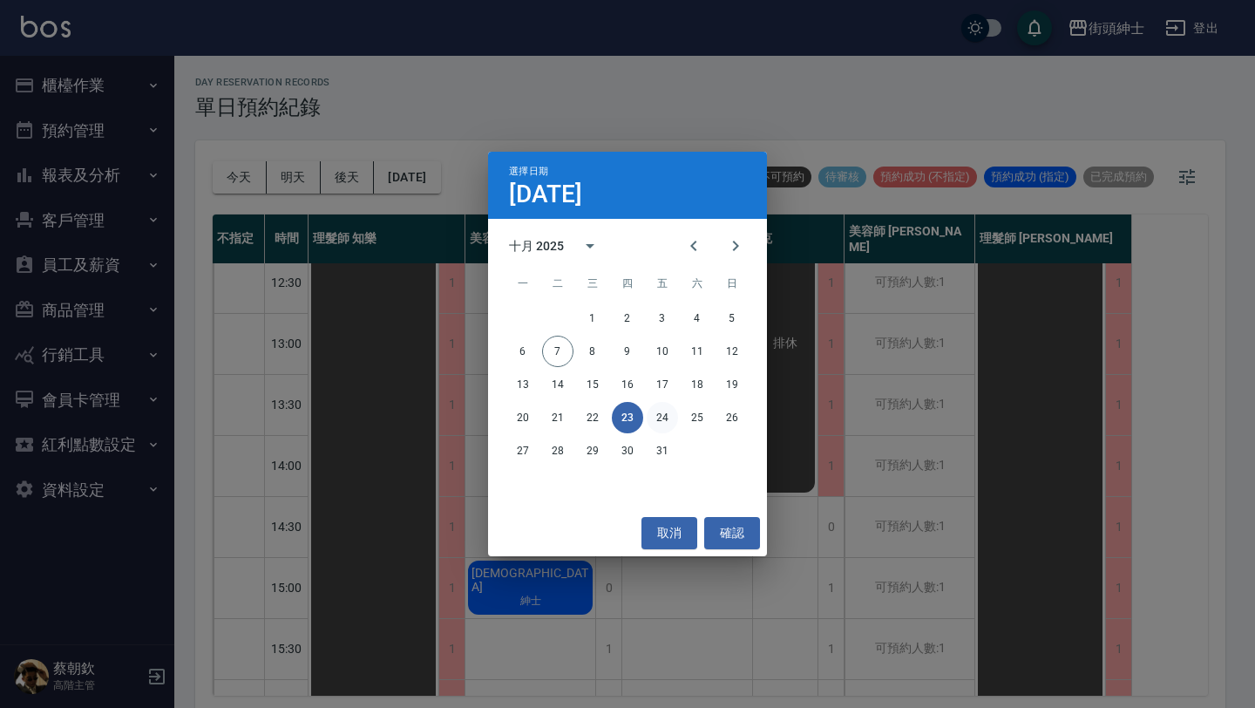
click at [661, 421] on button "24" at bounding box center [662, 417] width 31 height 31
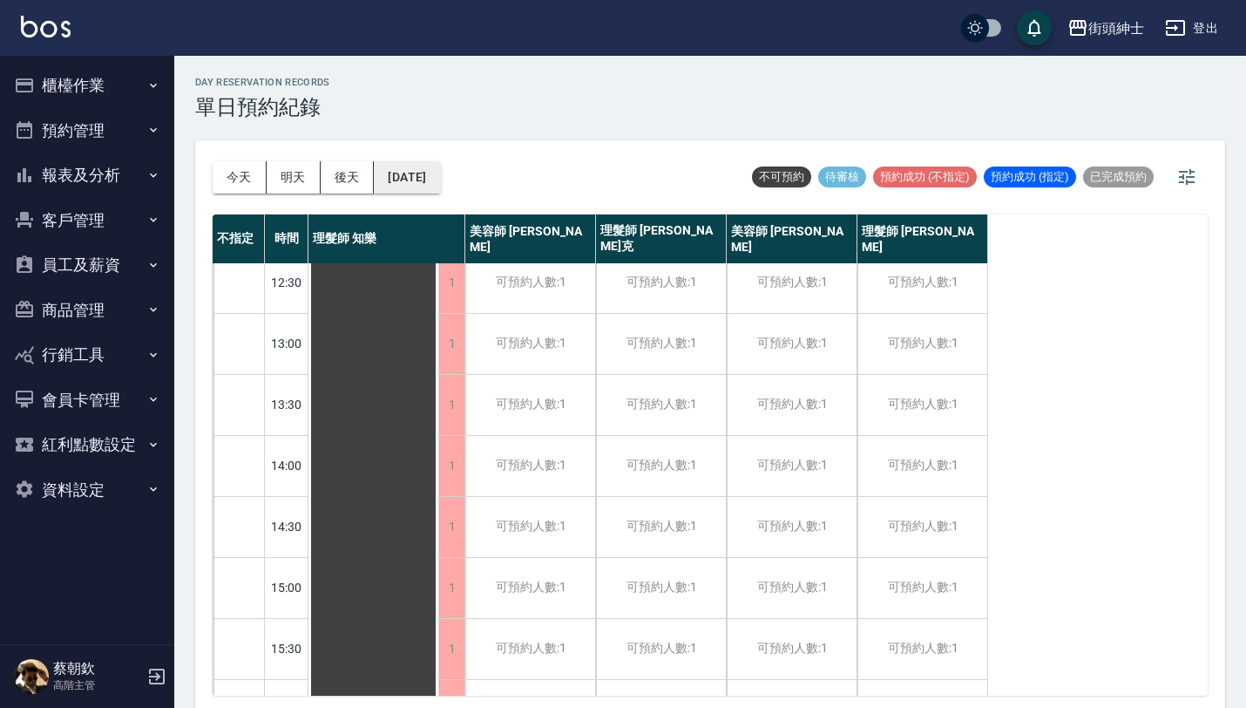
click at [428, 183] on button "[DATE]" at bounding box center [407, 177] width 66 height 32
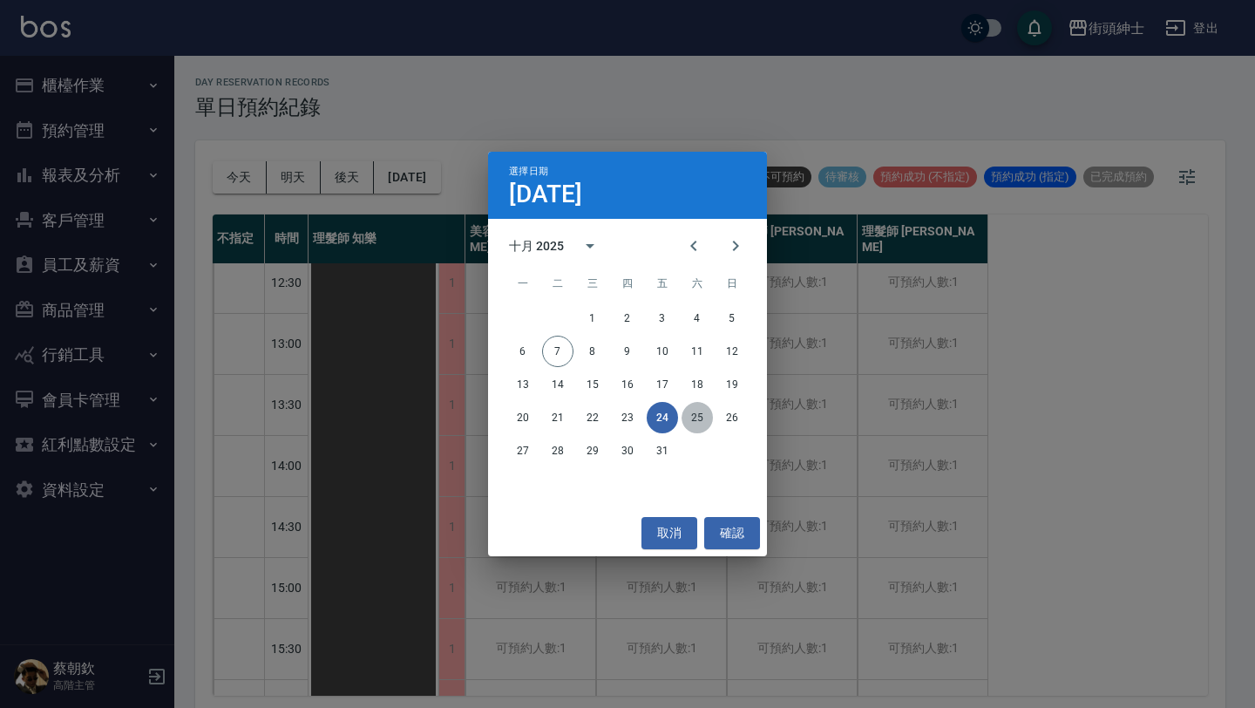
click at [699, 417] on button "25" at bounding box center [697, 417] width 31 height 31
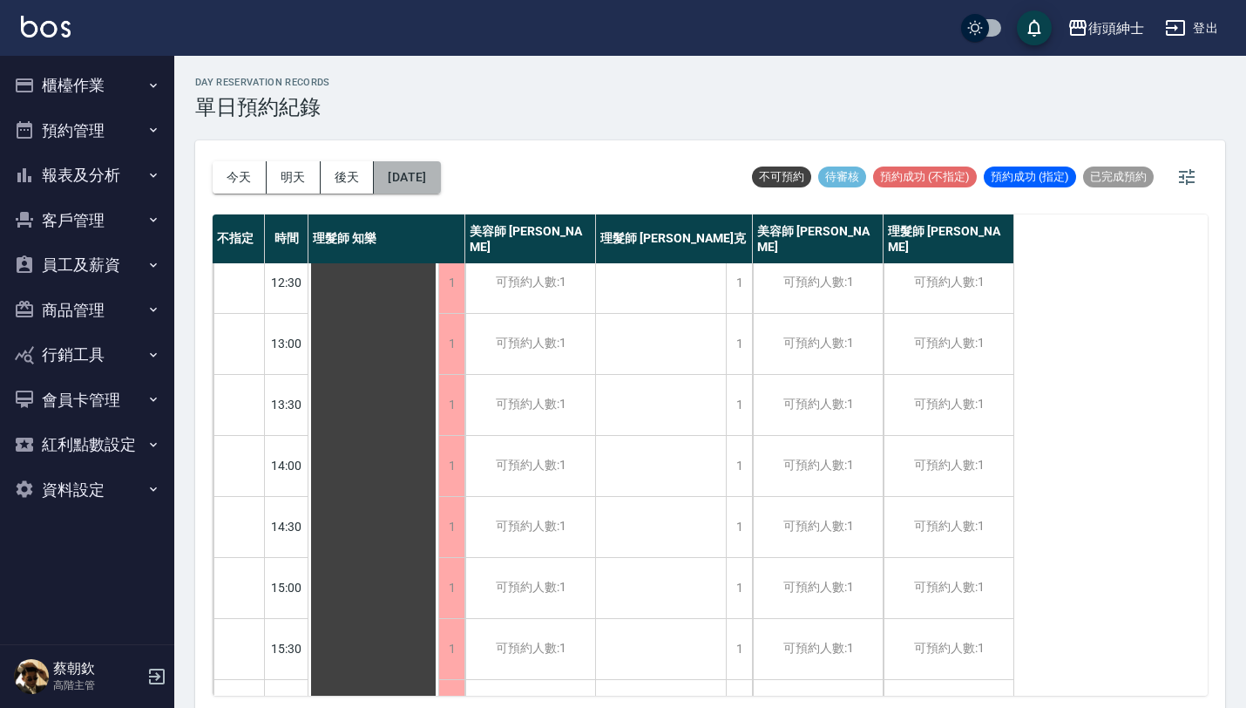
click at [426, 182] on button "[DATE]" at bounding box center [407, 177] width 66 height 32
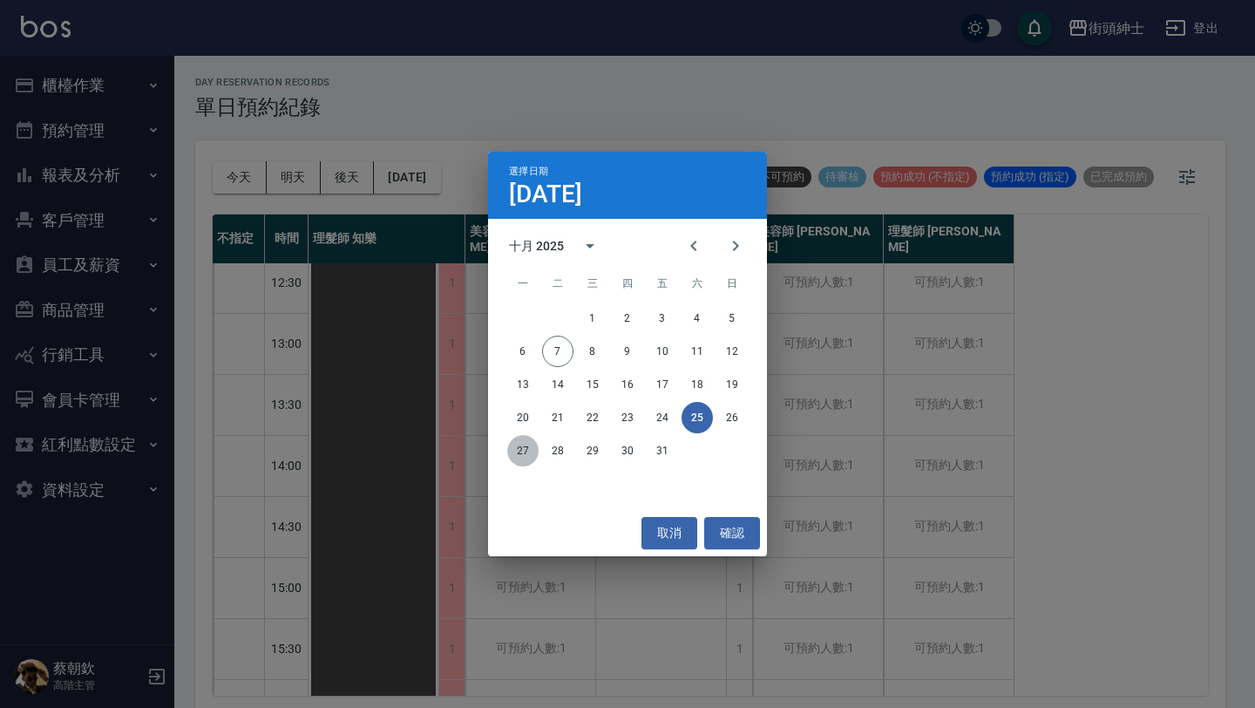
click at [525, 450] on button "27" at bounding box center [522, 450] width 31 height 31
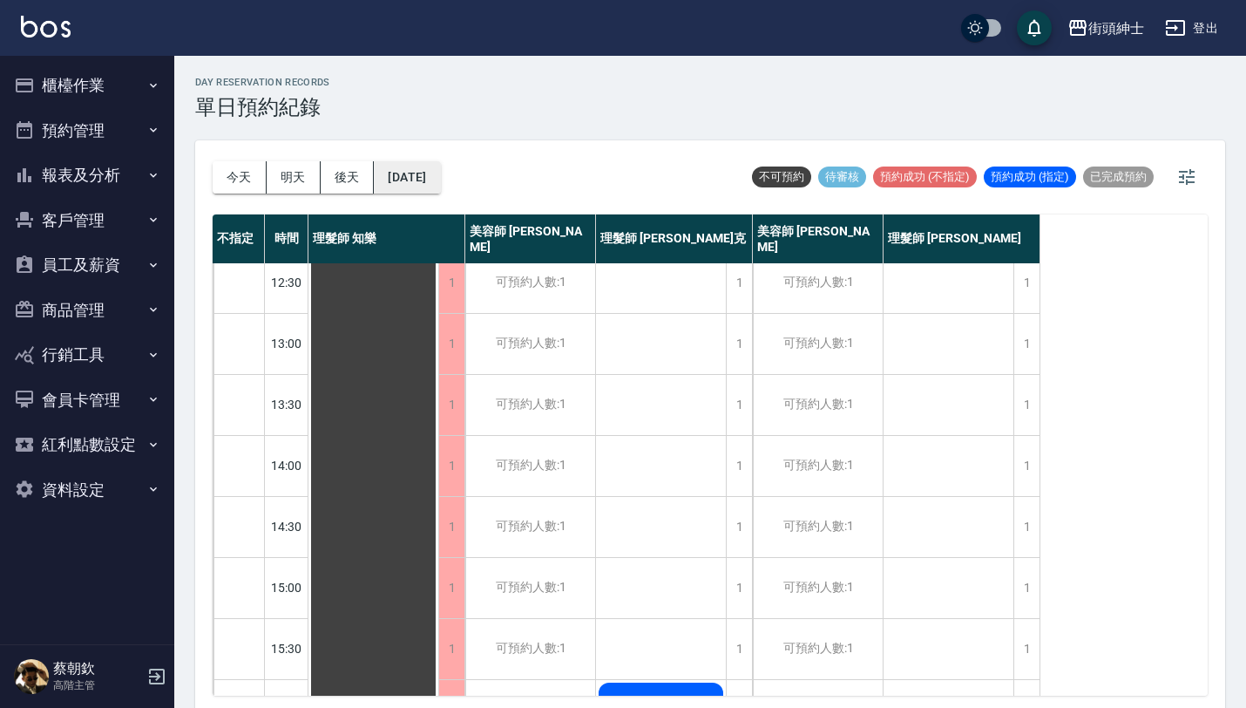
click at [438, 173] on button "[DATE]" at bounding box center [407, 177] width 66 height 32
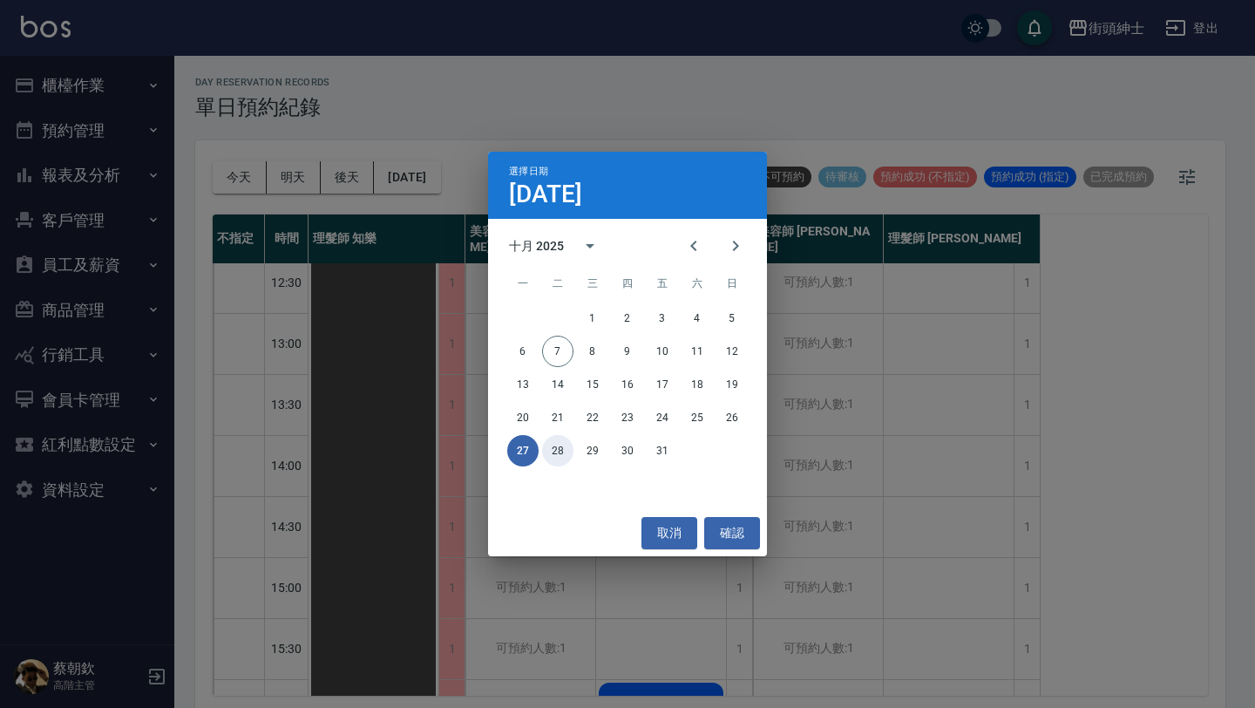
click at [553, 445] on button "28" at bounding box center [557, 450] width 31 height 31
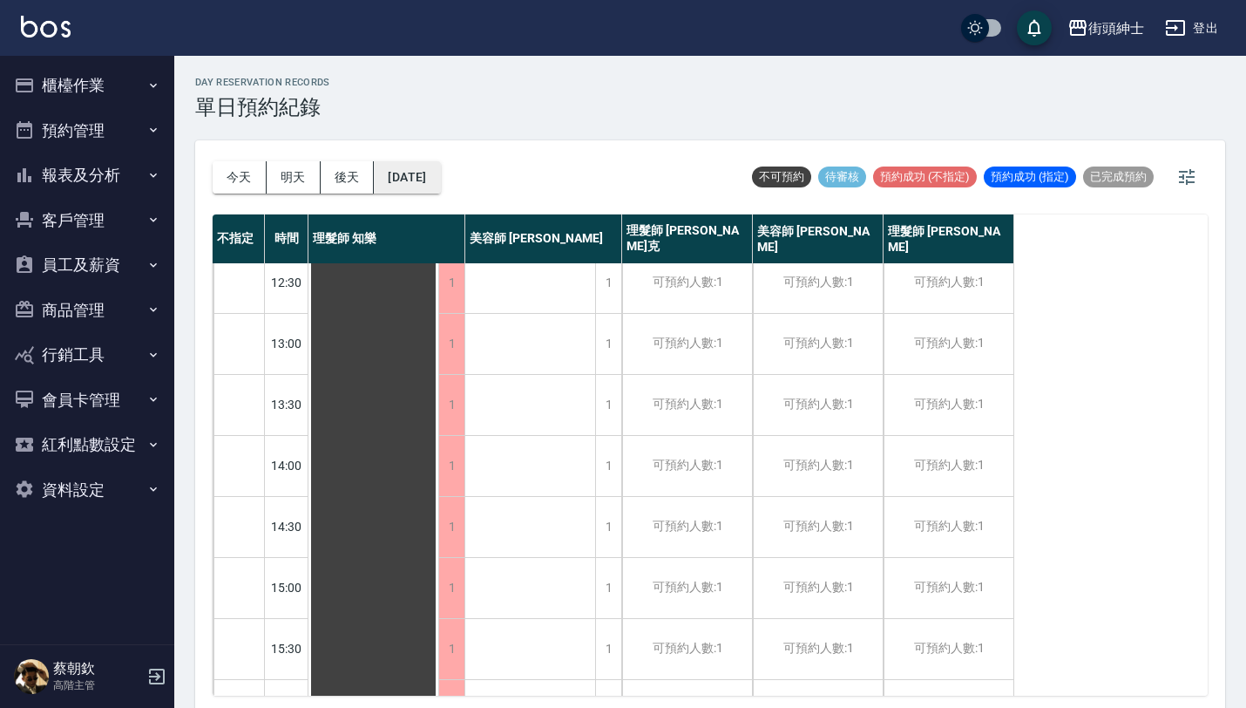
click at [440, 180] on button "[DATE]" at bounding box center [407, 177] width 66 height 32
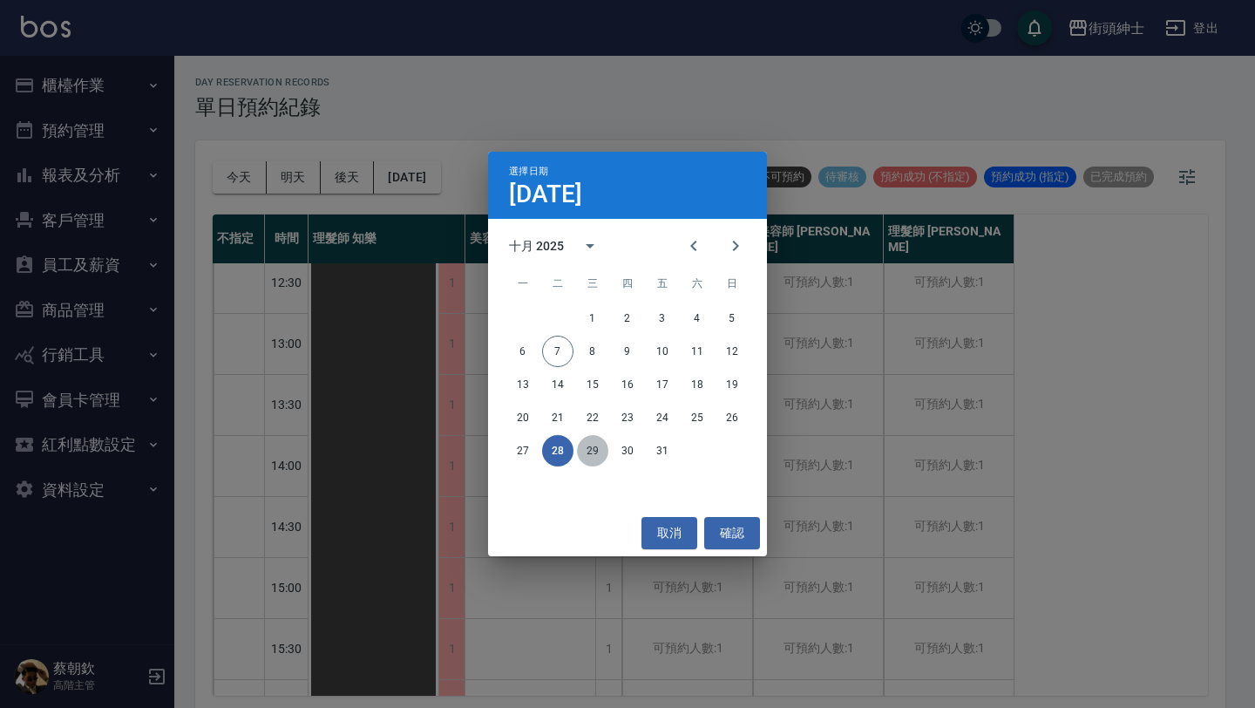
click at [593, 455] on button "29" at bounding box center [592, 450] width 31 height 31
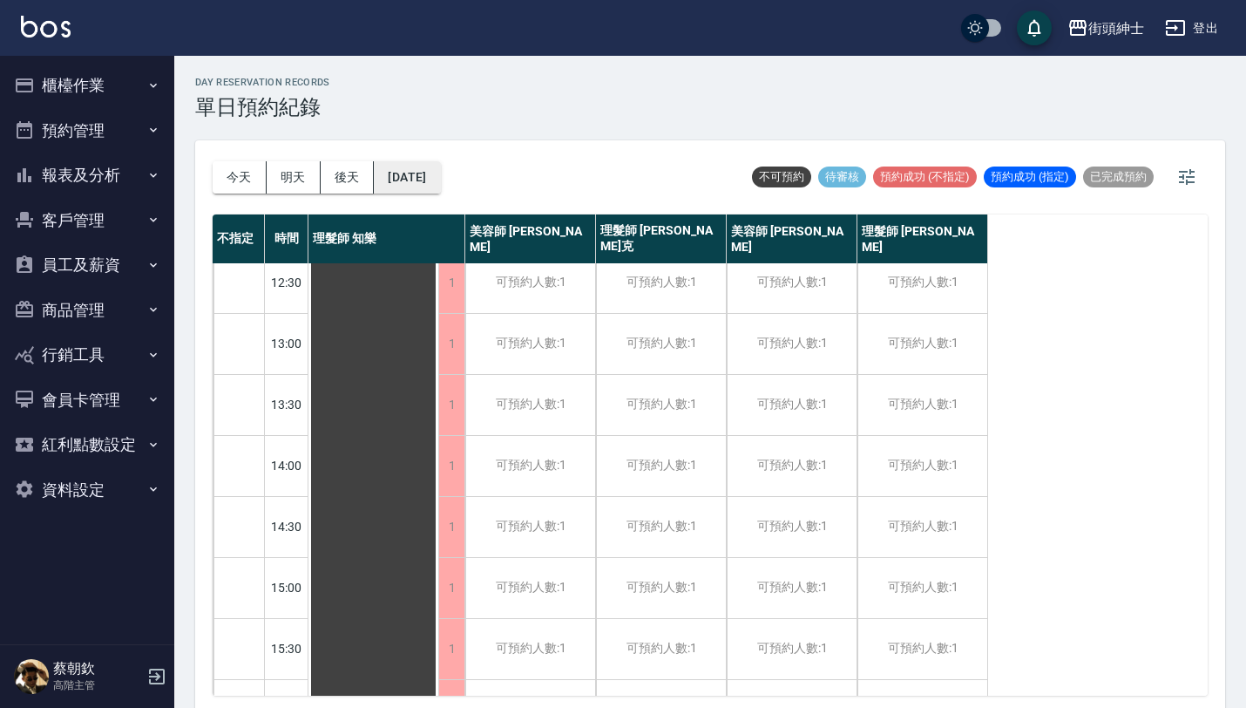
click at [435, 172] on button "[DATE]" at bounding box center [407, 177] width 66 height 32
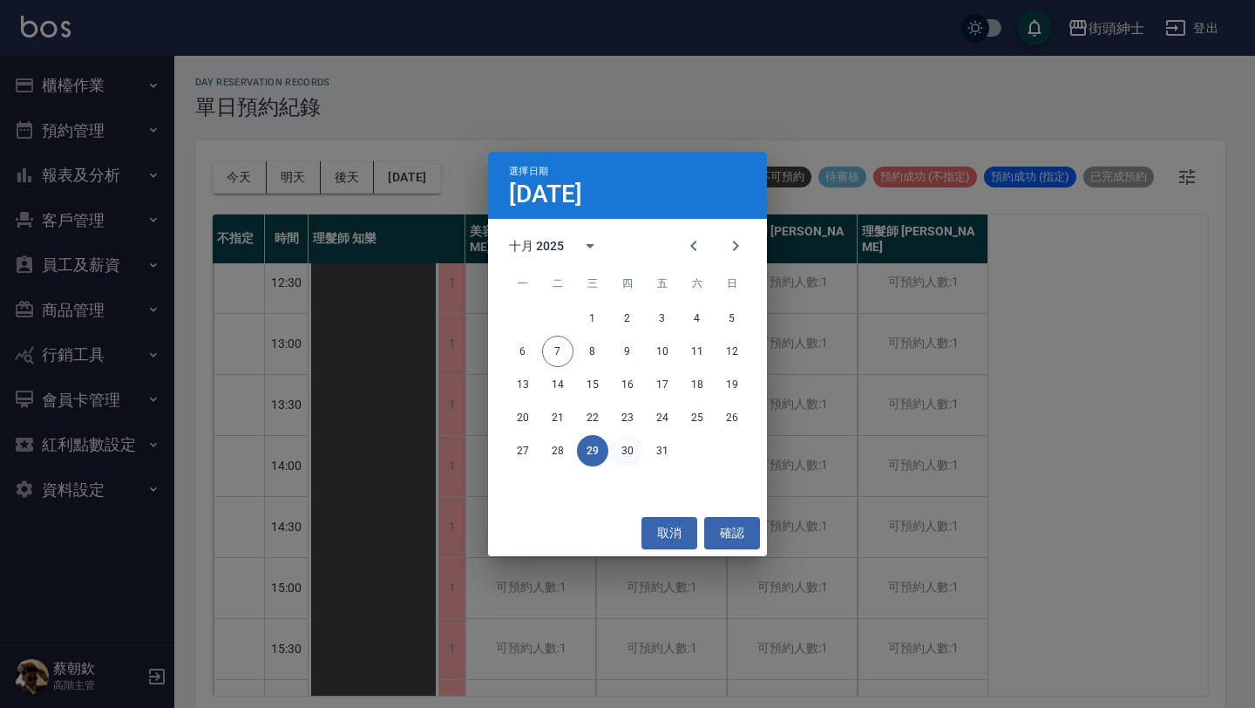
click at [629, 449] on button "30" at bounding box center [627, 450] width 31 height 31
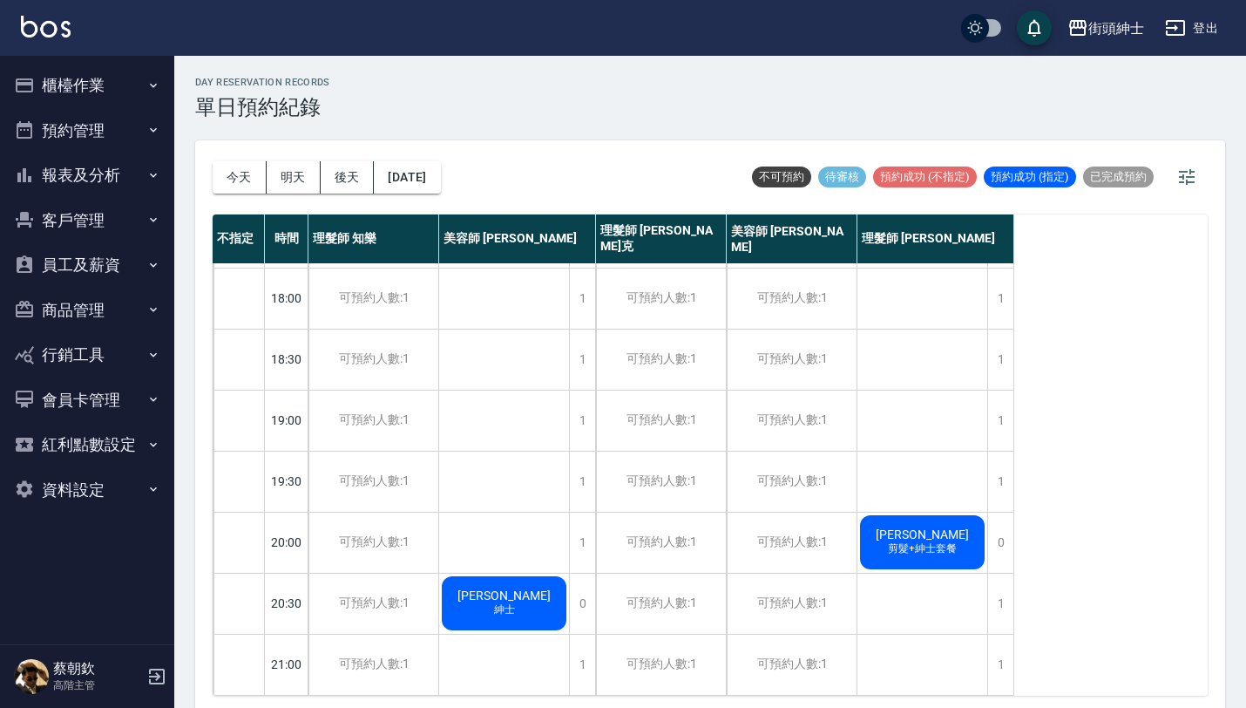
scroll to position [4, 0]
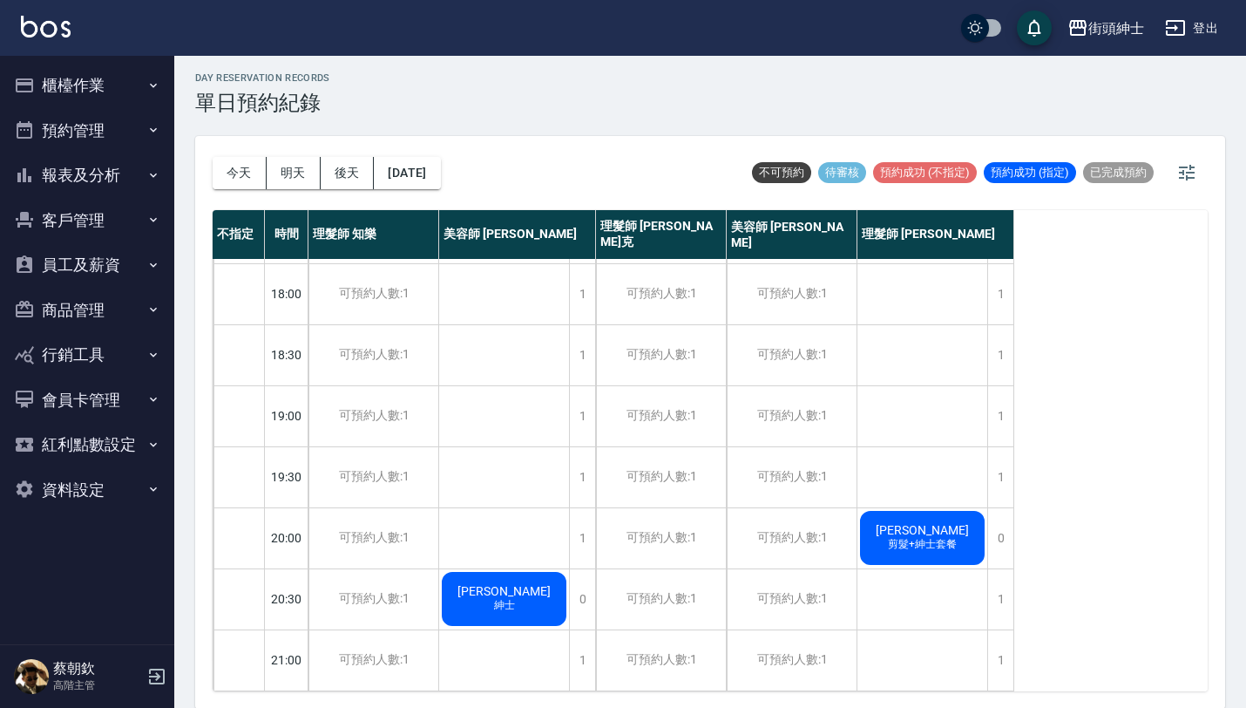
click at [909, 537] on span "剪髮+紳士套餐" at bounding box center [923, 544] width 76 height 15
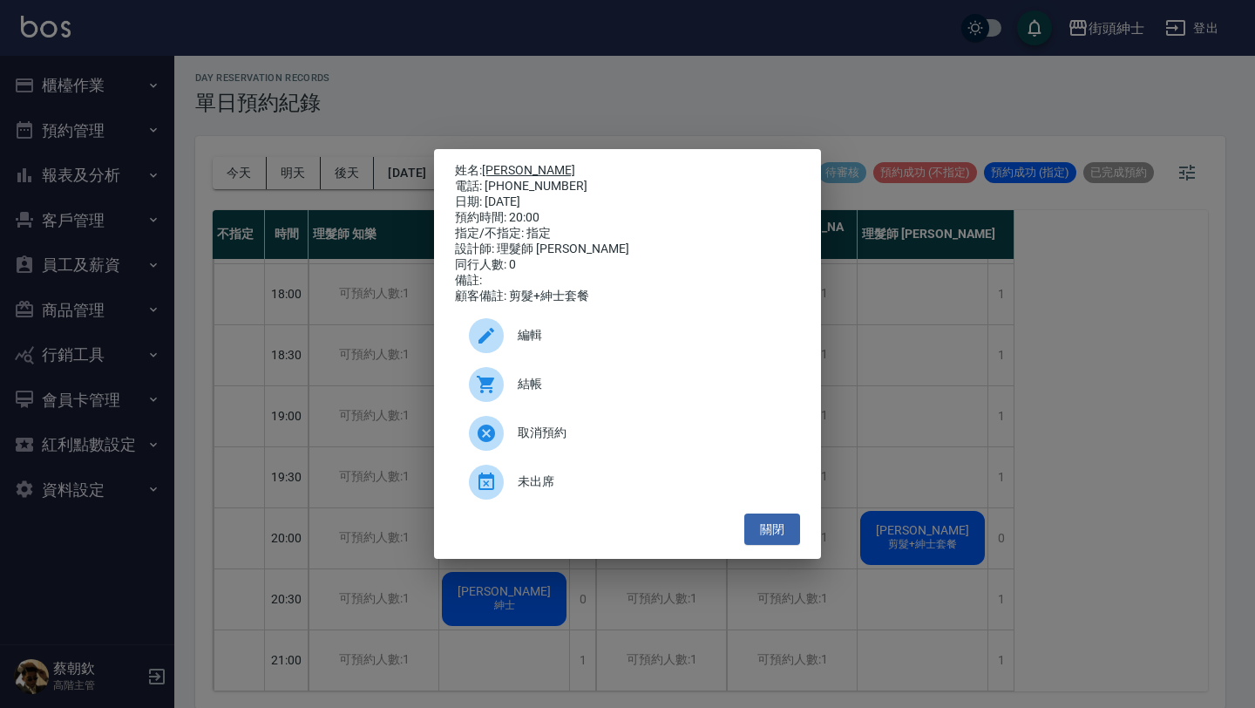
click at [505, 163] on link "[PERSON_NAME]" at bounding box center [528, 170] width 93 height 14
click at [285, 455] on div "姓名: [PERSON_NAME] 電話: [PHONE_NUMBER] 日期: [DATE] 預約時間: 20:00 指定/不指定: 指定 設計師: 理髮師…" at bounding box center [627, 354] width 1255 height 708
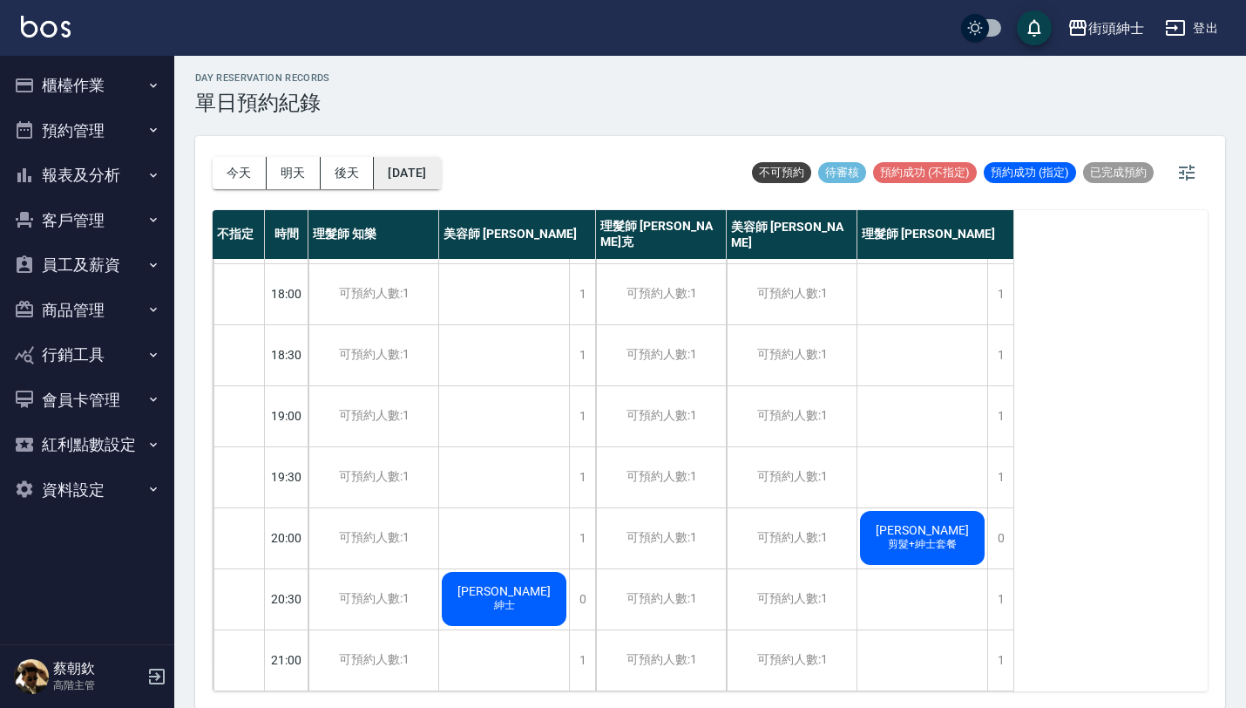
click at [438, 175] on button "[DATE]" at bounding box center [407, 173] width 66 height 32
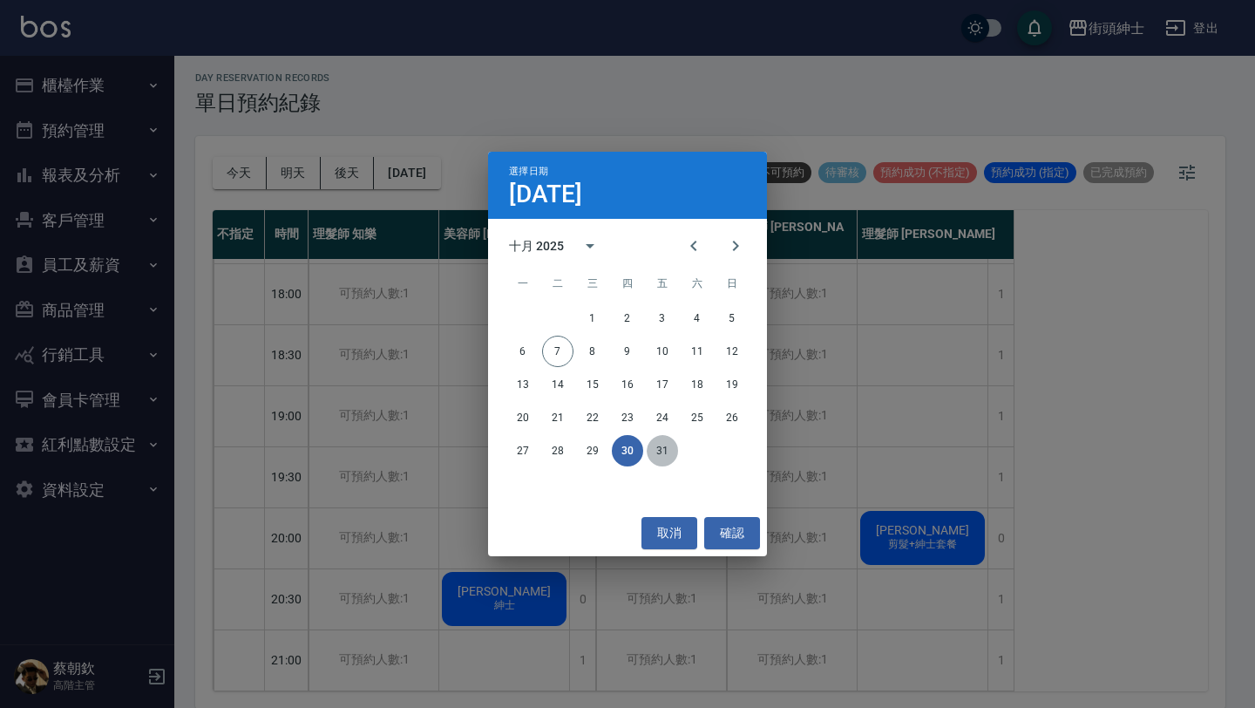
click at [668, 456] on button "31" at bounding box center [662, 450] width 31 height 31
